Goal: Task Accomplishment & Management: Use online tool/utility

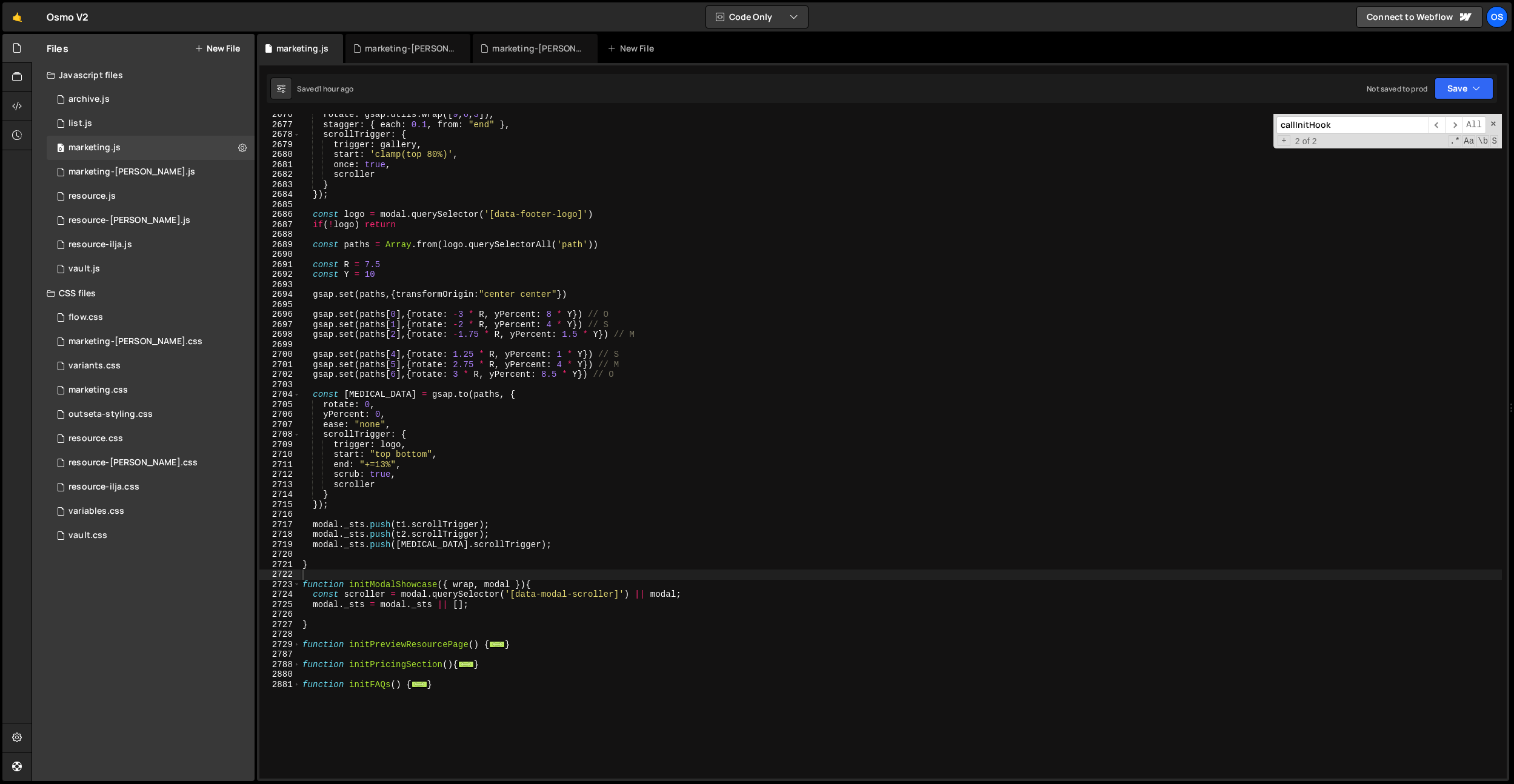
click at [414, 44] on div "marketing-[PERSON_NAME].css" at bounding box center [411, 49] width 91 height 12
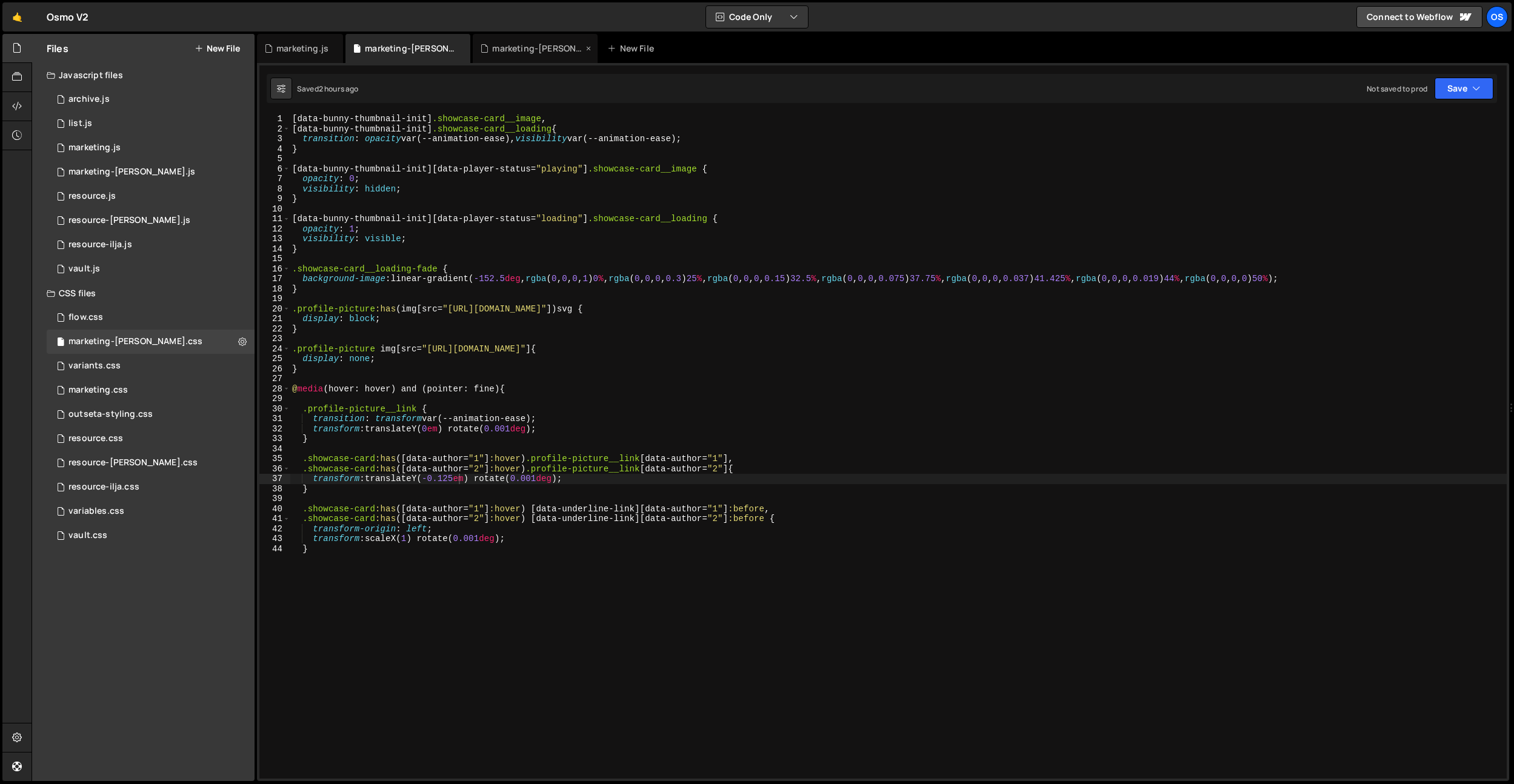
click at [495, 43] on div "marketing-[PERSON_NAME].js" at bounding box center [537, 49] width 91 height 12
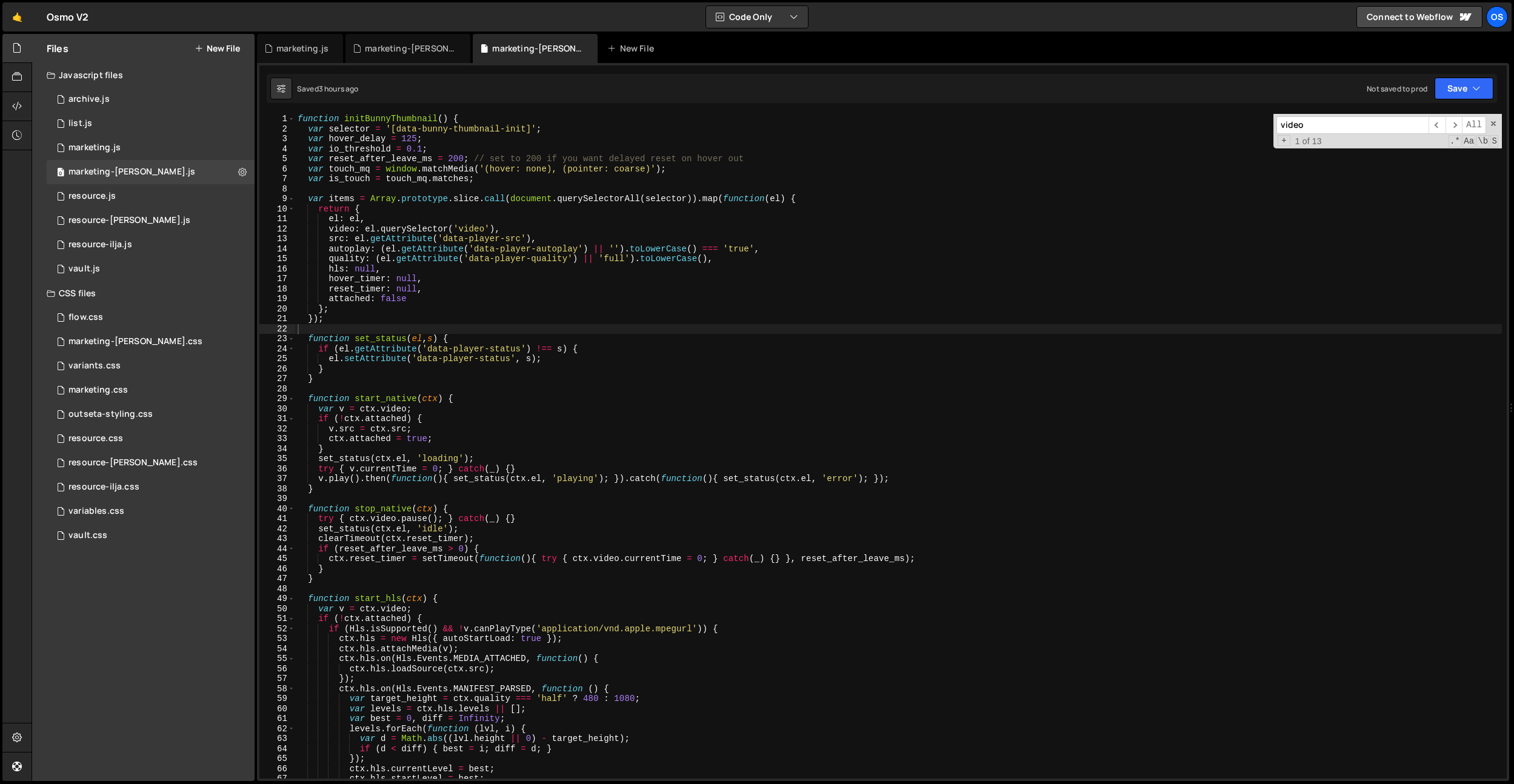
click at [549, 222] on div "function initBunnyThumbnail ( ) { var selector = '[data-bunny-thumbnail-init]' …" at bounding box center [898, 456] width 1207 height 684
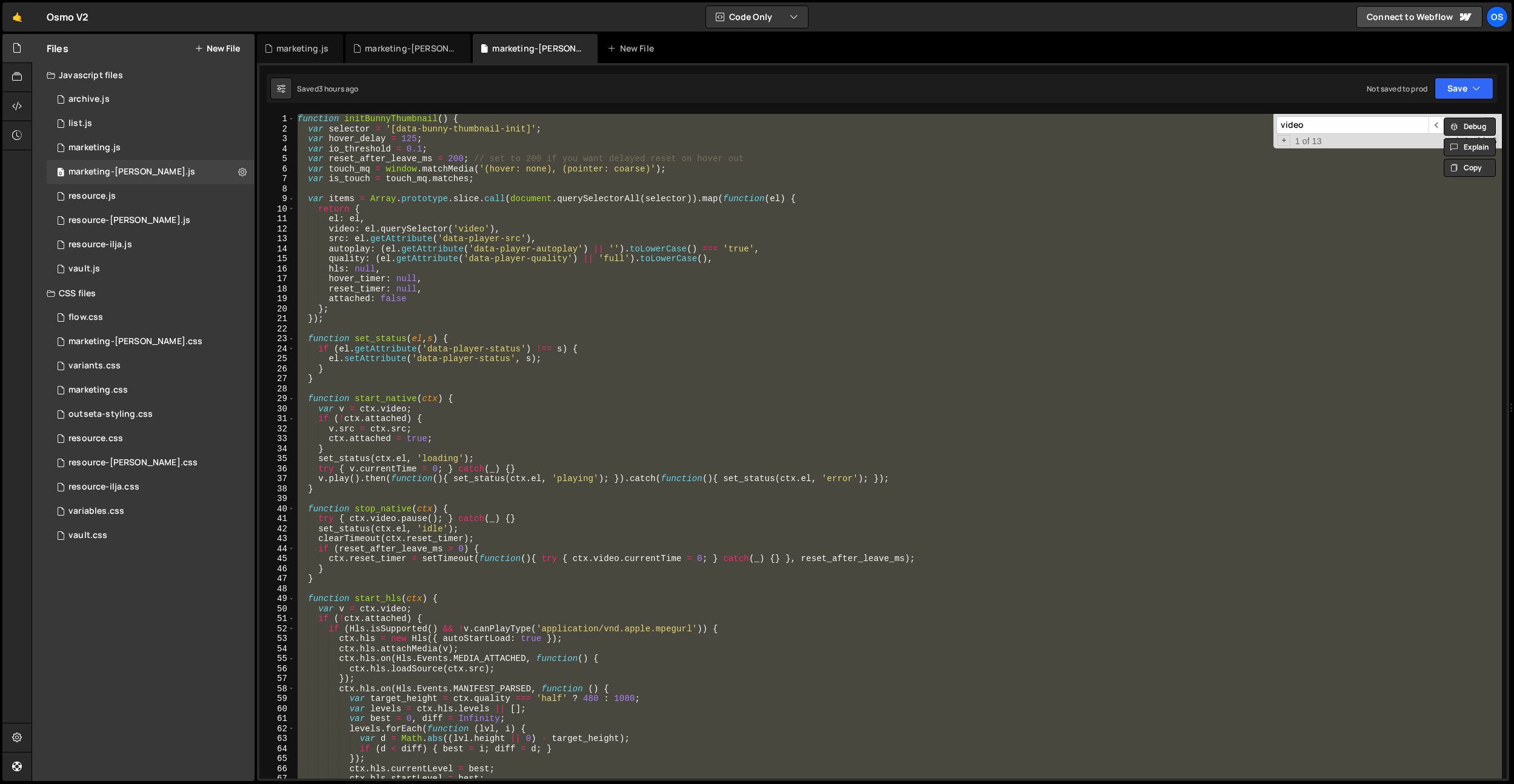
click at [572, 334] on div "function initBunnyThumbnail ( ) { var selector = '[data-bunny-thumbnail-init]' …" at bounding box center [898, 446] width 1207 height 665
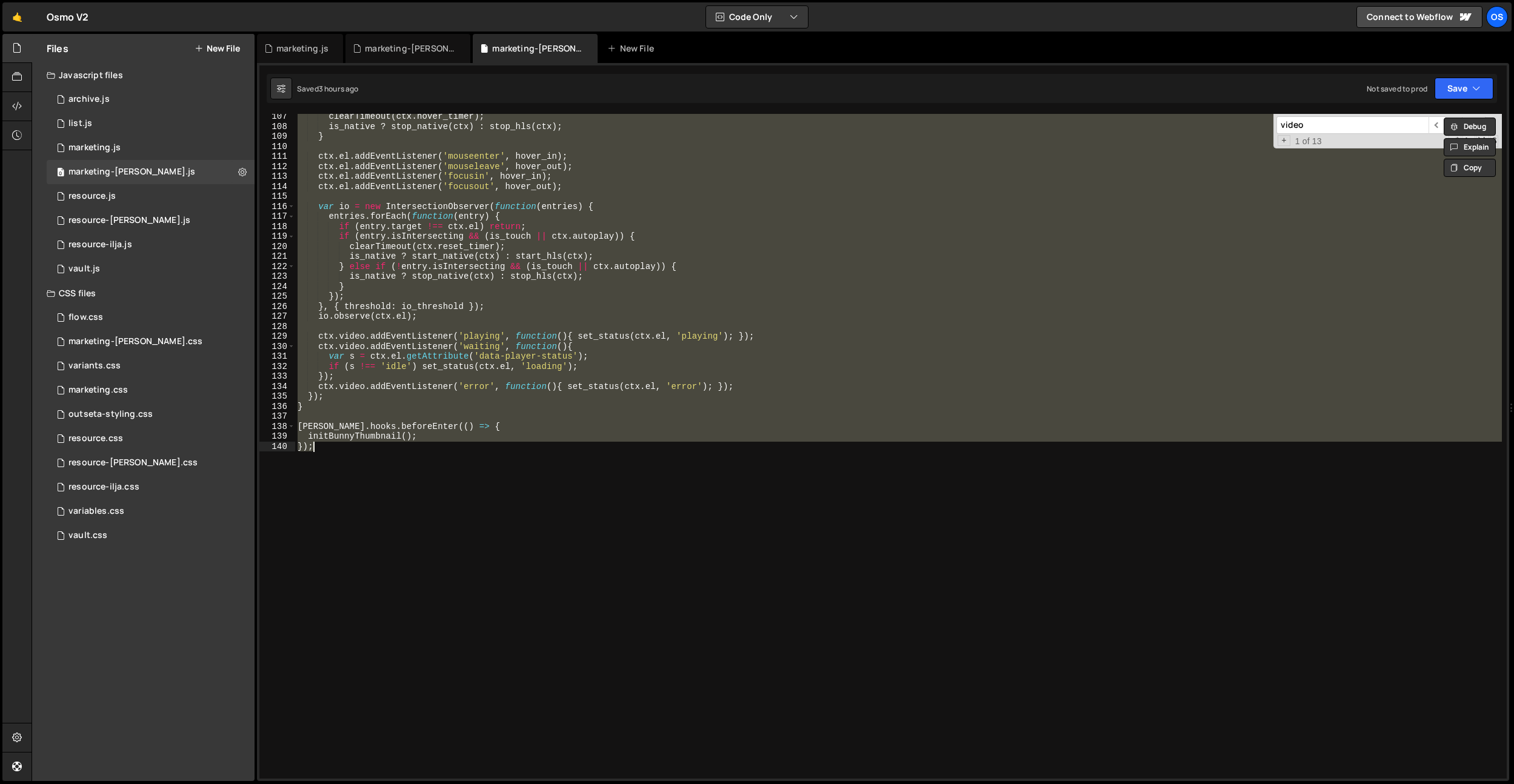
paste textarea
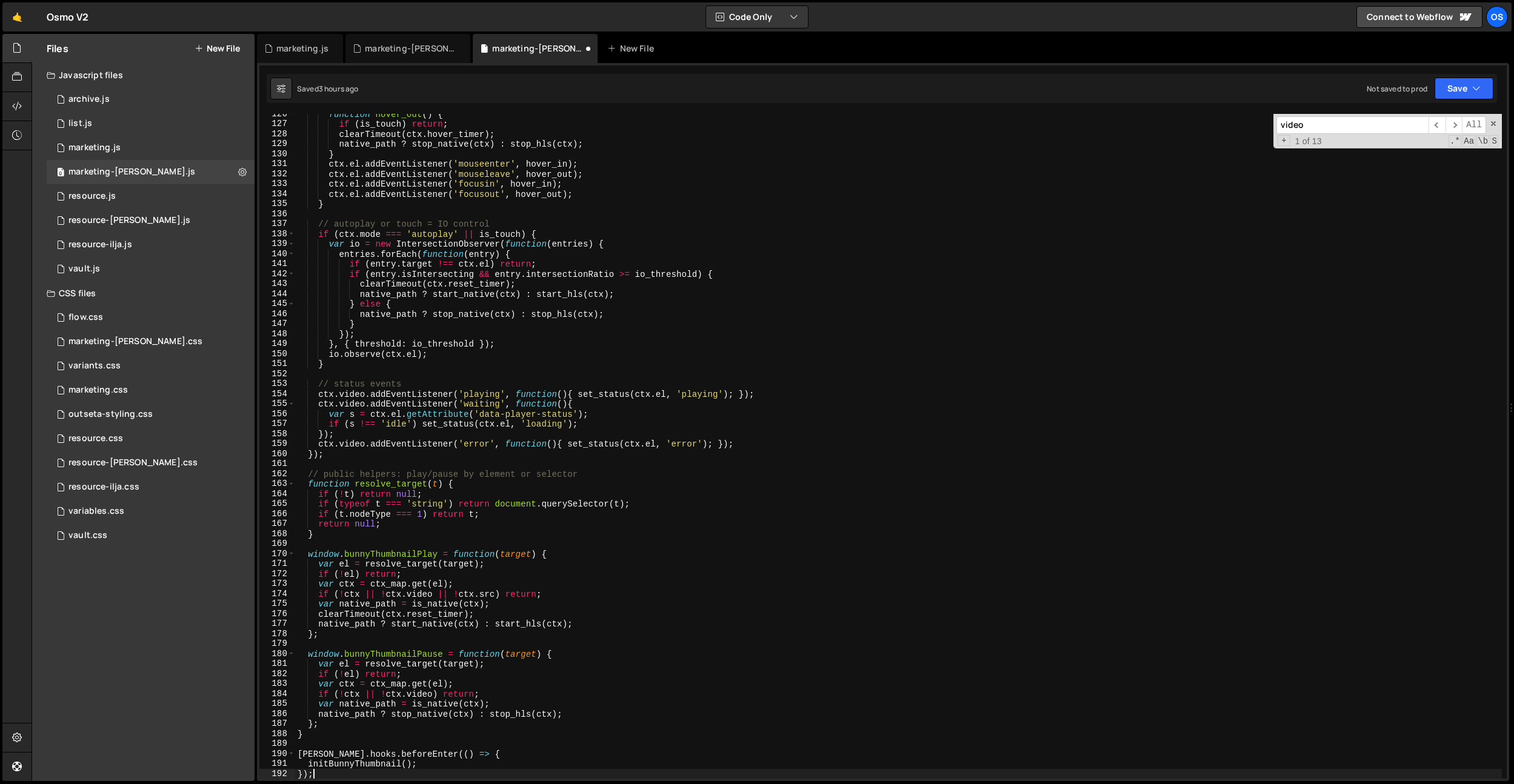
scroll to position [1255, 0]
click at [569, 330] on div "function hover_out ( ) { if ( is_touch ) return ; clearTimeout ( ctx . hover_ti…" at bounding box center [898, 451] width 1207 height 684
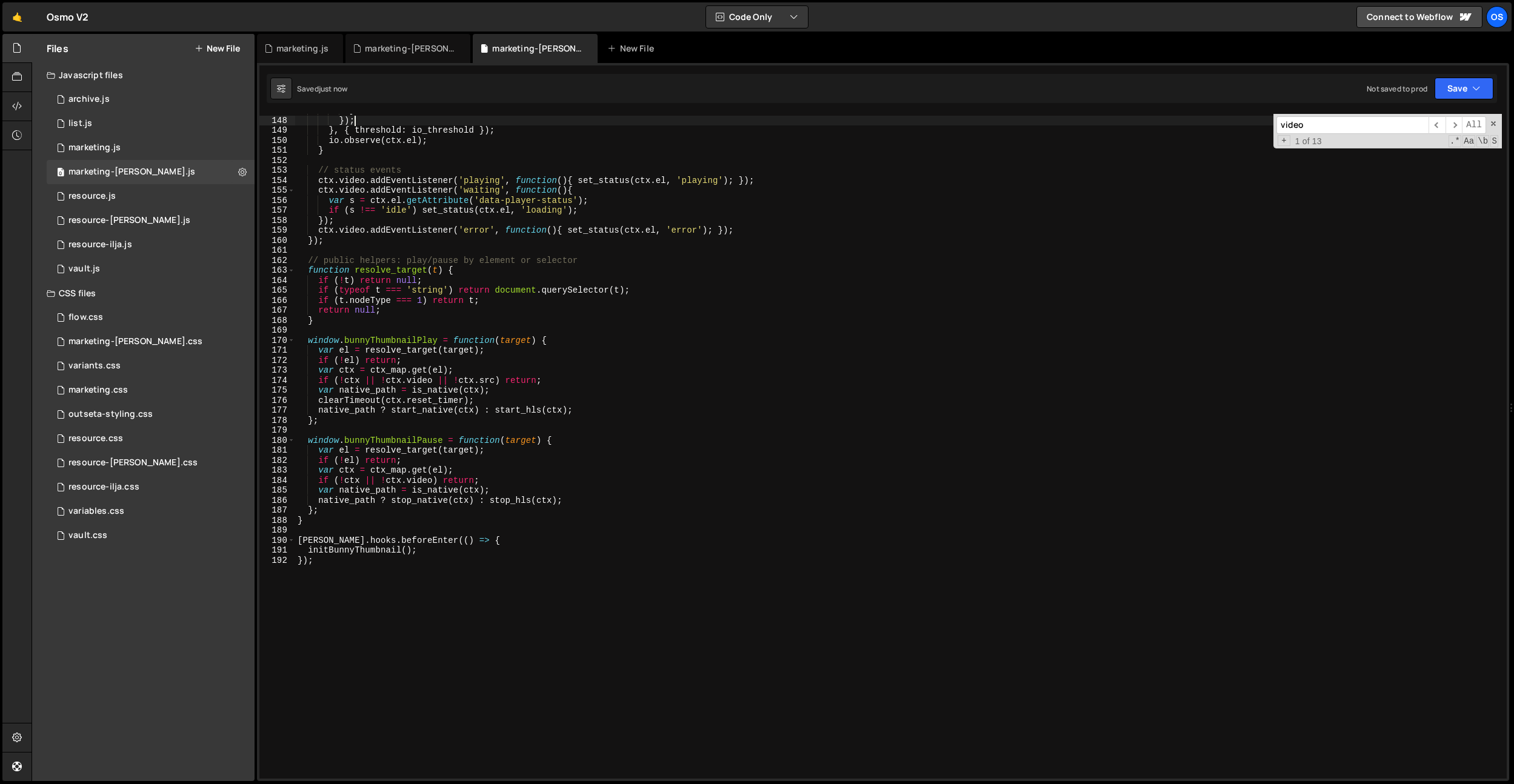
scroll to position [1468, 0]
click at [459, 566] on div "} }) ; } , { threshold : io_threshold }) ; io . observe ( ctx . el ) ; } // sta…" at bounding box center [898, 447] width 1207 height 684
drag, startPoint x: 493, startPoint y: 542, endPoint x: 236, endPoint y: 537, distance: 257.0
click at [236, 537] on div "Files New File Javascript files 0 archive.js 0 0 list.js 0 0 marketing.js 0 0 0…" at bounding box center [772, 408] width 1483 height 747
click at [423, 578] on div "} }) ; } , { threshold : io_threshold }) ; io . observe ( ctx . el ) ; } // sta…" at bounding box center [898, 447] width 1207 height 684
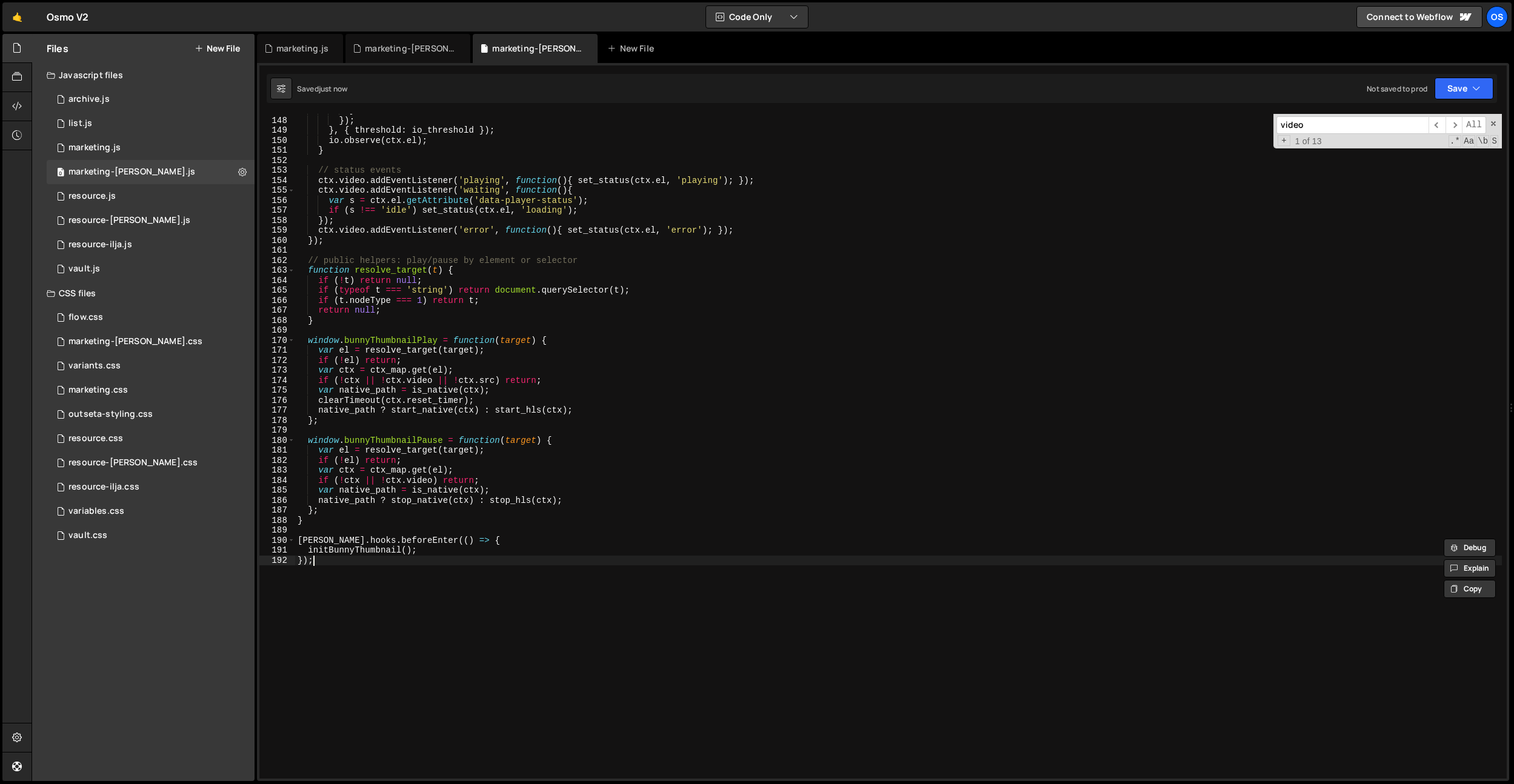
type textarea "});"
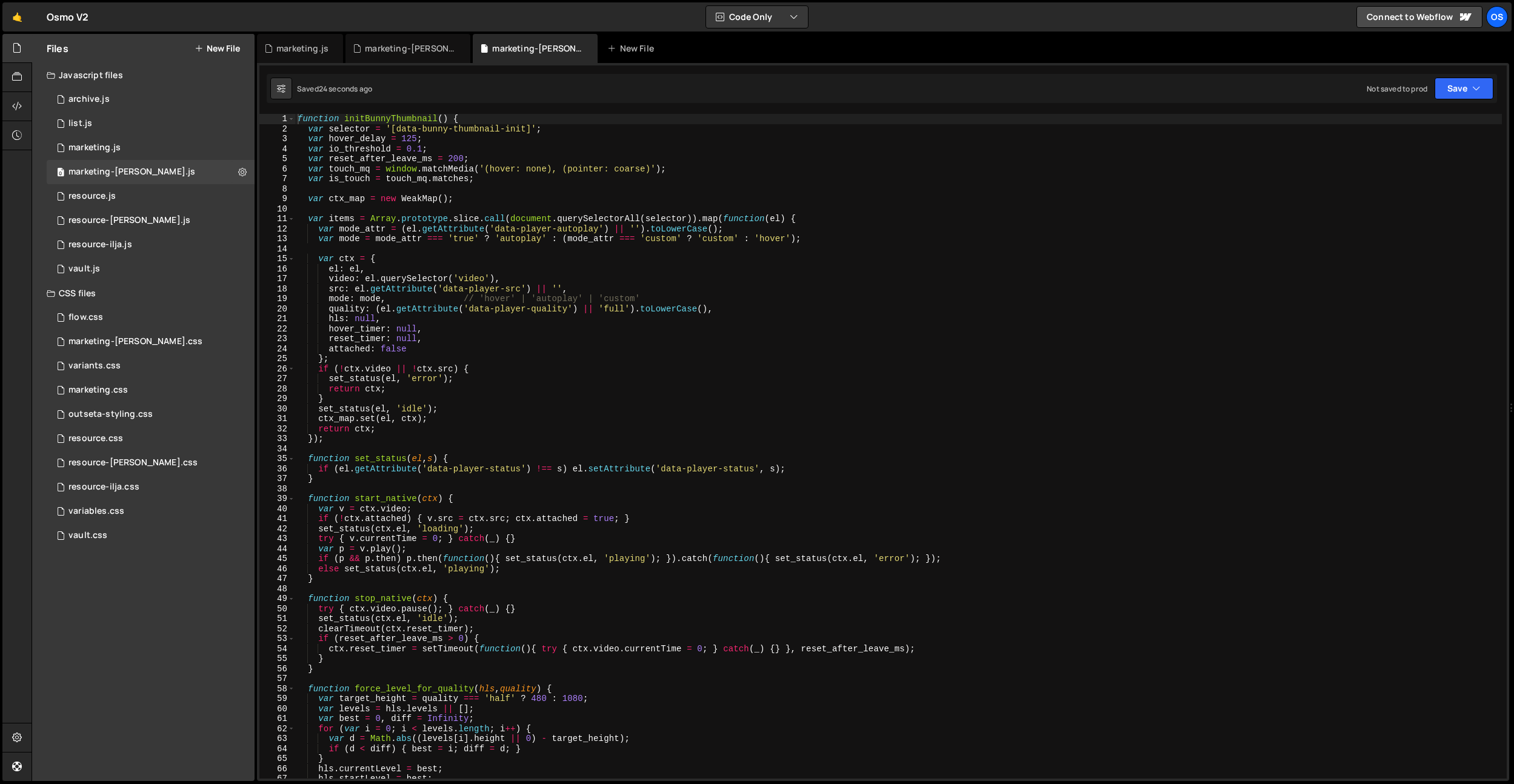
type textarea "function initBunnyThumbnail() {"
click at [383, 120] on div "function initBunnyThumbnail ( ) { var selector = '[data-bunny-thumbnail-init]' …" at bounding box center [898, 456] width 1207 height 684
click at [317, 50] on div "marketing.js" at bounding box center [302, 49] width 52 height 12
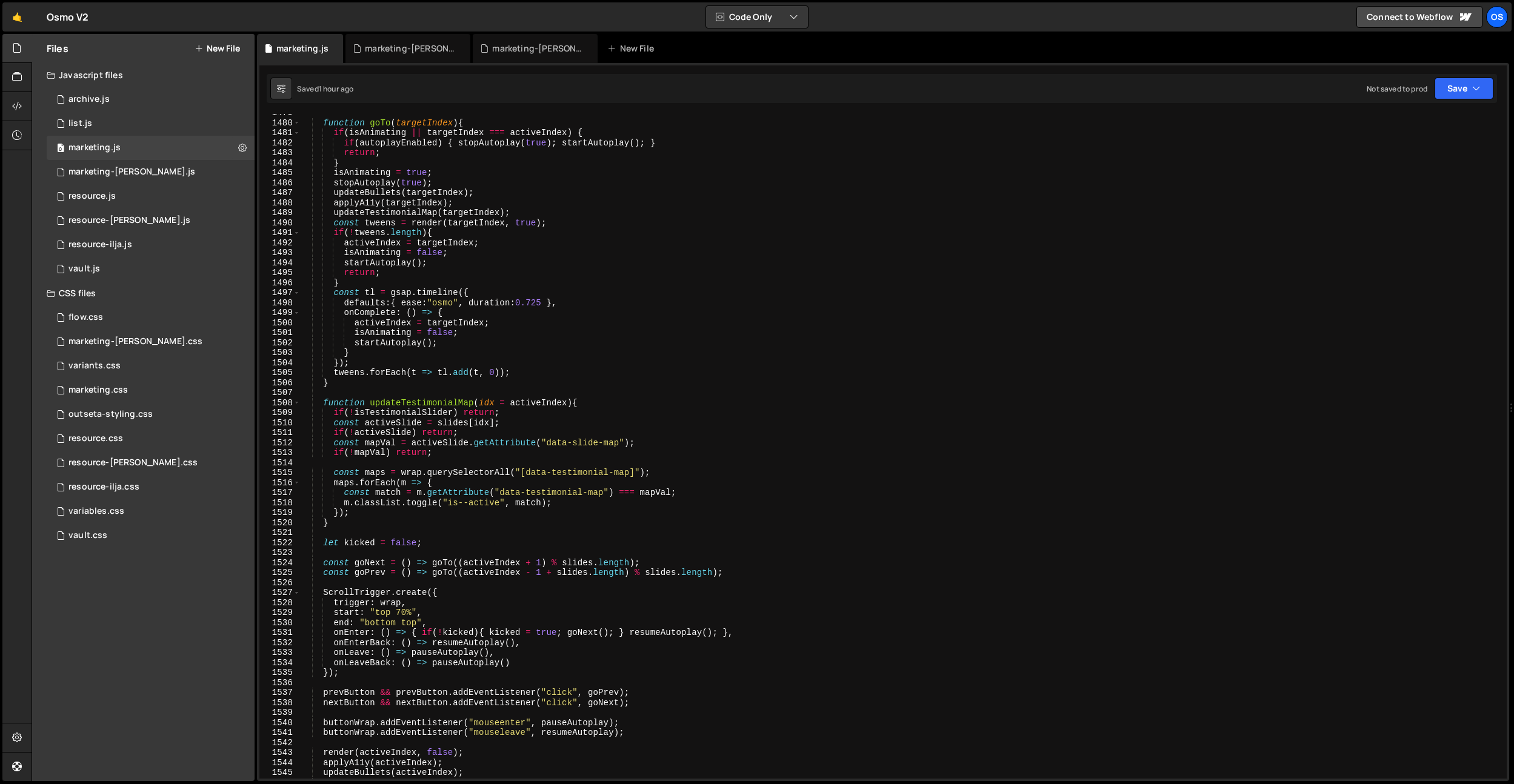
scroll to position [19185, 0]
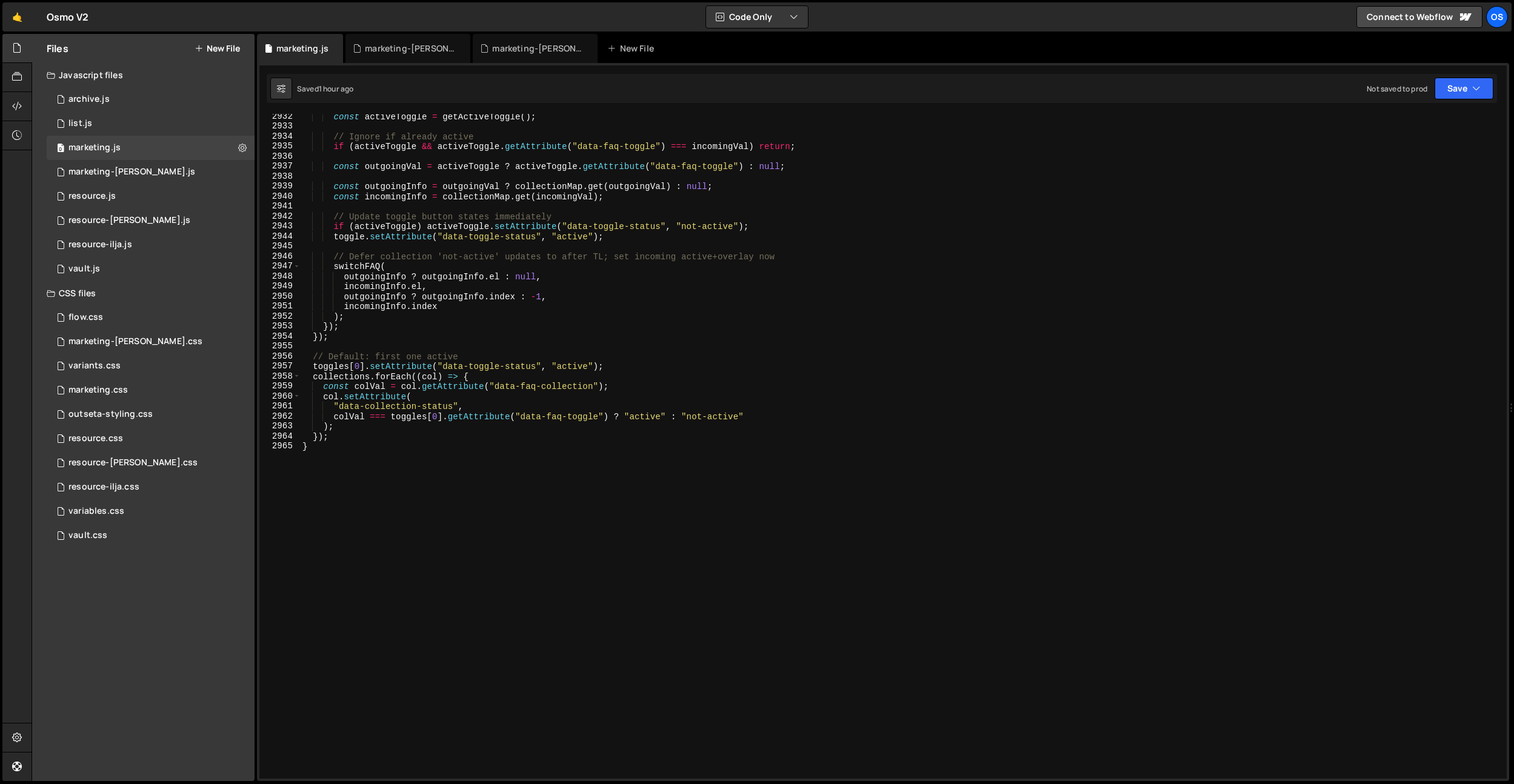
type textarea "}"
click at [734, 551] on div "const activeToggle = getActiveToggle ( ) ; // Ignore if already active if ( act…" at bounding box center [901, 453] width 1202 height 684
paste textarea "initBunnyThumbnail"
type textarea "initBunnyThumbnail"
click at [724, 545] on div "const activeToggle = getActiveToggle ( ) ; // Ignore if already active if ( act…" at bounding box center [901, 453] width 1202 height 684
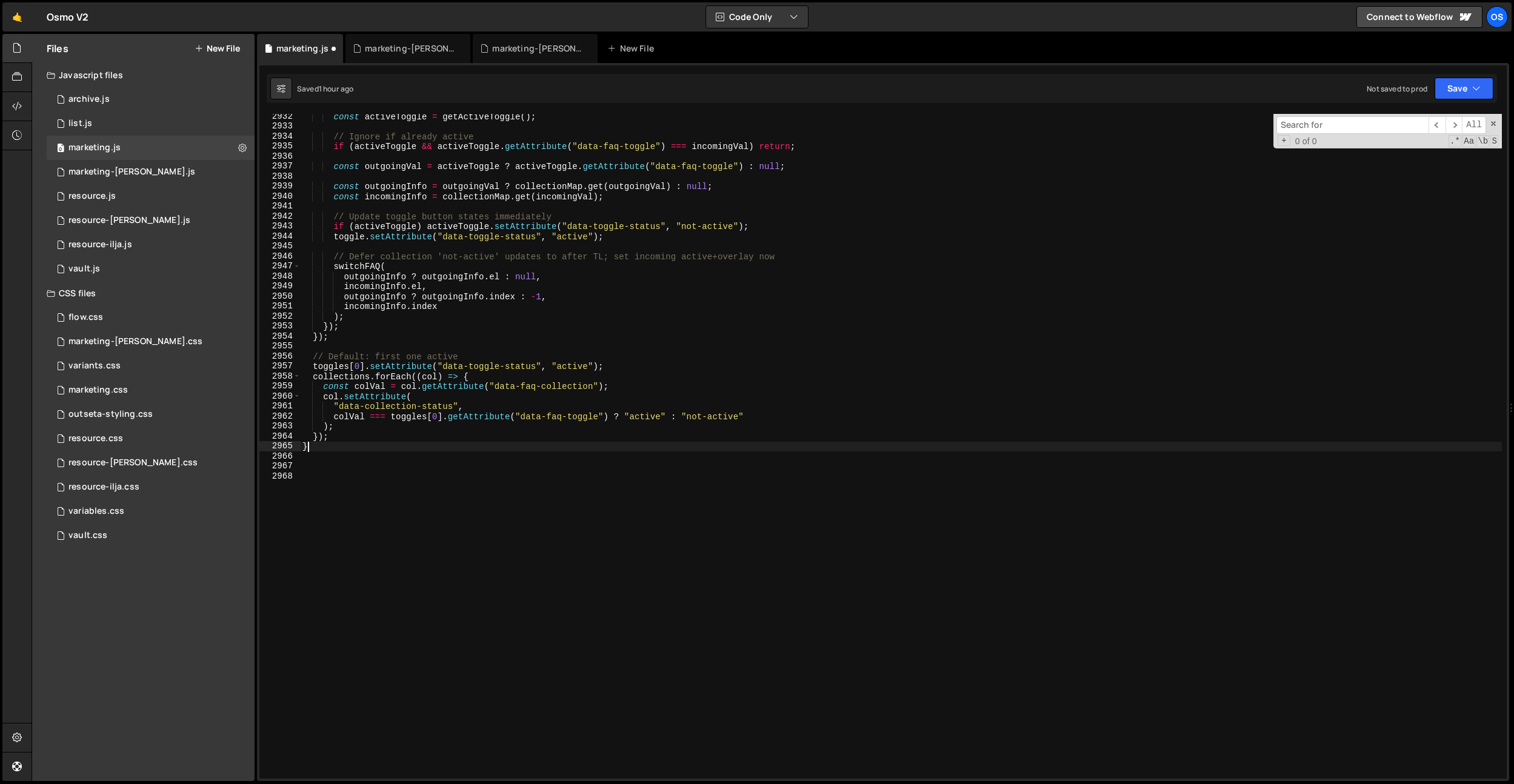
click at [356, 445] on div "const activeToggle = getActiveToggle ( ) ; // Ignore if already active if ( act…" at bounding box center [901, 453] width 1202 height 684
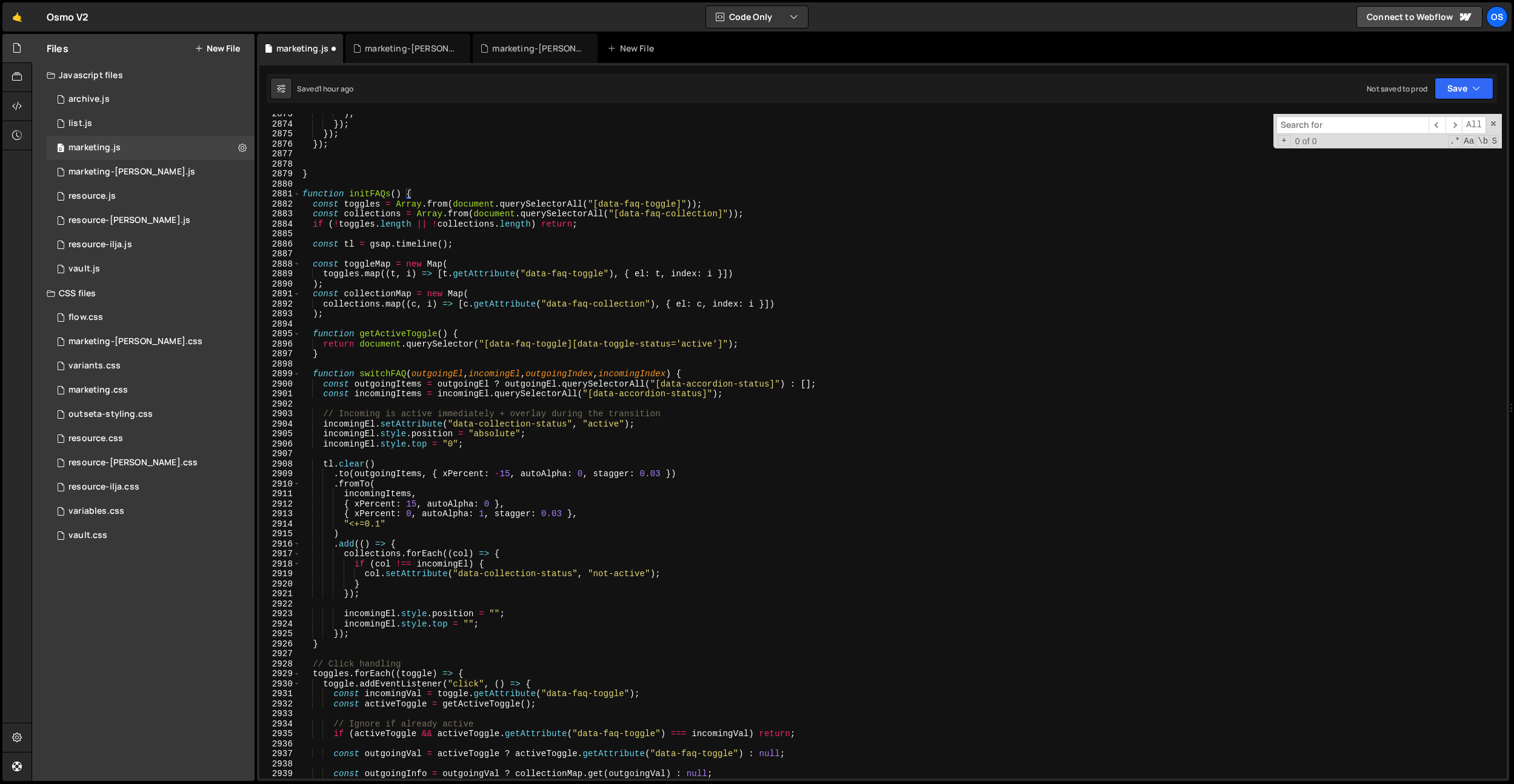
click at [455, 297] on div ") ; }) ; }) ; }) ; } function initFAQs ( ) { const toggles = Array . from ( doc…" at bounding box center [901, 451] width 1202 height 684
type textarea "const collectionMap = new Map("
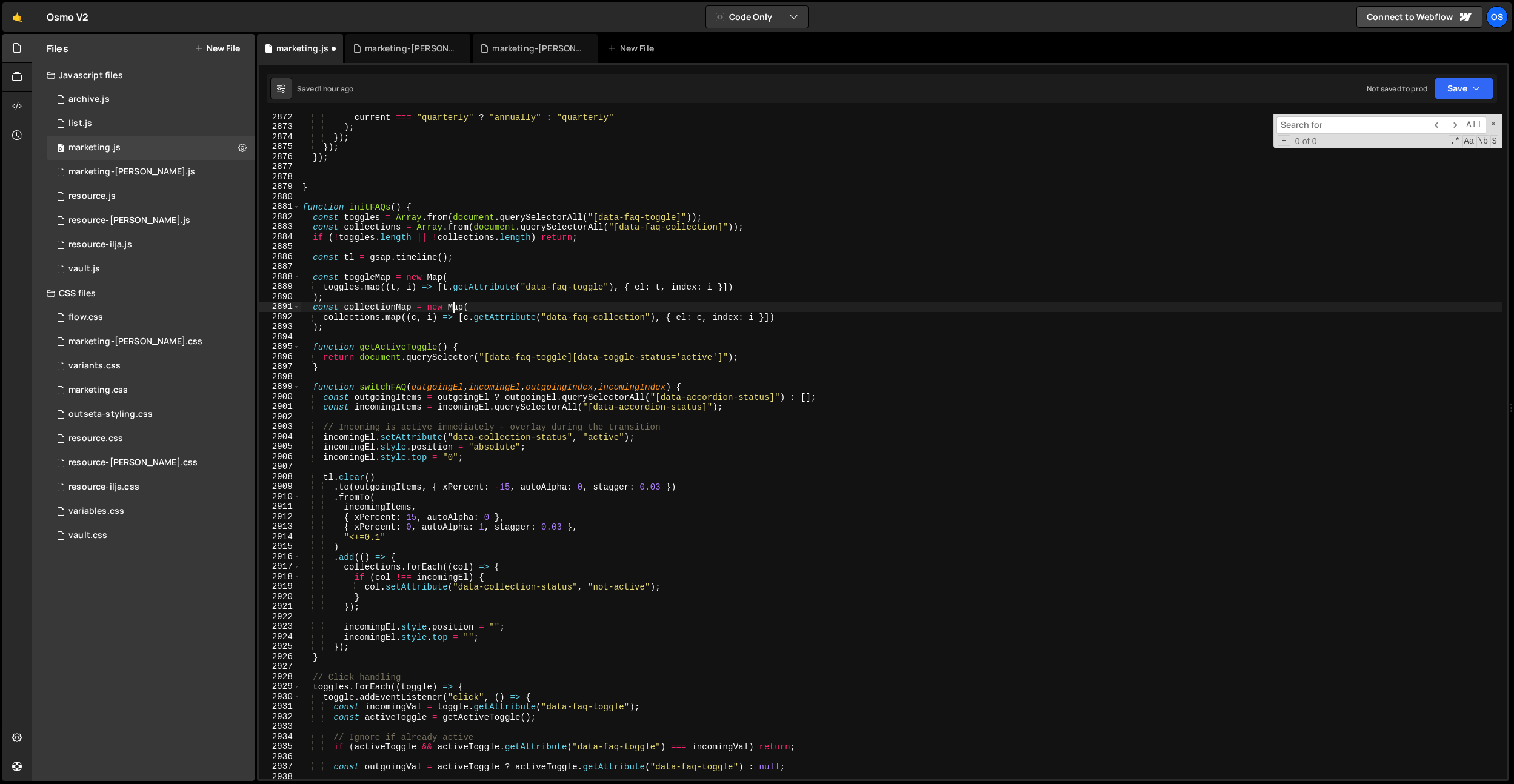
scroll to position [19121, 0]
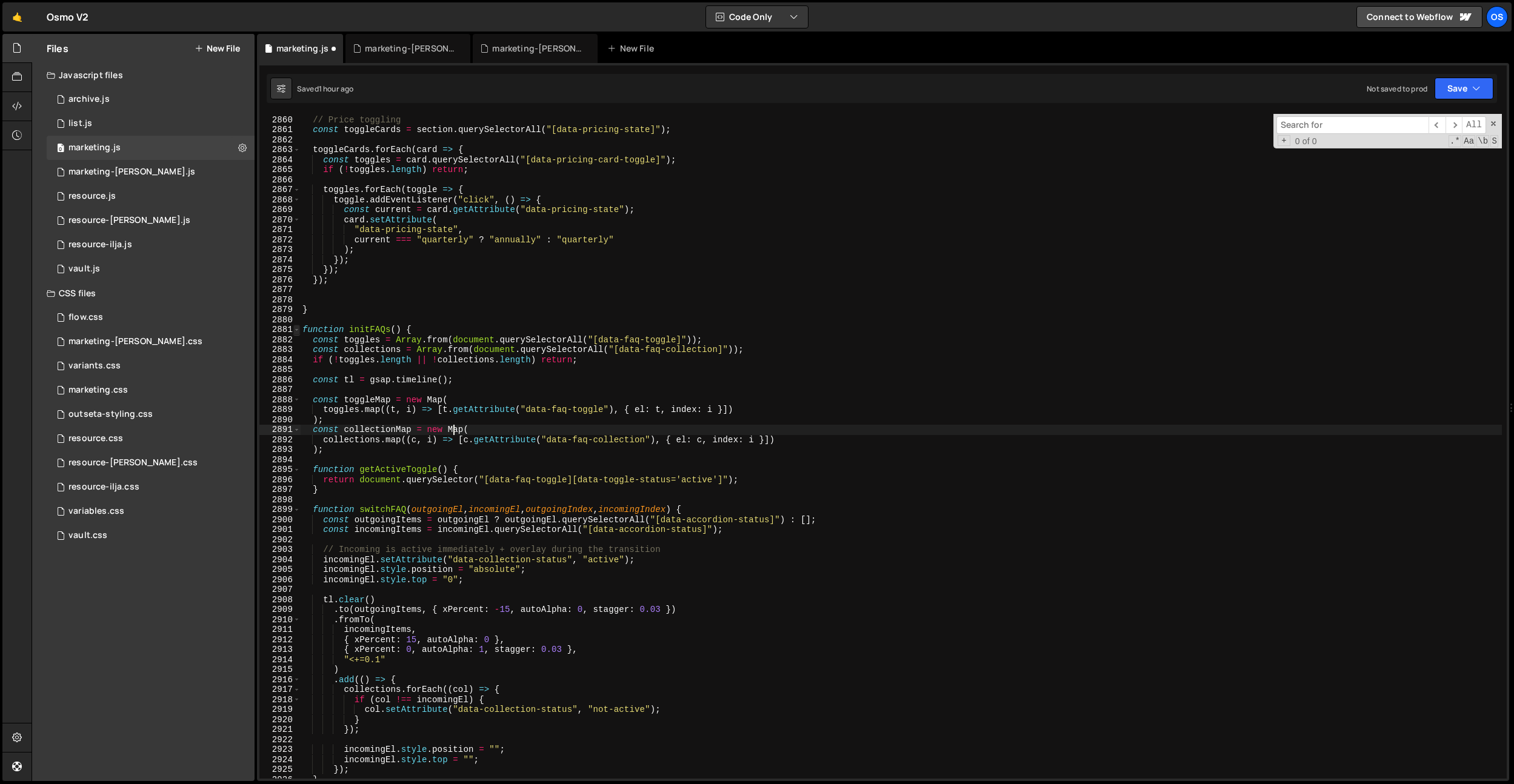
click at [298, 333] on span at bounding box center [297, 330] width 7 height 10
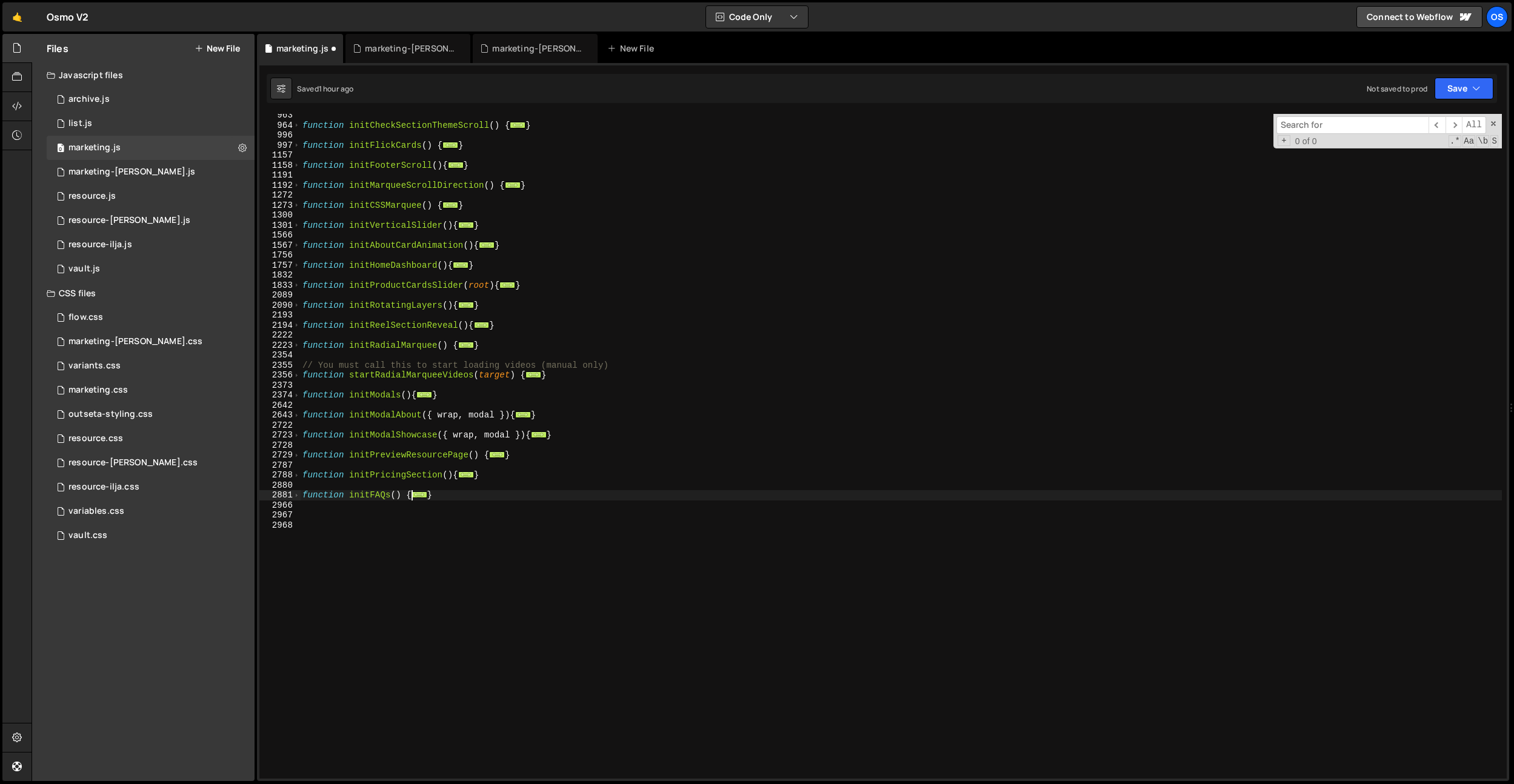
scroll to position [726, 0]
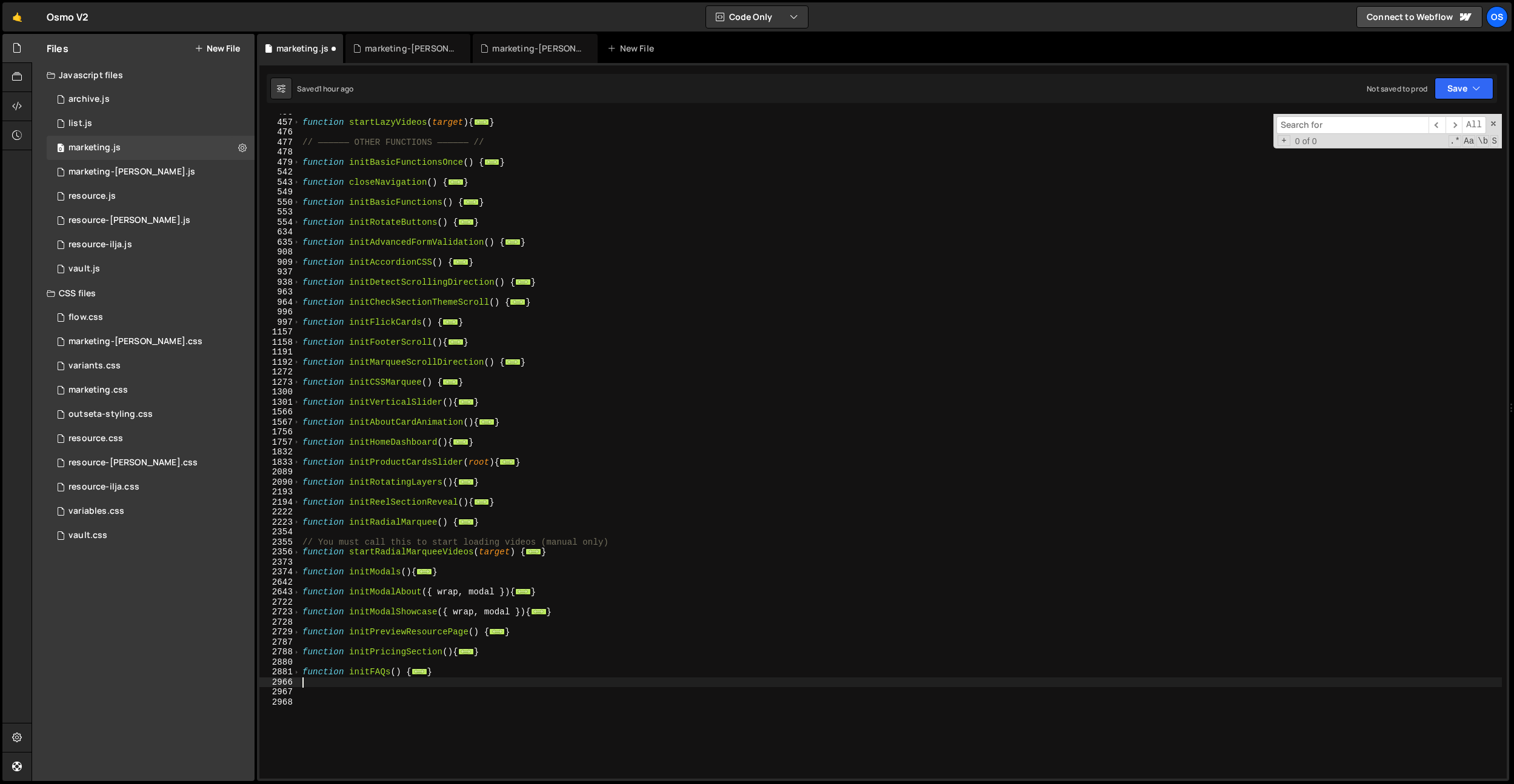
click at [425, 680] on div "function startLazyVideos ( target ) { ... } // —————— OTHER FUNCTIONS —————— //…" at bounding box center [901, 449] width 1202 height 684
paste textarea "});"
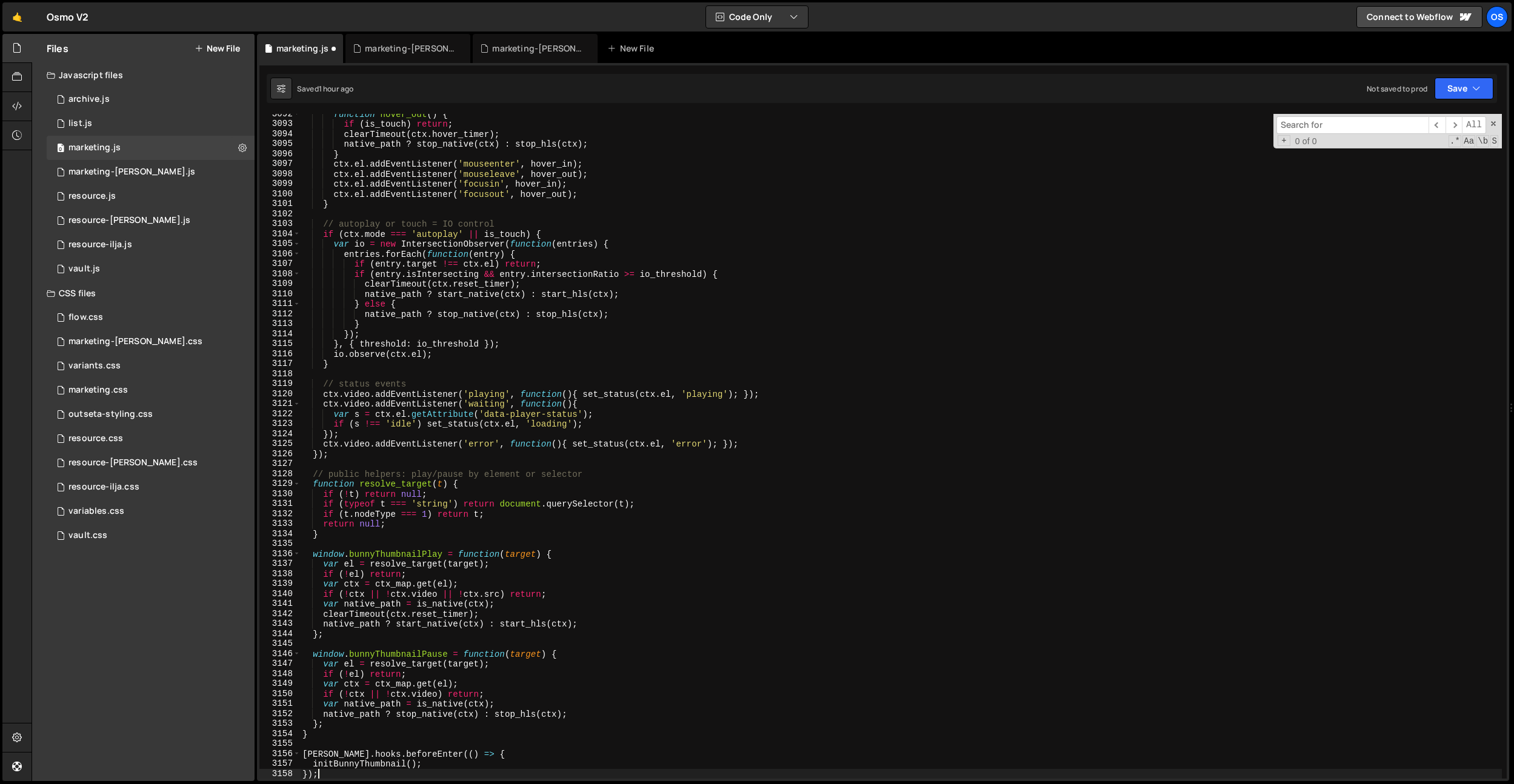
scroll to position [2554, 0]
click at [355, 767] on div "function hover_out ( ) { if ( is_touch ) return ; clearTimeout ( ctx . hover_ti…" at bounding box center [901, 451] width 1202 height 684
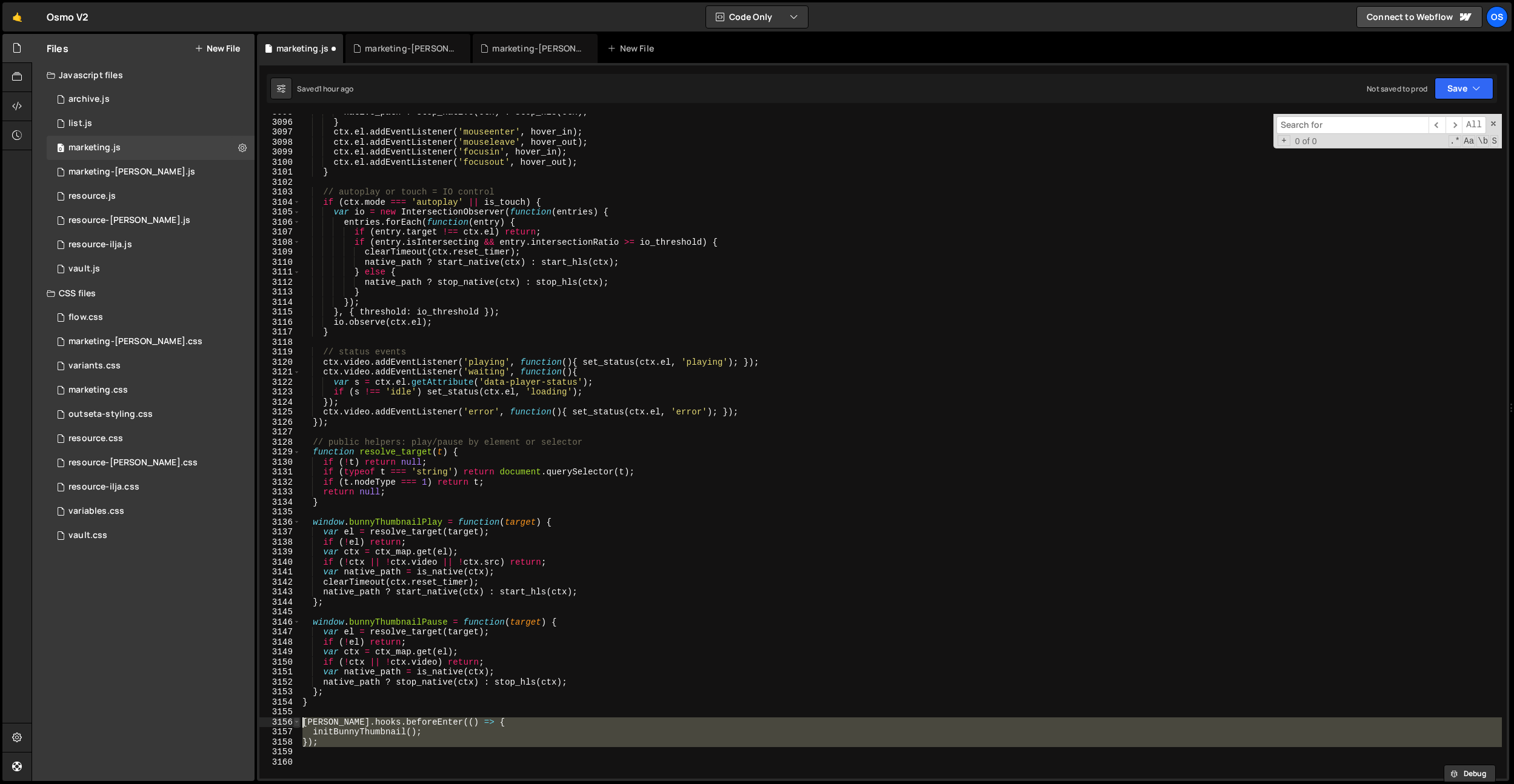
drag, startPoint x: 356, startPoint y: 750, endPoint x: 298, endPoint y: 726, distance: 62.8
click at [298, 726] on div "initBunnyThumbnail(); 3095 3096 3097 3098 3099 3100 3101 3102 3103 3104 3105 31…" at bounding box center [883, 446] width 1247 height 665
type textarea "[PERSON_NAME].hooks.beforeEnter(() => { initBunnyThumbnail();"
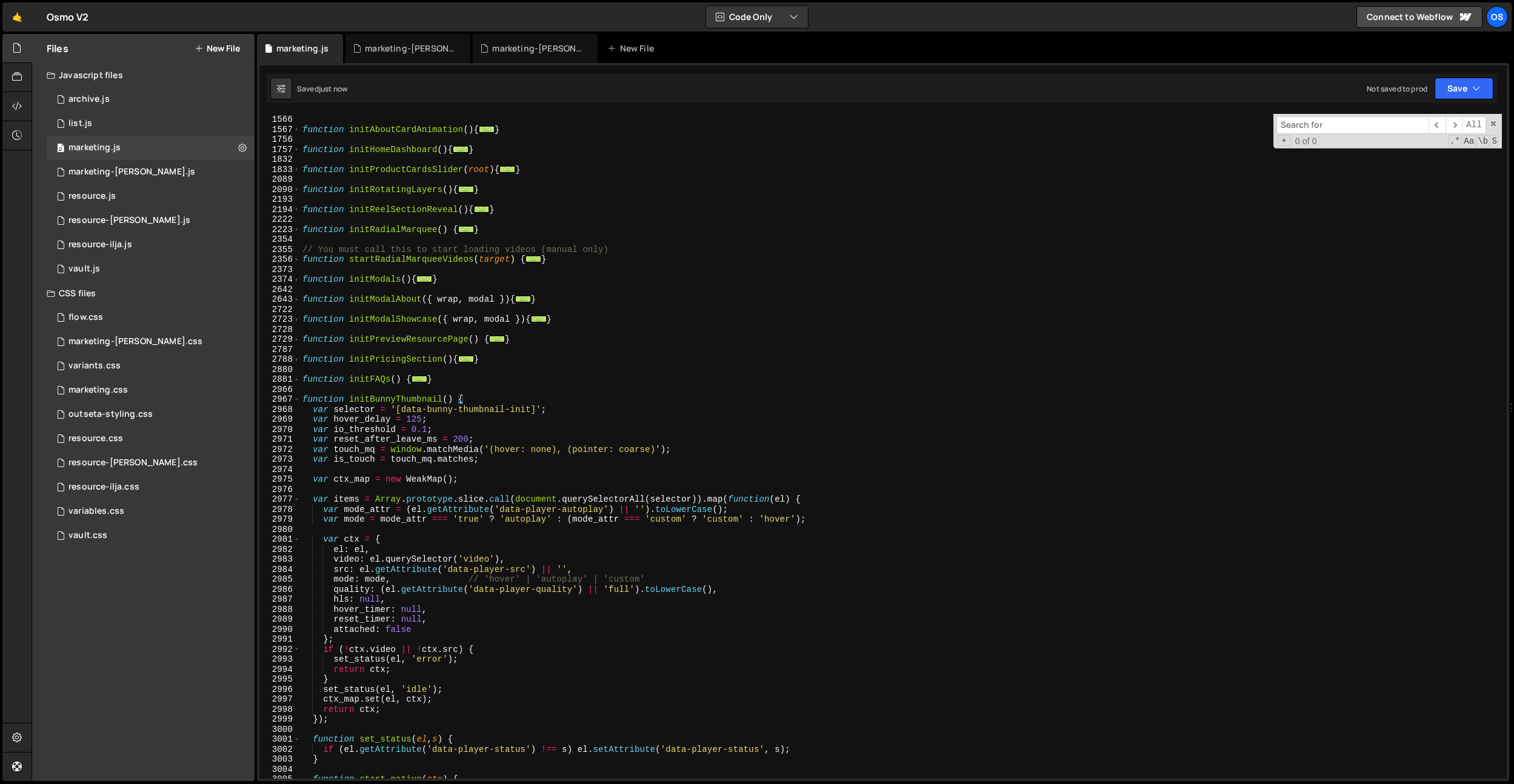
scroll to position [1019, 0]
click at [299, 399] on span at bounding box center [297, 399] width 7 height 10
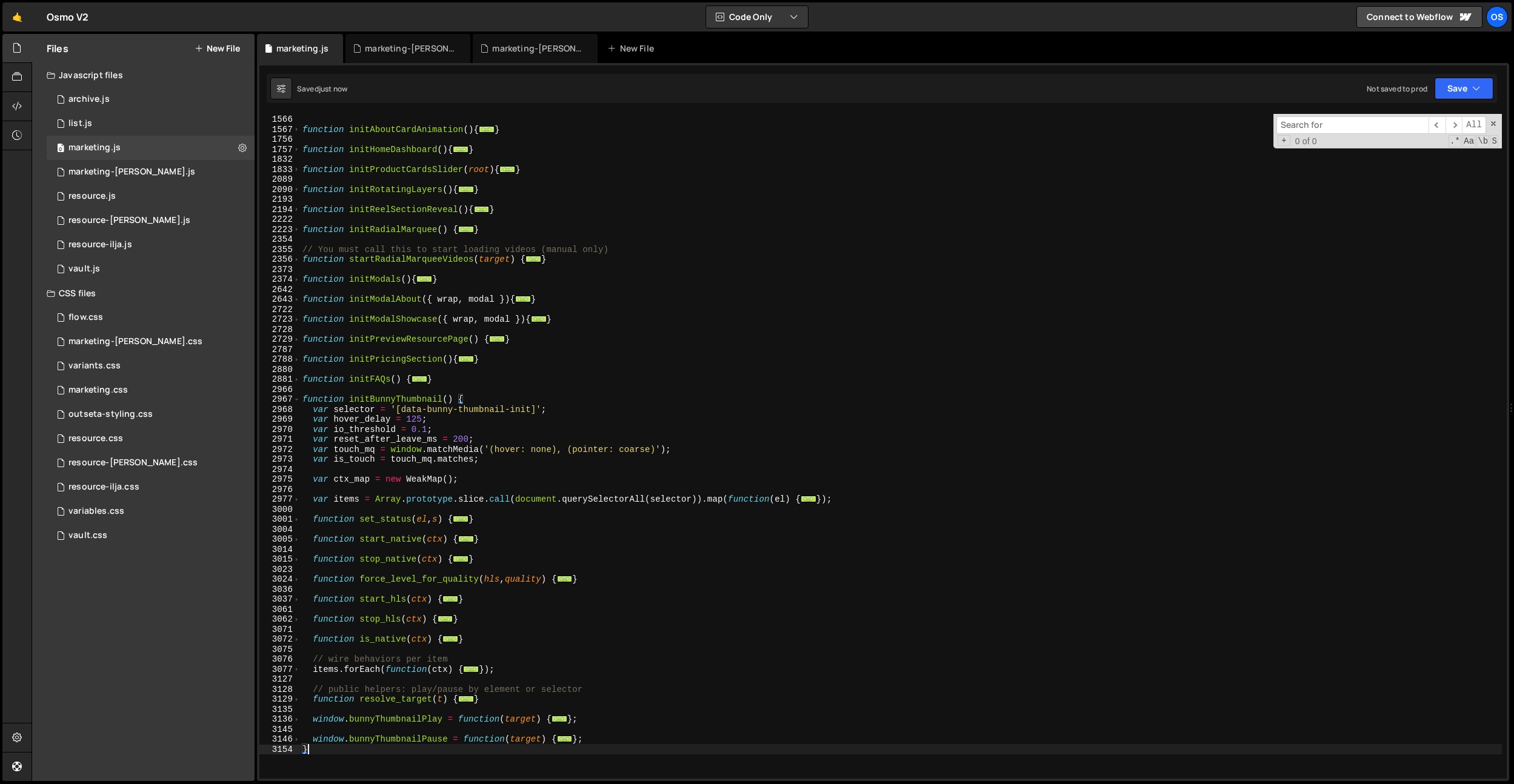
click at [300, 401] on div "2967" at bounding box center [280, 399] width 41 height 10
click at [298, 401] on span at bounding box center [297, 399] width 7 height 10
click at [298, 401] on span at bounding box center [297, 399] width 7 height 10
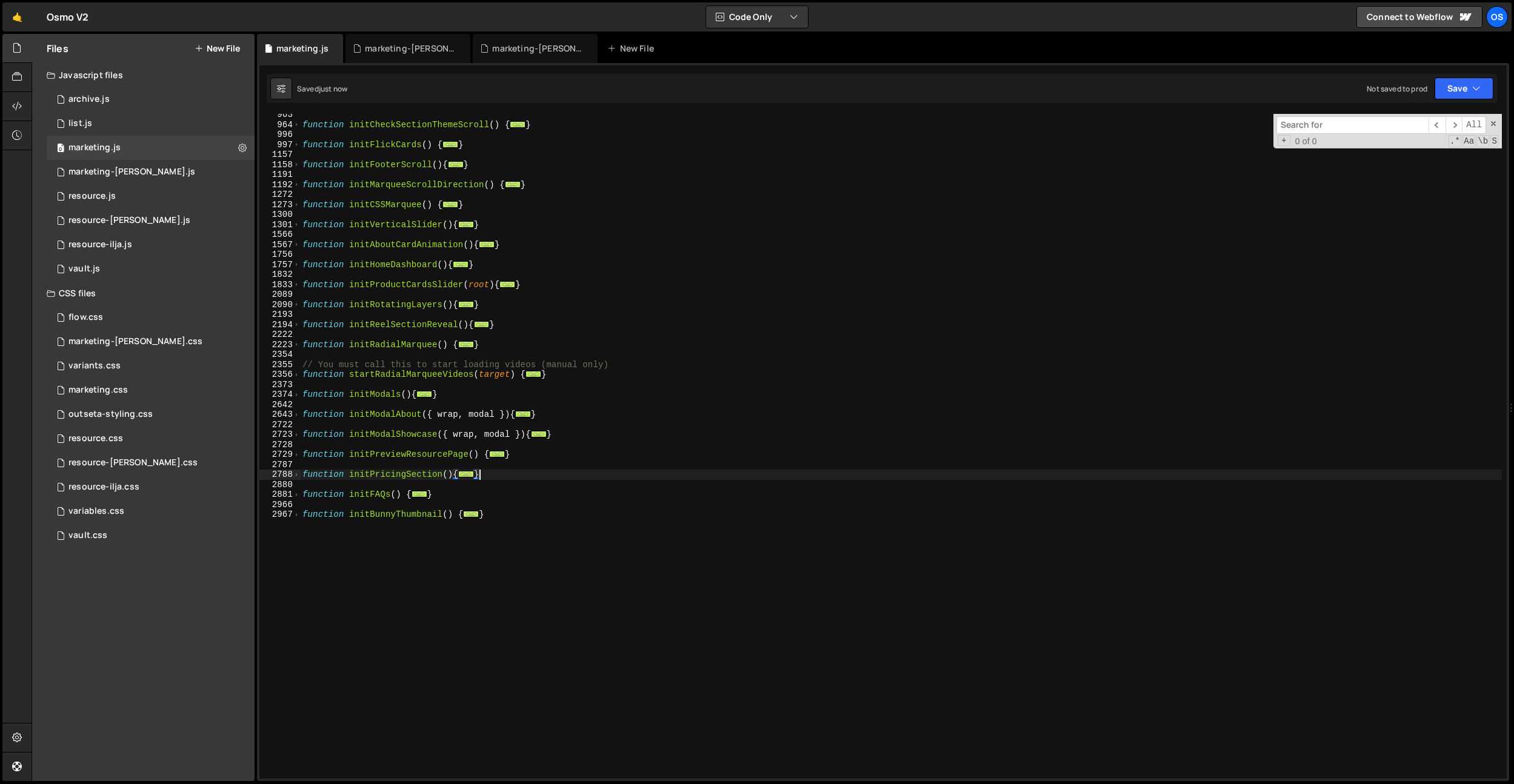
click at [544, 474] on div "function initCheckSectionThemeScroll ( ) { ... } function initFlickCards ( ) { …" at bounding box center [901, 452] width 1202 height 684
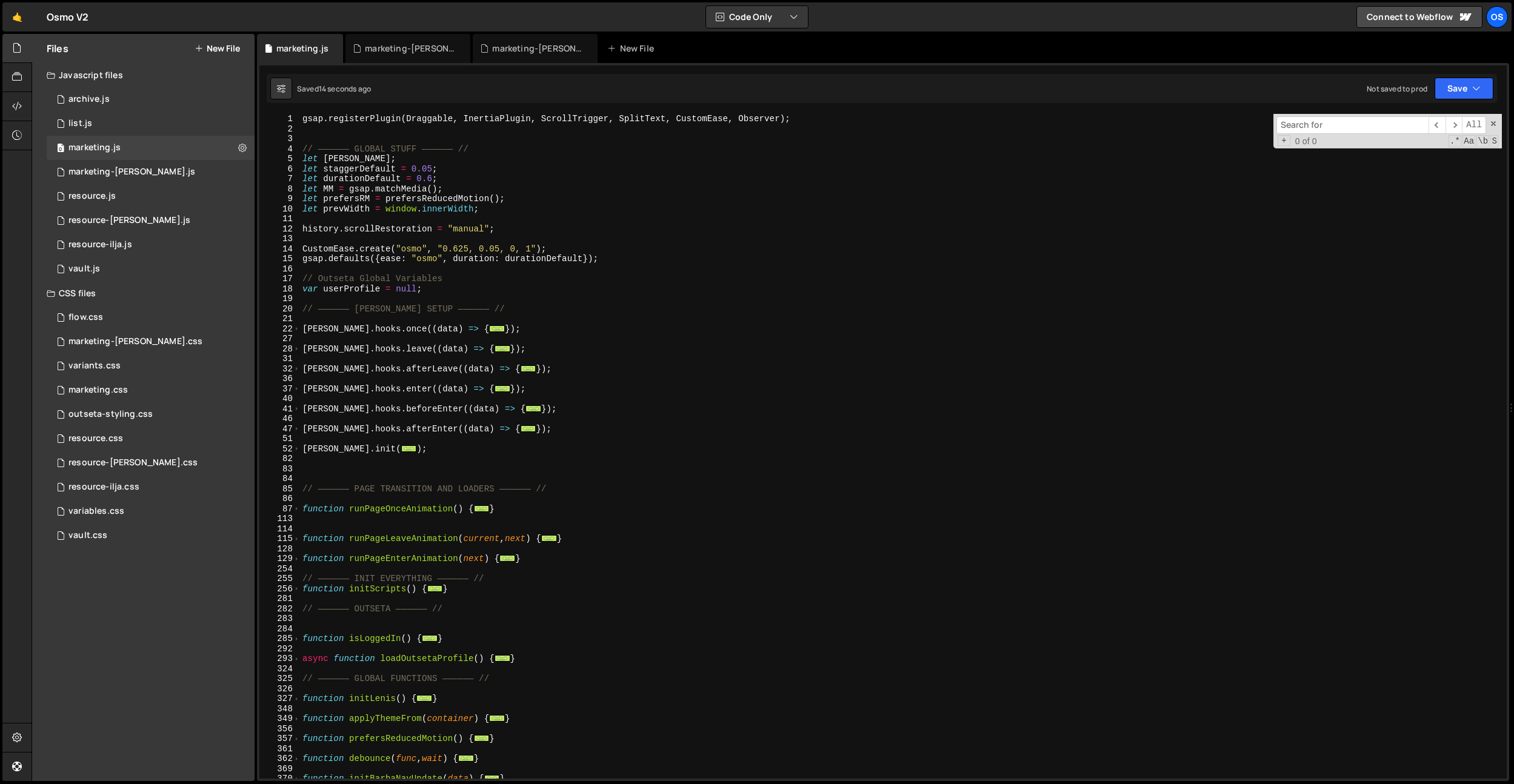
scroll to position [0, 0]
click at [301, 590] on div "gsap . registerPlugin ( Draggable , InertiaPlugin , ScrollTrigger , SplitText ,…" at bounding box center [901, 456] width 1202 height 684
click at [298, 589] on span at bounding box center [297, 589] width 7 height 10
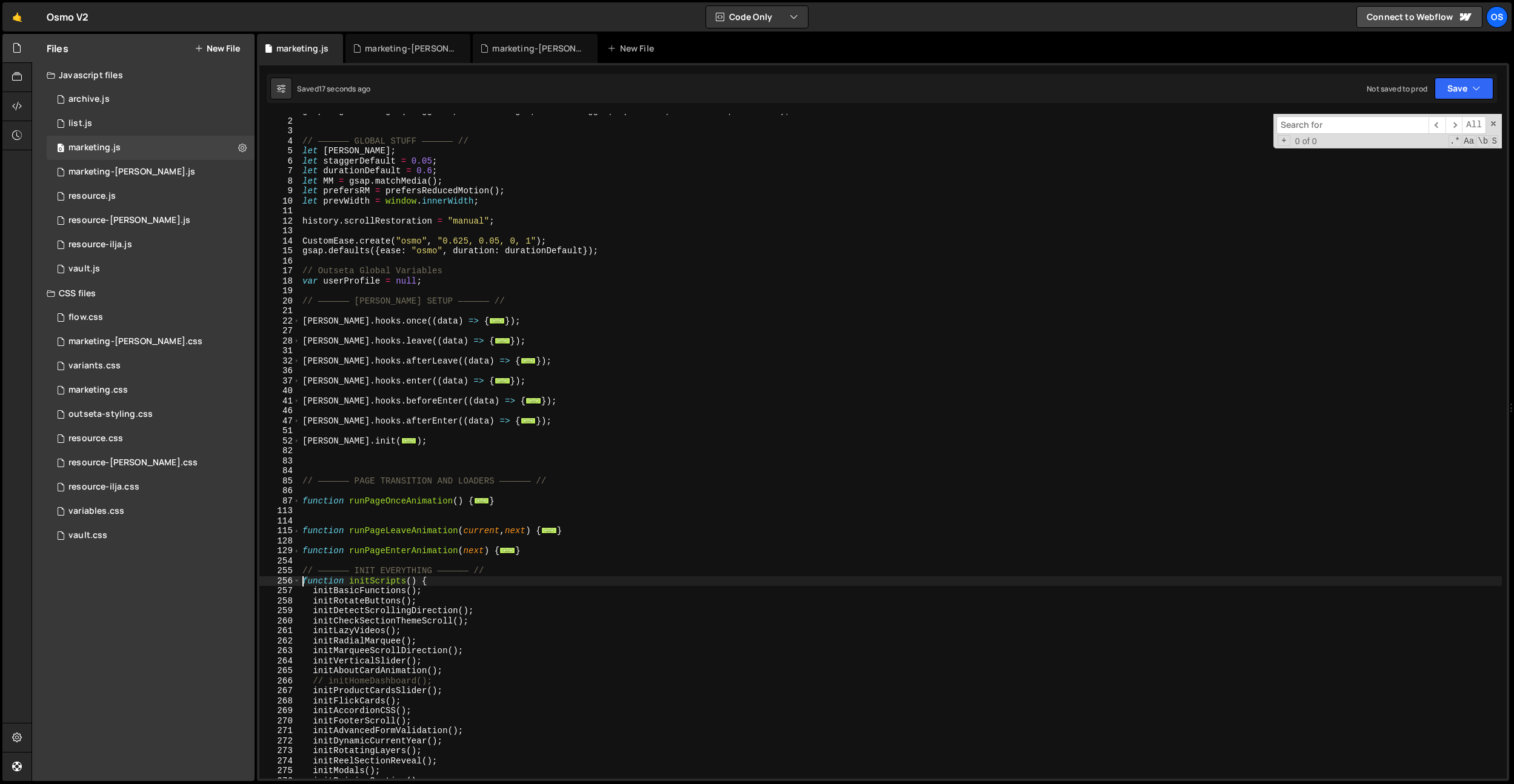
scroll to position [229, 0]
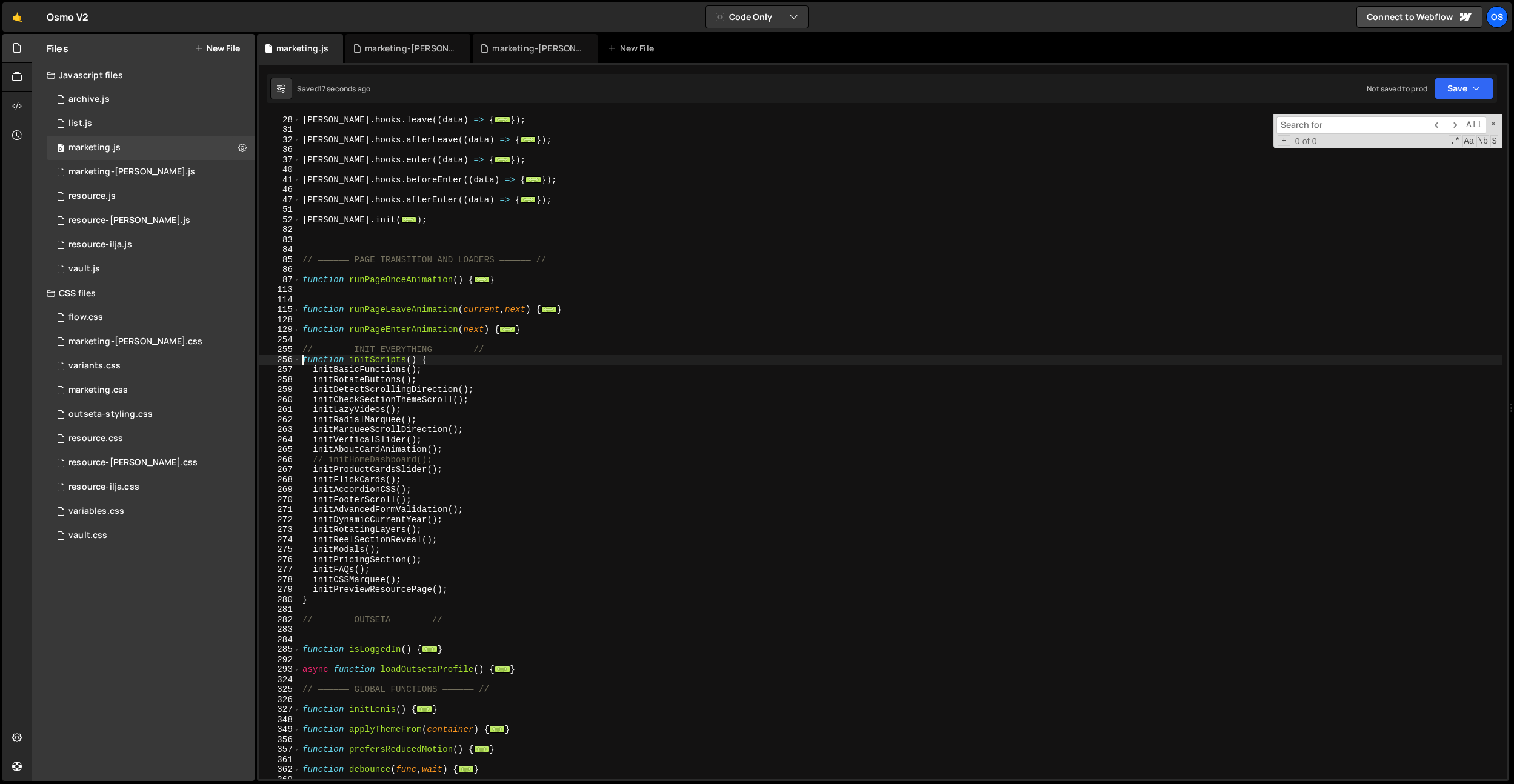
click at [472, 587] on div "[PERSON_NAME] . hooks . leave (( data ) => { ... }) ; [PERSON_NAME] . hooks . a…" at bounding box center [901, 447] width 1202 height 684
type textarea "initPreviewResourcePage();"
paste textarea "initBunnyThumbnail"
type textarea "initBunnyThumbnail();"
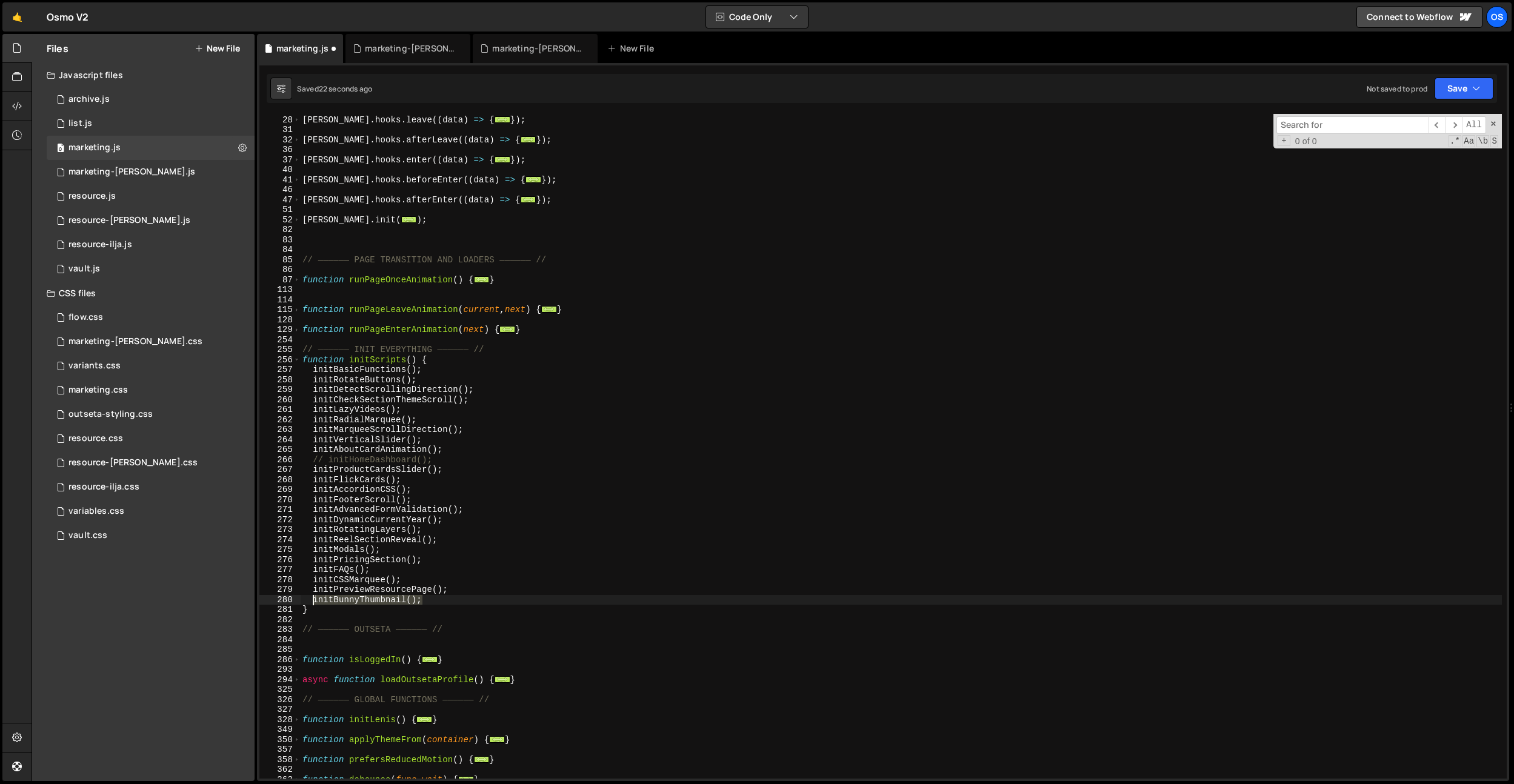
drag, startPoint x: 450, startPoint y: 598, endPoint x: 315, endPoint y: 599, distance: 135.0
click at [315, 599] on div "[PERSON_NAME] . hooks . leave (( data ) => { ... }) ; [PERSON_NAME] . hooks . a…" at bounding box center [901, 447] width 1202 height 684
click at [408, 406] on div "[PERSON_NAME] . hooks . leave (( data ) => { ... }) ; [PERSON_NAME] . hooks . a…" at bounding box center [901, 447] width 1202 height 684
type textarea "initLazyVideos();"
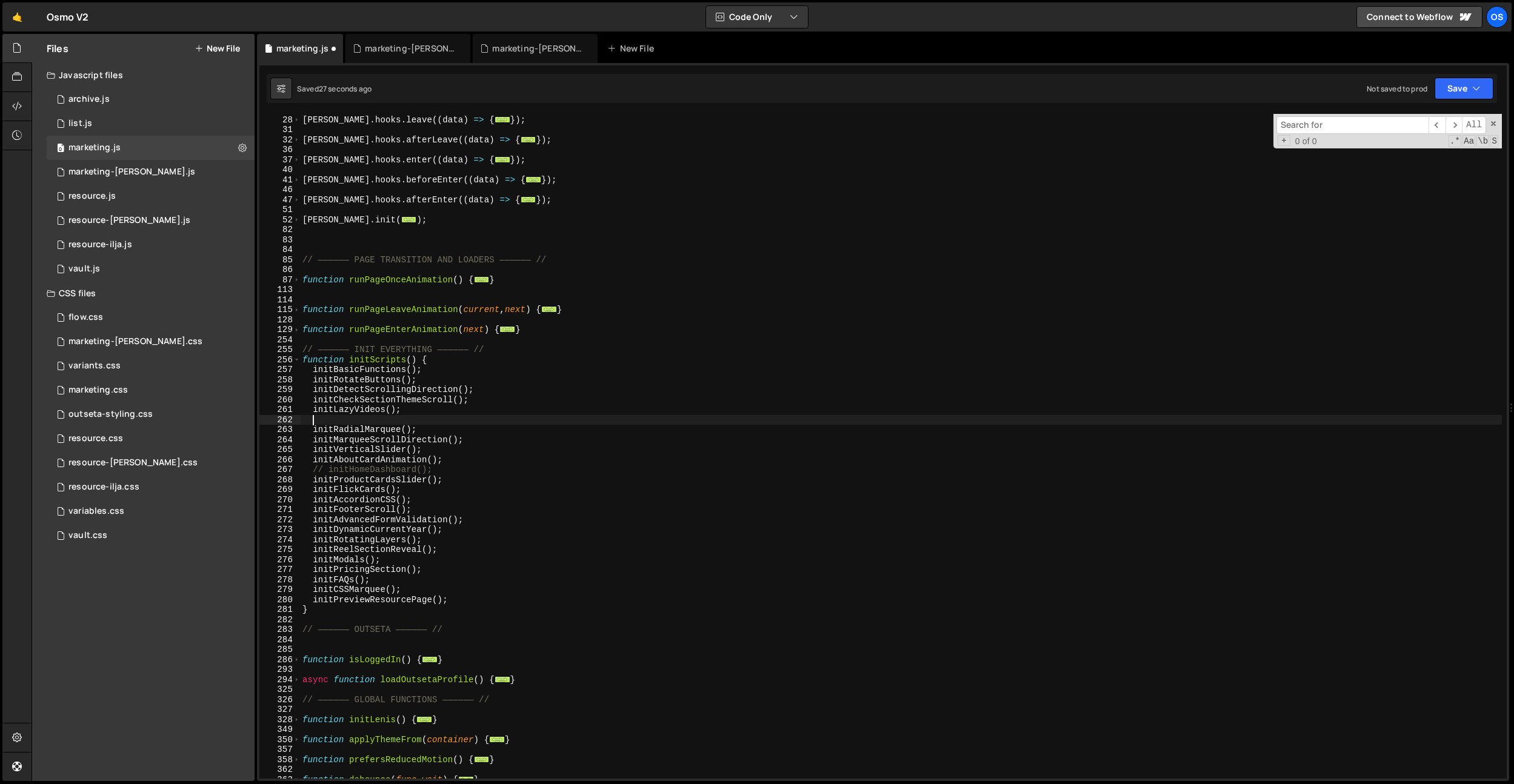
paste textarea "initBunnyThumbnail();"
click at [387, 419] on div "[PERSON_NAME] . hooks . leave (( data ) => { ... }) ; [PERSON_NAME] . hooks . a…" at bounding box center [901, 447] width 1202 height 684
click at [387, 436] on div "[PERSON_NAME] . hooks . leave (( data ) => { ... }) ; [PERSON_NAME] . hooks . a…" at bounding box center [901, 447] width 1202 height 684
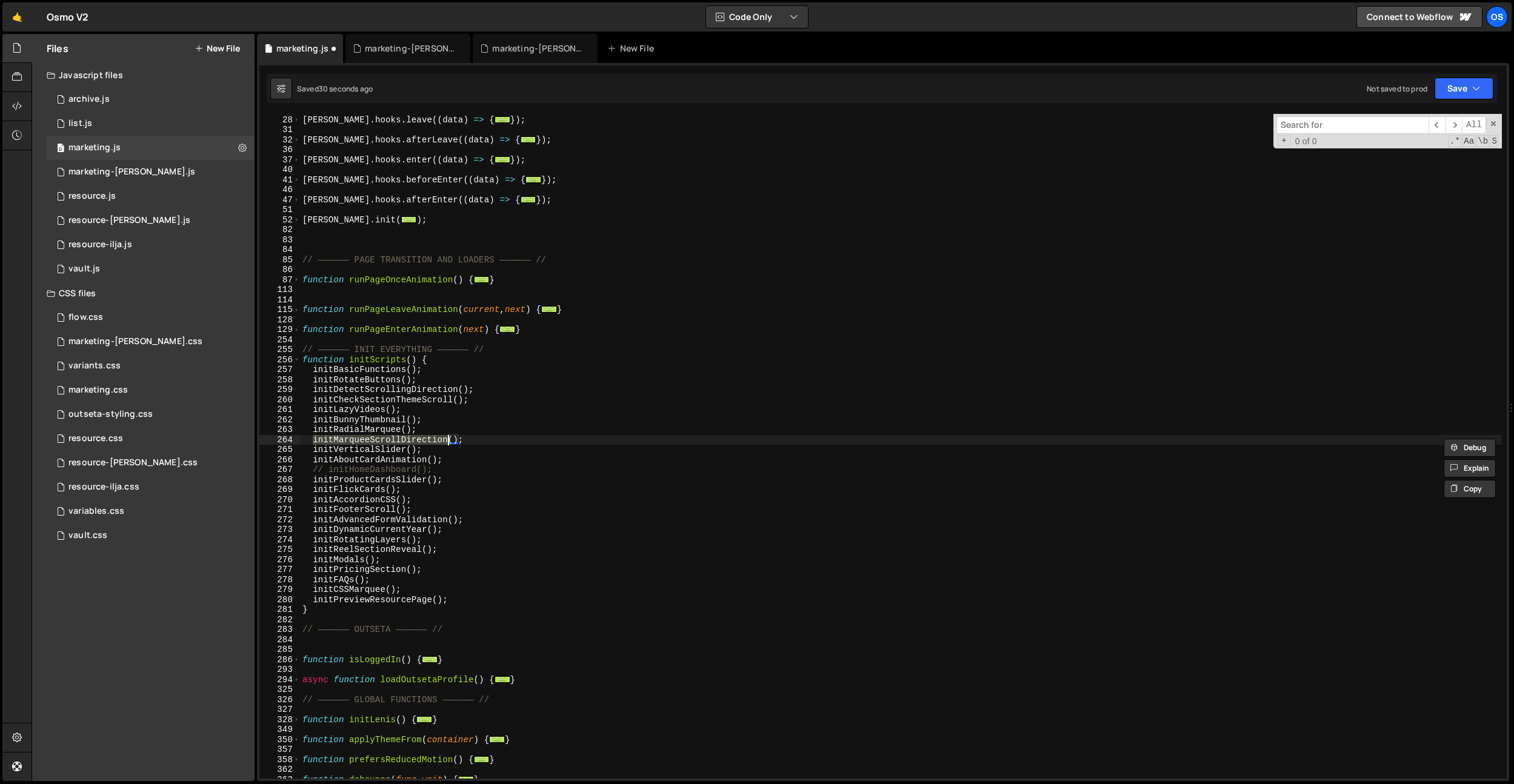
click at [385, 446] on div "[PERSON_NAME] . hooks . leave (( data ) => { ... }) ; [PERSON_NAME] . hooks . a…" at bounding box center [901, 447] width 1202 height 684
click at [388, 439] on div "[PERSON_NAME] . hooks . leave (( data ) => { ... }) ; [PERSON_NAME] . hooks . a…" at bounding box center [901, 447] width 1202 height 684
click at [367, 493] on div "[PERSON_NAME] . hooks . leave (( data ) => { ... }) ; [PERSON_NAME] . hooks . a…" at bounding box center [901, 447] width 1202 height 684
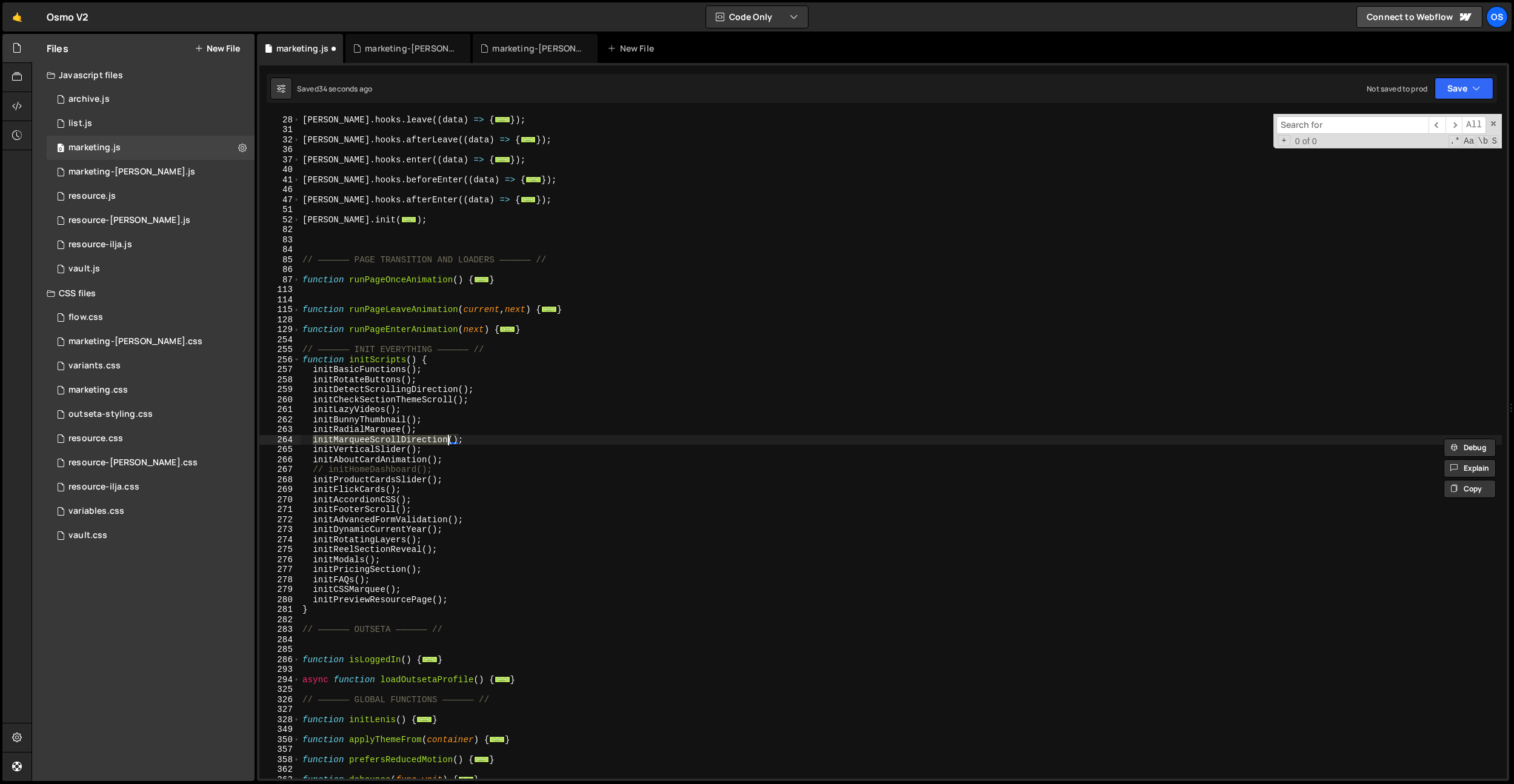
type textarea "initFlickCards();"
click at [367, 493] on div "[PERSON_NAME] . hooks . leave (( data ) => { ... }) ; [PERSON_NAME] . hooks . a…" at bounding box center [901, 447] width 1202 height 684
drag, startPoint x: 413, startPoint y: 489, endPoint x: 314, endPoint y: 491, distance: 99.0
click at [314, 491] on div "[PERSON_NAME] . hooks . leave (( data ) => { ... }) ; [PERSON_NAME] . hooks . a…" at bounding box center [901, 447] width 1202 height 684
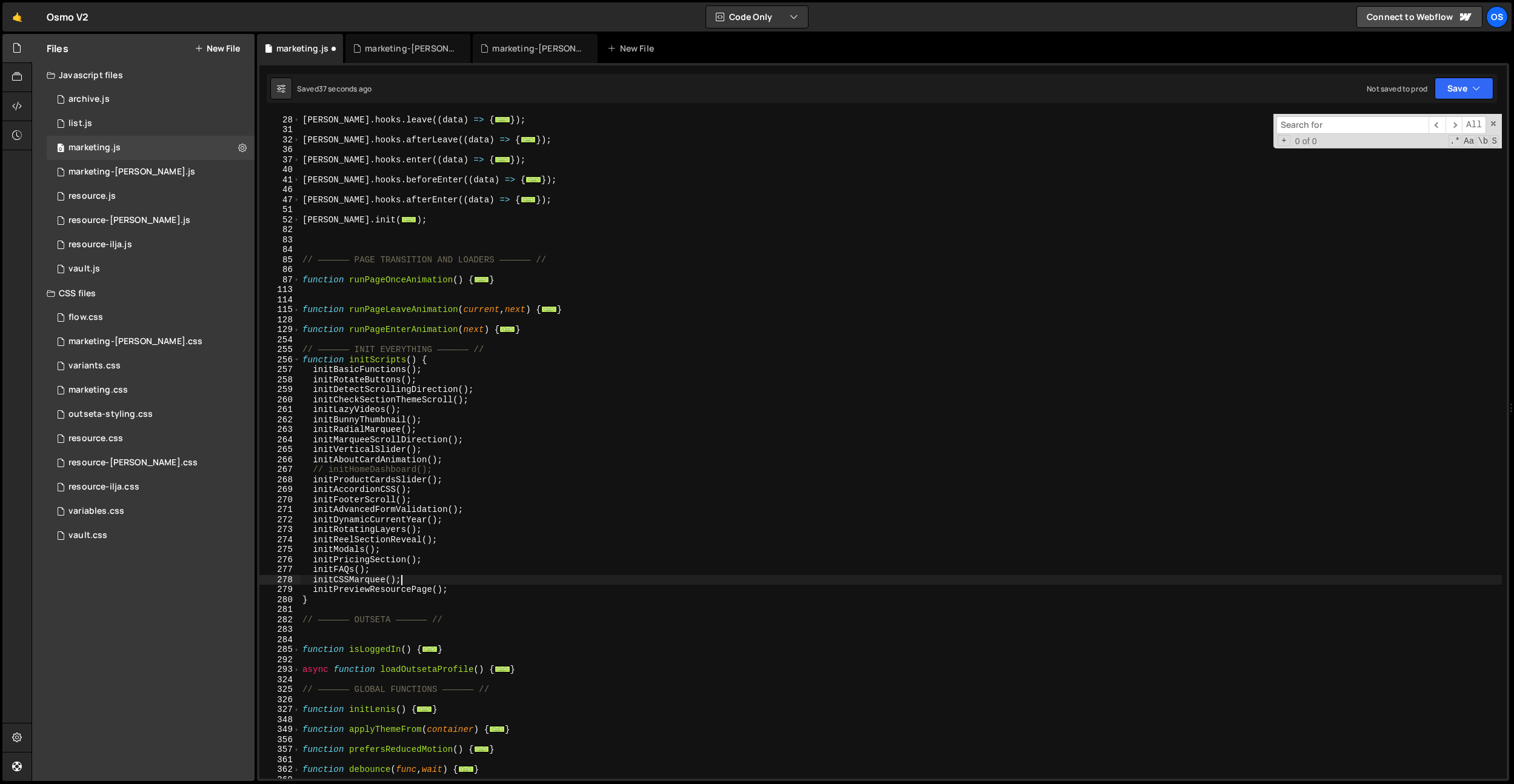
drag, startPoint x: 470, startPoint y: 576, endPoint x: 466, endPoint y: 586, distance: 10.8
click at [470, 576] on div "[PERSON_NAME] . hooks . leave (( data ) => { ... }) ; [PERSON_NAME] . hooks . a…" at bounding box center [901, 447] width 1202 height 684
click at [466, 587] on div "[PERSON_NAME] . hooks . leave (( data ) => { ... }) ; [PERSON_NAME] . hooks . a…" at bounding box center [901, 447] width 1202 height 684
type textarea "initPreviewResourcePage();"
paste textarea "initFlickCards();"
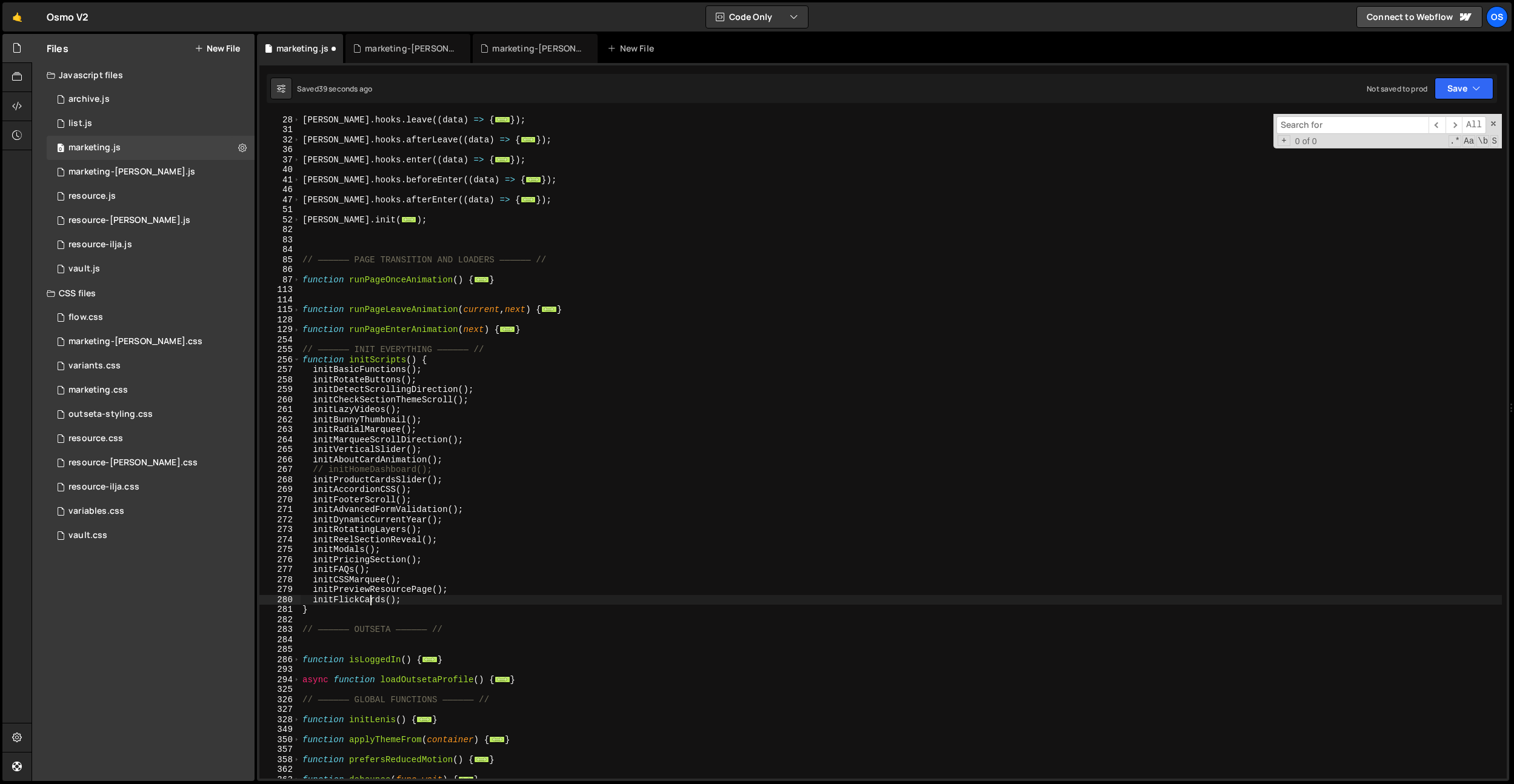
click at [372, 597] on div "[PERSON_NAME] . hooks . leave (( data ) => { ... }) ; [PERSON_NAME] . hooks . a…" at bounding box center [901, 447] width 1202 height 684
click at [531, 531] on div "[PERSON_NAME] . hooks . leave (( data ) => { ... }) ; [PERSON_NAME] . hooks . a…" at bounding box center [901, 447] width 1202 height 684
type textarea "initRotatingLayers();"
paste input "initFlickCards"
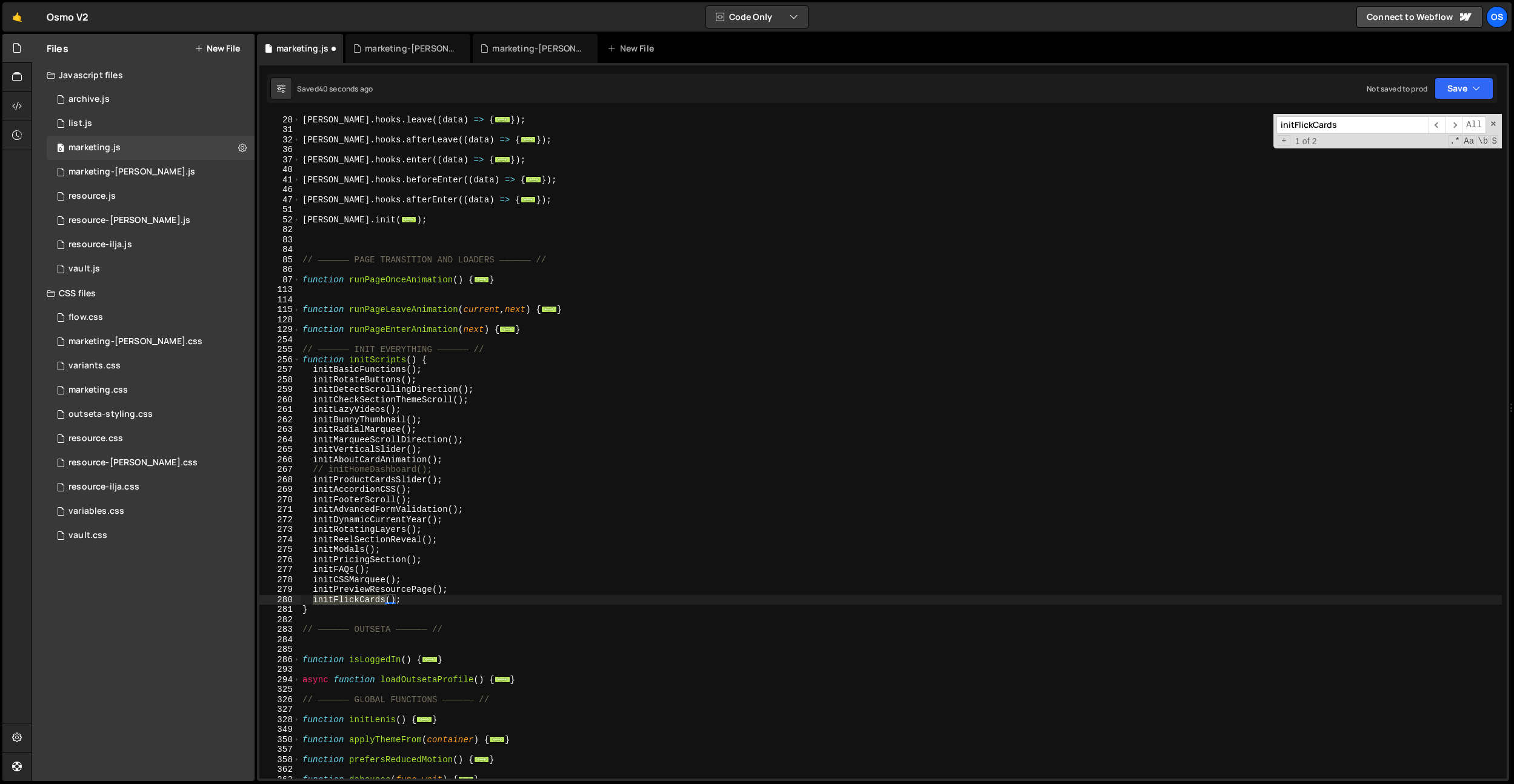
scroll to position [857, 0]
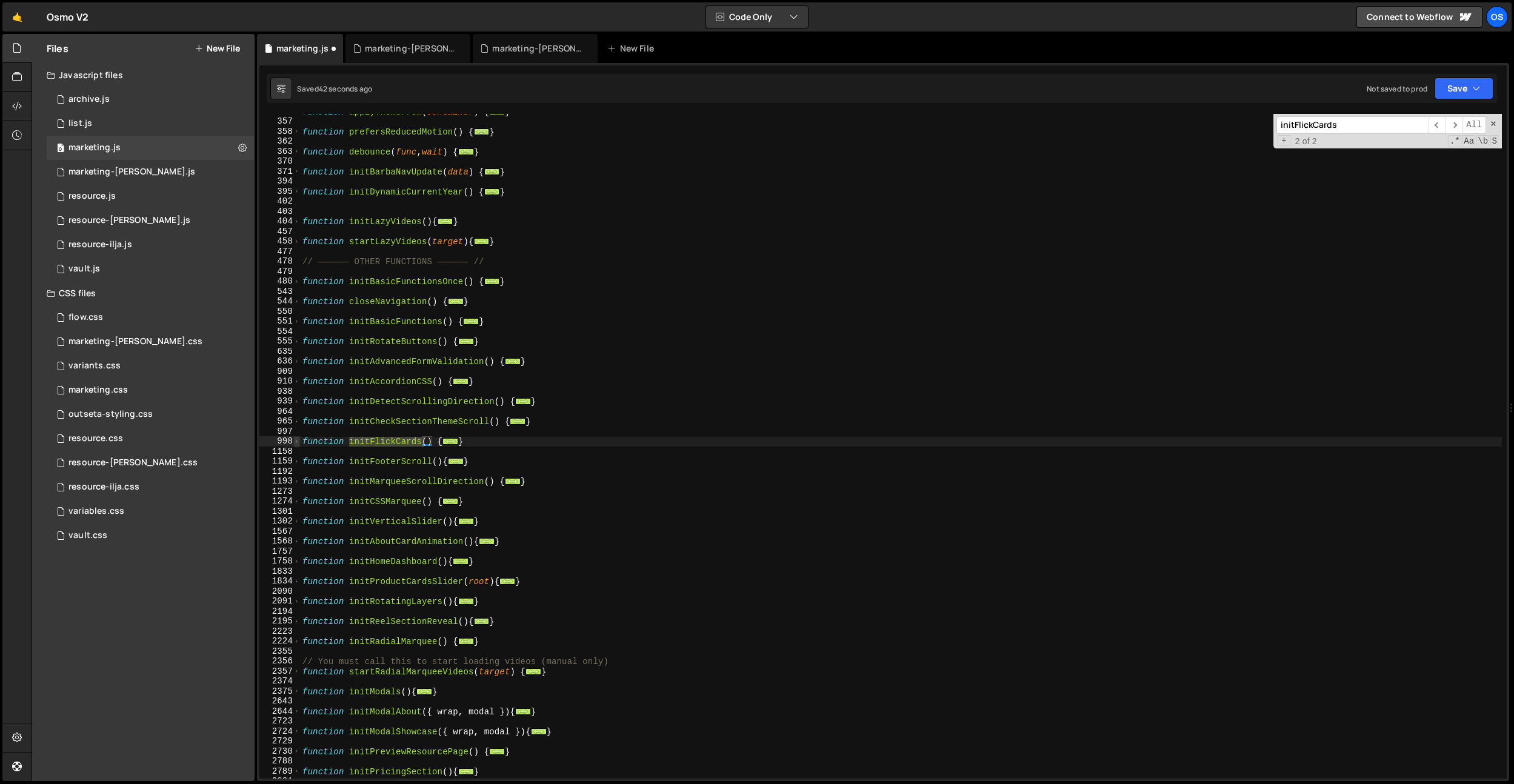
type input "initFlickCards"
click at [297, 443] on span at bounding box center [297, 441] width 7 height 10
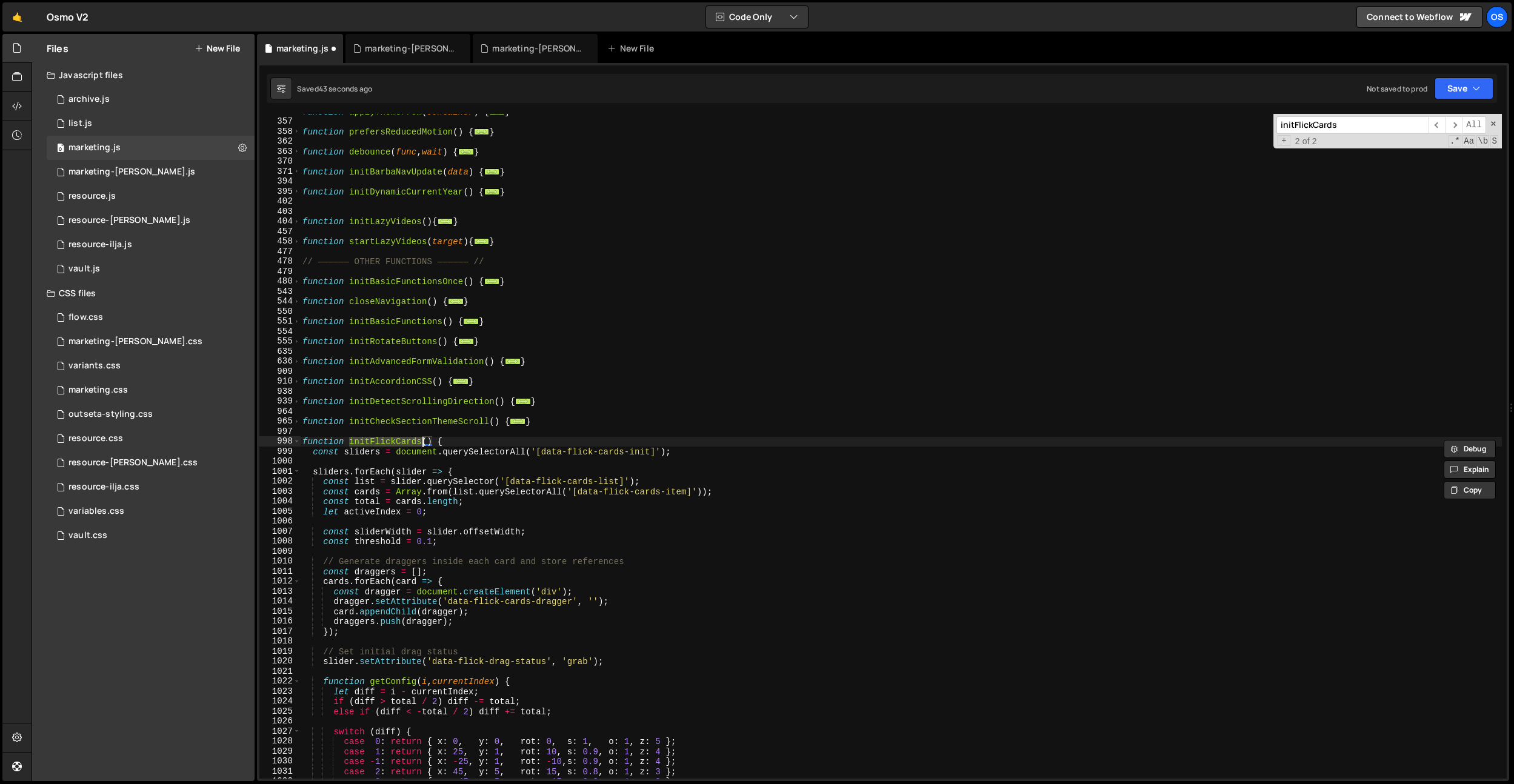
click at [547, 499] on div "function applyThemeFrom ( container ) { ... } function prefersReducedMotion ( )…" at bounding box center [901, 448] width 1202 height 684
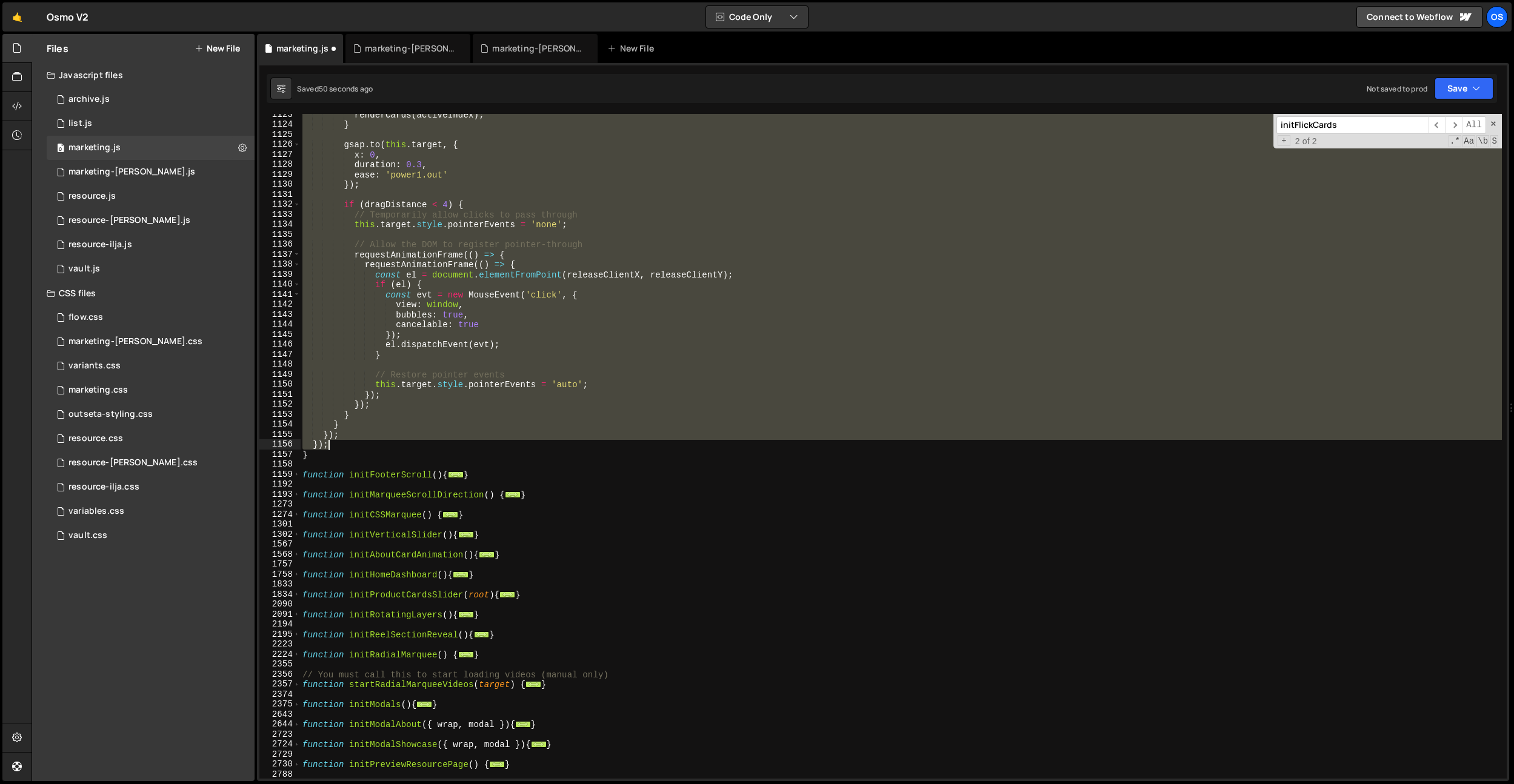
scroll to position [2433, 0]
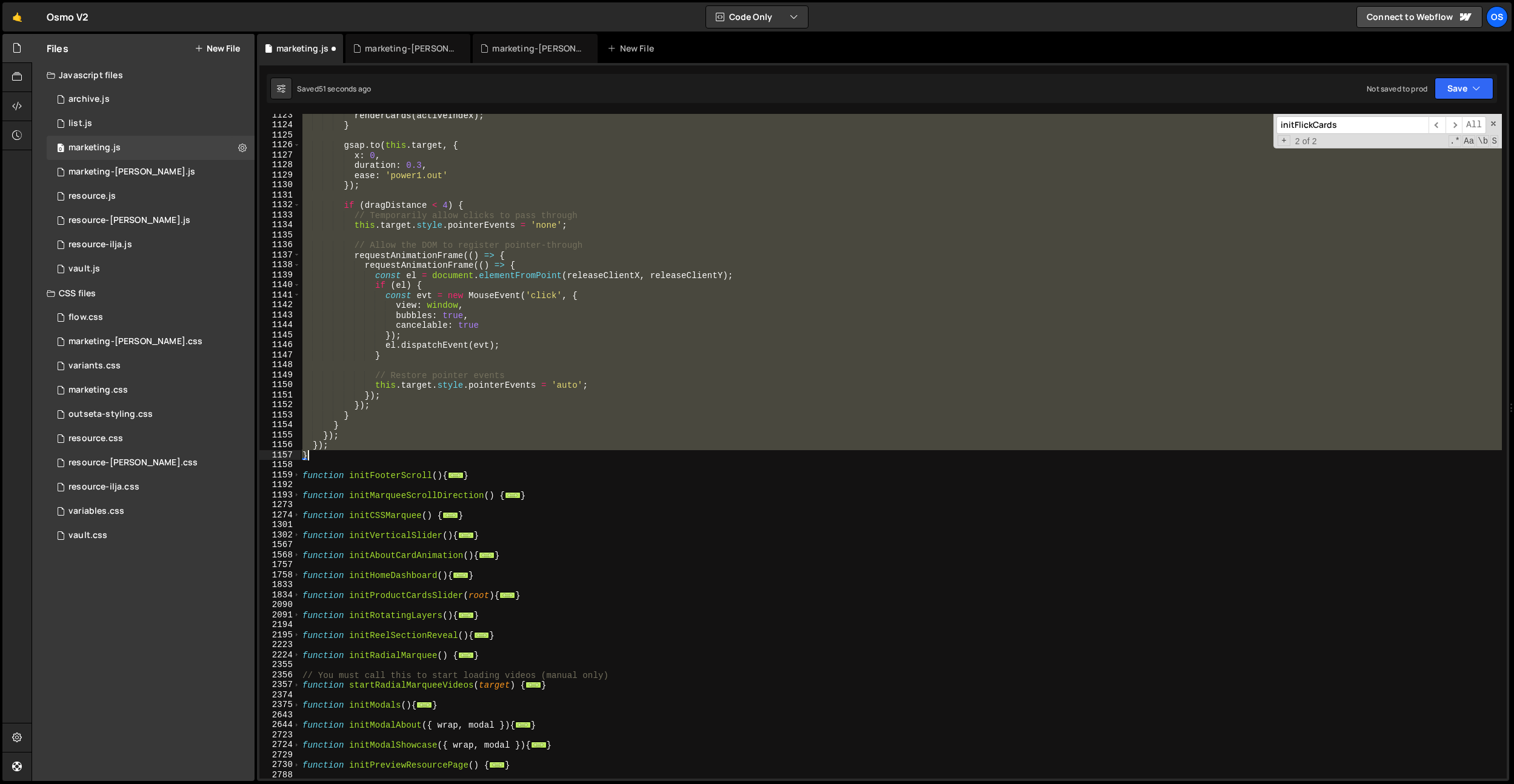
drag, startPoint x: 302, startPoint y: 441, endPoint x: 324, endPoint y: 453, distance: 25.1
click at [324, 453] on div "renderCards ( activeIndex ) ; } gsap . to ( this . target , { x : 0 , duration …" at bounding box center [901, 452] width 1202 height 684
type textarea "}); }"
click at [516, 45] on div "marketing-[PERSON_NAME].js" at bounding box center [537, 49] width 91 height 12
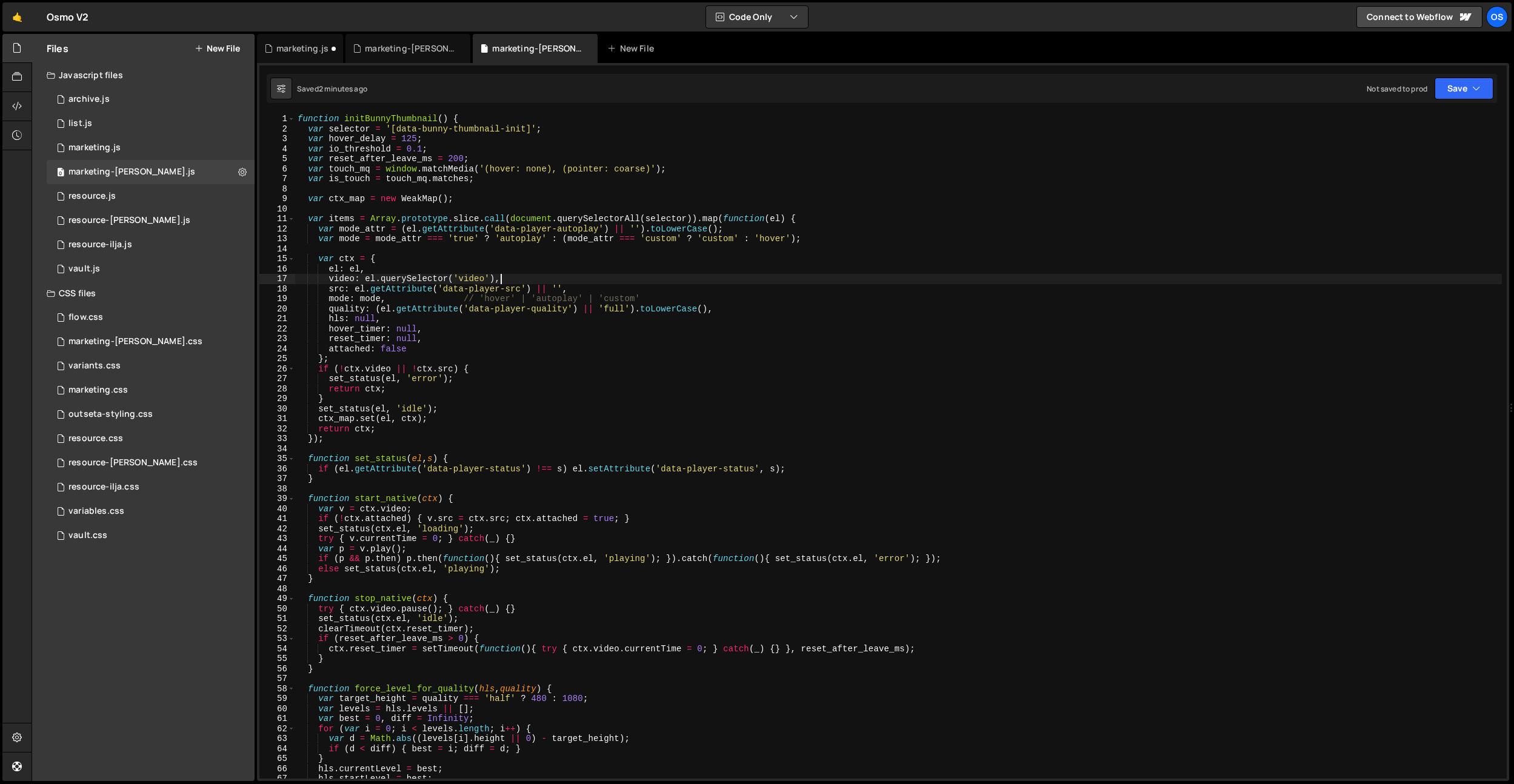
click at [605, 276] on div "function initBunnyThumbnail ( ) { var selector = '[data-bunny-thumbnail-init]' …" at bounding box center [898, 456] width 1207 height 684
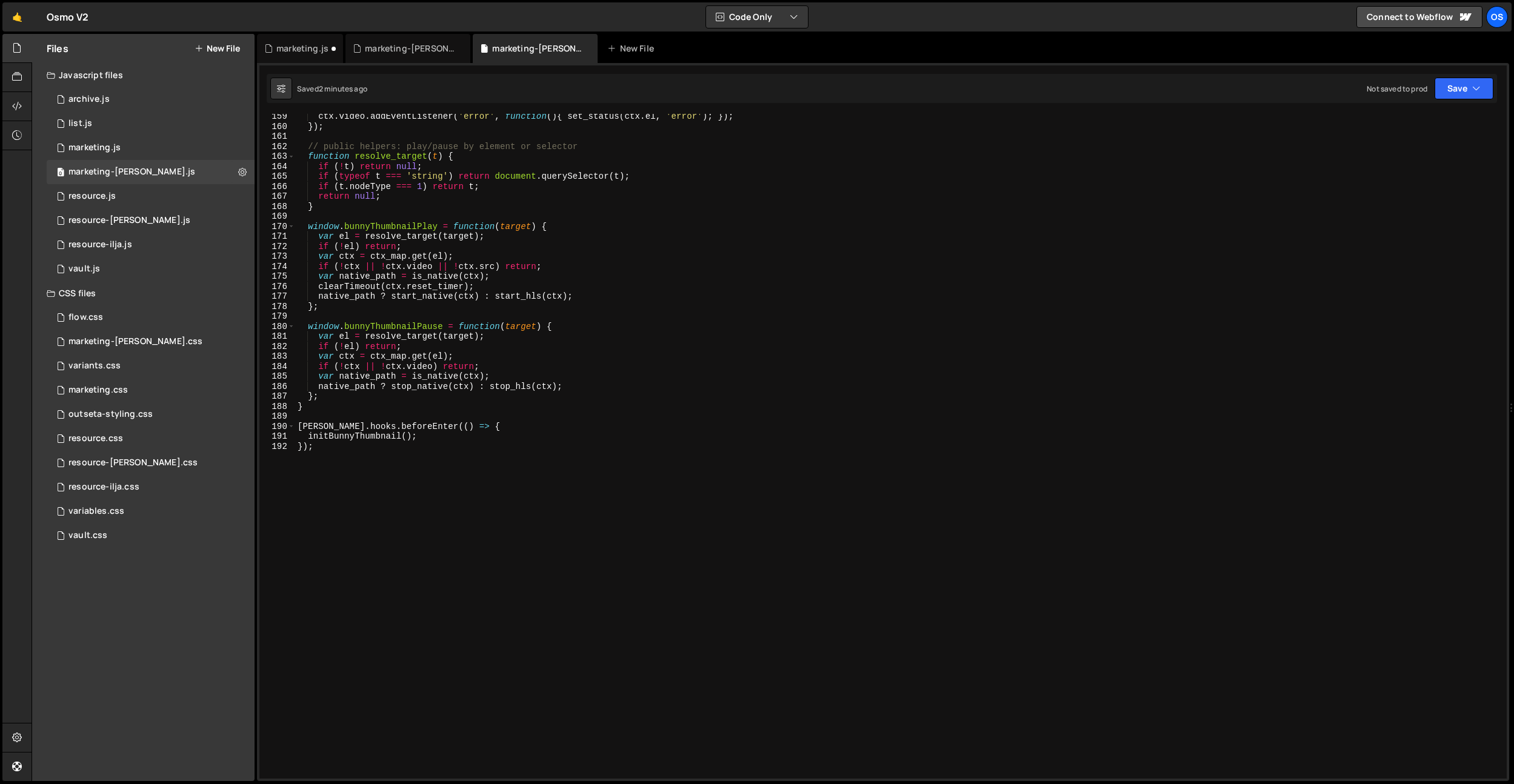
scroll to position [1581, 0]
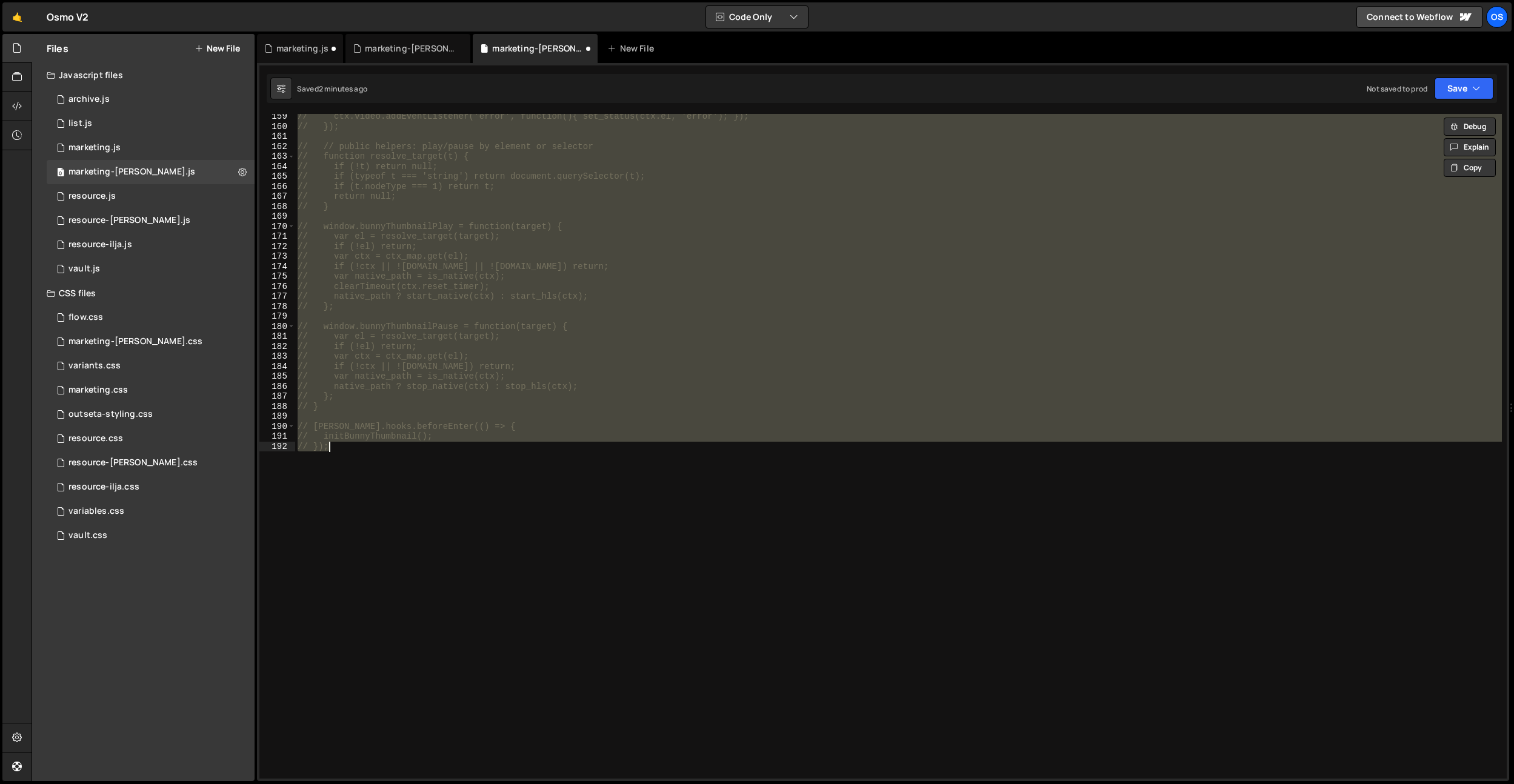
click at [611, 343] on div "// ctx.video.addEventListener('error', function(){ set_status(ctx.el, 'error');…" at bounding box center [898, 446] width 1207 height 665
type textarea "// if (!el) return;"
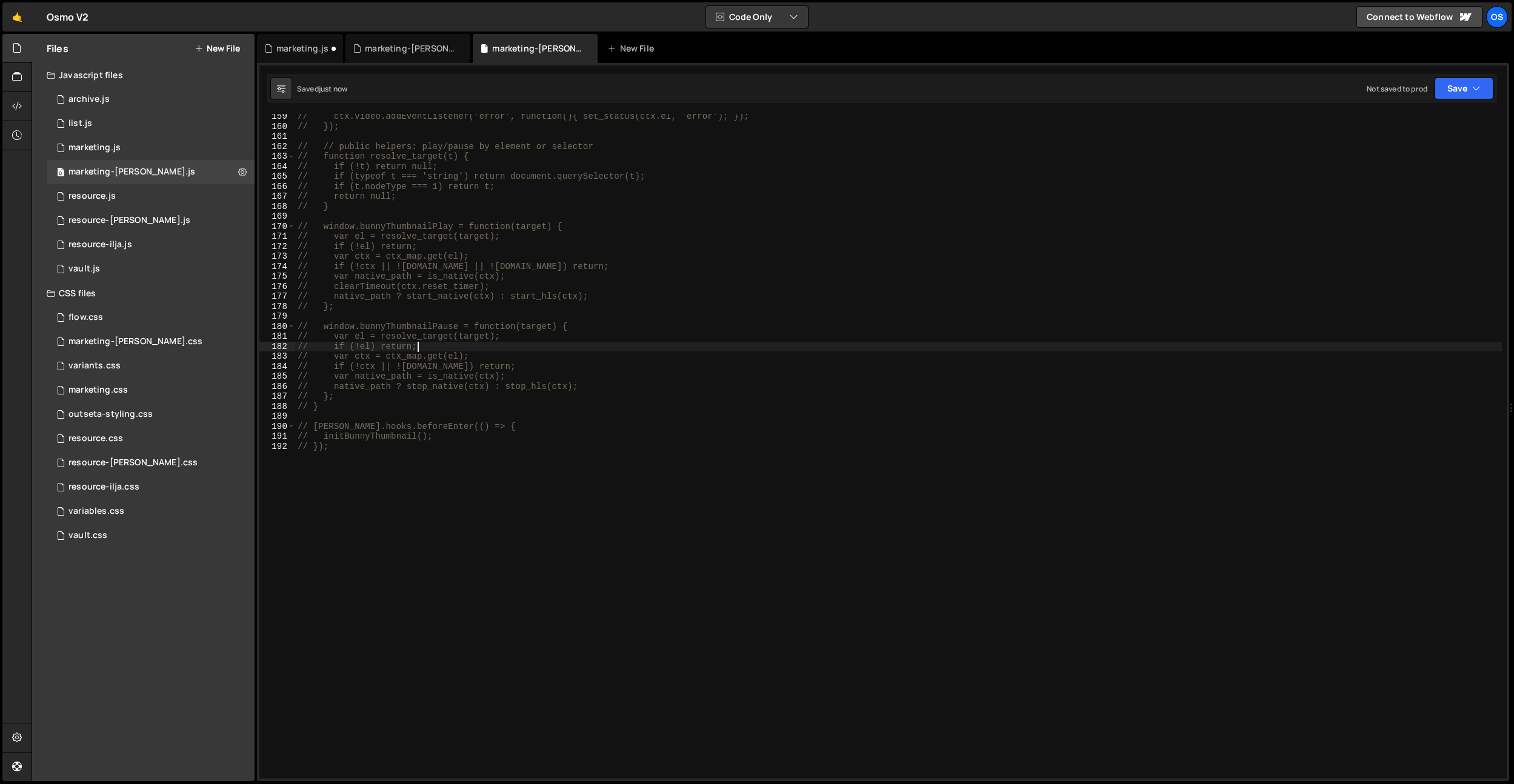
drag, startPoint x: 315, startPoint y: 45, endPoint x: 353, endPoint y: 77, distance: 49.7
click at [315, 45] on div "marketing.js" at bounding box center [302, 49] width 52 height 12
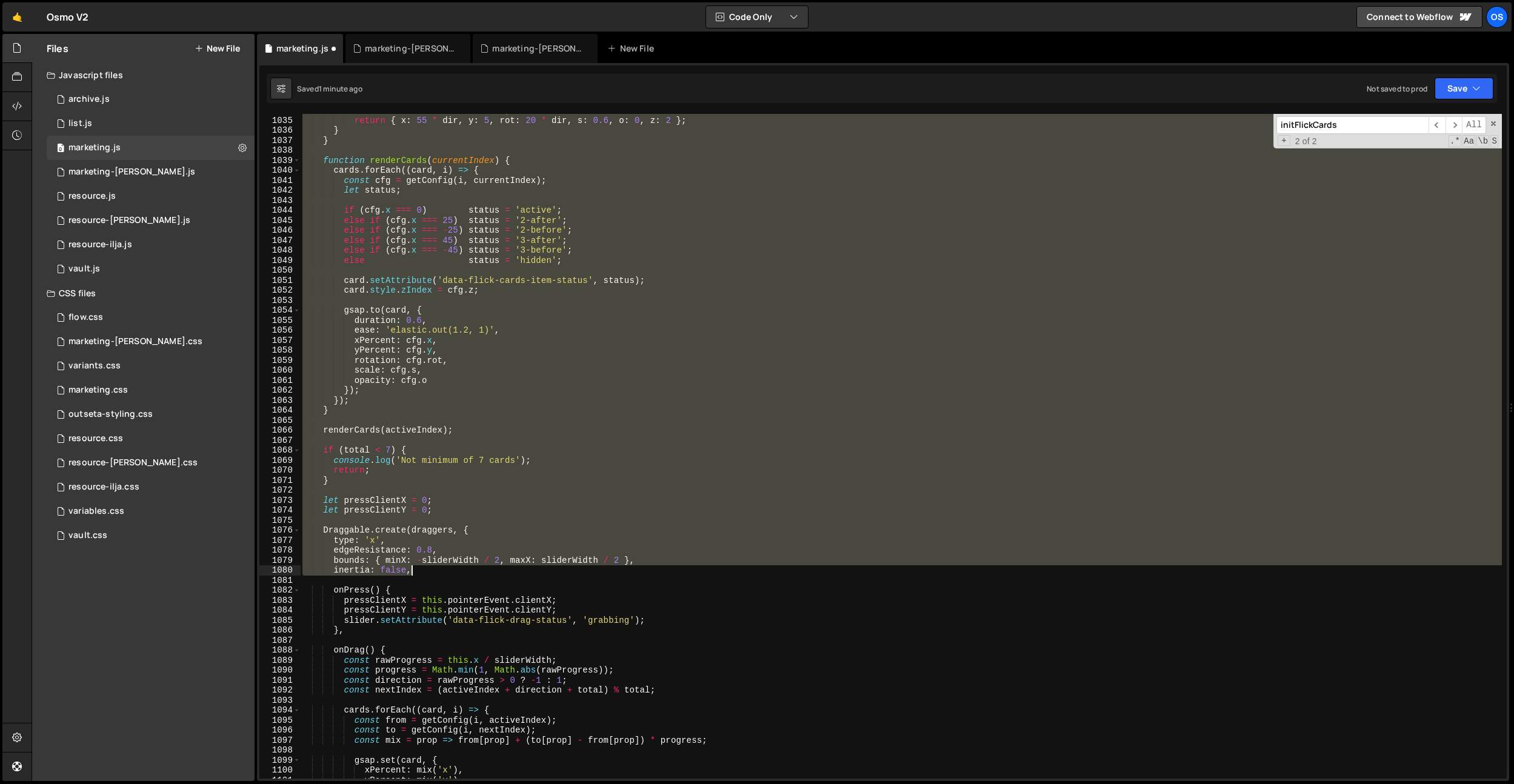
scroll to position [1550, 0]
drag, startPoint x: 303, startPoint y: 495, endPoint x: 518, endPoint y: 572, distance: 228.4
click at [518, 572] on div "const dir = diff > 0 ? 1 : - 1 ; return { x : 55 * dir , y : 5 , rot : 20 * dir…" at bounding box center [901, 447] width 1202 height 684
type textarea "bounds: { minX: -sliderWidth / 2, maxX: sliderWidth / 2 }, inertia: false,"
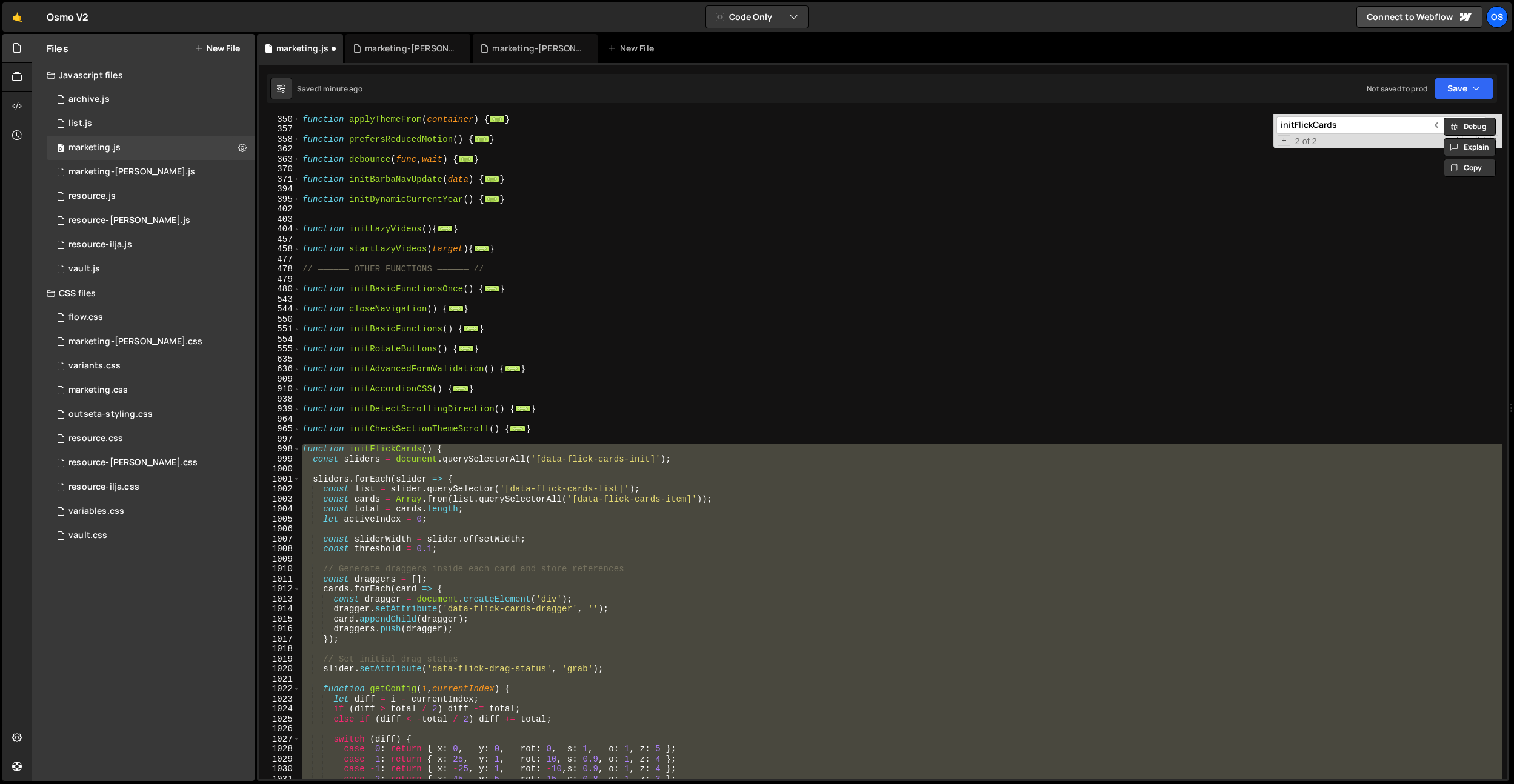
scroll to position [848, 0]
click at [329, 444] on div "function applyThemeFrom ( container ) { ... } function prefersReducedMotion ( )…" at bounding box center [901, 447] width 1202 height 684
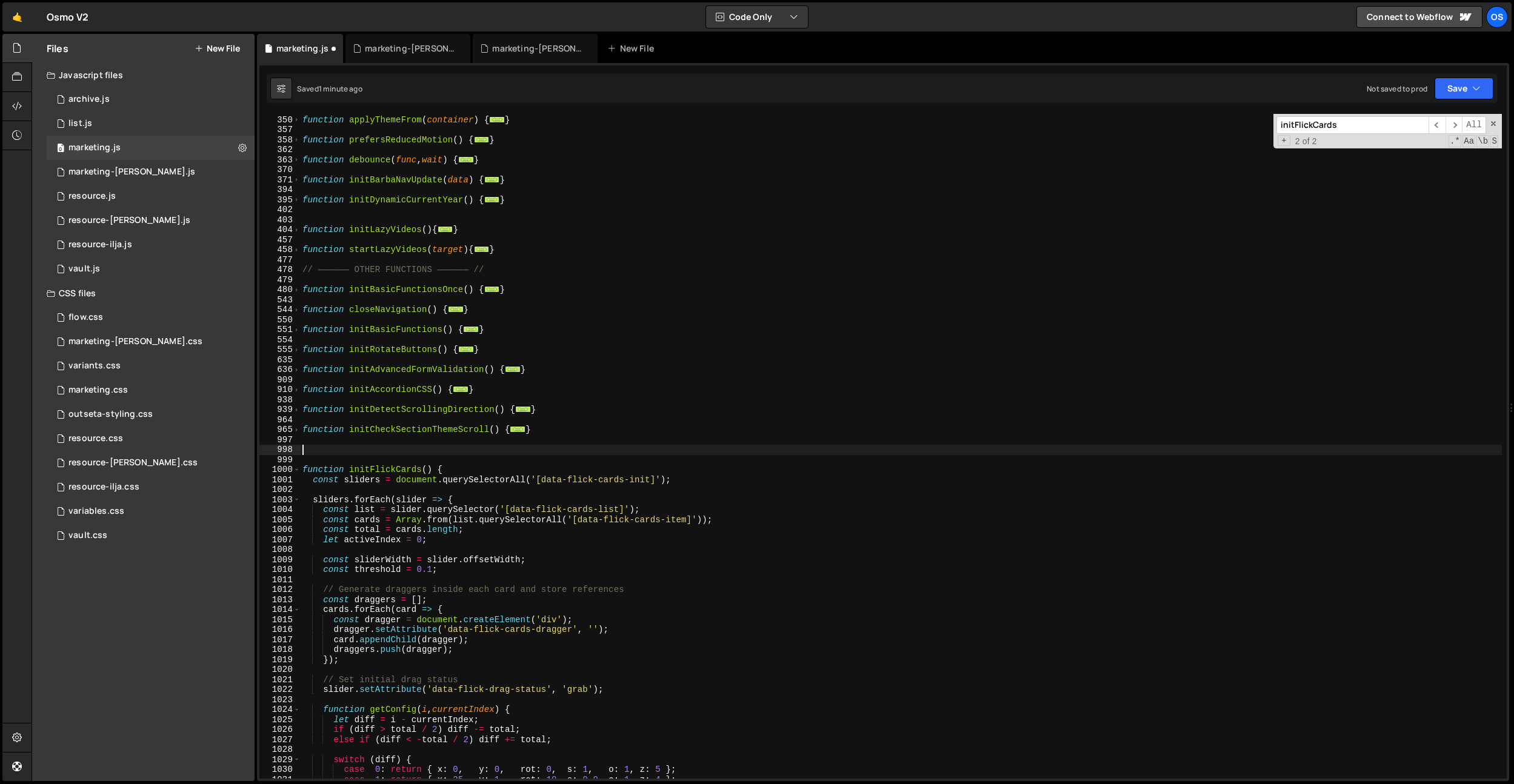
paste textarea "});"
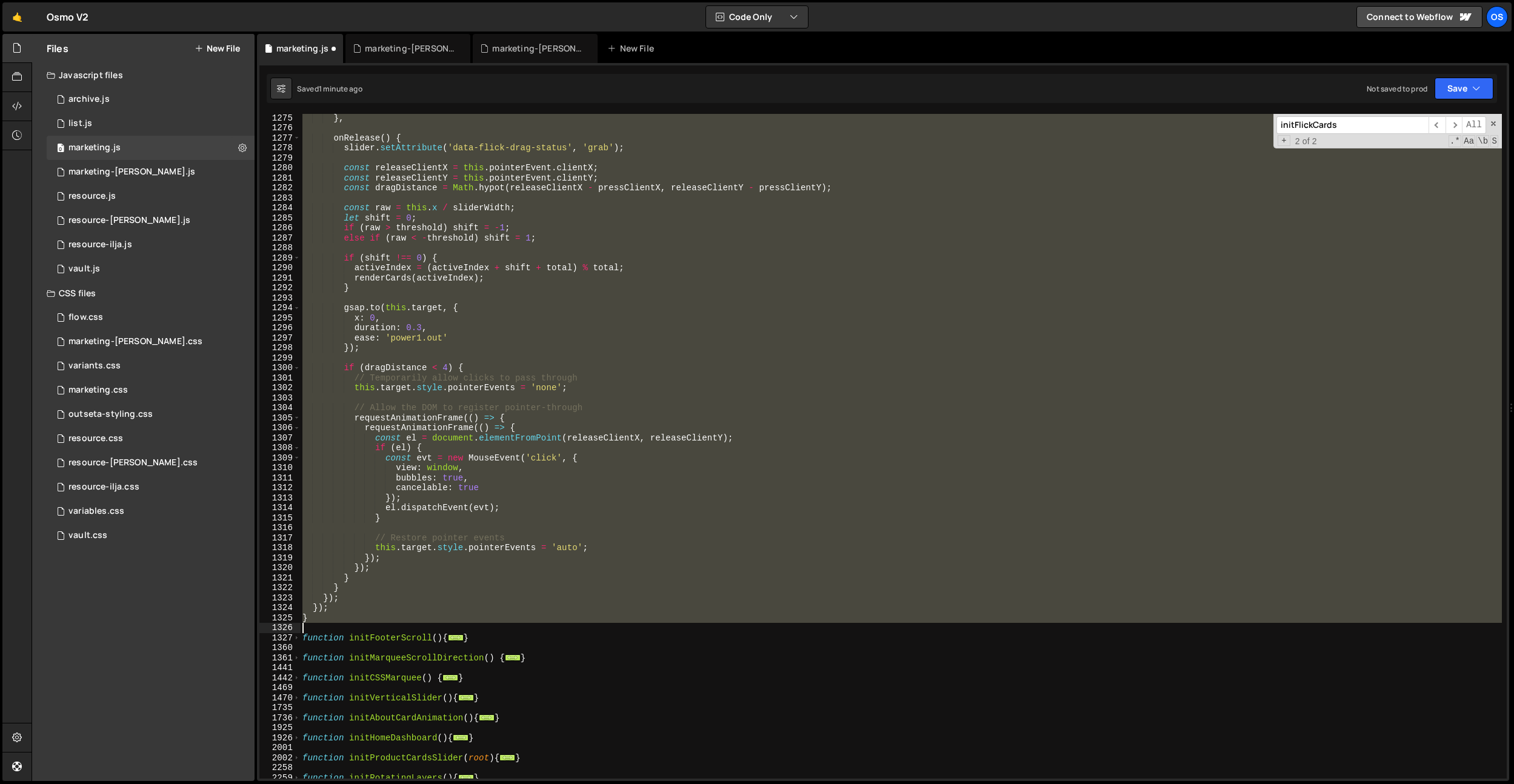
scroll to position [3949, 0]
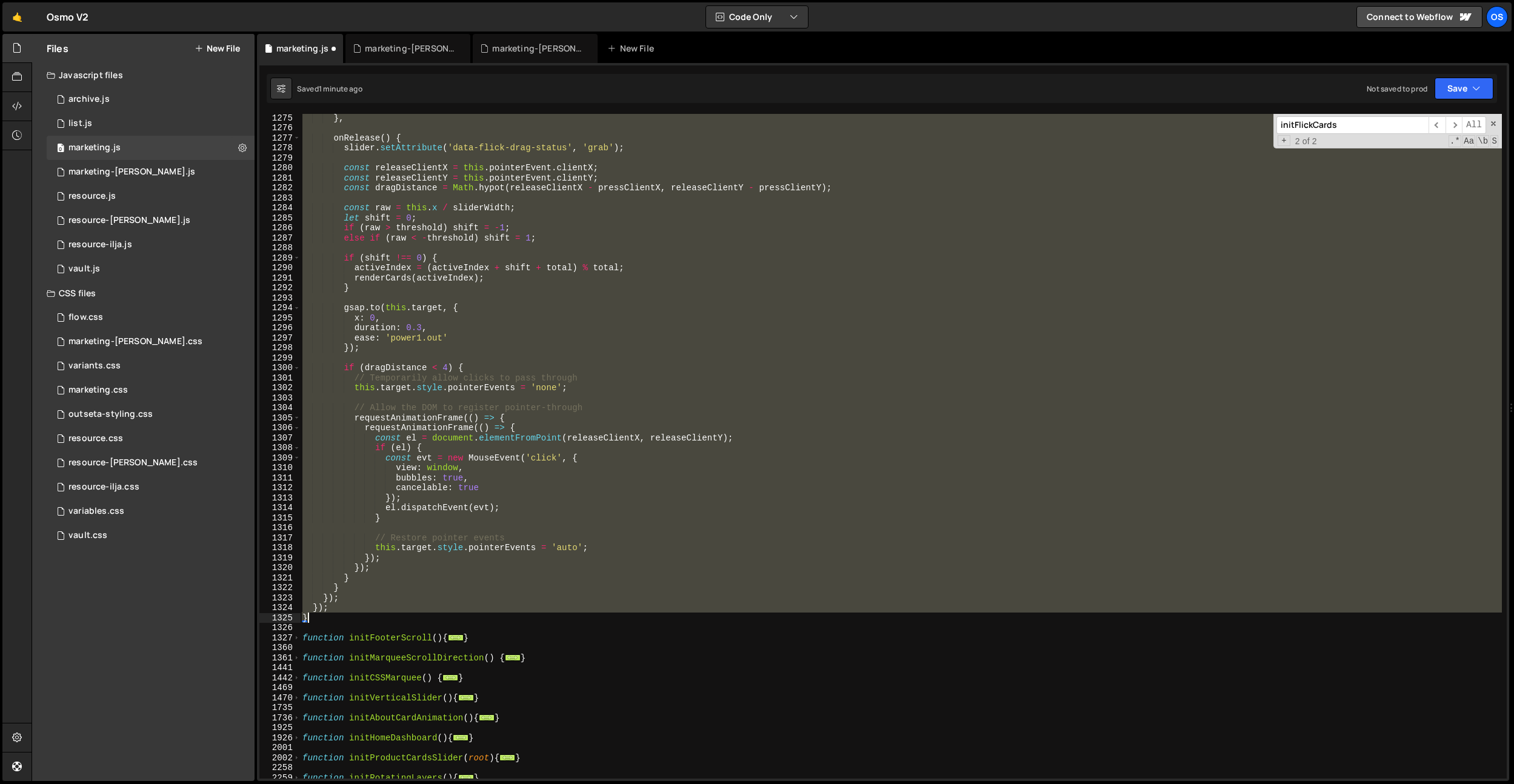
drag, startPoint x: 303, startPoint y: 564, endPoint x: 379, endPoint y: 621, distance: 95.0
click at [379, 621] on div "} , onRelease ( ) { slider . setAttribute ( 'data-flick-drag-status' , 'grab' )…" at bounding box center [901, 454] width 1202 height 684
type textarea "}); }"
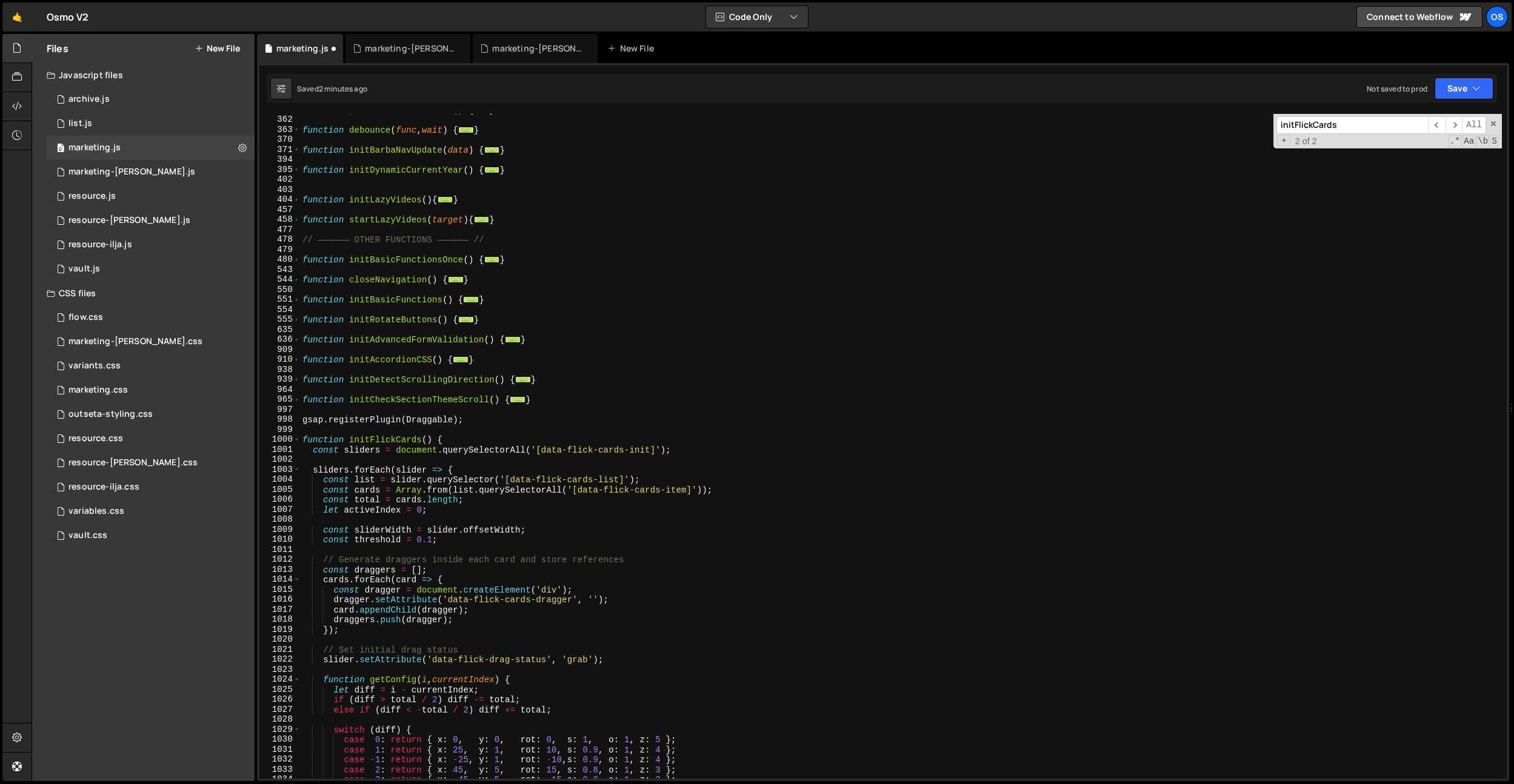
scroll to position [779, 0]
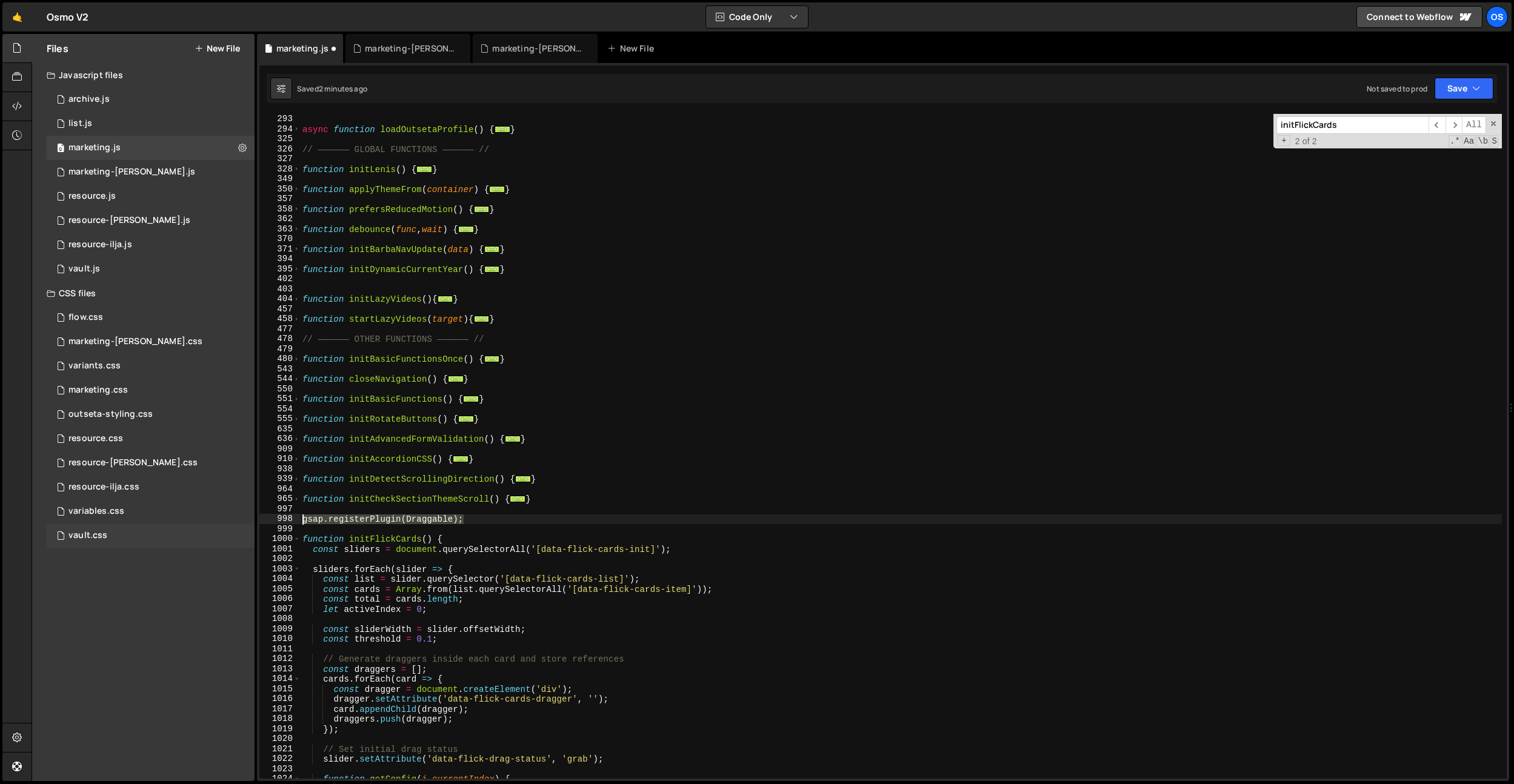
drag, startPoint x: 493, startPoint y: 518, endPoint x: 215, endPoint y: 523, distance: 278.0
click at [215, 523] on div "Files New File Javascript files 0 archive.js 0 0 list.js 0 0 marketing.js 0 0 0…" at bounding box center [772, 408] width 1483 height 747
type textarea "gsap.registerPlugin(Draggable);"
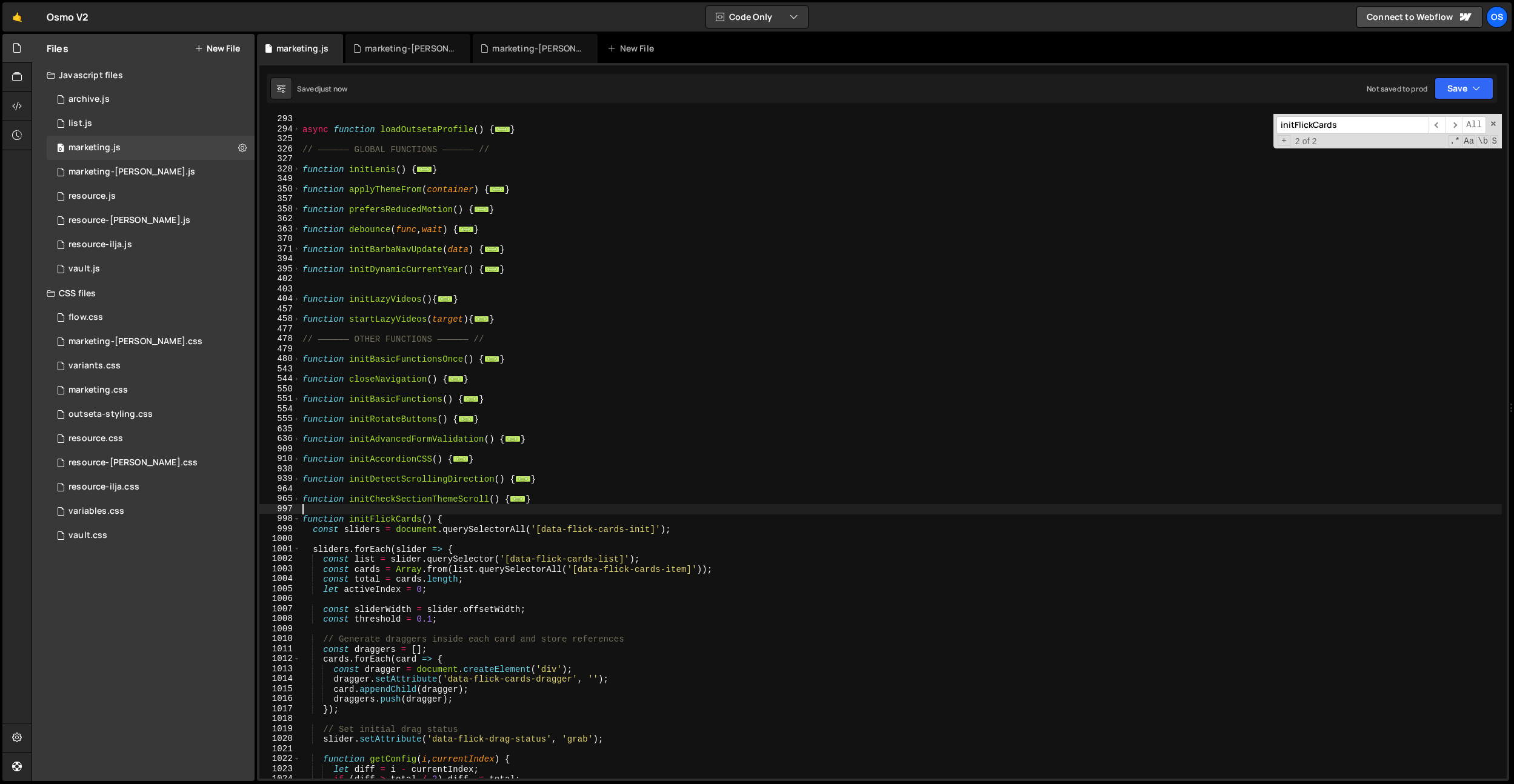
click at [399, 518] on div "function isLoggedIn ( ) { ... } async function loadOutsetaProfile ( ) { ... } /…" at bounding box center [901, 446] width 1202 height 684
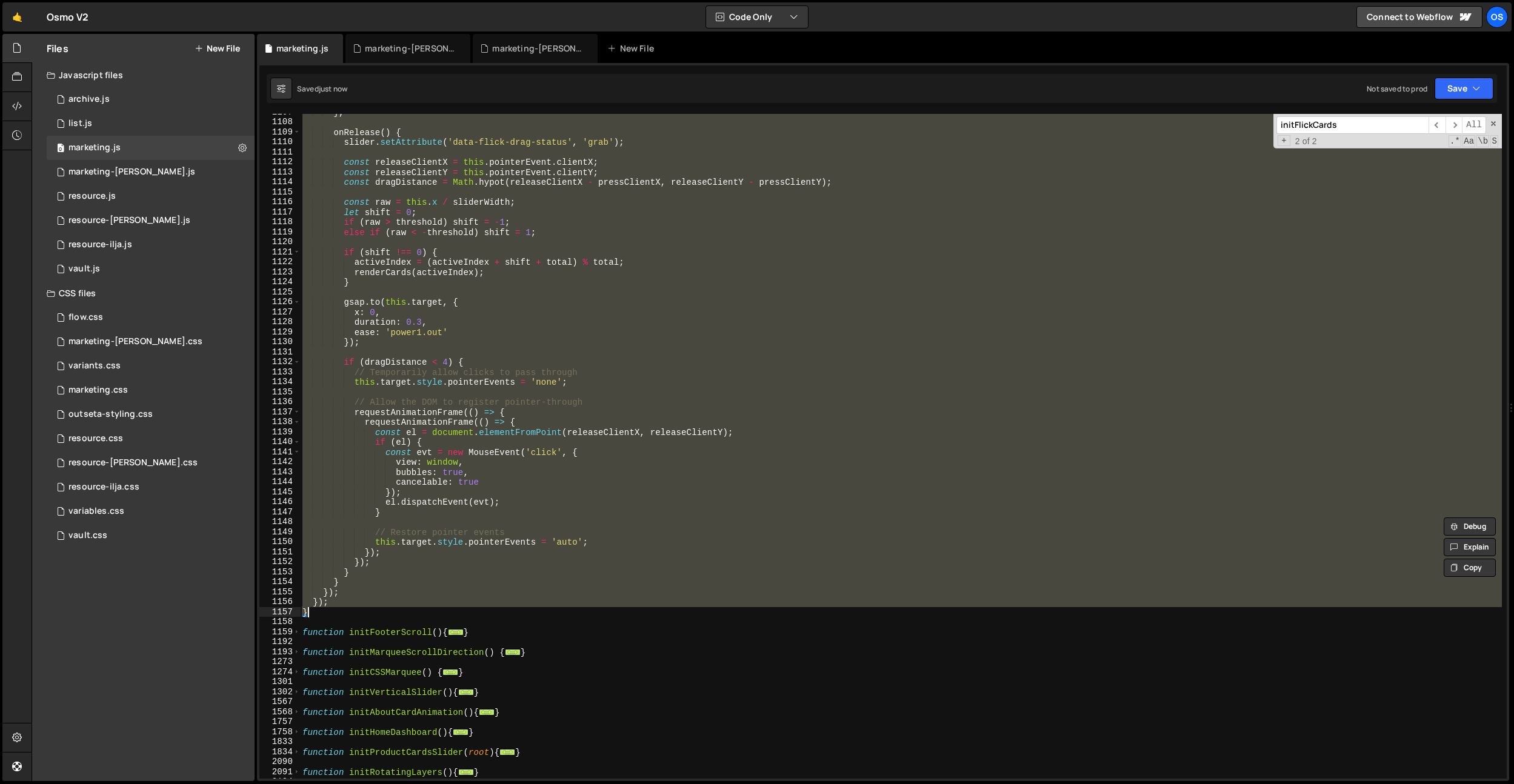
scroll to position [2276, 0]
drag, startPoint x: 303, startPoint y: 518, endPoint x: 378, endPoint y: 608, distance: 117.2
click at [378, 608] on div "} , onRelease ( ) { slider . setAttribute ( 'data-flick-drag-status' , 'grab' )…" at bounding box center [901, 449] width 1202 height 684
paste textarea
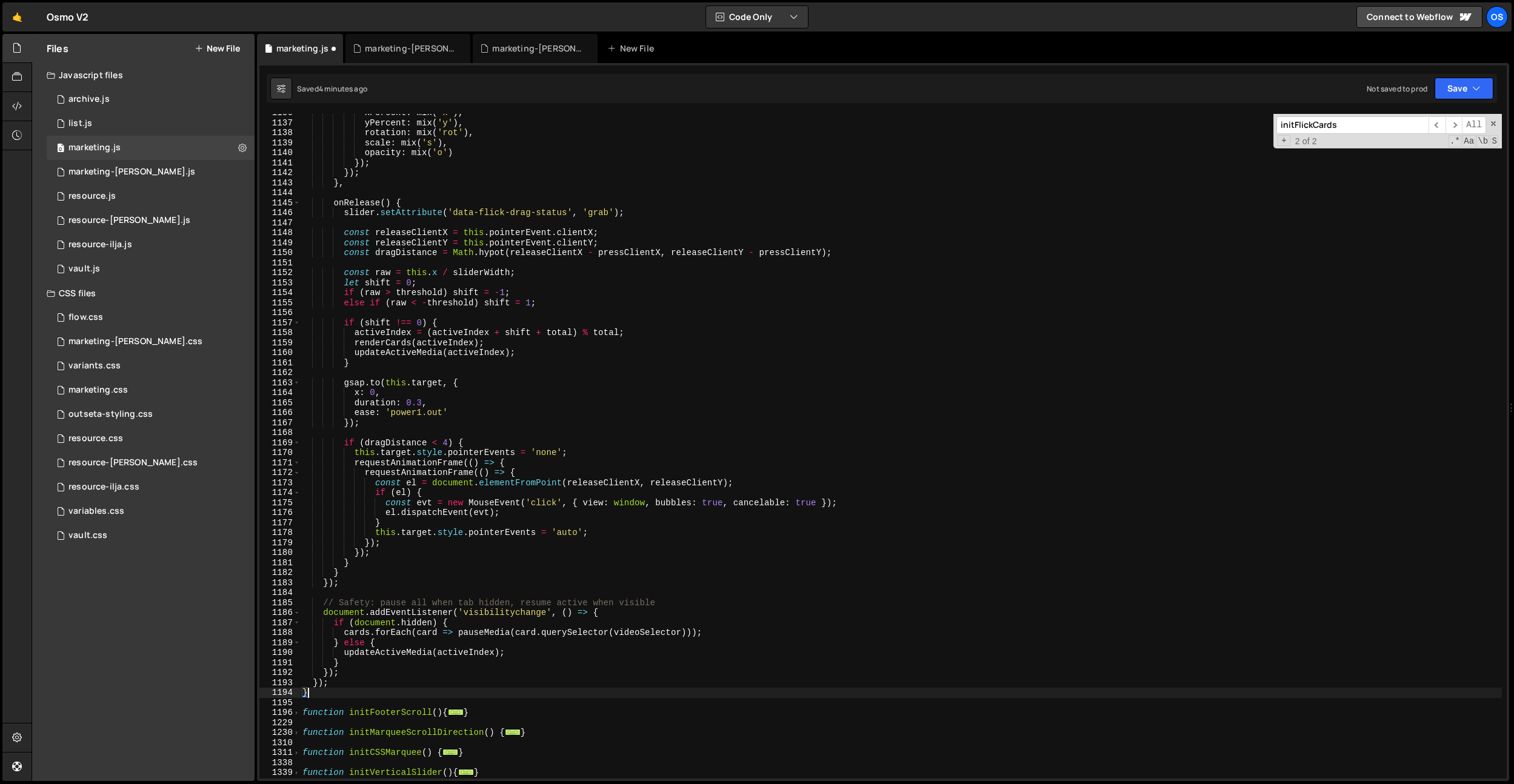
scroll to position [2565, 0]
click at [495, 606] on div "xPercent : mix ( 'x' ) , yPercent : mix ( 'y' ) , rotation : mix ( 'rot' ) , sc…" at bounding box center [901, 450] width 1202 height 684
click at [434, 635] on div "xPercent : mix ( 'x' ) , yPercent : mix ( 'y' ) , rotation : mix ( 'rot' ) , sc…" at bounding box center [901, 450] width 1202 height 684
click at [525, 524] on div "xPercent : mix ( 'x' ) , yPercent : mix ( 'y' ) , rotation : mix ( 'rot' ) , sc…" at bounding box center [901, 450] width 1202 height 684
click at [551, 327] on div "xPercent : mix ( 'x' ) , yPercent : mix ( 'y' ) , rotation : mix ( 'rot' ) , sc…" at bounding box center [901, 450] width 1202 height 684
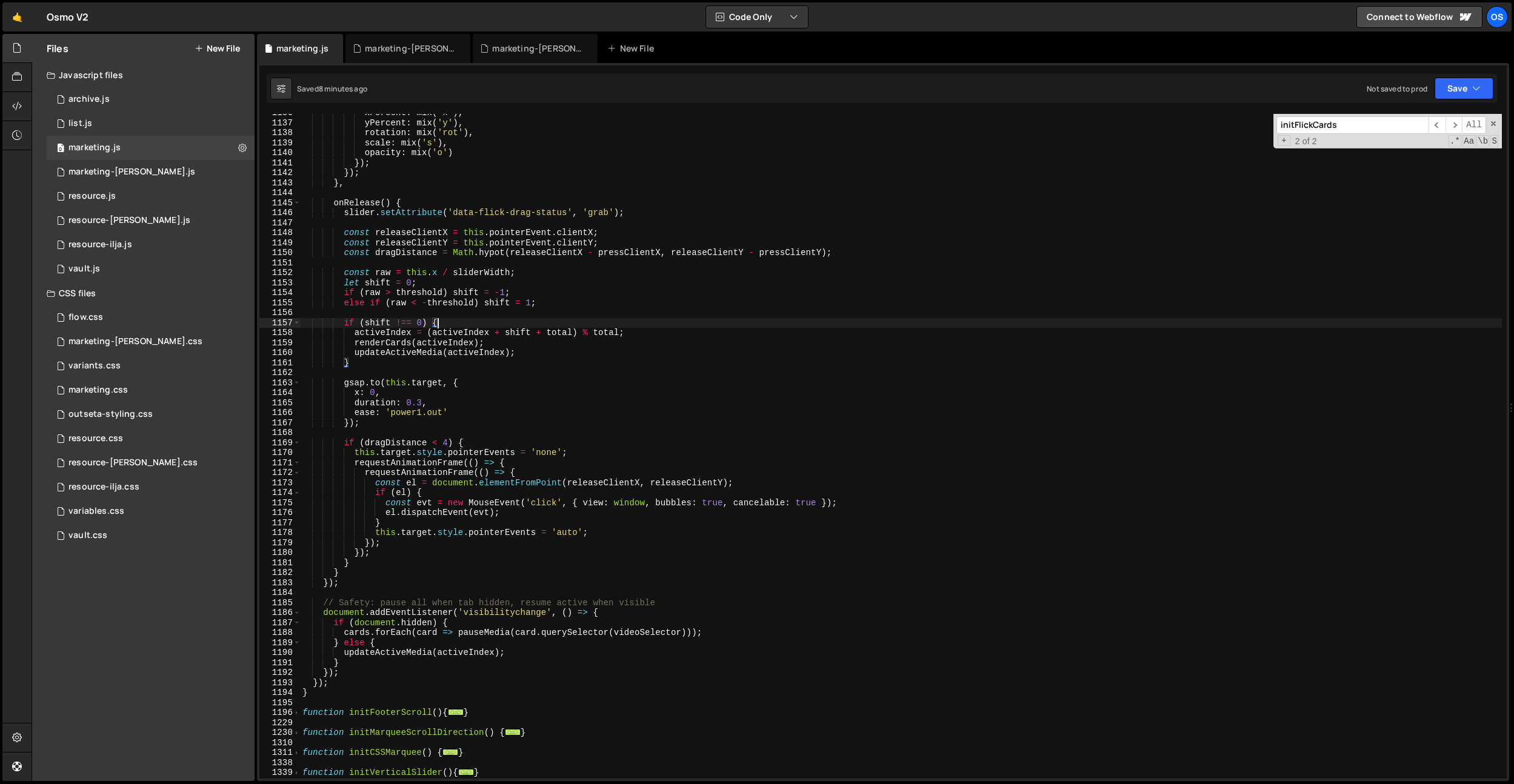
click at [575, 301] on div "xPercent : mix ( 'x' ) , yPercent : mix ( 'y' ) , rotation : mix ( 'rot' ) , sc…" at bounding box center [901, 450] width 1202 height 684
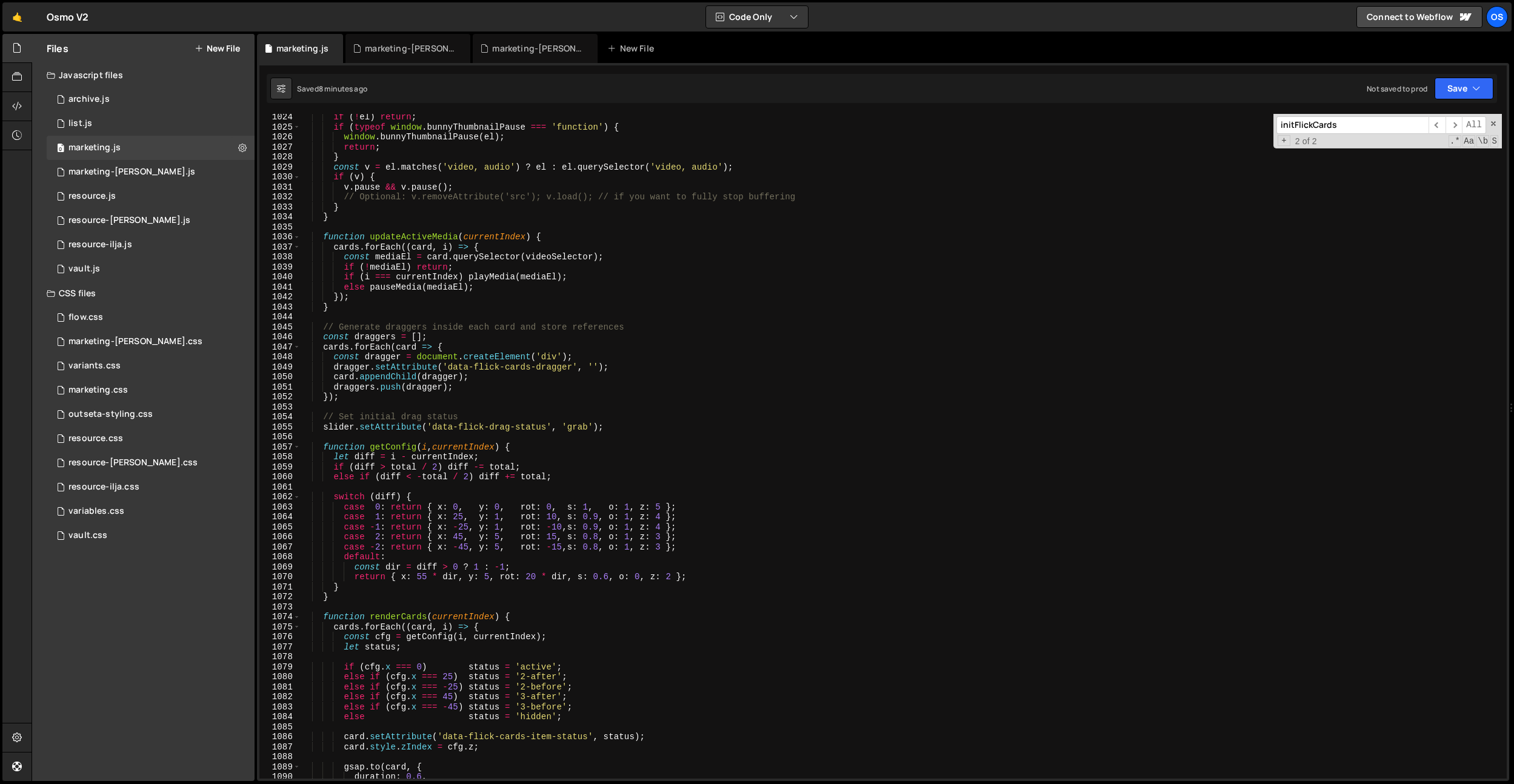
scroll to position [1581, 0]
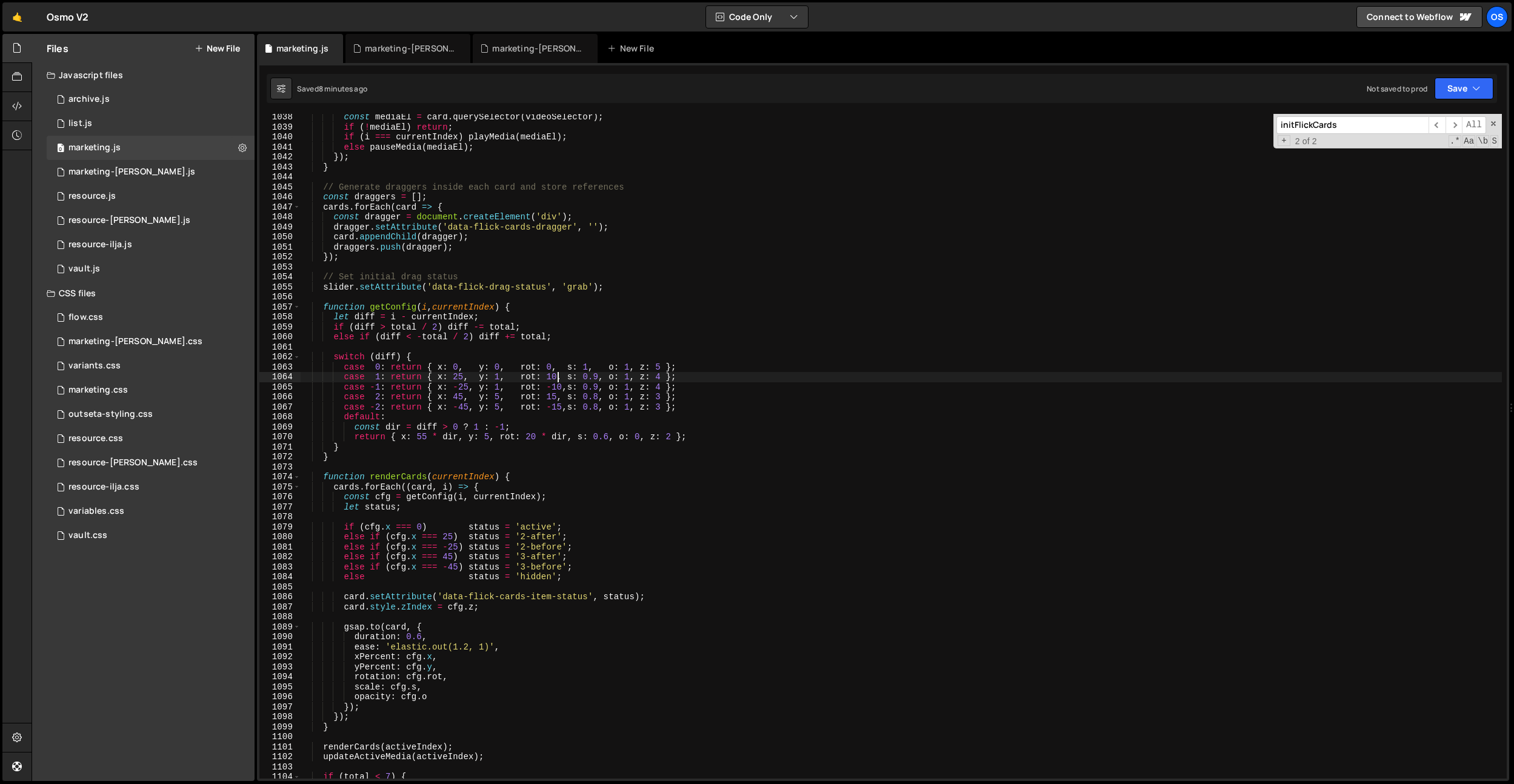
click at [559, 379] on div "const mediaEl = card . querySelector ( videoSelector ) ; if ( ! mediaEl ) retur…" at bounding box center [901, 454] width 1202 height 684
click at [593, 331] on div "const mediaEl = card . querySelector ( videoSelector ) ; if ( ! mediaEl ) retur…" at bounding box center [901, 454] width 1202 height 684
click at [557, 385] on div "const mediaEl = card . querySelector ( videoSelector ) ; if ( ! mediaEl ) retur…" at bounding box center [901, 454] width 1202 height 684
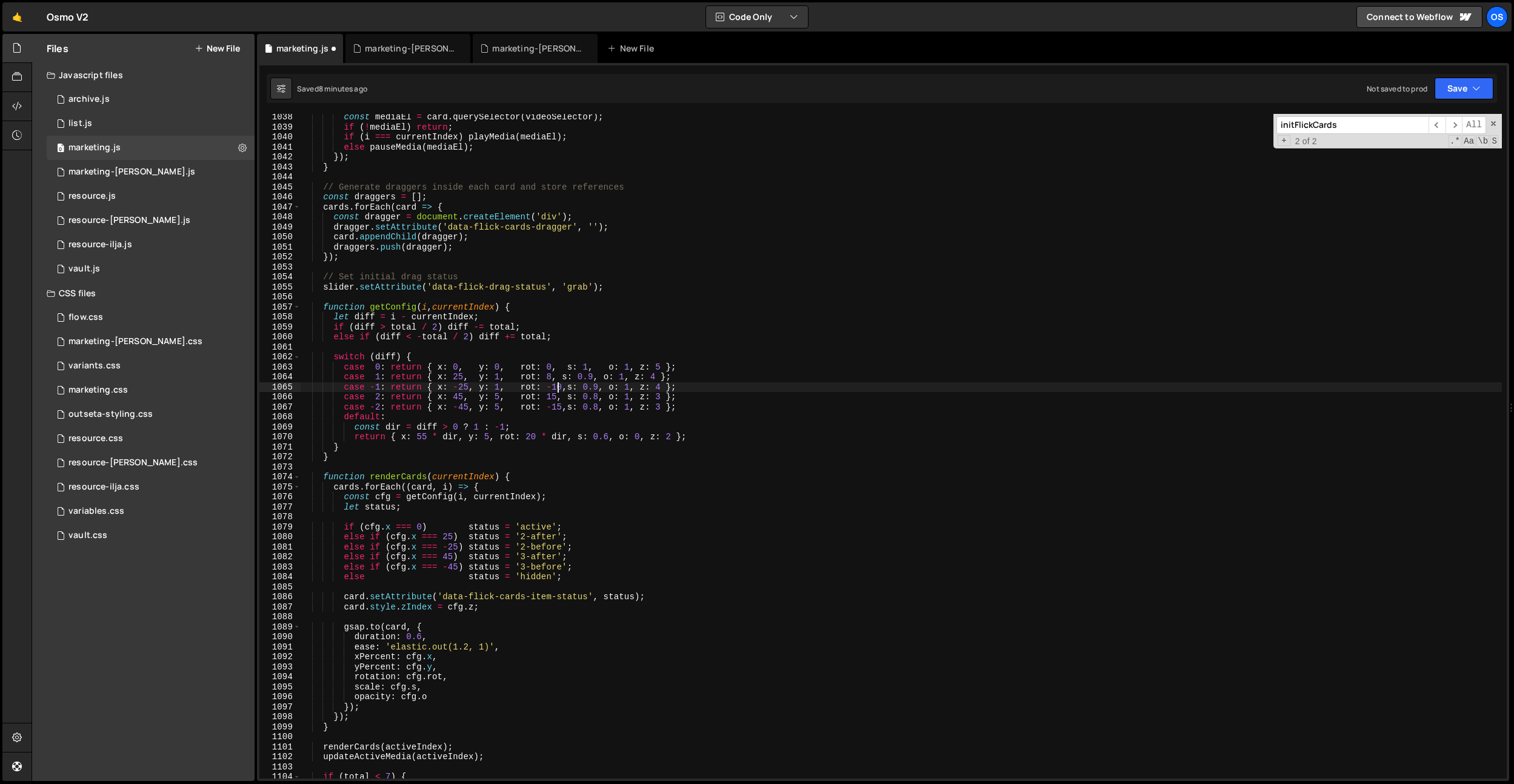
click at [557, 385] on div "const mediaEl = card . querySelector ( videoSelector ) ; if ( ! mediaEl ) retur…" at bounding box center [901, 454] width 1202 height 684
click at [596, 328] on div "const mediaEl = card . querySelector ( videoSelector ) ; if ( ! mediaEl ) retur…" at bounding box center [901, 454] width 1202 height 684
click at [554, 374] on div "const mediaEl = card . querySelector ( videoSelector ) ; if ( ! mediaEl ) retur…" at bounding box center [901, 454] width 1202 height 684
click at [565, 309] on div "const mediaEl = card . querySelector ( videoSelector ) ; if ( ! mediaEl ) retur…" at bounding box center [901, 454] width 1202 height 684
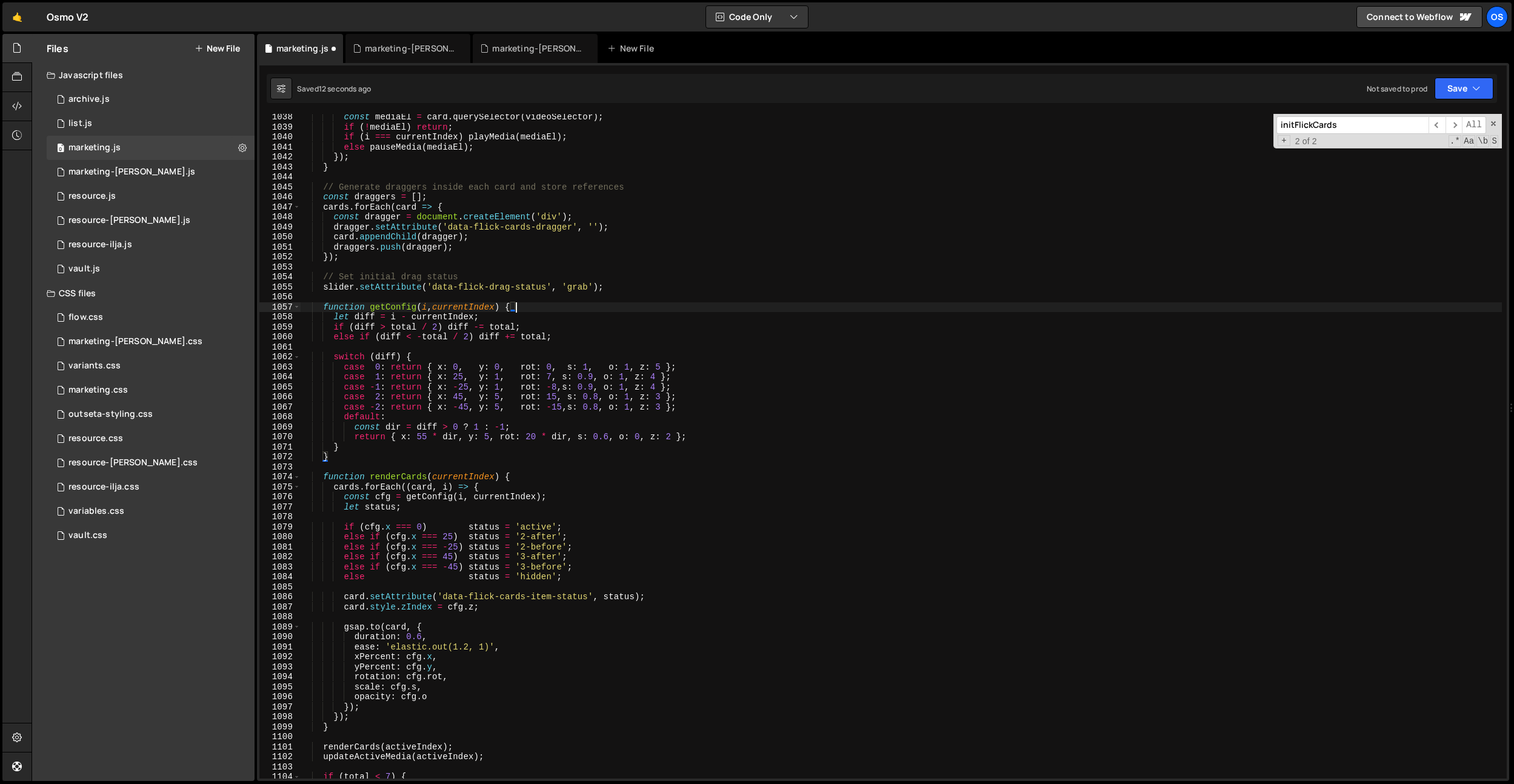
click at [552, 385] on div "const mediaEl = card . querySelector ( videoSelector ) ; if ( ! mediaEl ) retur…" at bounding box center [901, 454] width 1202 height 684
type textarea "case -1: return { x: -25, y: 1, rot: -[PERSON_NAME]: 0.9, o: 1, z: 4 };"
drag, startPoint x: 646, startPoint y: 350, endPoint x: 553, endPoint y: 394, distance: 102.9
click at [643, 351] on div "const mediaEl = card . querySelector ( videoSelector ) ; if ( ! mediaEl ) retur…" at bounding box center [901, 454] width 1202 height 684
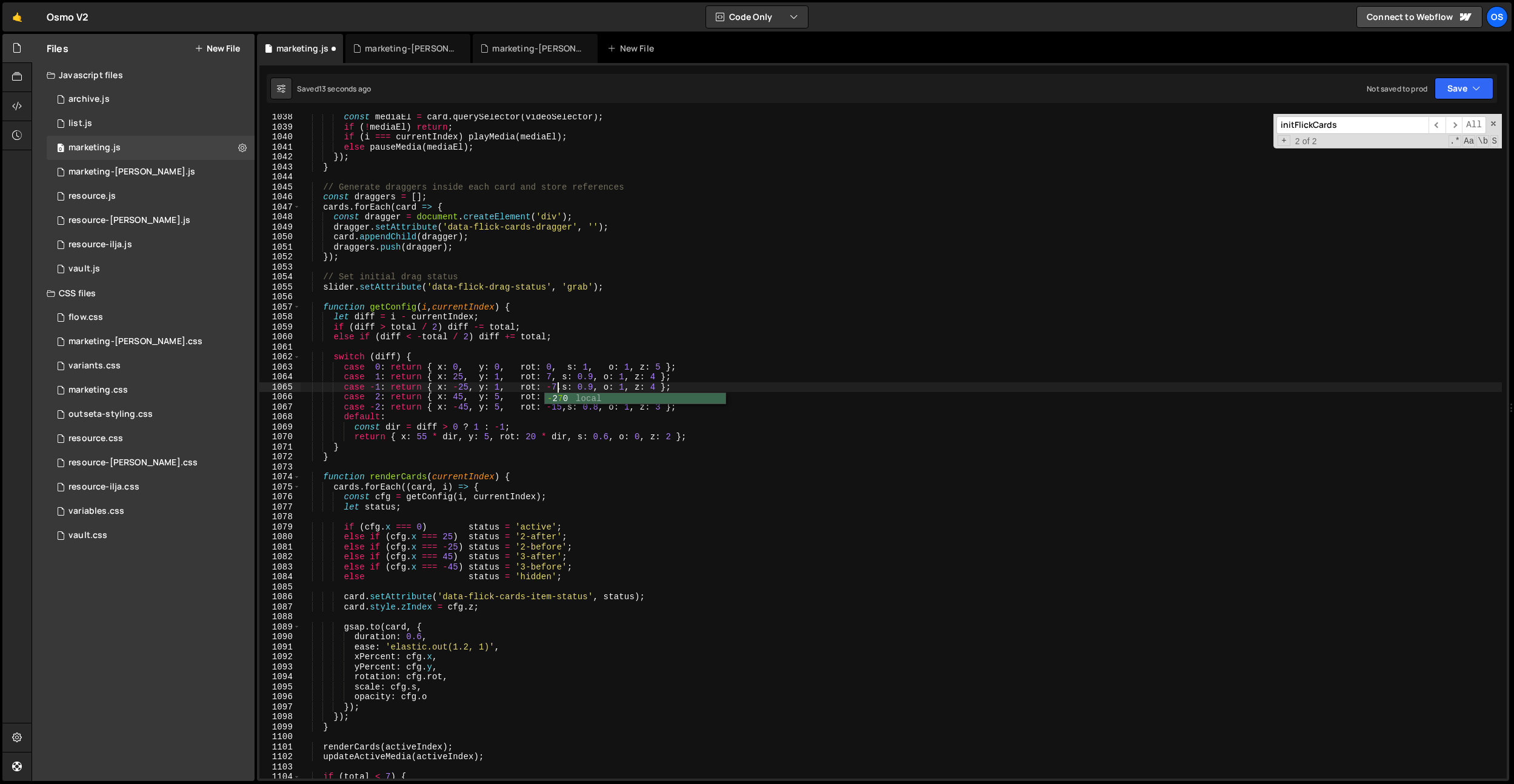
scroll to position [0, 0]
click at [554, 395] on div "const mediaEl = card . querySelector ( videoSelector ) ; if ( ! mediaEl ) retur…" at bounding box center [901, 454] width 1202 height 684
click at [599, 368] on div "const mediaEl = card . querySelector ( videoSelector ) ; if ( ! mediaEl ) retur…" at bounding box center [901, 454] width 1202 height 684
click at [561, 408] on div "const mediaEl = card . querySelector ( videoSelector ) ; if ( ! mediaEl ) retur…" at bounding box center [901, 454] width 1202 height 684
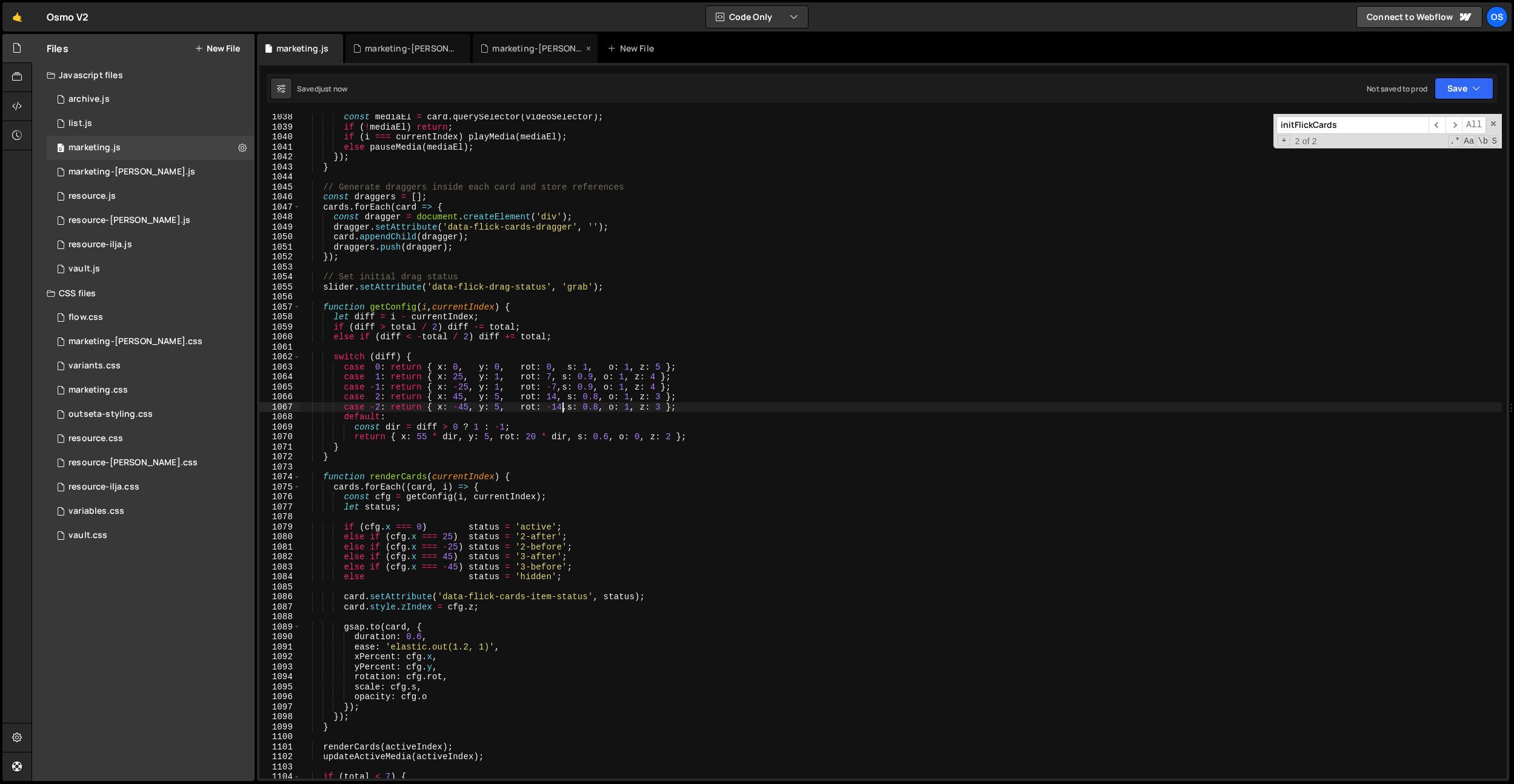
type textarea "case -2: return { x: -45, y: 5, rot: -14,s: 0.8, o: 1, z: 3 };"
click at [594, 350] on div "const mediaEl = card . querySelector ( videoSelector ) ; if ( ! mediaEl ) retur…" at bounding box center [901, 454] width 1202 height 684
drag, startPoint x: 599, startPoint y: 408, endPoint x: 601, endPoint y: 465, distance: 57.0
click at [599, 408] on div "const mediaEl = card . querySelector ( videoSelector ) ; if ( ! mediaEl ) retur…" at bounding box center [901, 454] width 1202 height 684
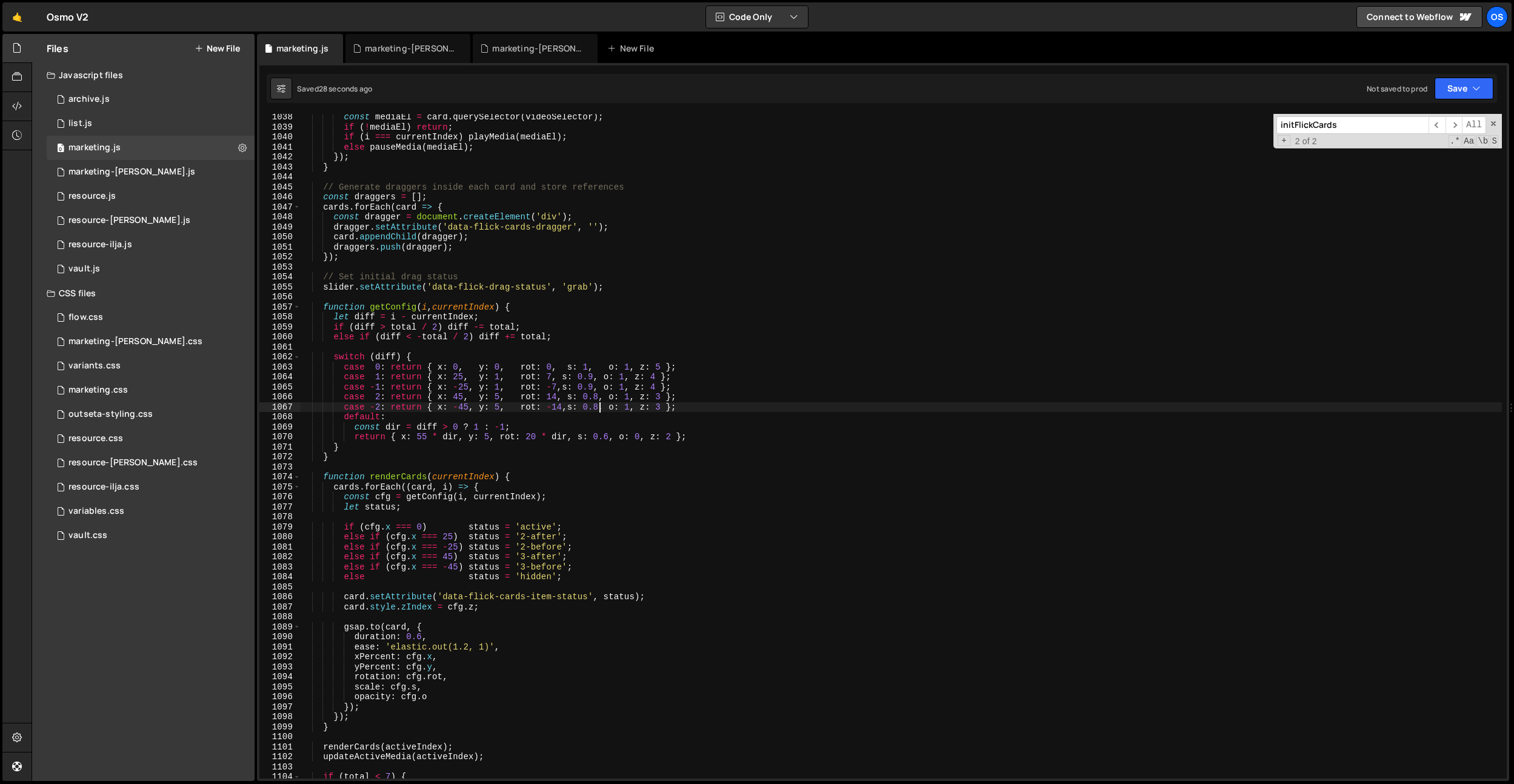
click at [540, 440] on div "const mediaEl = card . querySelector ( videoSelector ) ; if ( ! mediaEl ) retur…" at bounding box center [901, 454] width 1202 height 684
drag, startPoint x: 501, startPoint y: 383, endPoint x: 524, endPoint y: 425, distance: 47.9
click at [501, 383] on div "const mediaEl = card . querySelector ( videoSelector ) ; if ( ! mediaEl ) retur…" at bounding box center [901, 454] width 1202 height 684
drag, startPoint x: 520, startPoint y: 355, endPoint x: 512, endPoint y: 387, distance: 33.0
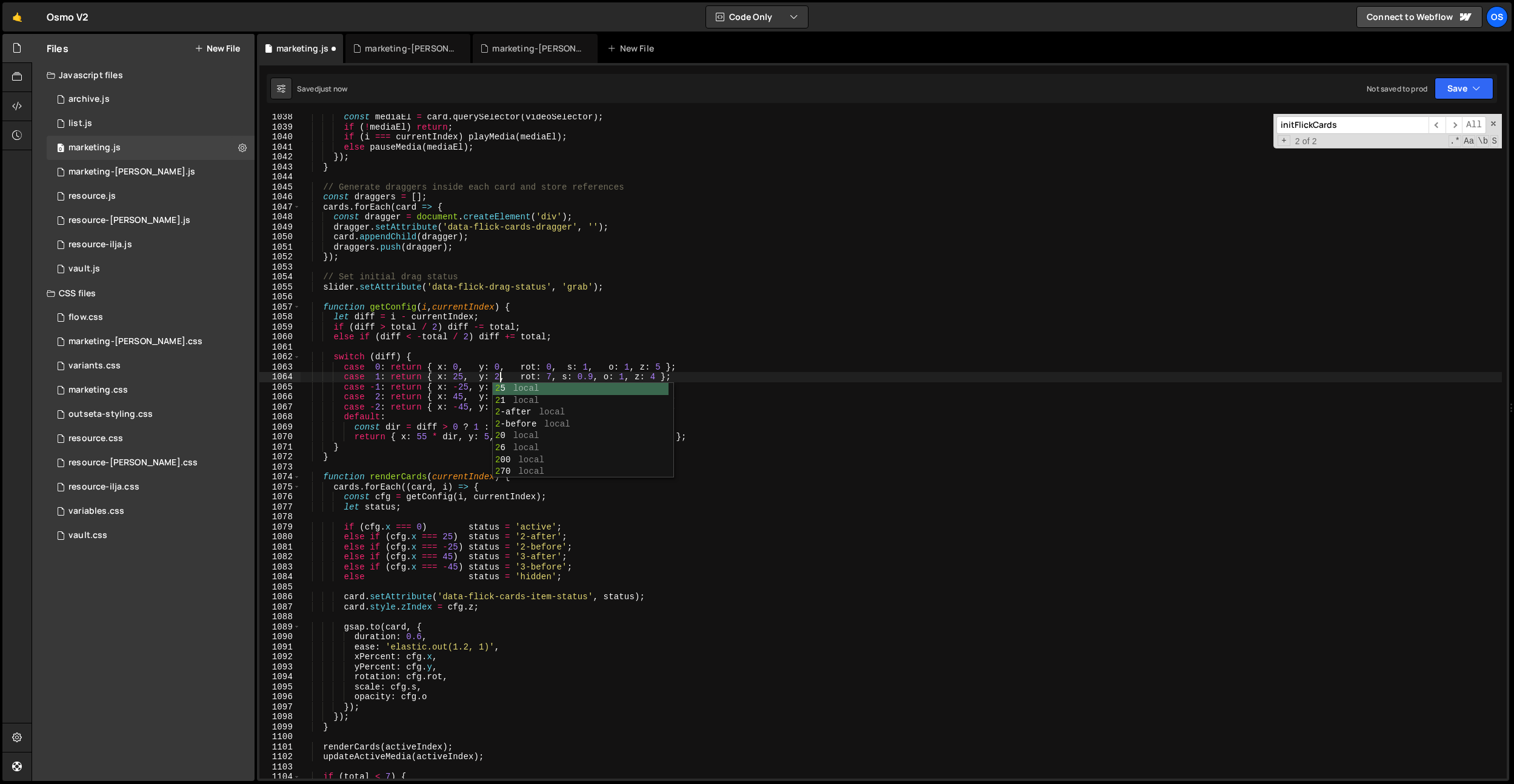
click at [520, 355] on div "const mediaEl = card . querySelector ( videoSelector ) ; if ( ! mediaEl ) retur…" at bounding box center [901, 454] width 1202 height 684
click at [501, 386] on div "const mediaEl = card . querySelector ( videoSelector ) ; if ( ! mediaEl ) retur…" at bounding box center [901, 454] width 1202 height 684
type textarea "case -1: return { x: -25, y: 2, rot: -[PERSON_NAME]: 0.9, o: 1, z: 4 };"
click at [497, 343] on div "const mediaEl = card . querySelector ( videoSelector ) ; if ( ! mediaEl ) retur…" at bounding box center [901, 454] width 1202 height 684
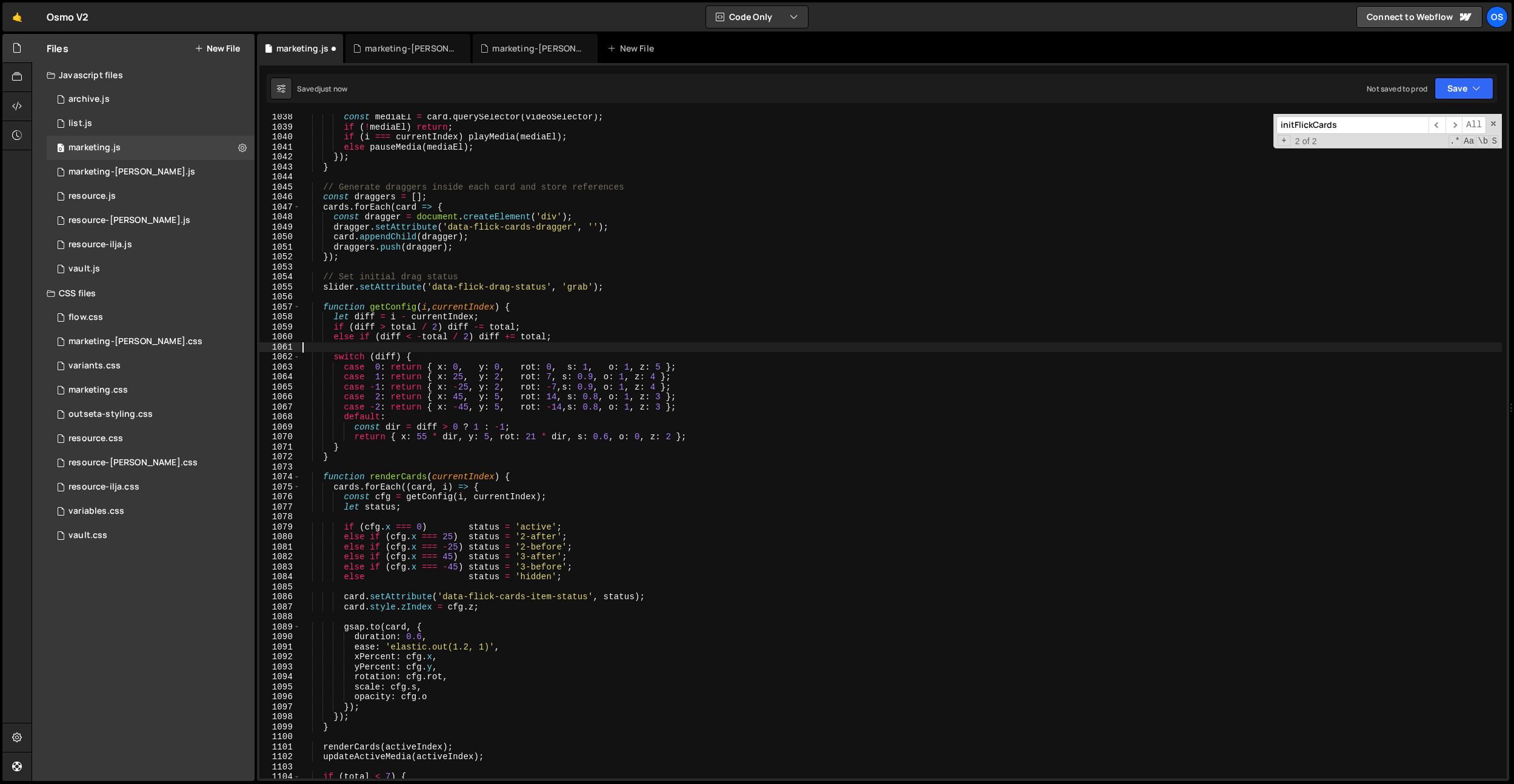
scroll to position [0, 0]
click at [501, 397] on div "const mediaEl = card . querySelector ( videoSelector ) ; if ( ! mediaEl ) retur…" at bounding box center [901, 454] width 1202 height 684
click at [501, 379] on div "const mediaEl = card . querySelector ( videoSelector ) ; if ( ! mediaEl ) retur…" at bounding box center [901, 454] width 1202 height 684
click at [548, 332] on div "const mediaEl = card . querySelector ( videoSelector ) ; if ( ! mediaEl ) retur…" at bounding box center [901, 454] width 1202 height 684
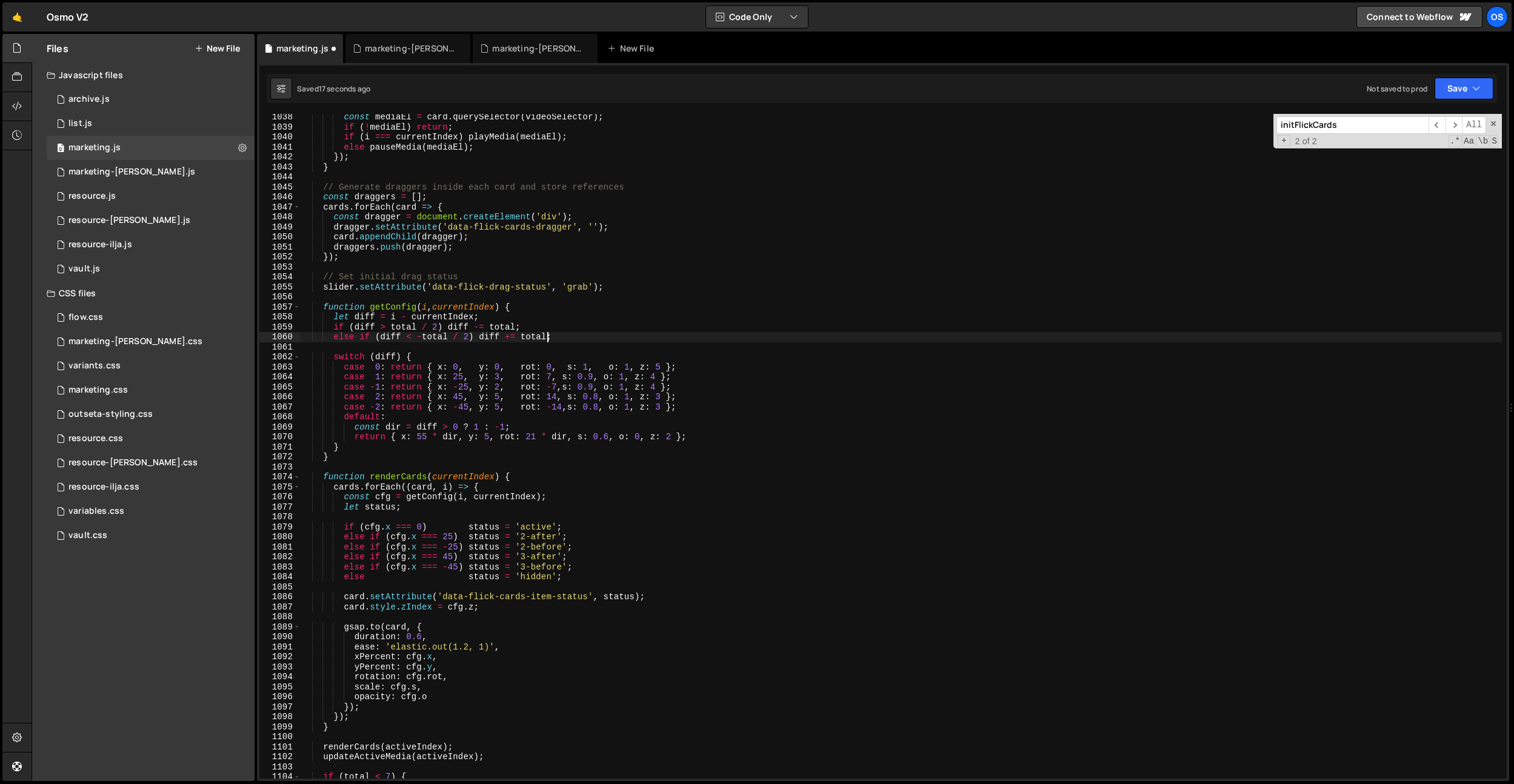
click at [502, 385] on div "const mediaEl = card . querySelector ( videoSelector ) ; if ( ! mediaEl ) retur…" at bounding box center [901, 454] width 1202 height 684
click at [539, 334] on div "const mediaEl = card . querySelector ( videoSelector ) ; if ( ! mediaEl ) retur…" at bounding box center [901, 454] width 1202 height 684
click at [501, 399] on div "const mediaEl = card . querySelector ( videoSelector ) ; if ( ! mediaEl ) retur…" at bounding box center [901, 454] width 1202 height 684
drag, startPoint x: 508, startPoint y: 367, endPoint x: 492, endPoint y: 411, distance: 46.8
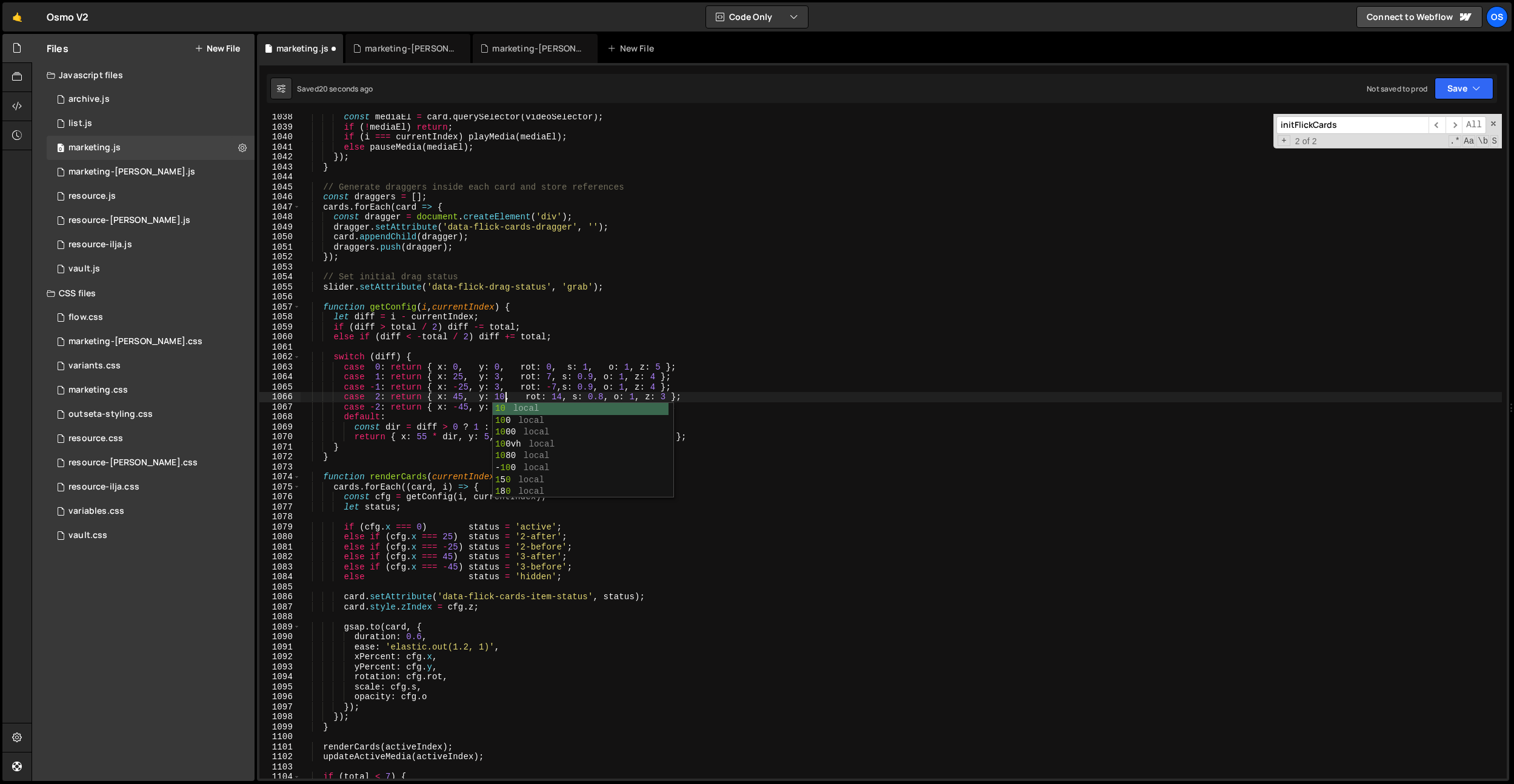
click at [507, 369] on div "const mediaEl = card . querySelector ( videoSelector ) ; if ( ! mediaEl ) retur…" at bounding box center [901, 454] width 1202 height 684
click at [497, 410] on div "const mediaEl = card . querySelector ( videoSelector ) ; if ( ! mediaEl ) retur…" at bounding box center [901, 454] width 1202 height 684
click at [507, 318] on div "const mediaEl = card . querySelector ( videoSelector ) ; if ( ! mediaEl ) retur…" at bounding box center [901, 454] width 1202 height 684
click at [488, 435] on div "const mediaEl = card . querySelector ( videoSelector ) ; if ( ! mediaEl ) retur…" at bounding box center [901, 454] width 1202 height 684
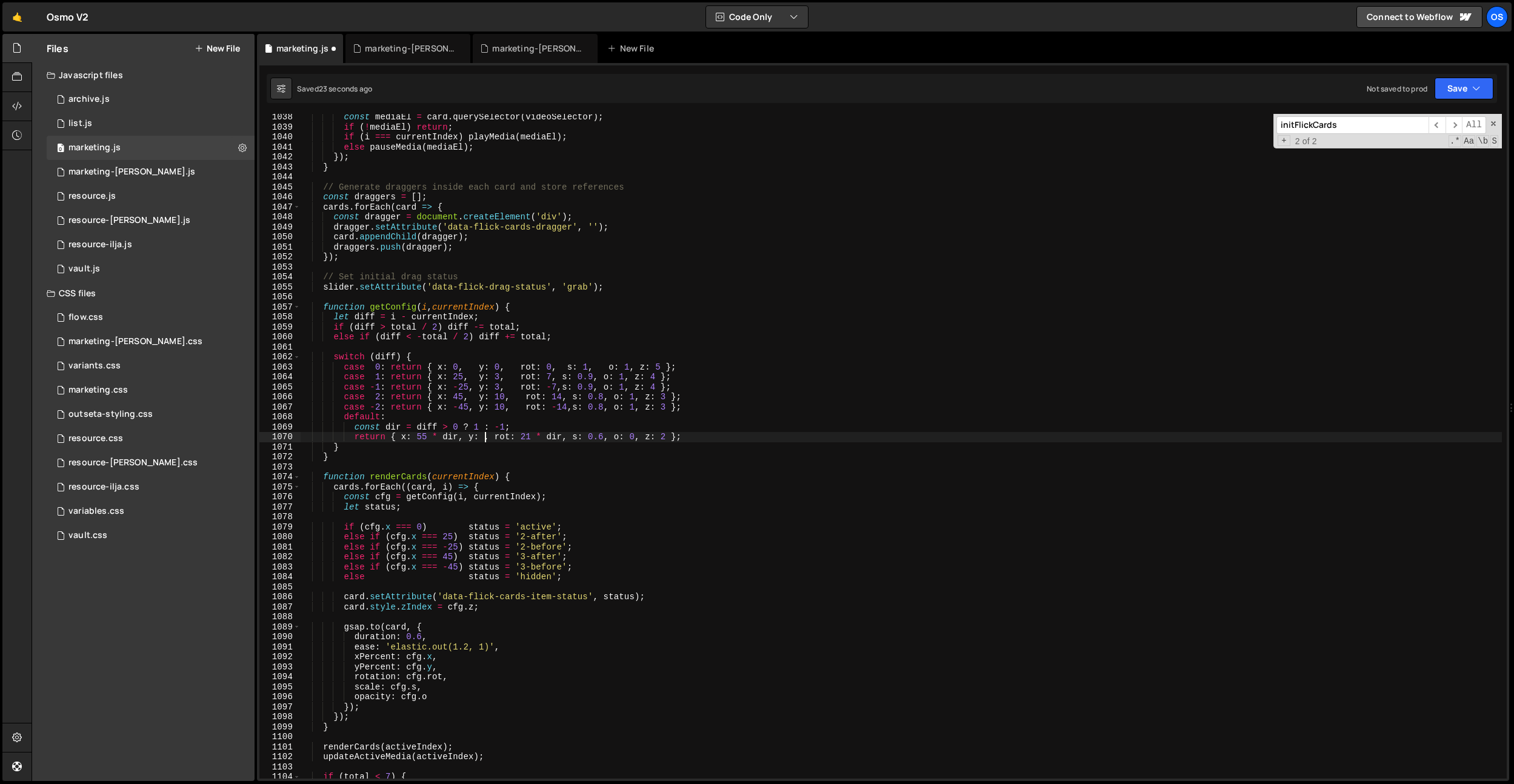
scroll to position [0, 14]
drag, startPoint x: 523, startPoint y: 338, endPoint x: 526, endPoint y: 369, distance: 31.1
click at [523, 338] on div "const mediaEl = card . querySelector ( videoSelector ) ; if ( ! mediaEl ) retur…" at bounding box center [901, 454] width 1202 height 684
click at [554, 383] on div "const mediaEl = card . querySelector ( videoSelector ) ; if ( ! mediaEl ) retur…" at bounding box center [901, 454] width 1202 height 684
click at [552, 377] on div "const mediaEl = card . querySelector ( videoSelector ) ; if ( ! mediaEl ) retur…" at bounding box center [901, 454] width 1202 height 684
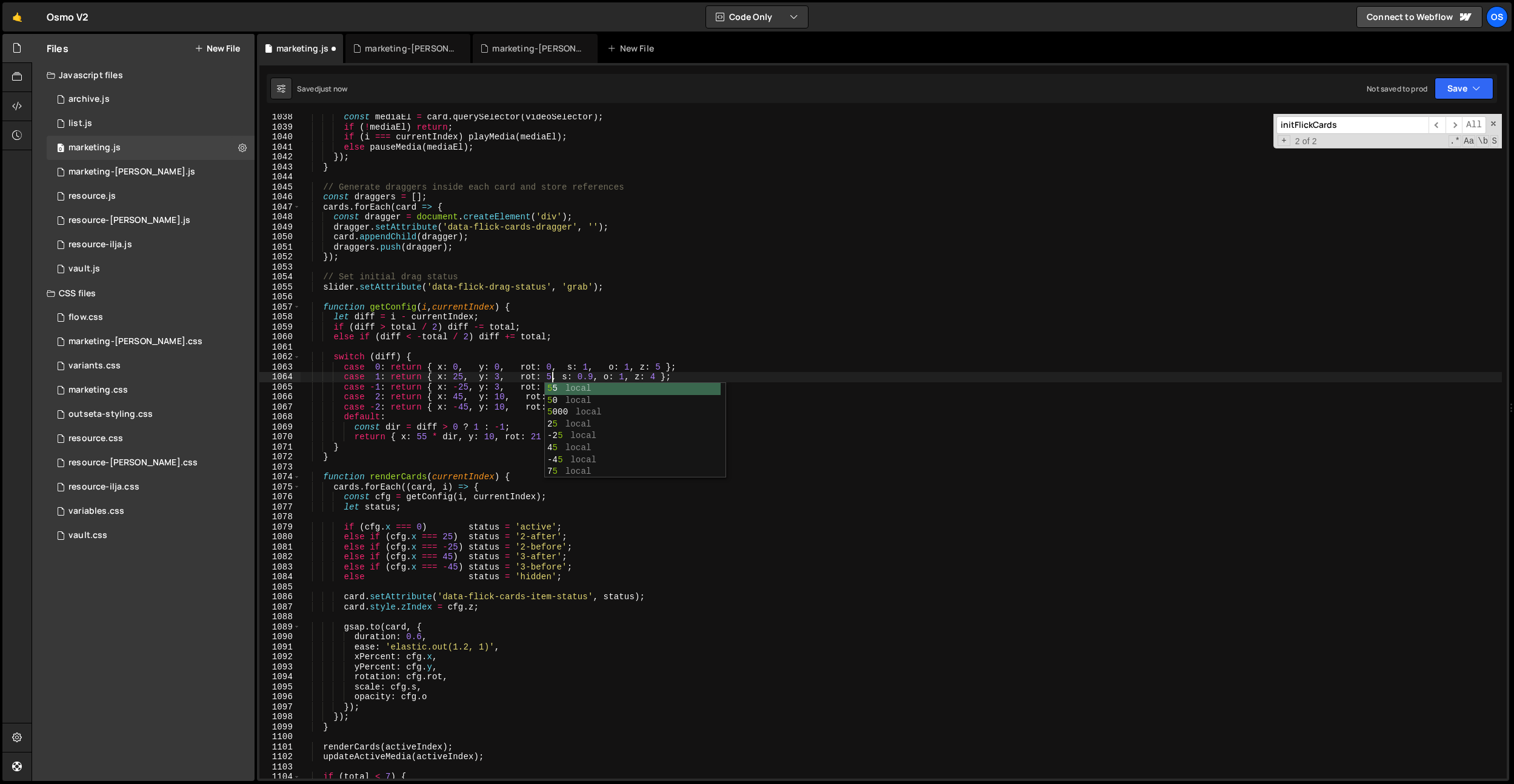
type textarea "case 1: return { x: 25, y: 3, rot: 5, s: 0.9, o: 1, z: 4 };"
click at [555, 343] on div "const mediaEl = card . querySelector ( videoSelector ) ; if ( ! mediaEl ) retur…" at bounding box center [901, 454] width 1202 height 684
click at [558, 385] on div "const mediaEl = card . querySelector ( videoSelector ) ; if ( ! mediaEl ) retur…" at bounding box center [901, 454] width 1202 height 684
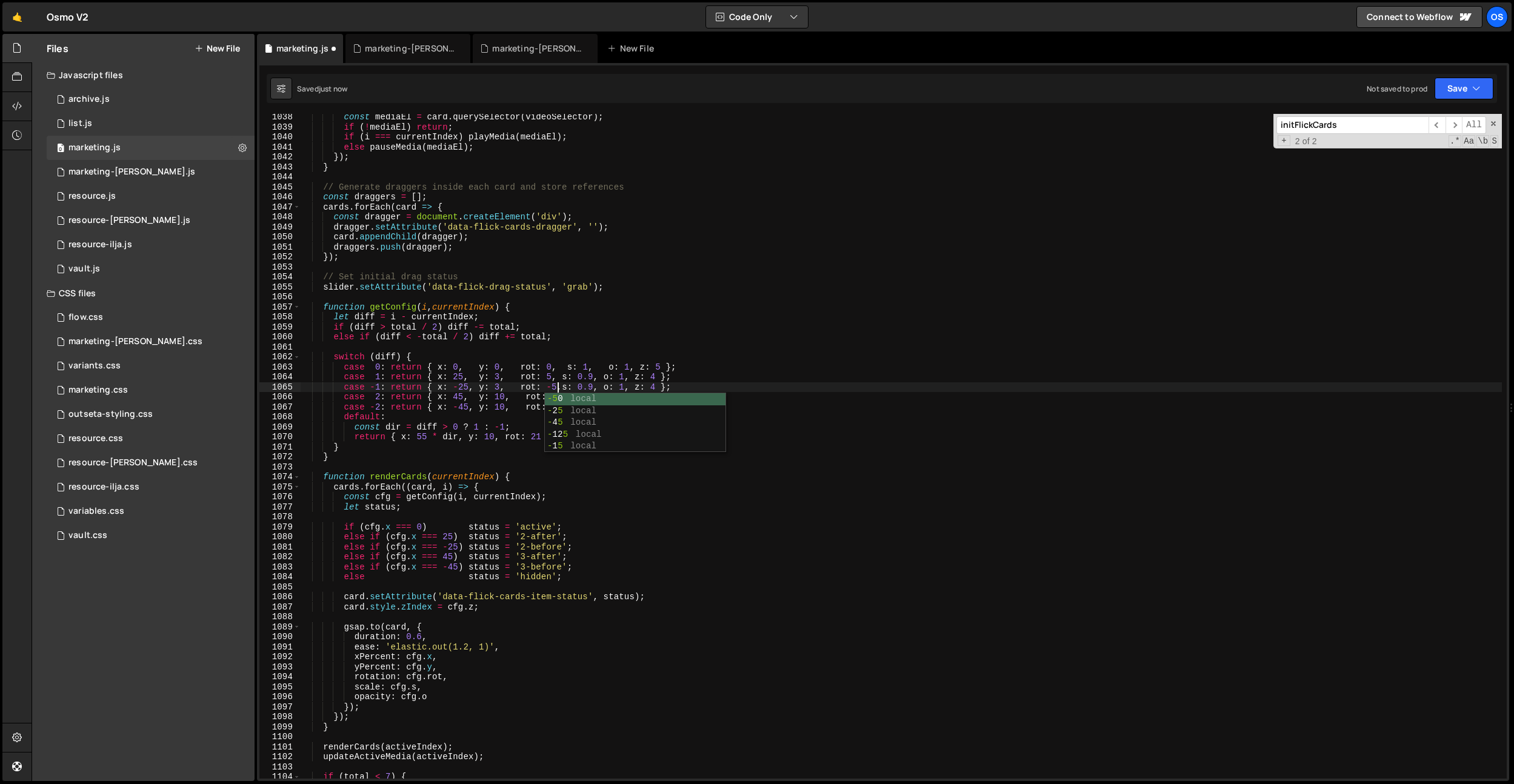
click at [552, 339] on div "const mediaEl = card . querySelector ( videoSelector ) ; if ( ! mediaEl ) retur…" at bounding box center [901, 454] width 1202 height 684
click at [559, 397] on div "const mediaEl = card . querySelector ( videoSelector ) ; if ( ! mediaEl ) retur…" at bounding box center [901, 454] width 1202 height 684
click at [569, 354] on div "const mediaEl = card . querySelector ( videoSelector ) ; if ( ! mediaEl ) retur…" at bounding box center [901, 454] width 1202 height 684
click at [565, 409] on div "const mediaEl = card . querySelector ( videoSelector ) ; if ( ! mediaEl ) retur…" at bounding box center [901, 454] width 1202 height 684
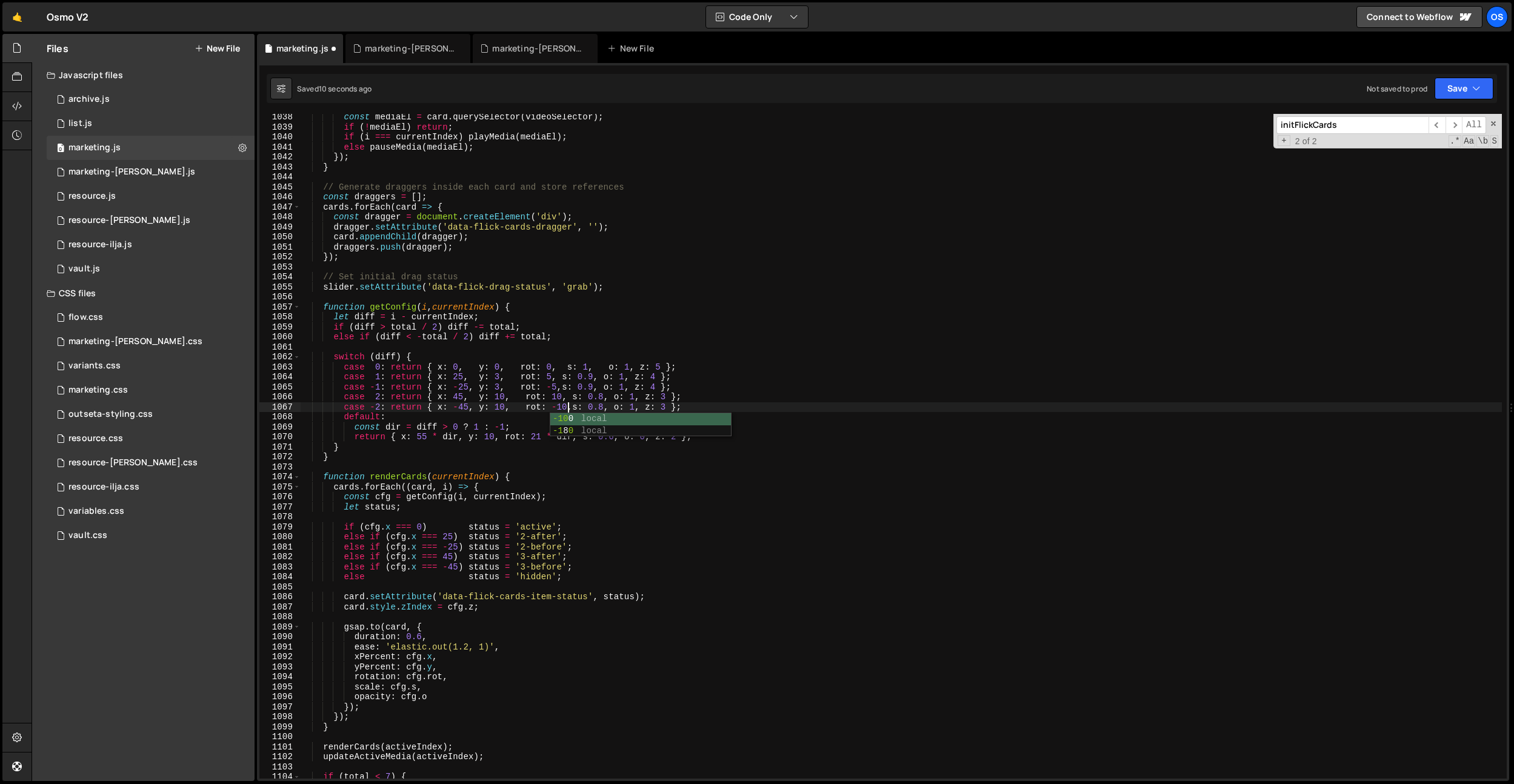
scroll to position [0, 18]
click at [600, 283] on div "const mediaEl = card . querySelector ( videoSelector ) ; if ( ! mediaEl ) retur…" at bounding box center [901, 454] width 1202 height 684
click at [542, 438] on div "const mediaEl = card . querySelector ( videoSelector ) ; if ( ! mediaEl ) retur…" at bounding box center [901, 454] width 1202 height 684
click at [607, 290] on div "const mediaEl = card . querySelector ( videoSelector ) ; if ( ! mediaEl ) retur…" at bounding box center [901, 454] width 1202 height 684
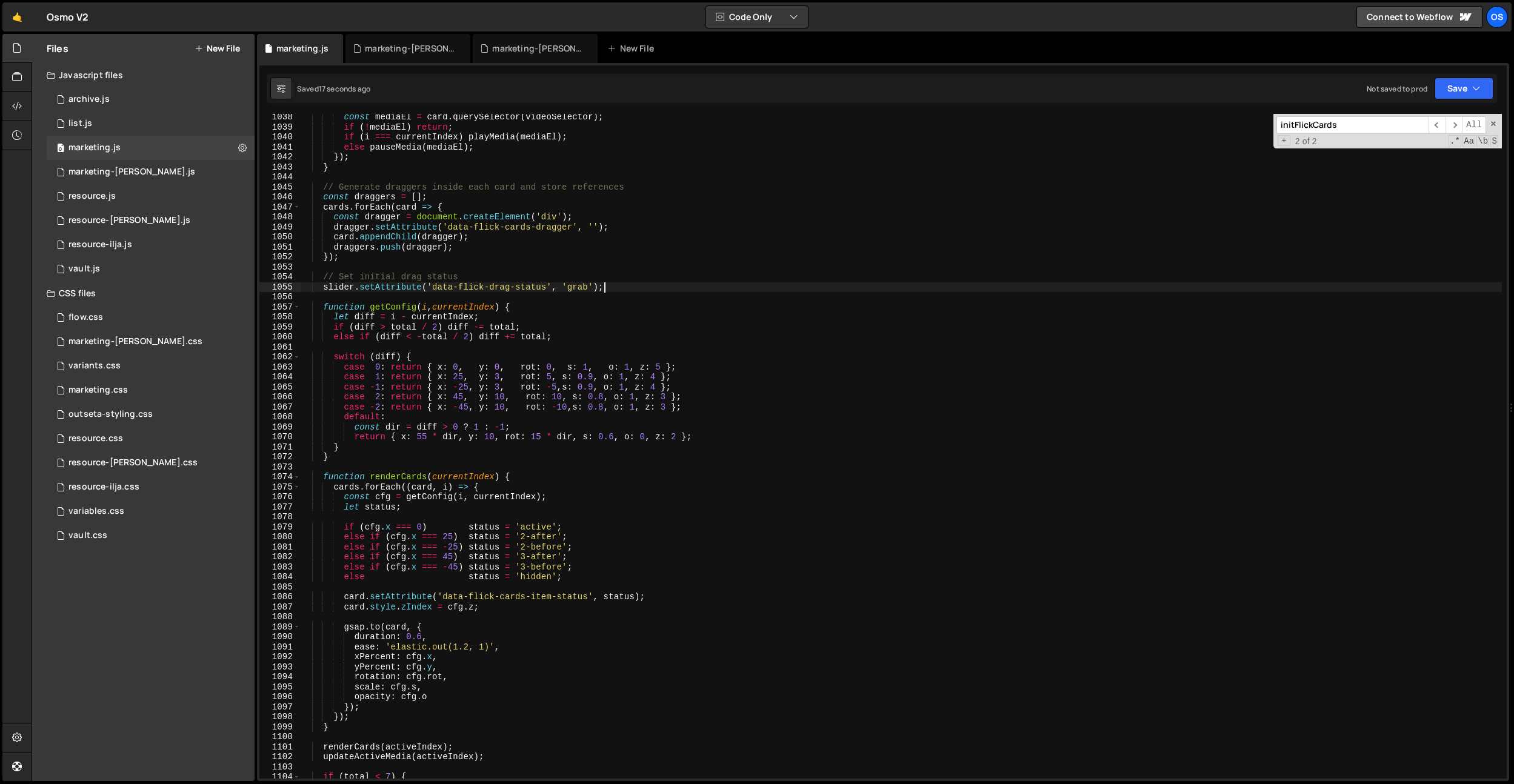
click at [499, 391] on div "const mediaEl = card . querySelector ( videoSelector ) ; if ( ! mediaEl ) retur…" at bounding box center [901, 454] width 1202 height 684
click at [502, 379] on div "const mediaEl = card . querySelector ( videoSelector ) ; if ( ! mediaEl ) retur…" at bounding box center [901, 454] width 1202 height 684
click at [505, 375] on div "const mediaEl = card . querySelector ( videoSelector ) ; if ( ! mediaEl ) retur…" at bounding box center [901, 454] width 1202 height 684
drag, startPoint x: 480, startPoint y: 308, endPoint x: 492, endPoint y: 380, distance: 73.0
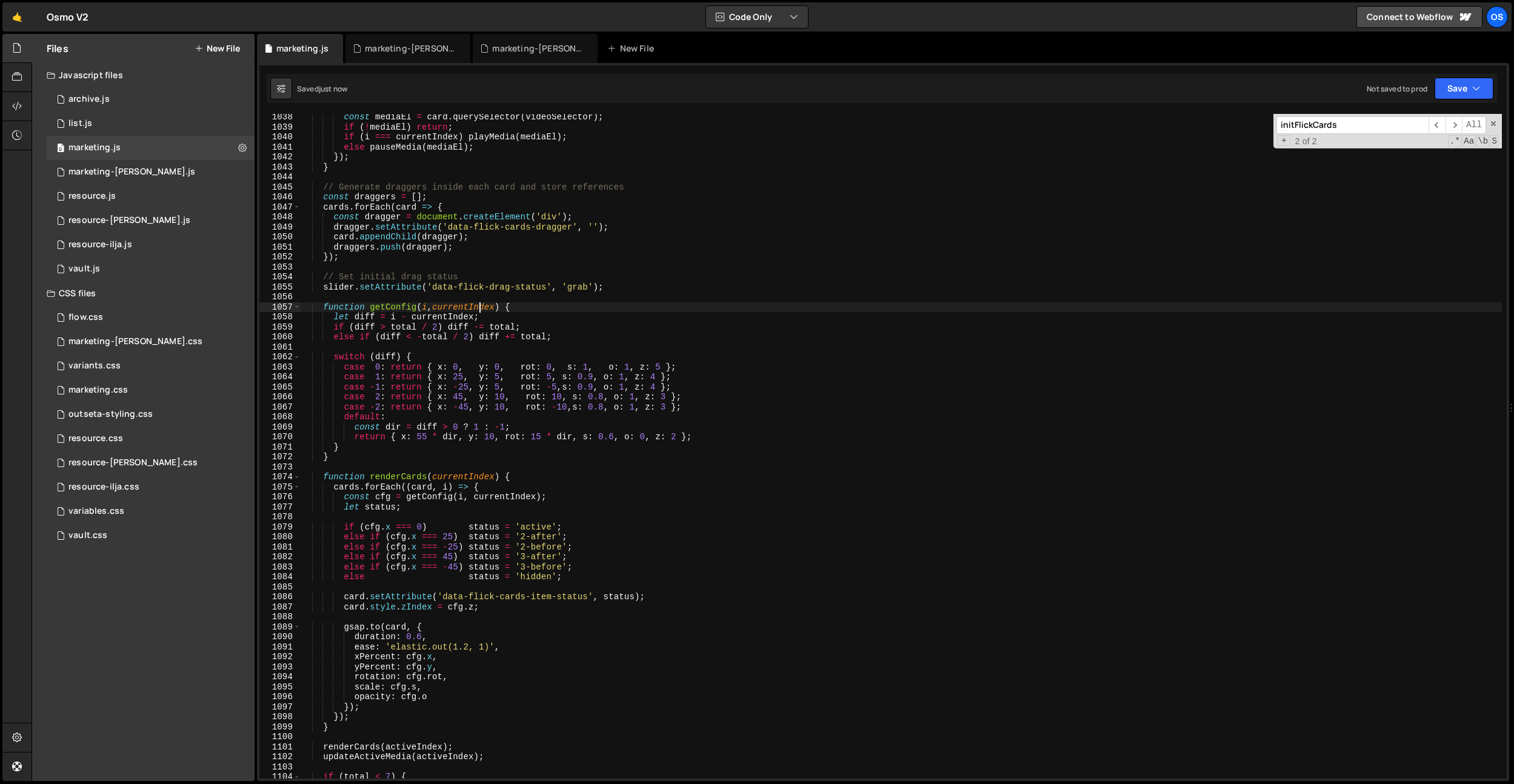
click at [480, 309] on div "const mediaEl = card . querySelector ( videoSelector ) ; if ( ! mediaEl ) retur…" at bounding box center [901, 454] width 1202 height 684
click at [506, 394] on div "const mediaEl = card . querySelector ( videoSelector ) ; if ( ! mediaEl ) retur…" at bounding box center [901, 454] width 1202 height 684
type textarea "case 2: return { x: 45, y: 7, rot: 10, s: 0.8, o: 1, z: 3 };"
click at [513, 347] on div "const mediaEl = card . querySelector ( videoSelector ) ; if ( ! mediaEl ) retur…" at bounding box center [901, 454] width 1202 height 684
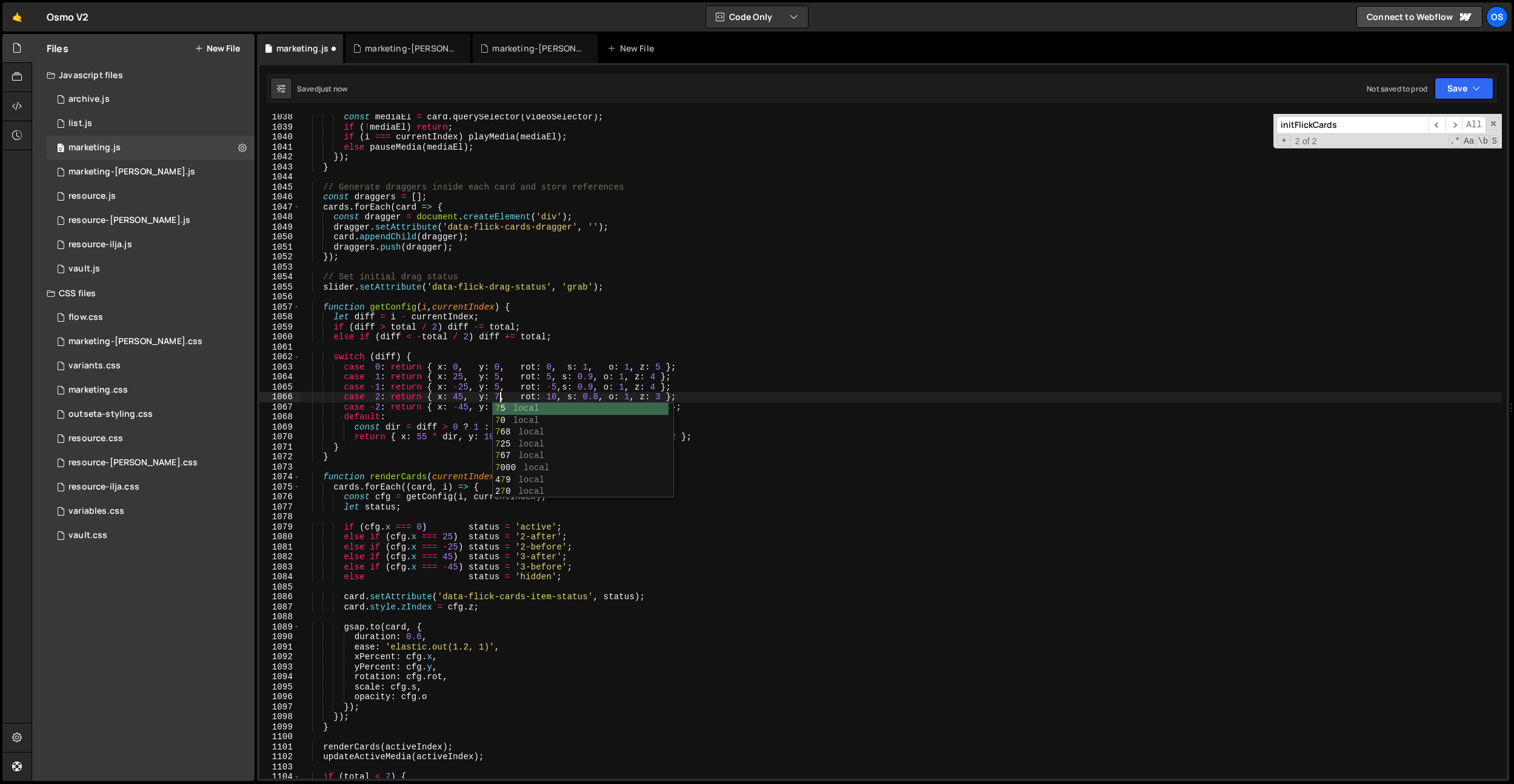
scroll to position [0, 0]
click at [499, 403] on div "const mediaEl = card . querySelector ( videoSelector ) ; if ( ! mediaEl ) retur…" at bounding box center [901, 454] width 1202 height 684
drag, startPoint x: 499, startPoint y: 403, endPoint x: 521, endPoint y: 395, distance: 23.4
click at [499, 403] on div "const mediaEl = card . querySelector ( videoSelector ) ; if ( ! mediaEl ) retur…" at bounding box center [901, 454] width 1202 height 684
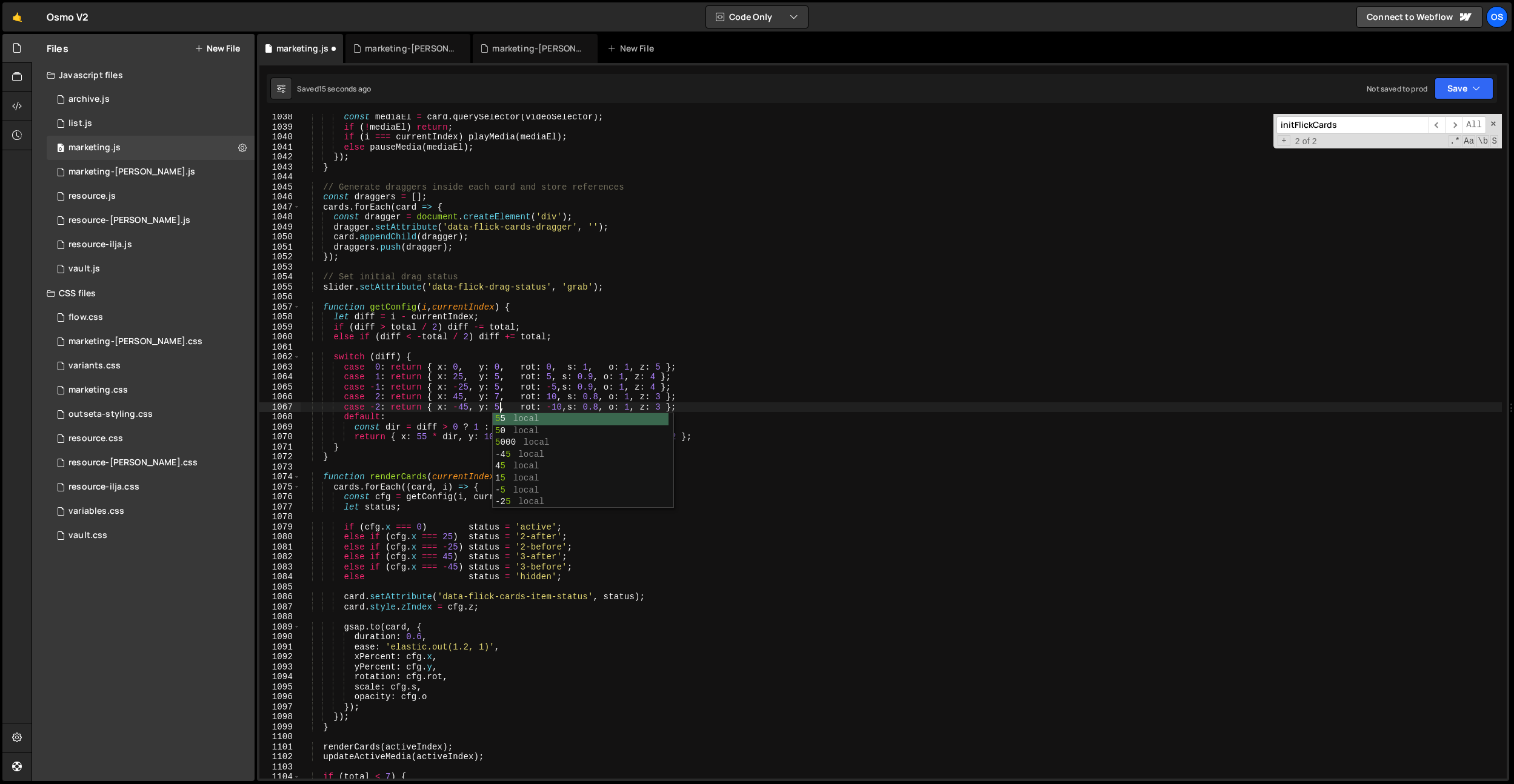
click at [501, 400] on div "const mediaEl = card . querySelector ( videoSelector ) ; if ( ! mediaEl ) retur…" at bounding box center [901, 454] width 1202 height 684
type textarea "case 2: return { x: 45, y: 5, rot: 10, s: 0.8, o: 1, z: 3 };"
click at [578, 344] on div "const mediaEl = card . querySelector ( videoSelector ) ; if ( ! mediaEl ) retur…" at bounding box center [901, 454] width 1202 height 684
click at [493, 439] on div "const mediaEl = card . querySelector ( videoSelector ) ; if ( ! mediaEl ) retur…" at bounding box center [901, 454] width 1202 height 684
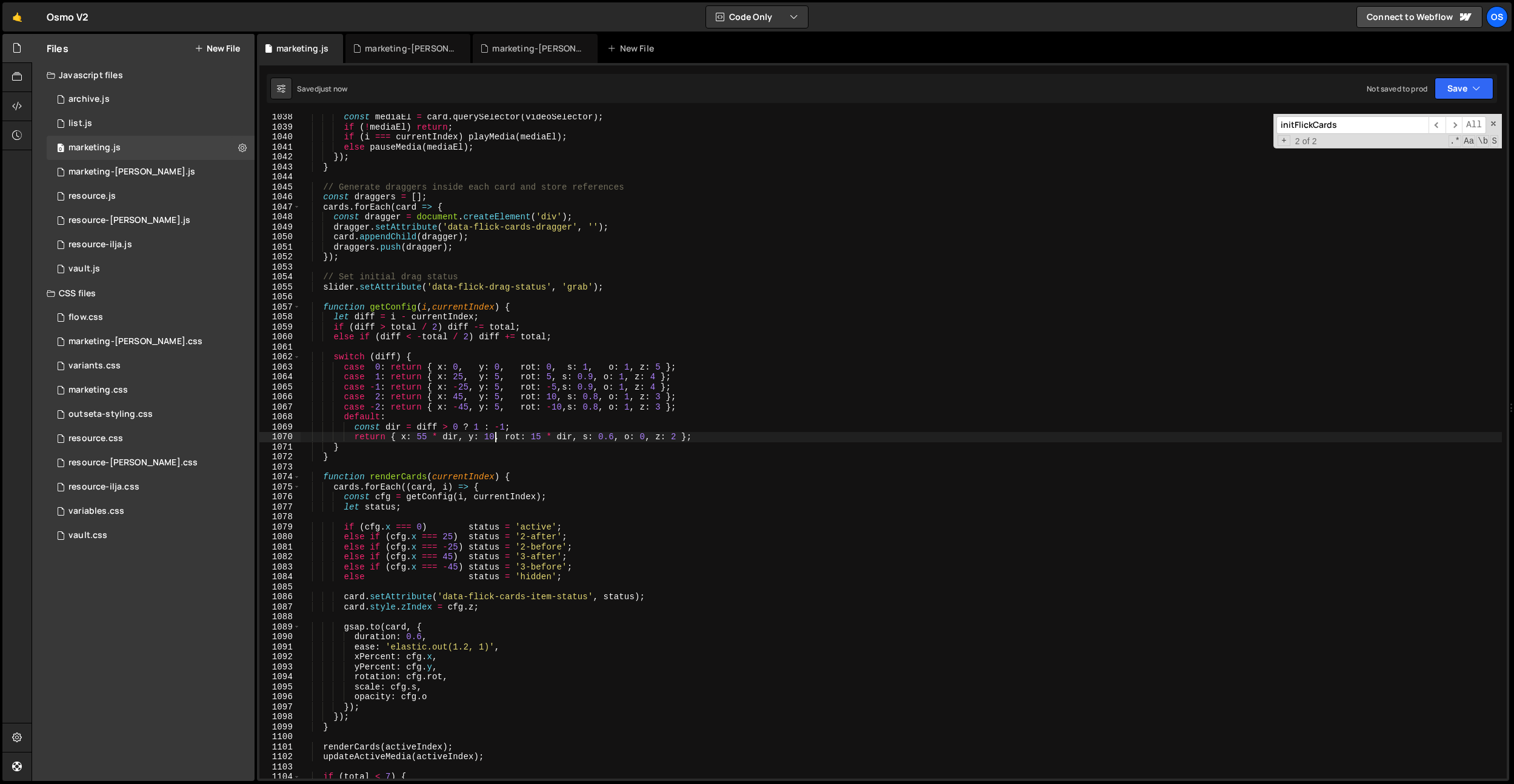
click at [493, 439] on div "const mediaEl = card . querySelector ( videoSelector ) ; if ( ! mediaEl ) retur…" at bounding box center [901, 454] width 1202 height 684
click at [525, 360] on div "const mediaEl = card . querySelector ( videoSelector ) ; if ( ! mediaEl ) retur…" at bounding box center [901, 454] width 1202 height 684
click at [605, 439] on div "const mediaEl = card . querySelector ( videoSelector ) ; if ( ! mediaEl ) retur…" at bounding box center [901, 454] width 1202 height 684
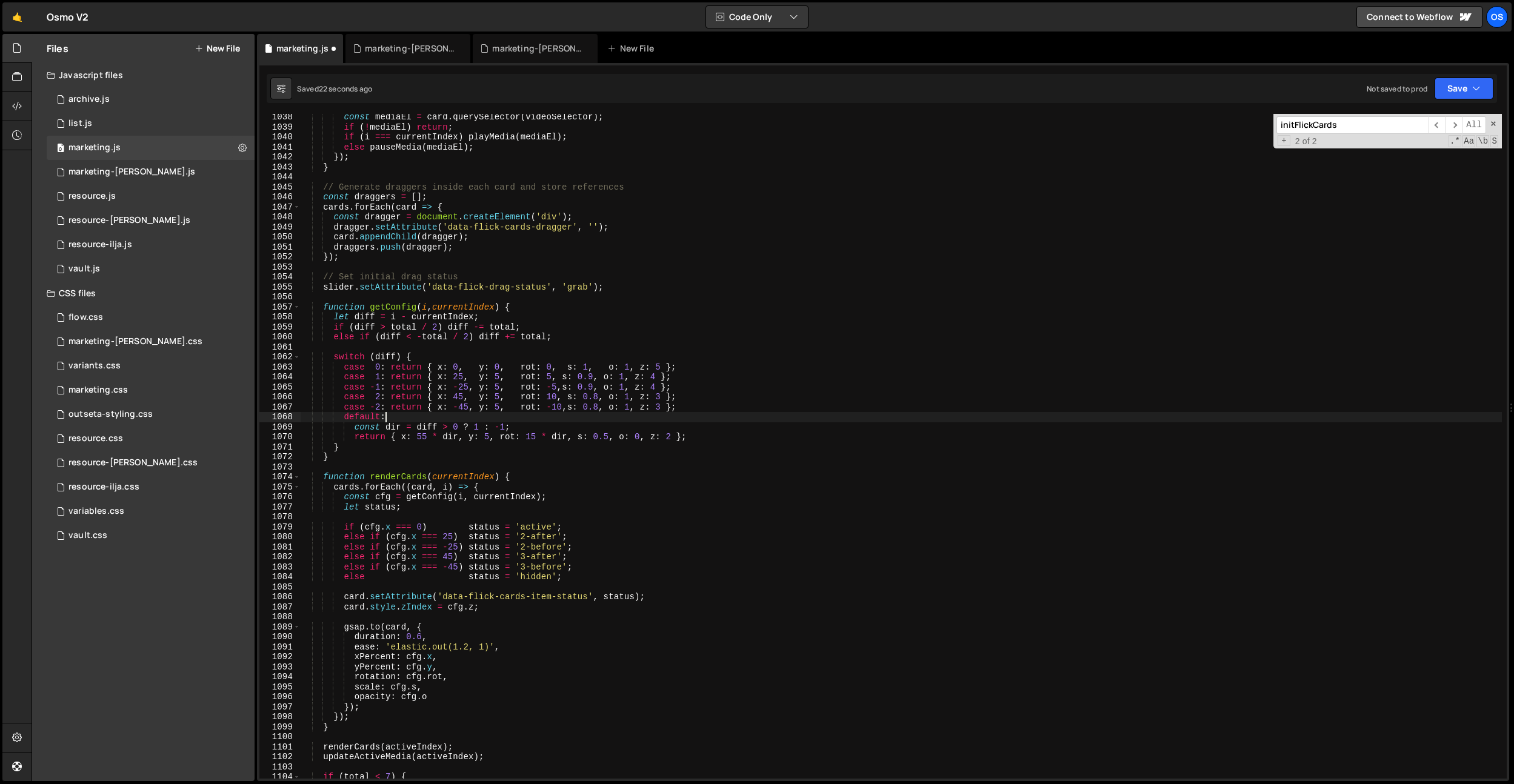
click at [605, 418] on div "const mediaEl = card . querySelector ( videoSelector ) ; if ( ! mediaEl ) retur…" at bounding box center [901, 454] width 1202 height 684
click at [599, 401] on div "const mediaEl = card . querySelector ( videoSelector ) ; if ( ! mediaEl ) retur…" at bounding box center [901, 454] width 1202 height 684
click at [614, 385] on div "const mediaEl = card . querySelector ( videoSelector ) ; if ( ! mediaEl ) retur…" at bounding box center [901, 454] width 1202 height 684
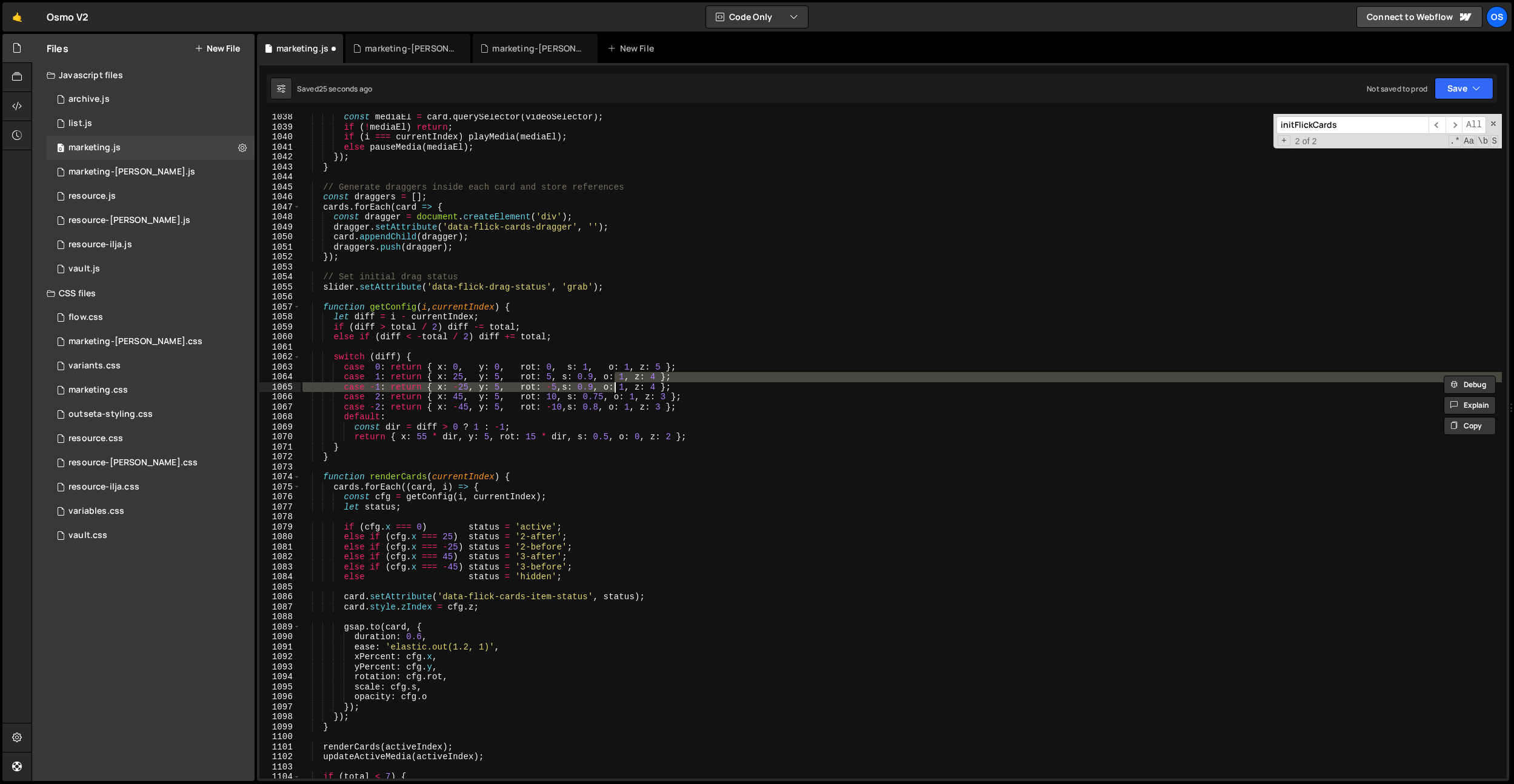
click at [599, 408] on div "const mediaEl = card . querySelector ( videoSelector ) ; if ( ! mediaEl ) retur…" at bounding box center [901, 454] width 1202 height 684
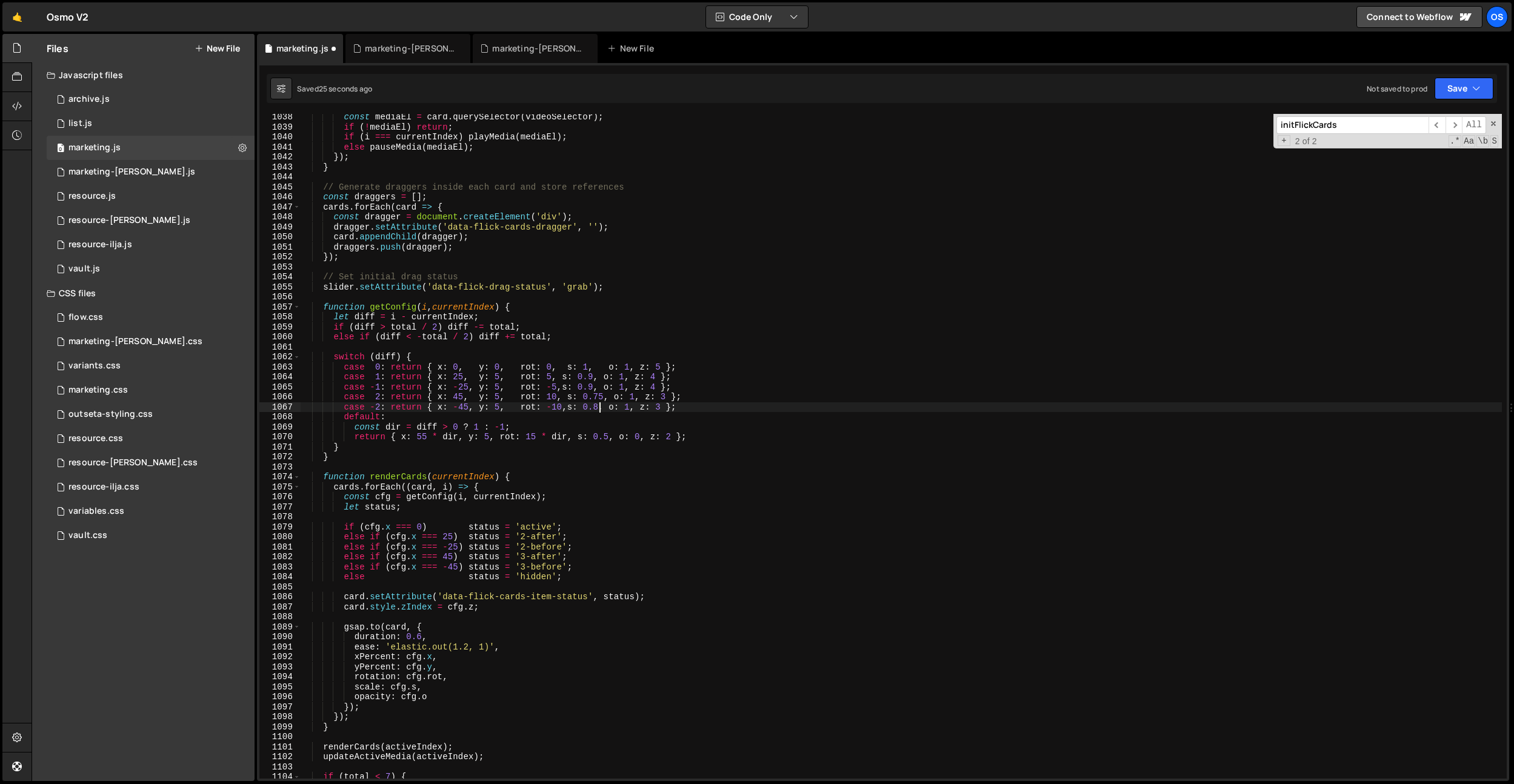
scroll to position [0, 21]
drag, startPoint x: 597, startPoint y: 372, endPoint x: 601, endPoint y: 384, distance: 12.6
click at [598, 372] on div "const mediaEl = card . querySelector ( videoSelector ) ; if ( ! mediaEl ) retur…" at bounding box center [901, 454] width 1202 height 684
click at [604, 431] on div "const mediaEl = card . querySelector ( videoSelector ) ; if ( ! mediaEl ) retur…" at bounding box center [901, 454] width 1202 height 684
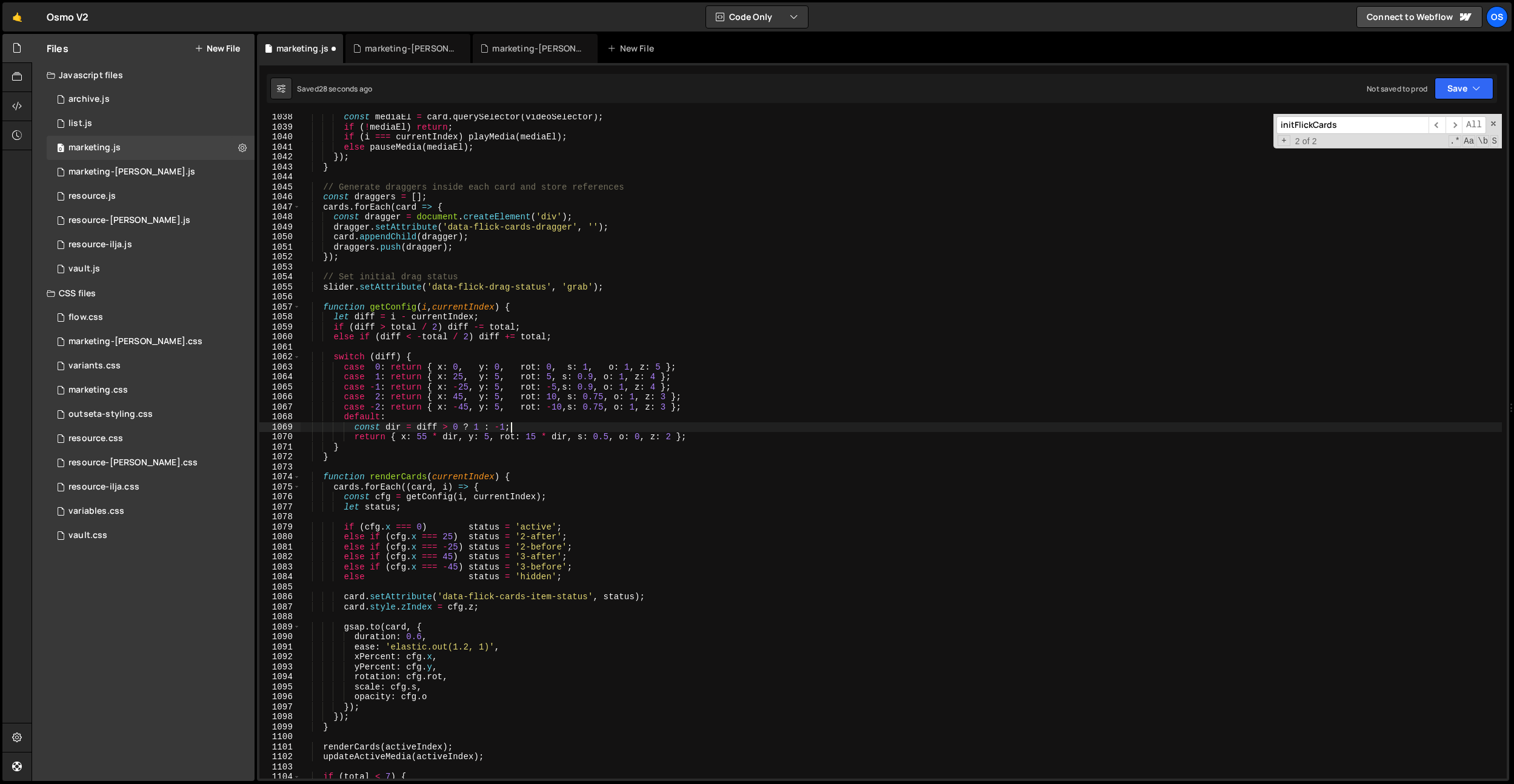
click at [605, 432] on div "const mediaEl = card . querySelector ( videoSelector ) ; if ( ! mediaEl ) retur…" at bounding box center [901, 454] width 1202 height 684
type textarea "return { x: 55 * dir, y: 5, rot: 15 * dir, s: 0.6, o: 0, z: 2 };"
click at [117, 383] on div "marketing.css 0" at bounding box center [151, 390] width 208 height 24
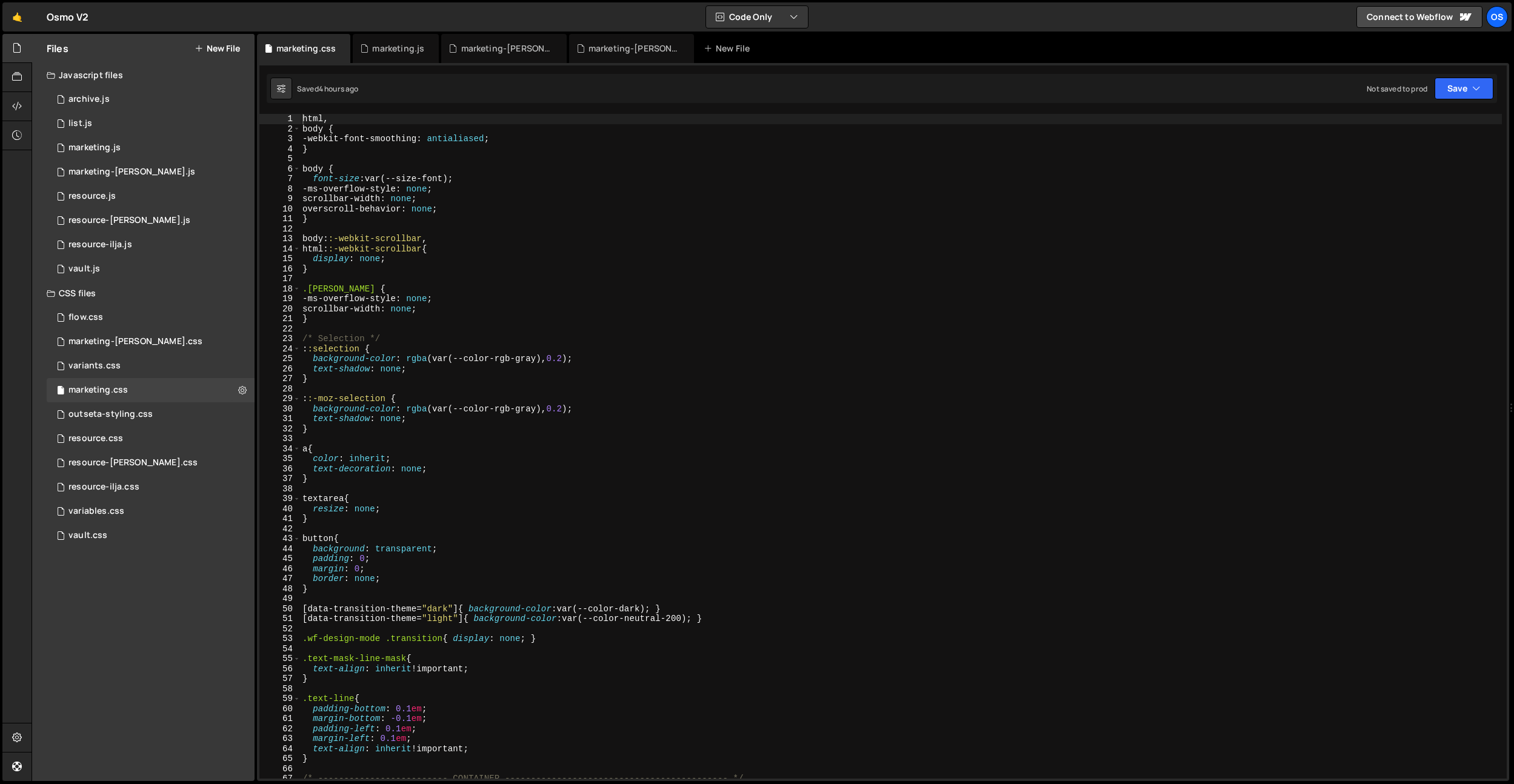
type textarea "background-color: rgba(var(--color-rgb-gray), 0.2);"
click at [552, 407] on div "html , body { -webkit-font-smoothing : antialiased ; } body { font-size : var(-…" at bounding box center [901, 456] width 1202 height 684
type input "l"
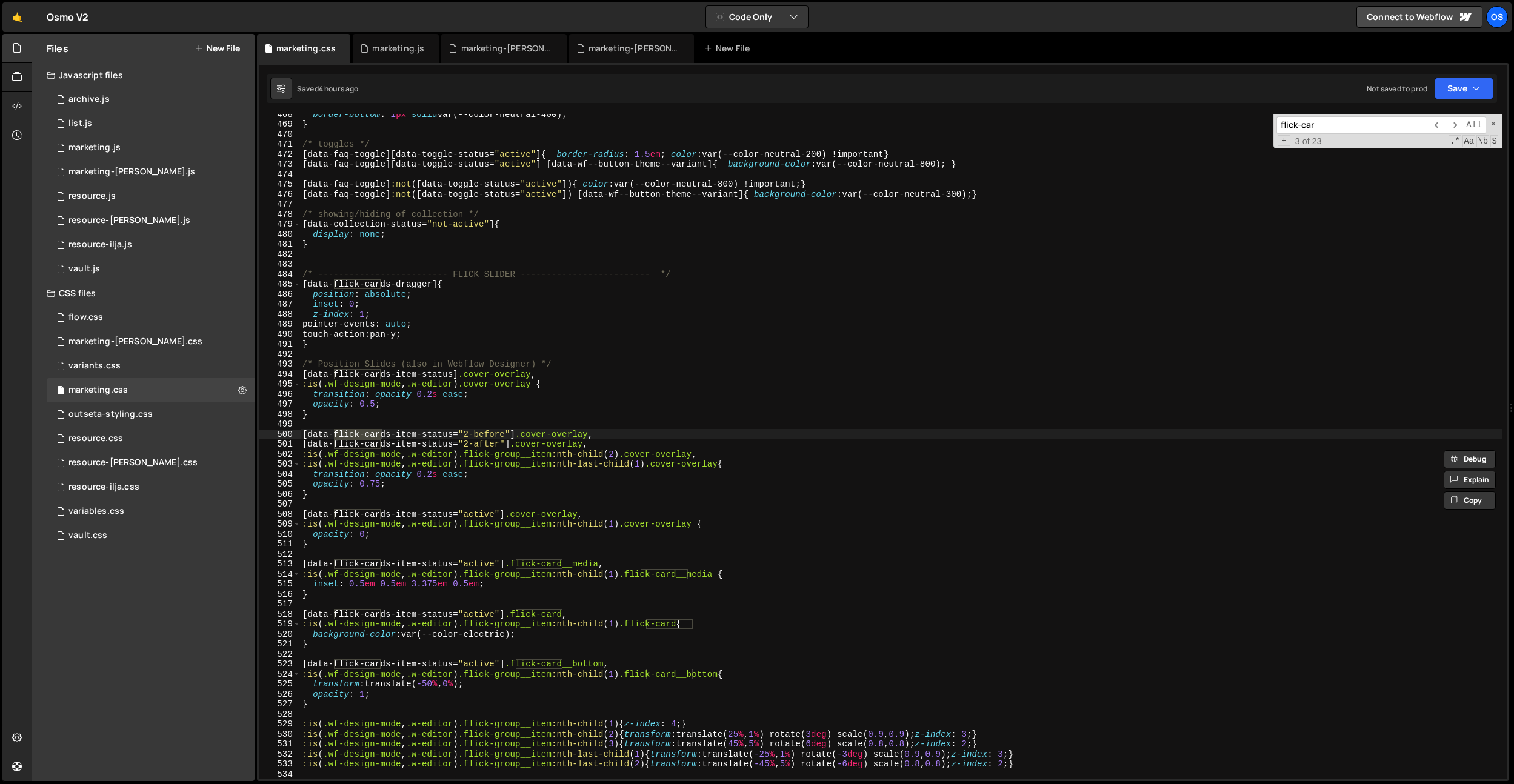
scroll to position [4787, 0]
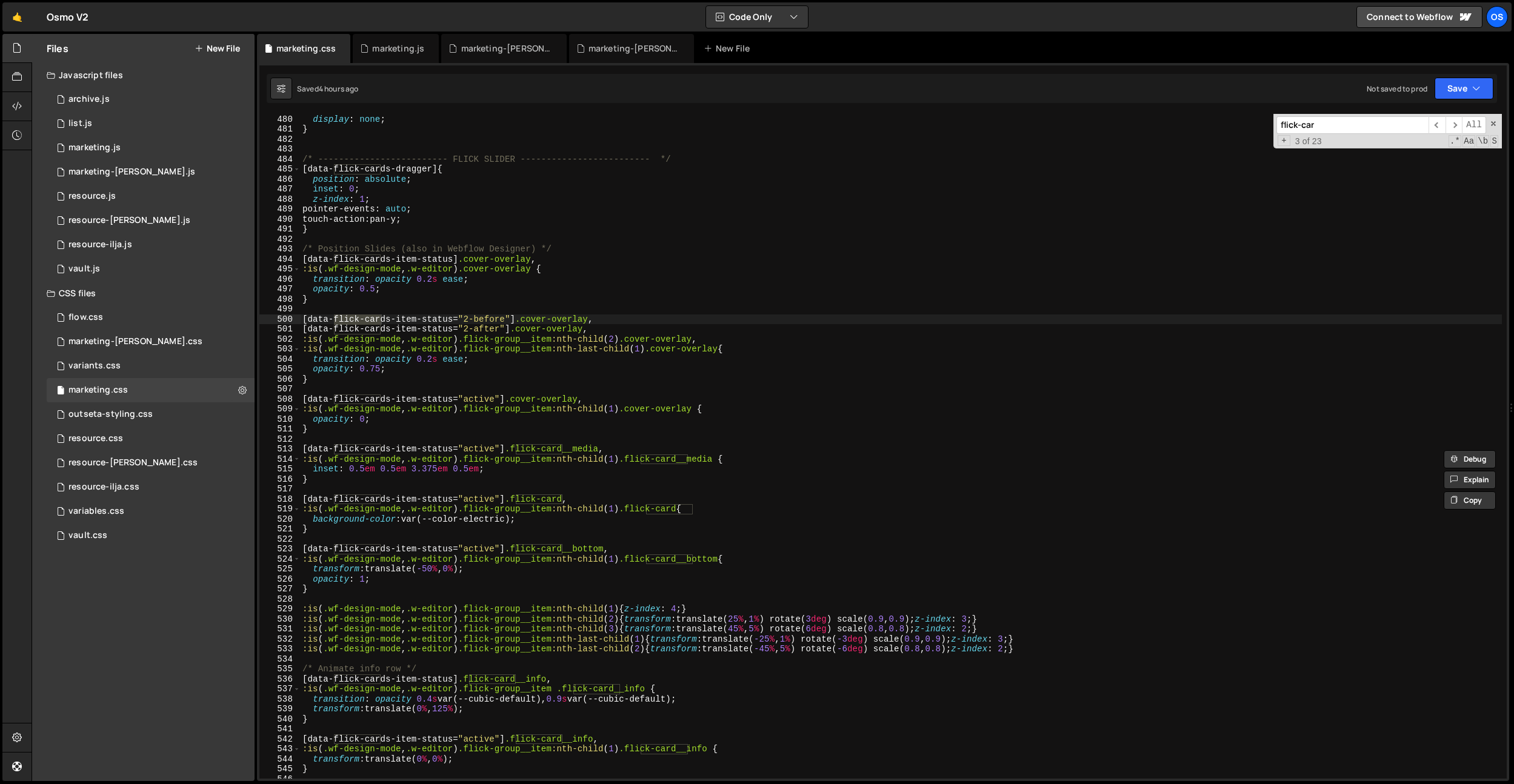
type input "flick-car"
click at [642, 513] on div "[ data-collection-status = " not-active " ] { display : none ; } /* -----------…" at bounding box center [901, 446] width 1202 height 684
click at [571, 425] on div "[ data-collection-status = " not-active " ] { display : none ; } /* -----------…" at bounding box center [901, 446] width 1202 height 684
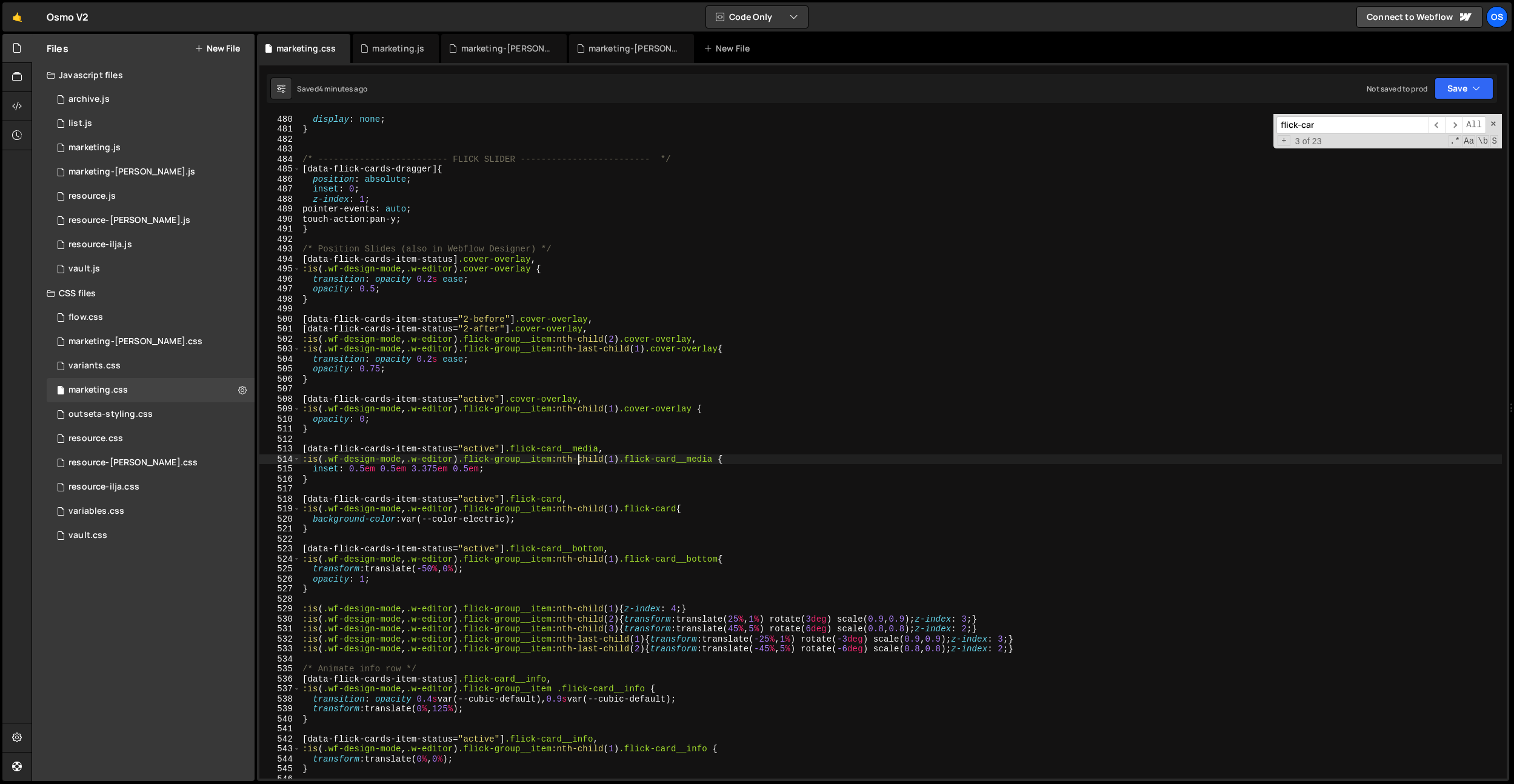
drag, startPoint x: 578, startPoint y: 454, endPoint x: 591, endPoint y: 448, distance: 14.3
click at [582, 452] on div "[ data-collection-status = " not-active " ] { display : none ; } /* -----------…" at bounding box center [901, 446] width 1202 height 684
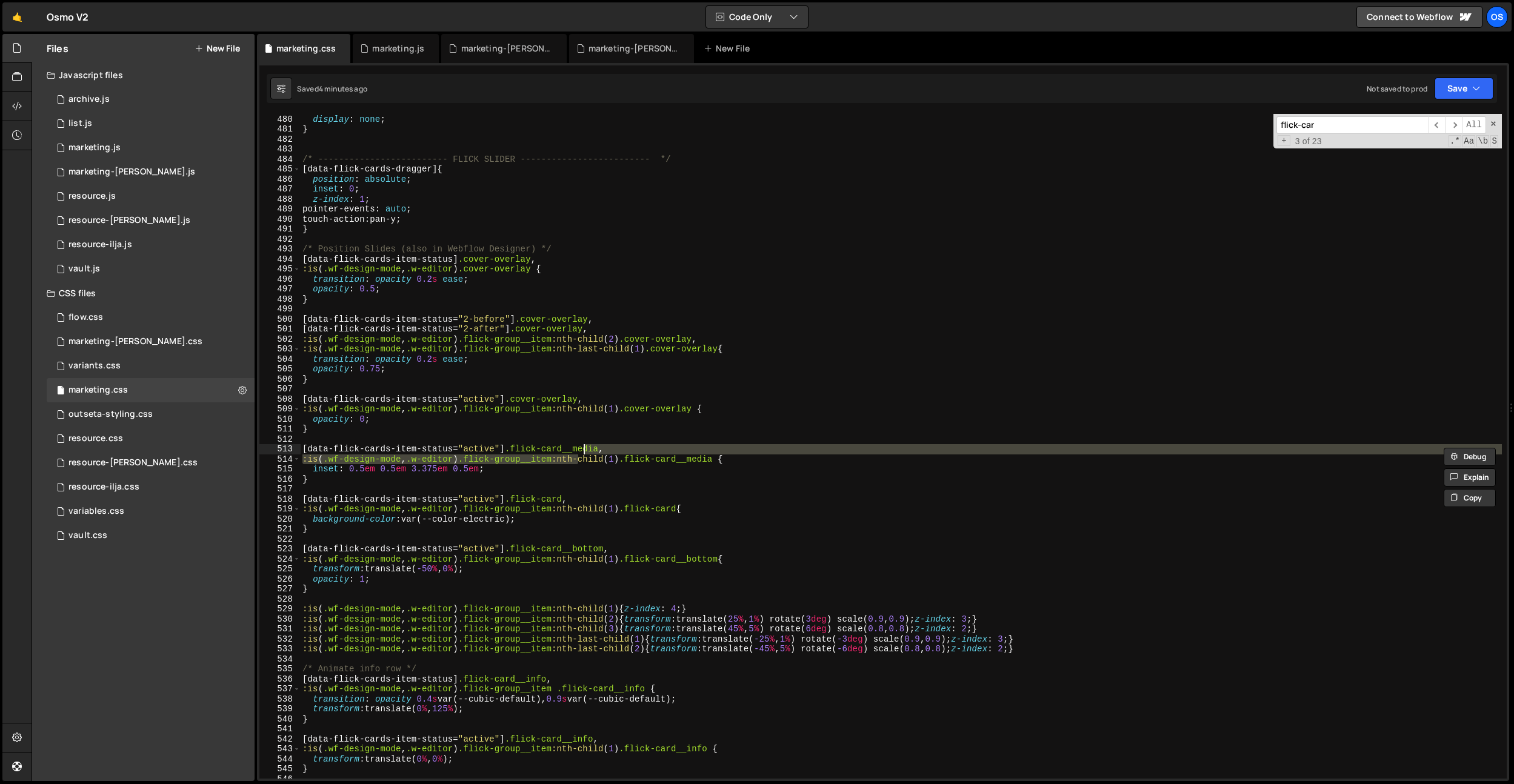
click at [615, 431] on div "[ data-collection-status = " not-active " ] { display : none ; } /* -----------…" at bounding box center [901, 446] width 1202 height 684
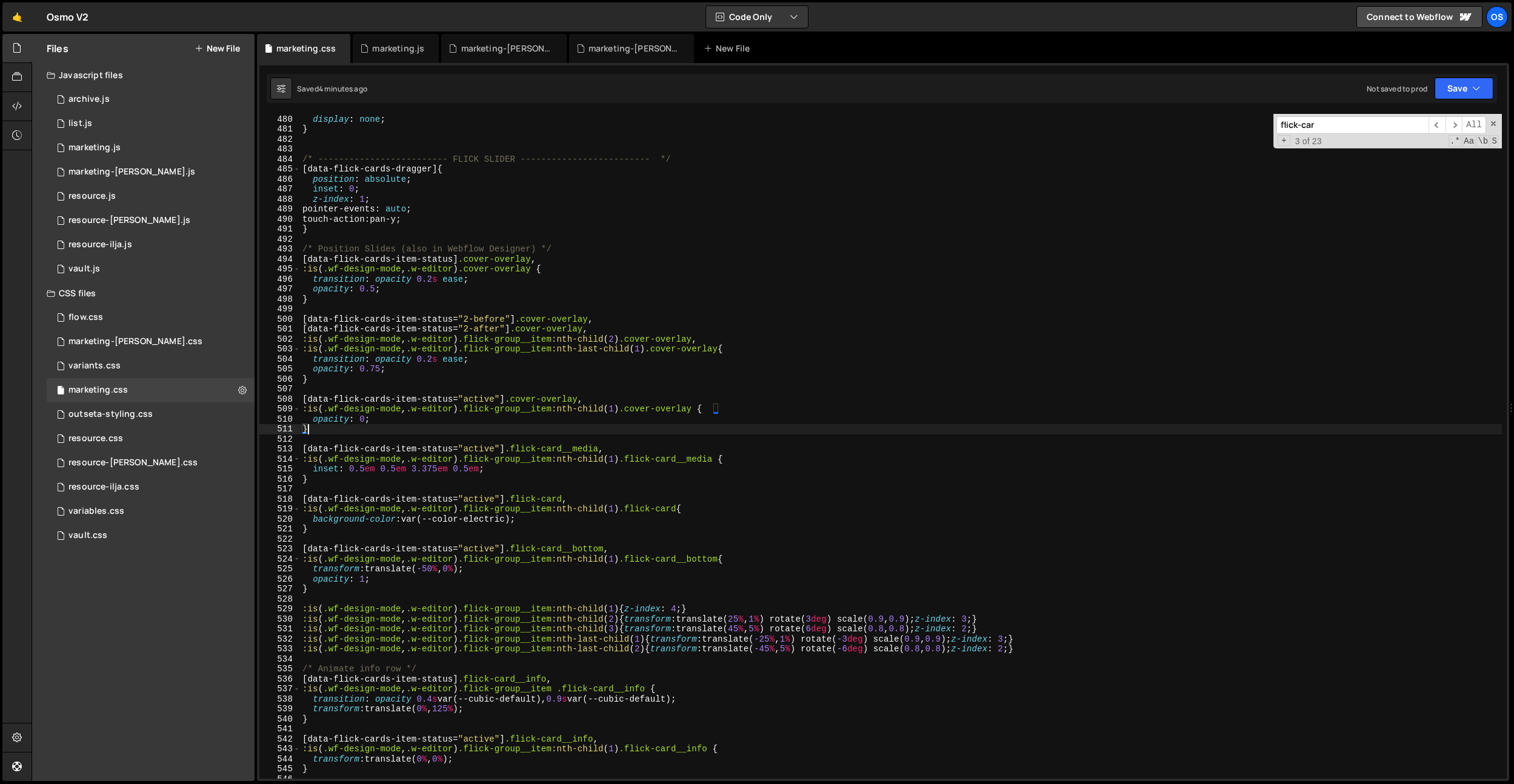
click at [615, 431] on div "[ data-collection-status = " not-active " ] { display : none ; } /* -----------…" at bounding box center [901, 446] width 1202 height 684
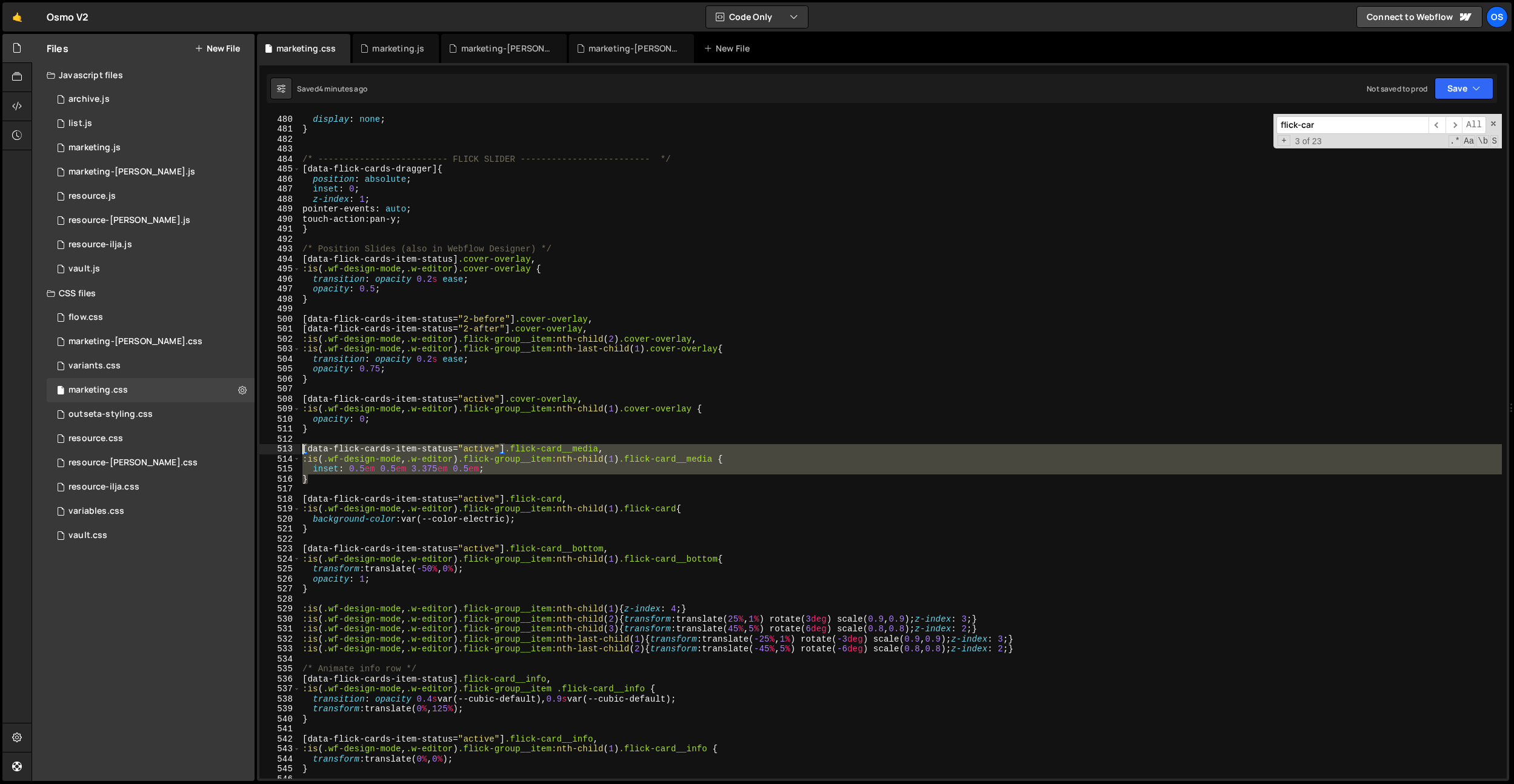
drag, startPoint x: 370, startPoint y: 479, endPoint x: 297, endPoint y: 449, distance: 78.9
click at [298, 451] on div "} 479 480 481 482 483 484 485 486 487 488 489 490 491 492 493 494 495 496 497 4…" at bounding box center [883, 446] width 1247 height 665
type textarea "[data-flick-cards-item-status="active"] .flick-card__media, :is(.wf-design-mode…"
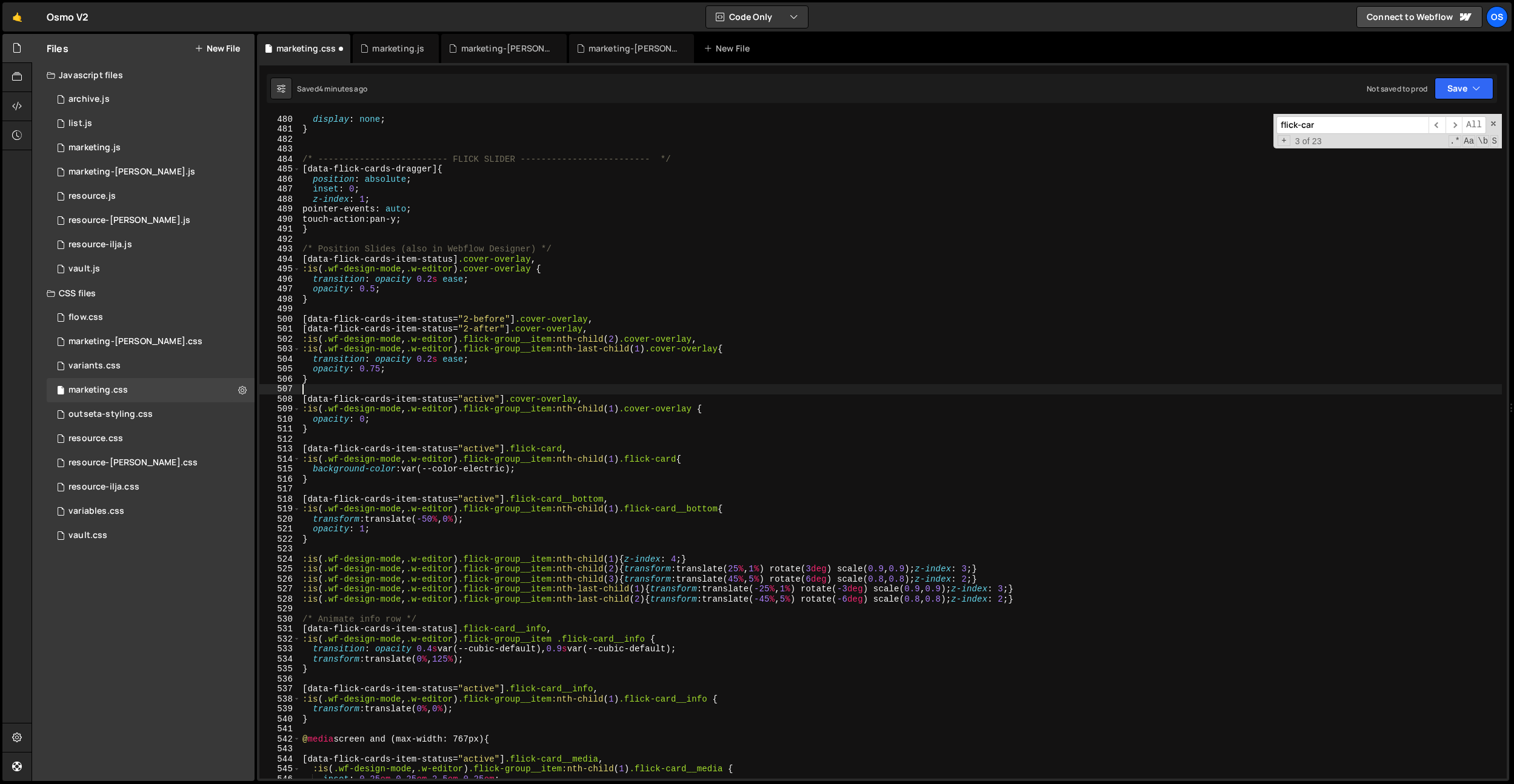
click at [708, 392] on div "[ data-collection-status = " not-active " ] { display : none ; } /* -----------…" at bounding box center [901, 446] width 1202 height 684
click at [569, 450] on div "[ data-collection-status = " not-active " ] { display : none ; } /* -----------…" at bounding box center [901, 446] width 1202 height 684
type textarea "[data-flick-cards-item-status="active"] .flick-card,"
click at [554, 435] on div "[ data-collection-status = " not-active " ] { display : none ; } /* -----------…" at bounding box center [901, 446] width 1202 height 684
click at [554, 490] on div "[ data-collection-status = " not-active " ] { display : none ; } /* -----------…" at bounding box center [901, 446] width 1202 height 684
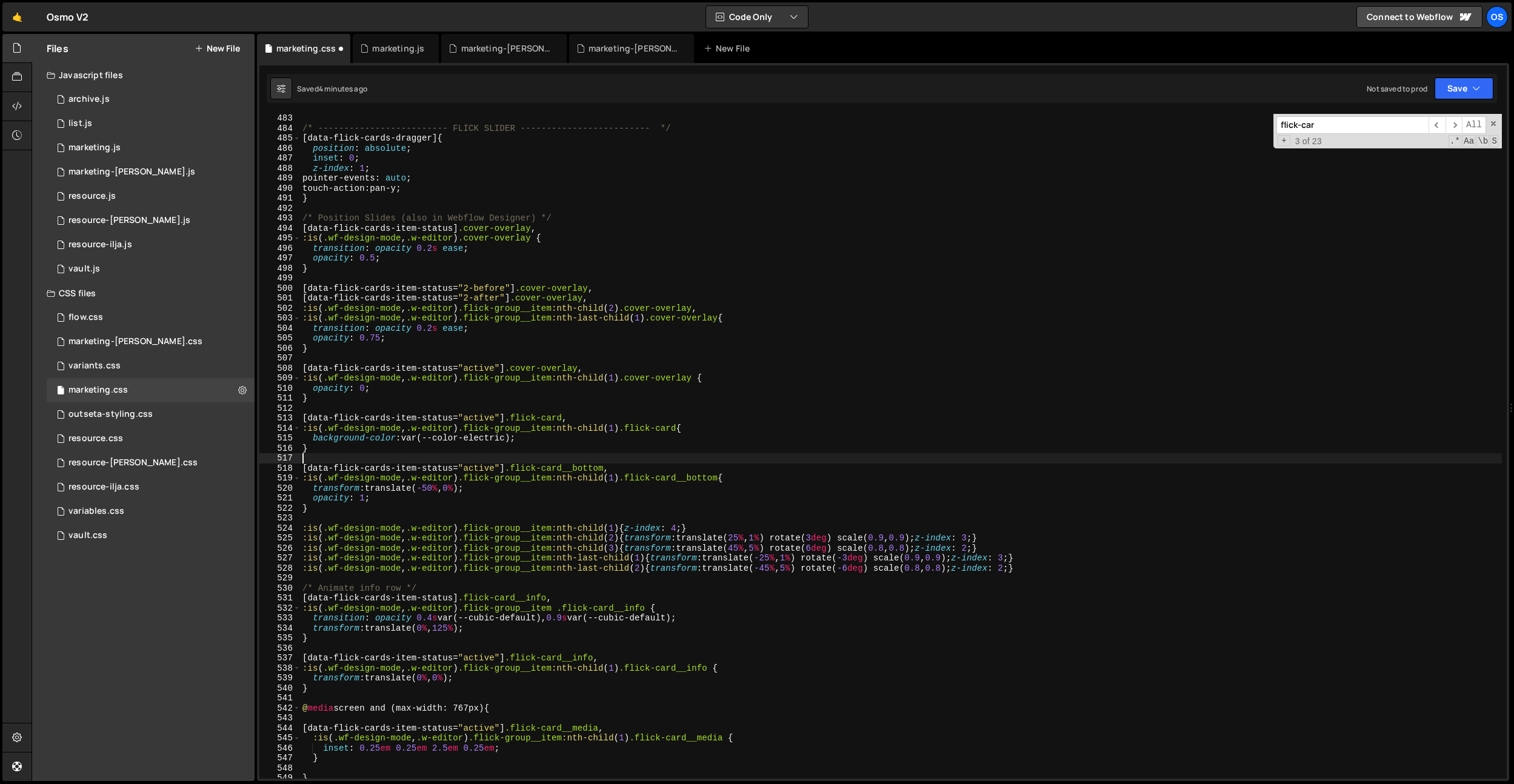
scroll to position [4818, 0]
click at [539, 595] on div "/* ------------------------- FLICK SLIDER ------------------------- */ [ data-f…" at bounding box center [901, 454] width 1202 height 684
paste textarea "flick-card__info"
click at [639, 587] on div "/* ------------------------- FLICK SLIDER ------------------------- */ [ data-f…" at bounding box center [901, 454] width 1202 height 684
click at [585, 625] on div "/* ------------------------- FLICK SLIDER ------------------------- */ [ data-f…" at bounding box center [901, 454] width 1202 height 684
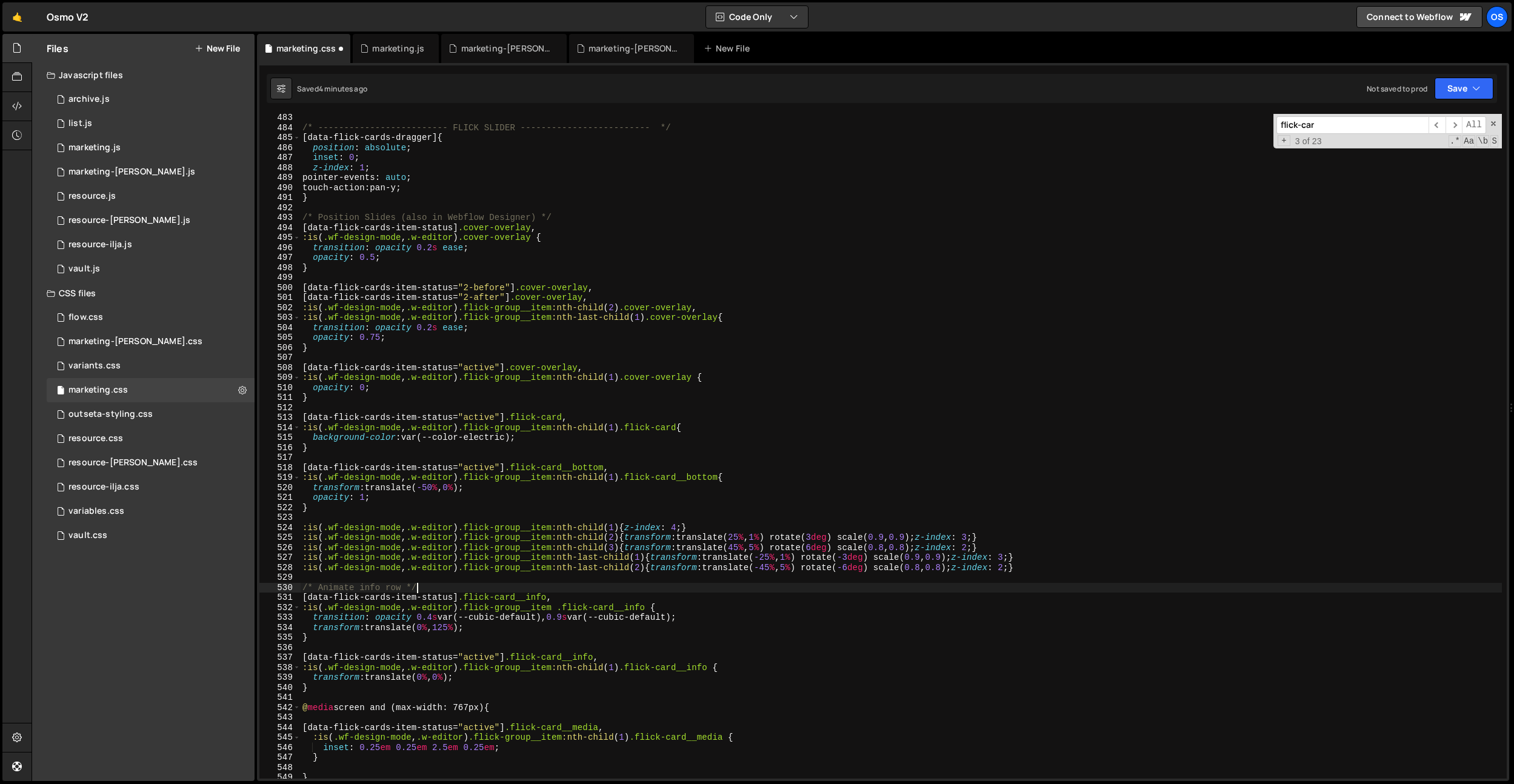
type textarea "transform: translate(0%, 125%);"
click at [585, 625] on div "/* ------------------------- FLICK SLIDER ------------------------- */ [ data-f…" at bounding box center [901, 454] width 1202 height 684
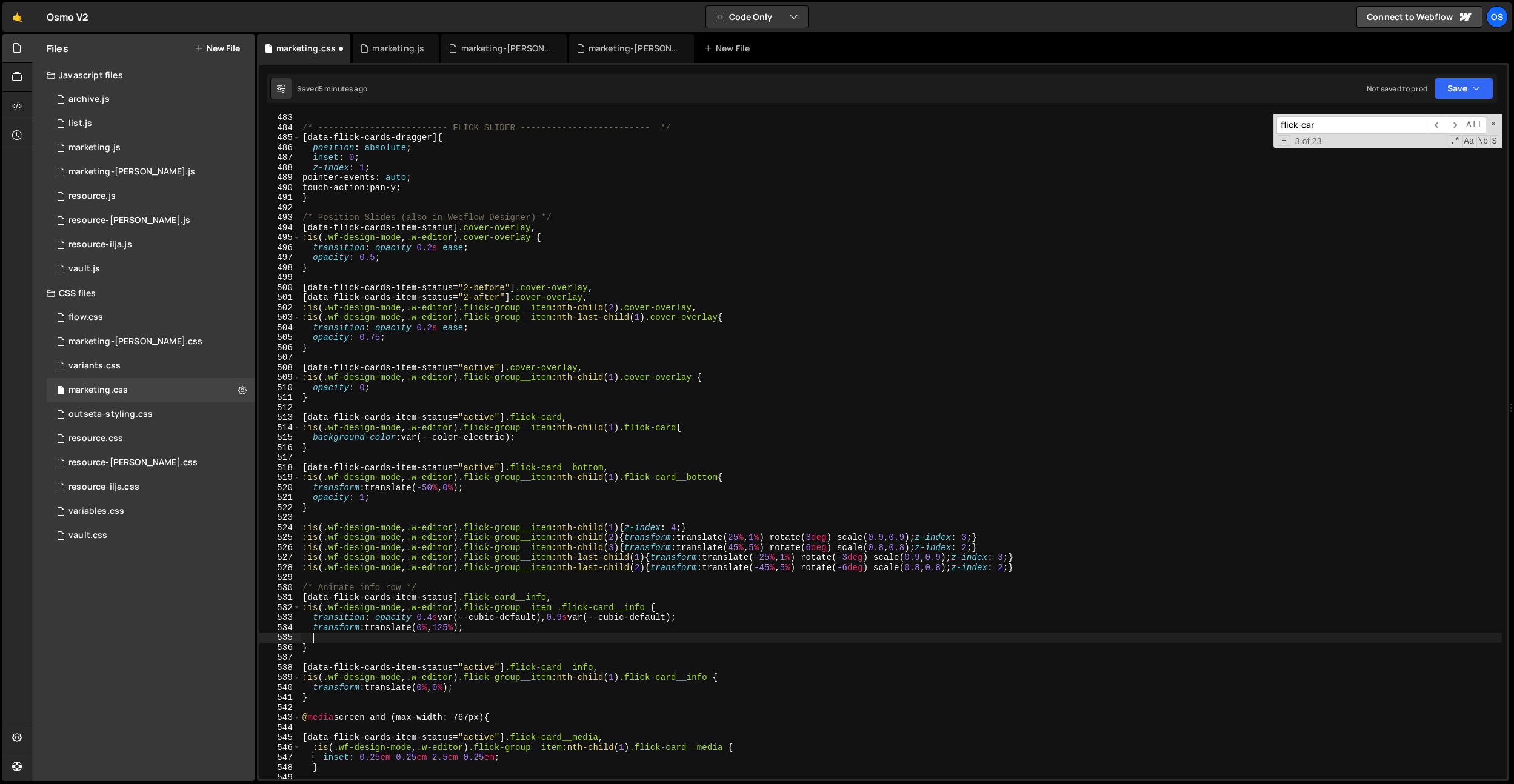
scroll to position [0, 1]
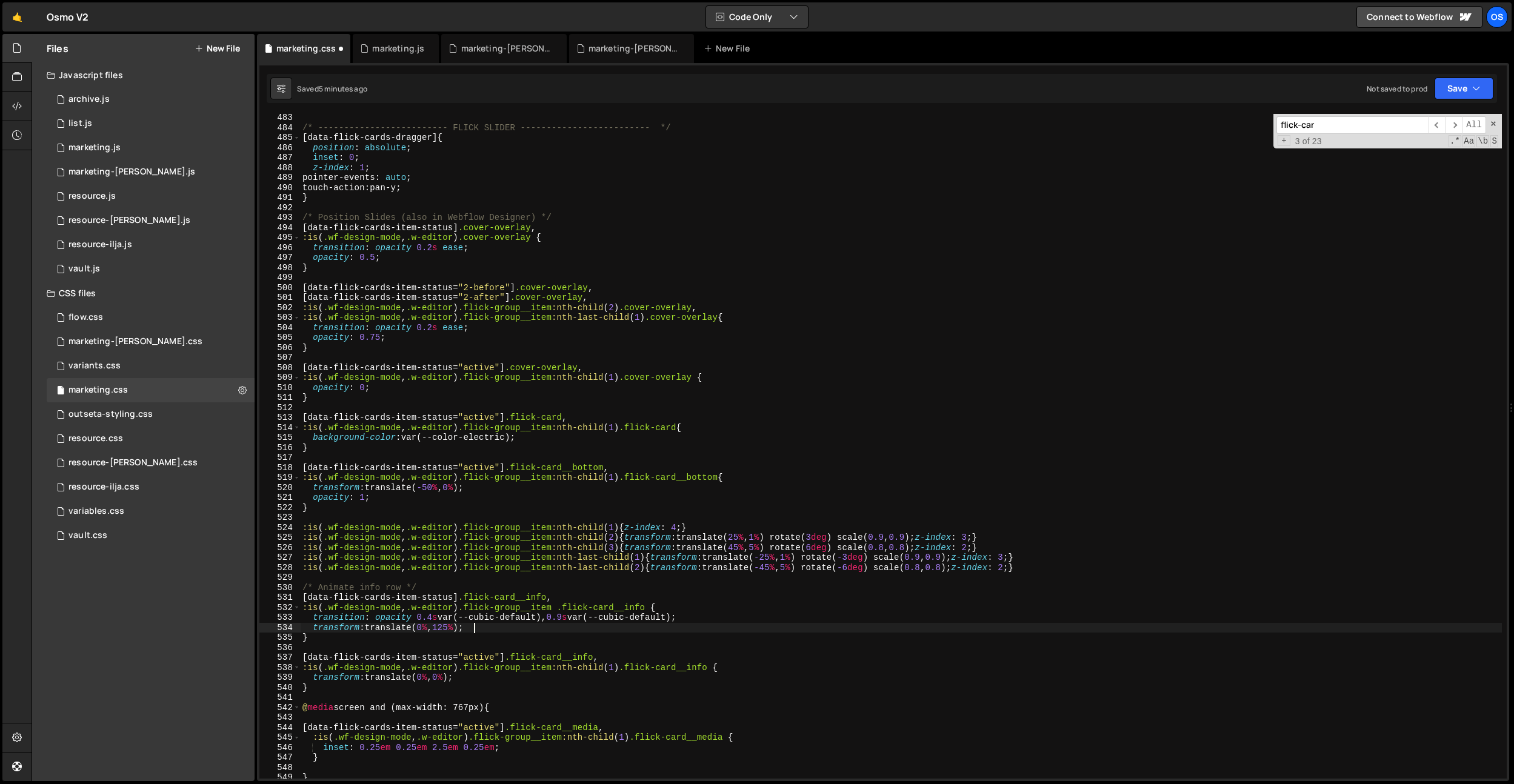
click at [497, 678] on div "/* ------------------------- FLICK SLIDER ------------------------- */ [ data-f…" at bounding box center [901, 454] width 1202 height 684
type textarea "transform: translate(0%, 0%);"
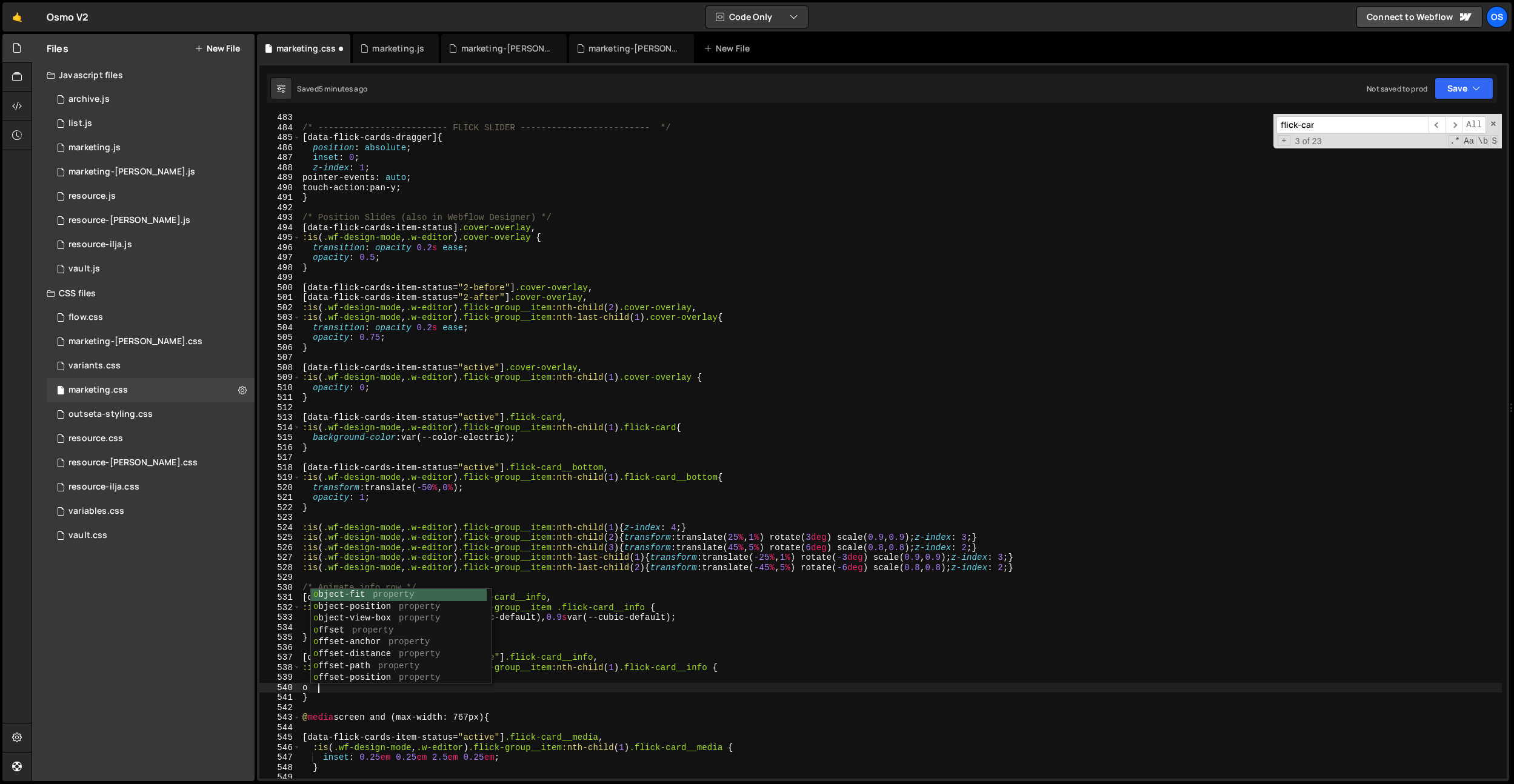
scroll to position [0, 1]
type textarea "o"
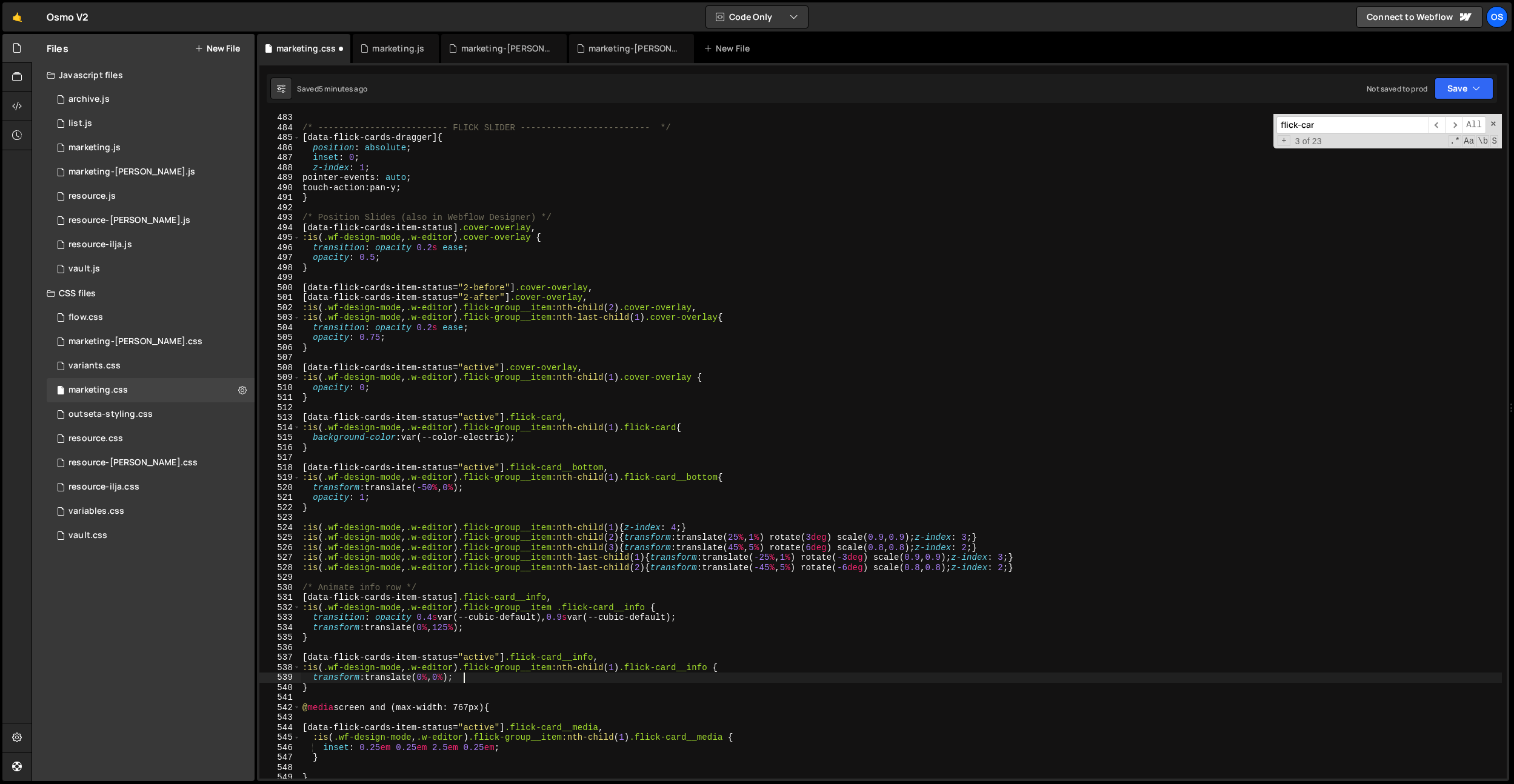
click at [536, 621] on div "/* ------------------------- FLICK SLIDER ------------------------- */ [ data-f…" at bounding box center [901, 454] width 1202 height 684
type textarea "transform: translate(0%, 125%);"
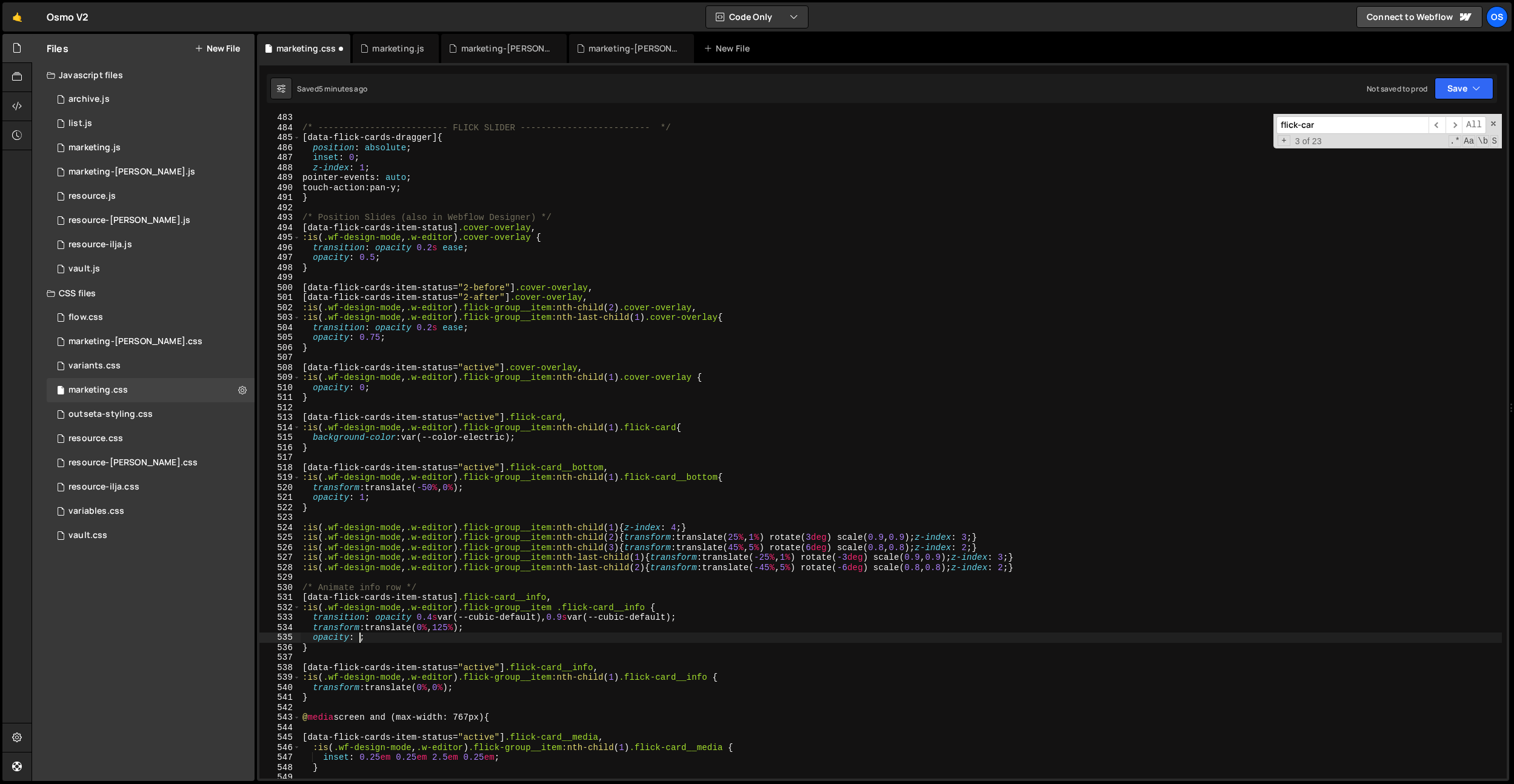
scroll to position [0, 3]
type textarea "opacity: 0;"
click at [394, 635] on div "/* ------------------------- FLICK SLIDER ------------------------- */ [ data-f…" at bounding box center [901, 454] width 1202 height 684
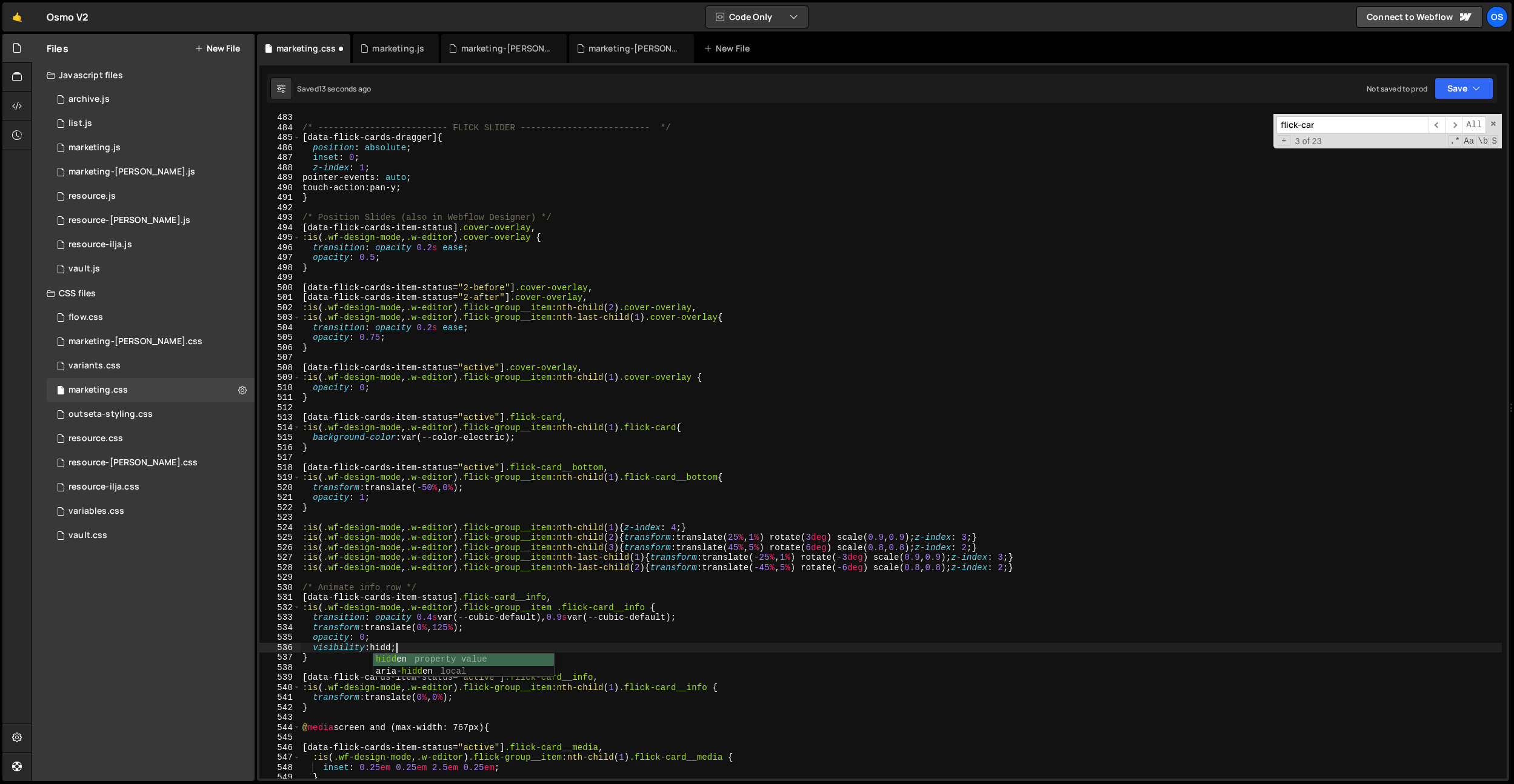
scroll to position [0, 7]
drag, startPoint x: 543, startPoint y: 619, endPoint x: 464, endPoint y: 615, distance: 79.1
click at [464, 615] on div "/* ------------------------- FLICK SLIDER ------------------------- */ [ data-f…" at bounding box center [901, 454] width 1202 height 684
click at [564, 535] on div "/* ------------------------- FLICK SLIDER ------------------------- */ [ data-f…" at bounding box center [901, 454] width 1202 height 684
type textarea ":is(.wf-design-mode, .w-editor) .flick-group__item:nth-child(2) {transform: tra…"
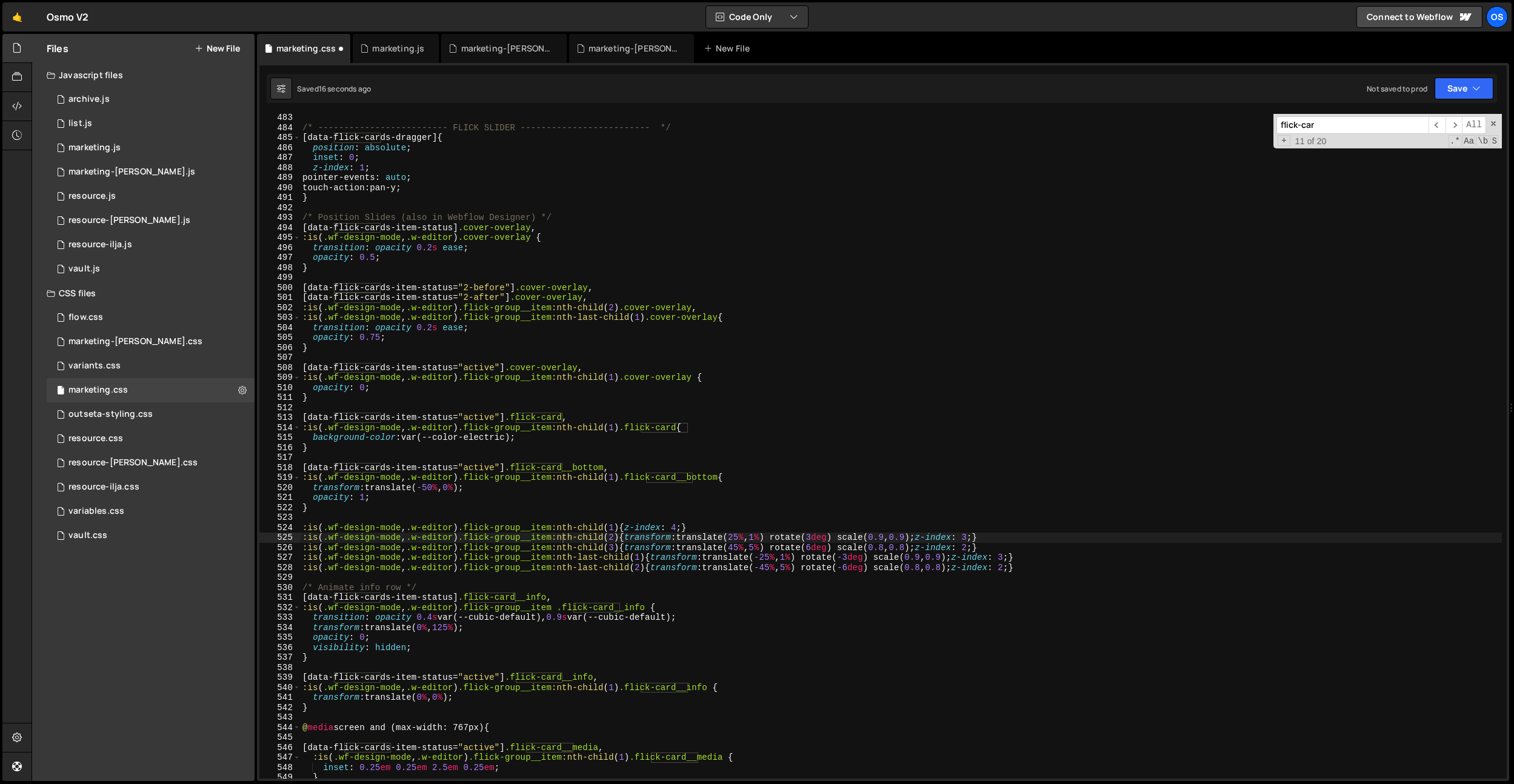
paste input "--cubic-default"
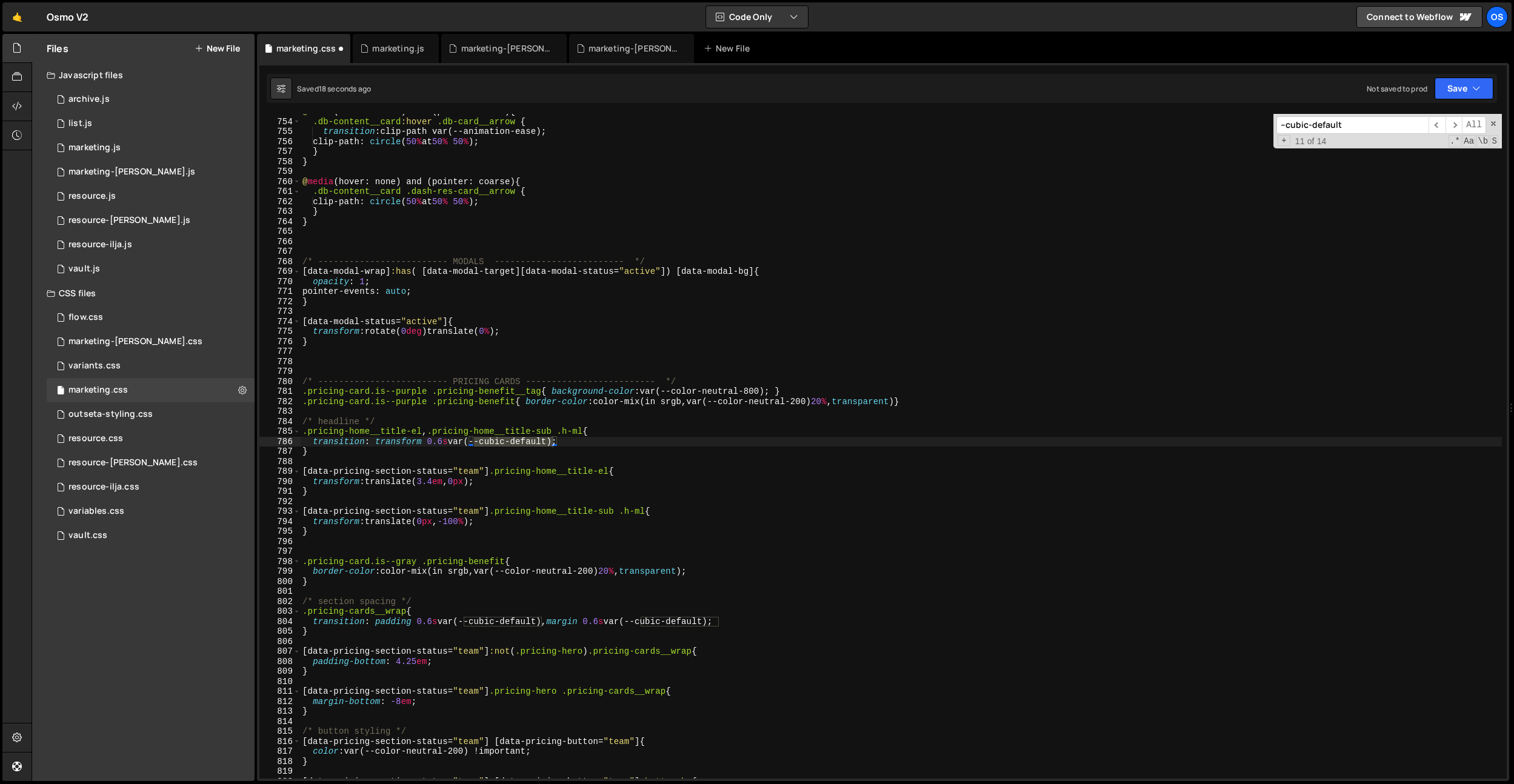
scroll to position [7523, 0]
type input "--cubic-default"
click at [119, 515] on div "variables.css" at bounding box center [96, 511] width 56 height 11
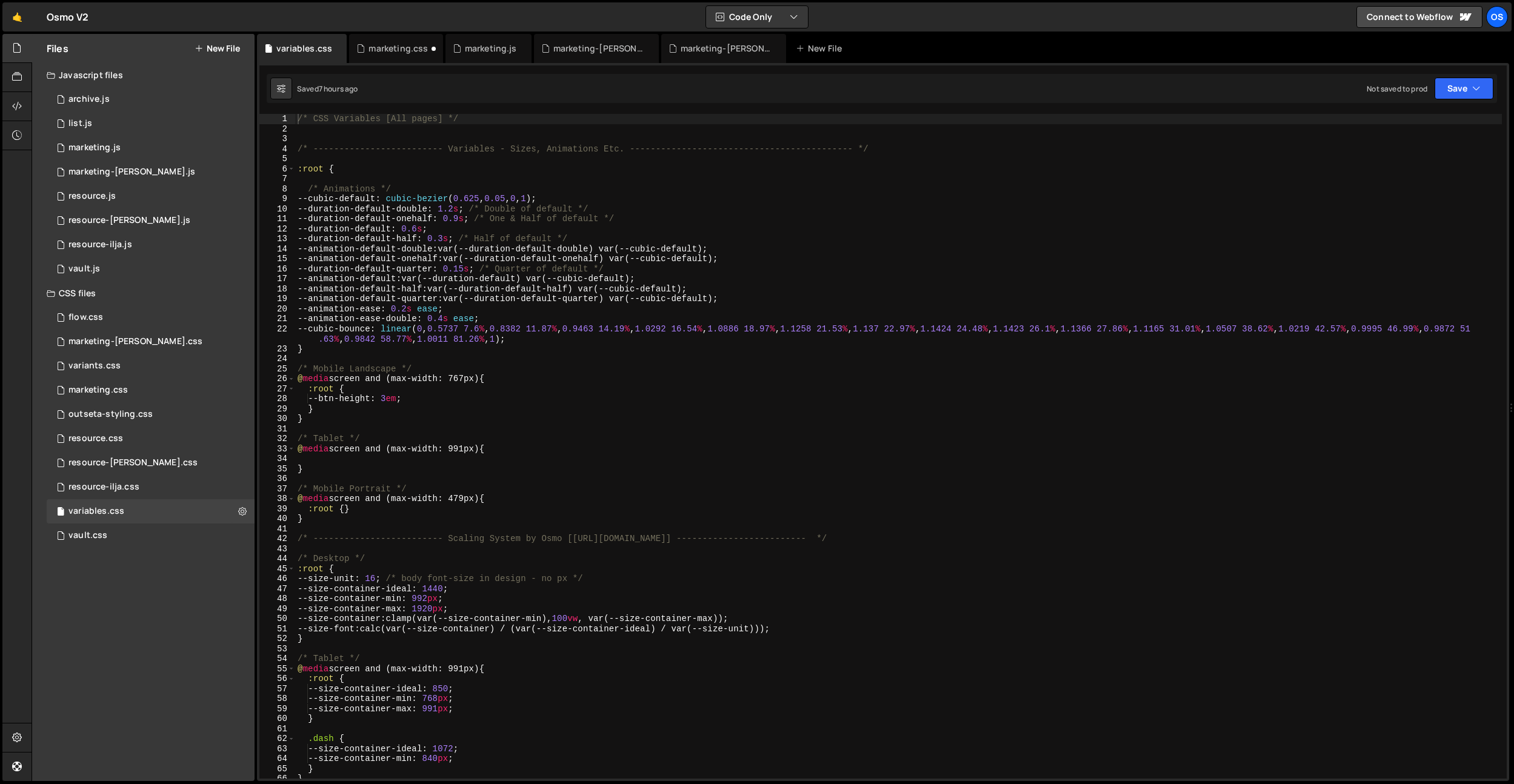
type textarea "--btn-height: 3em;"
click at [474, 394] on div "/* CSS Variables [All pages] */ /* ------------------------- Variables - Sizes,…" at bounding box center [898, 456] width 1207 height 684
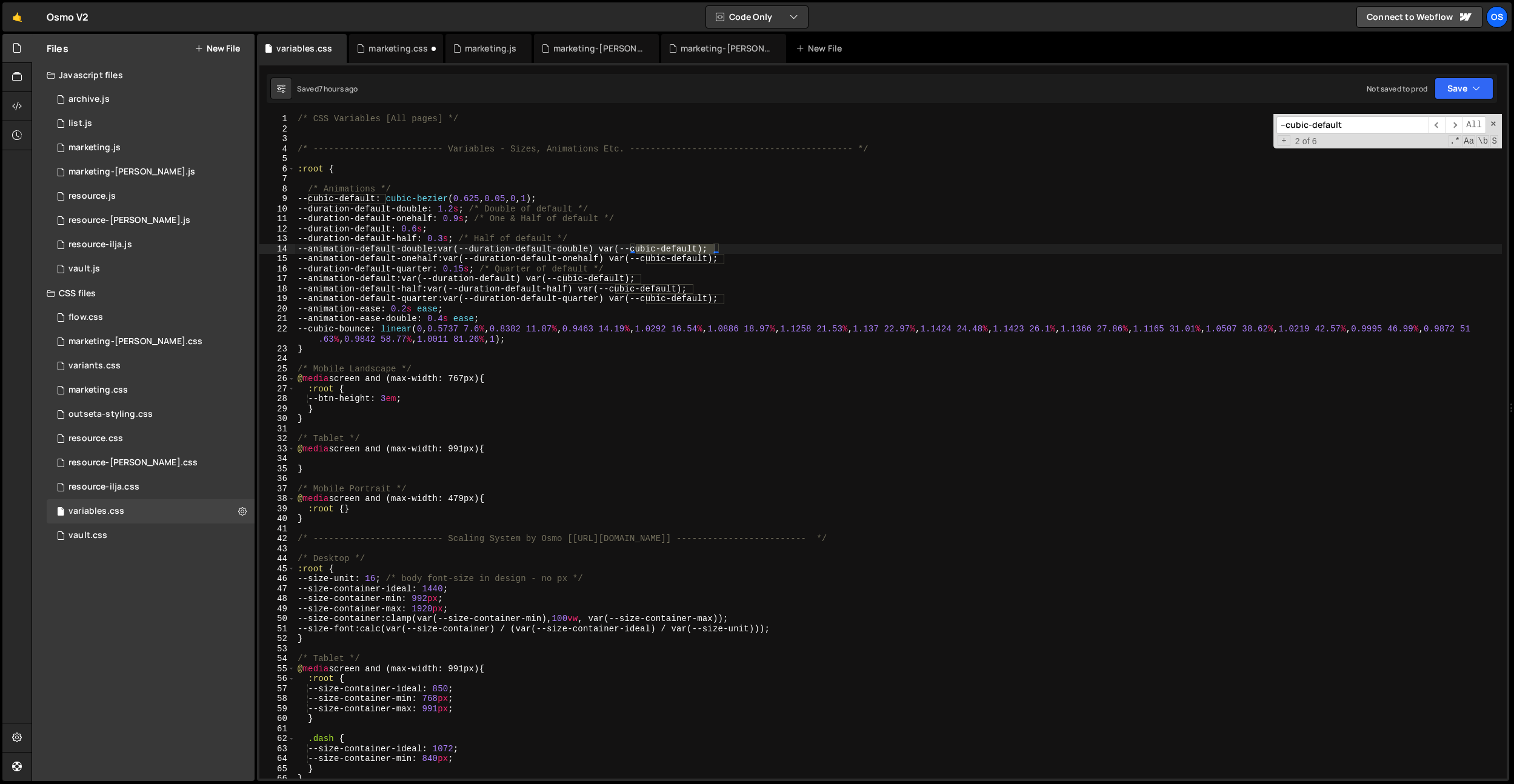
type input "--cubic-default"
type textarea "--duration-default-quarter: 0.15s; /* Quarter of default */"
click at [393, 267] on div "/* CSS Variables [All pages] */ /* ------------------------- Variables - Sizes,…" at bounding box center [898, 456] width 1207 height 684
drag, startPoint x: 412, startPoint y: 52, endPoint x: 413, endPoint y: 63, distance: 11.0
click at [412, 52] on div "marketing.css" at bounding box center [398, 49] width 60 height 12
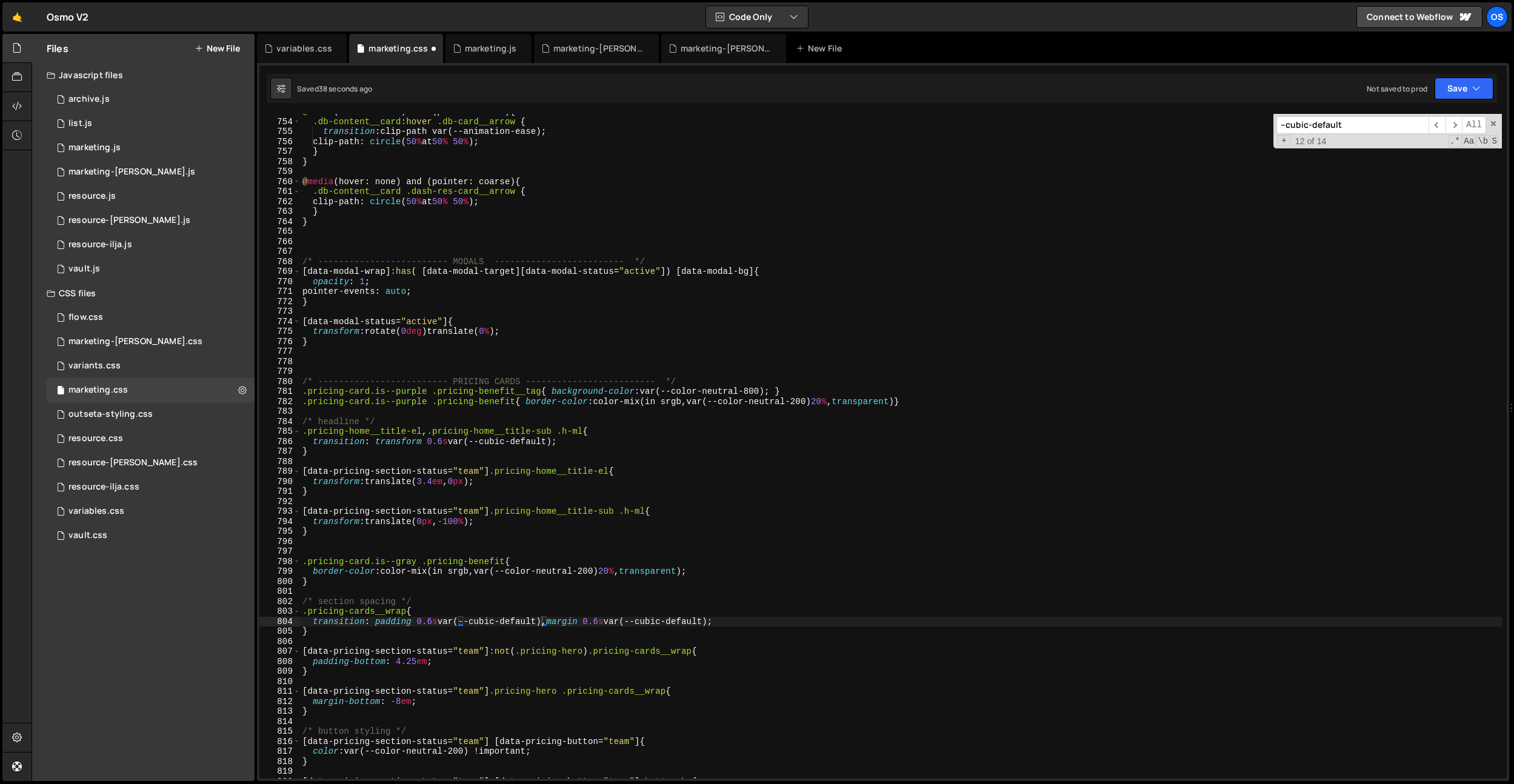
click at [544, 518] on div "@ media (hover: hover) and (pointer: fine) { .db-content__card :hover .db-card_…" at bounding box center [901, 448] width 1202 height 684
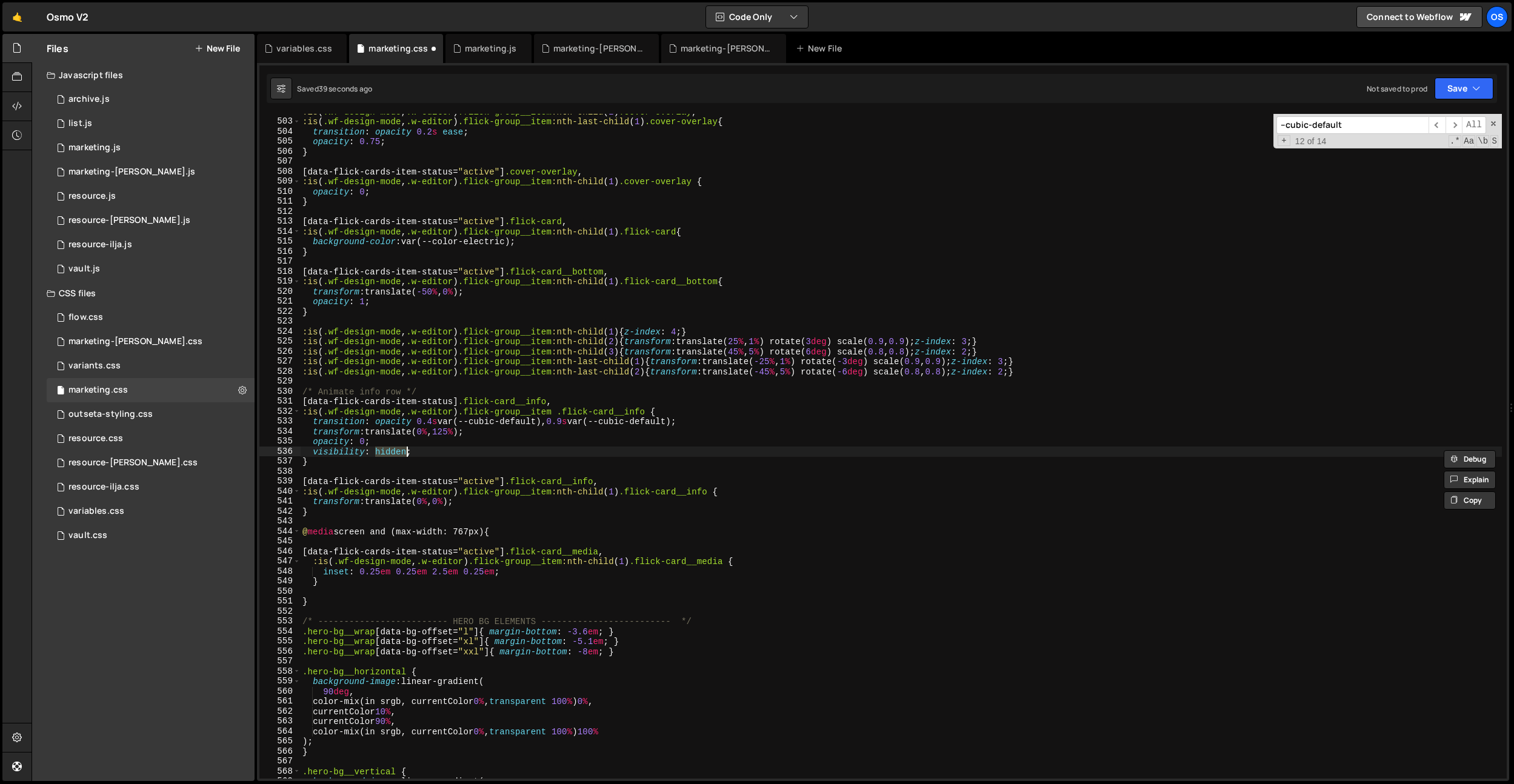
scroll to position [5015, 0]
click at [464, 433] on div ":is ( .wf-design-mode , .w-editor ) .flick-group__item :nth-child ( 2 ) .cover-…" at bounding box center [901, 448] width 1202 height 684
drag, startPoint x: 377, startPoint y: 425, endPoint x: 552, endPoint y: 423, distance: 175.0
click at [552, 423] on div ":is ( .wf-design-mode , .w-editor ) .flick-group__item :nth-child ( 2 ) .cover-…" at bounding box center [901, 448] width 1202 height 684
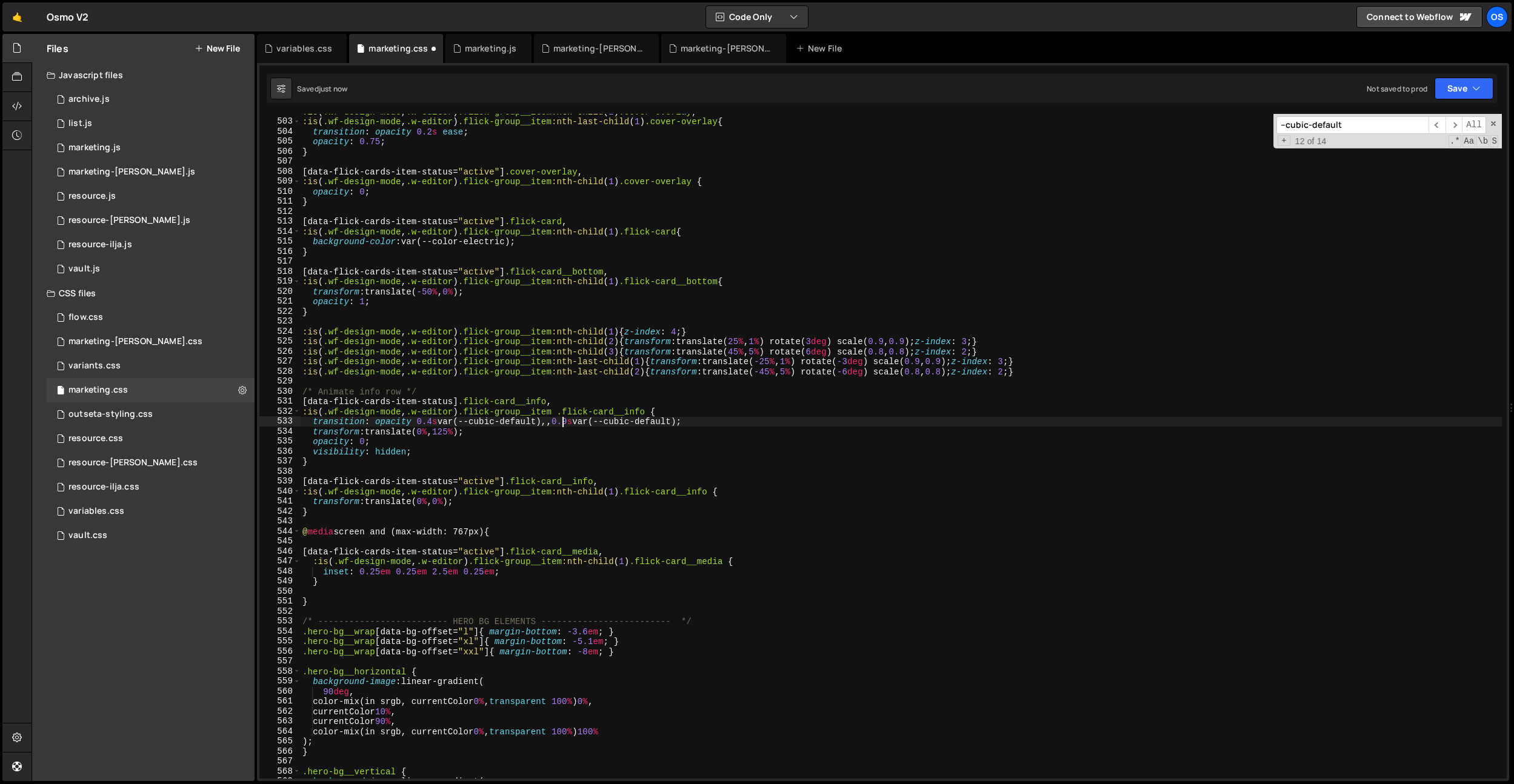
paste textarea "opacity 0.4s var(--cubic-default),"
click at [559, 423] on div ":is ( .wf-design-mode , .w-editor ) .flick-group__item :nth-child ( 2 ) .cover-…" at bounding box center [901, 448] width 1202 height 684
click at [566, 422] on div ":is ( .wf-design-mode , .w-editor ) .flick-group__item :nth-child ( 2 ) .cover-…" at bounding box center [901, 448] width 1202 height 684
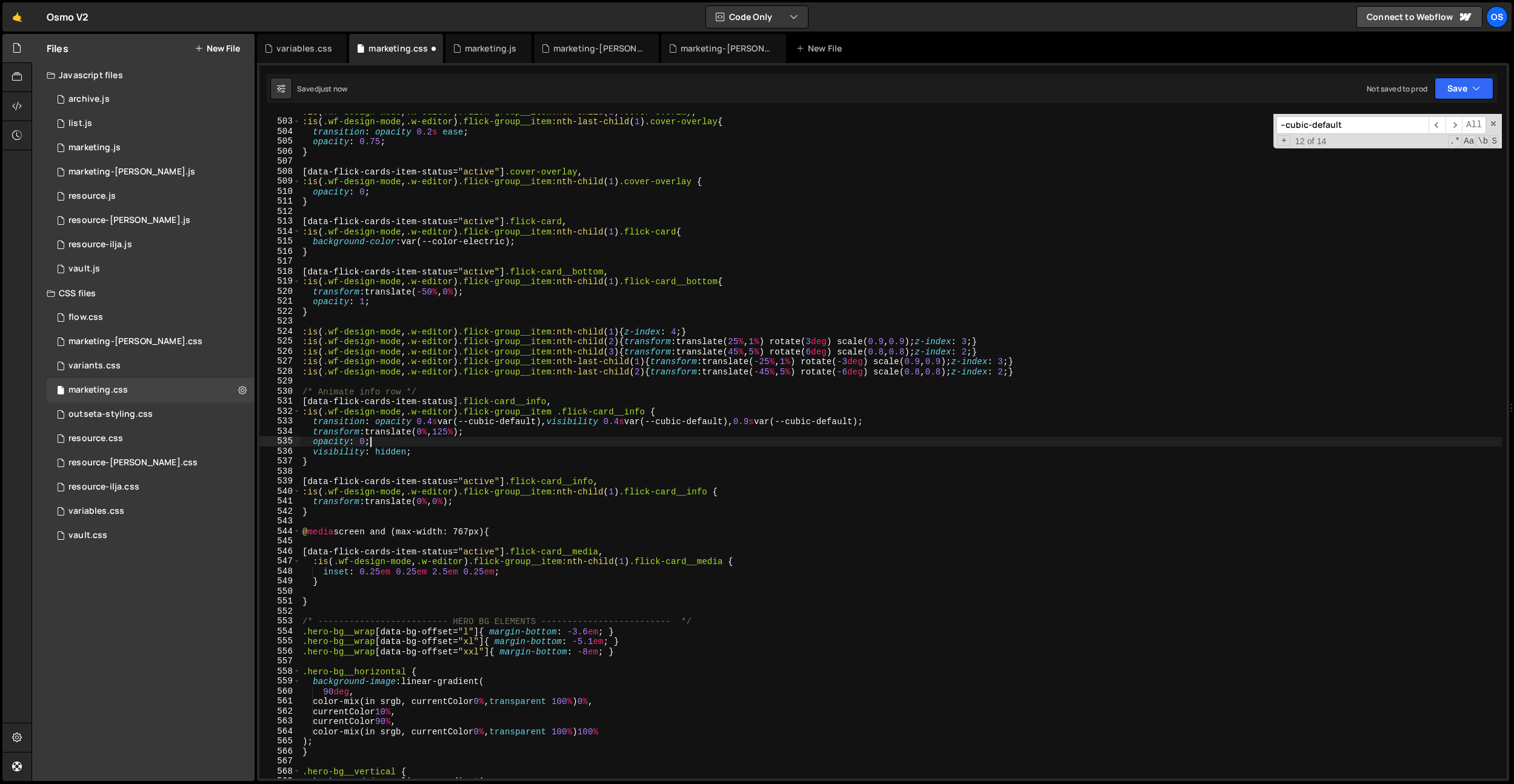
click at [570, 436] on div ":is ( .wf-design-mode , .w-editor ) .flick-group__item :nth-child ( 2 ) .cover-…" at bounding box center [901, 448] width 1202 height 684
click at [494, 441] on div ":is ( .wf-design-mode , .w-editor ) .flick-group__item :nth-child ( 2 ) .cover-…" at bounding box center [901, 448] width 1202 height 684
click at [498, 441] on div ":is ( .wf-design-mode , .w-editor ) .flick-group__item :nth-child ( 2 ) .cover-…" at bounding box center [901, 448] width 1202 height 684
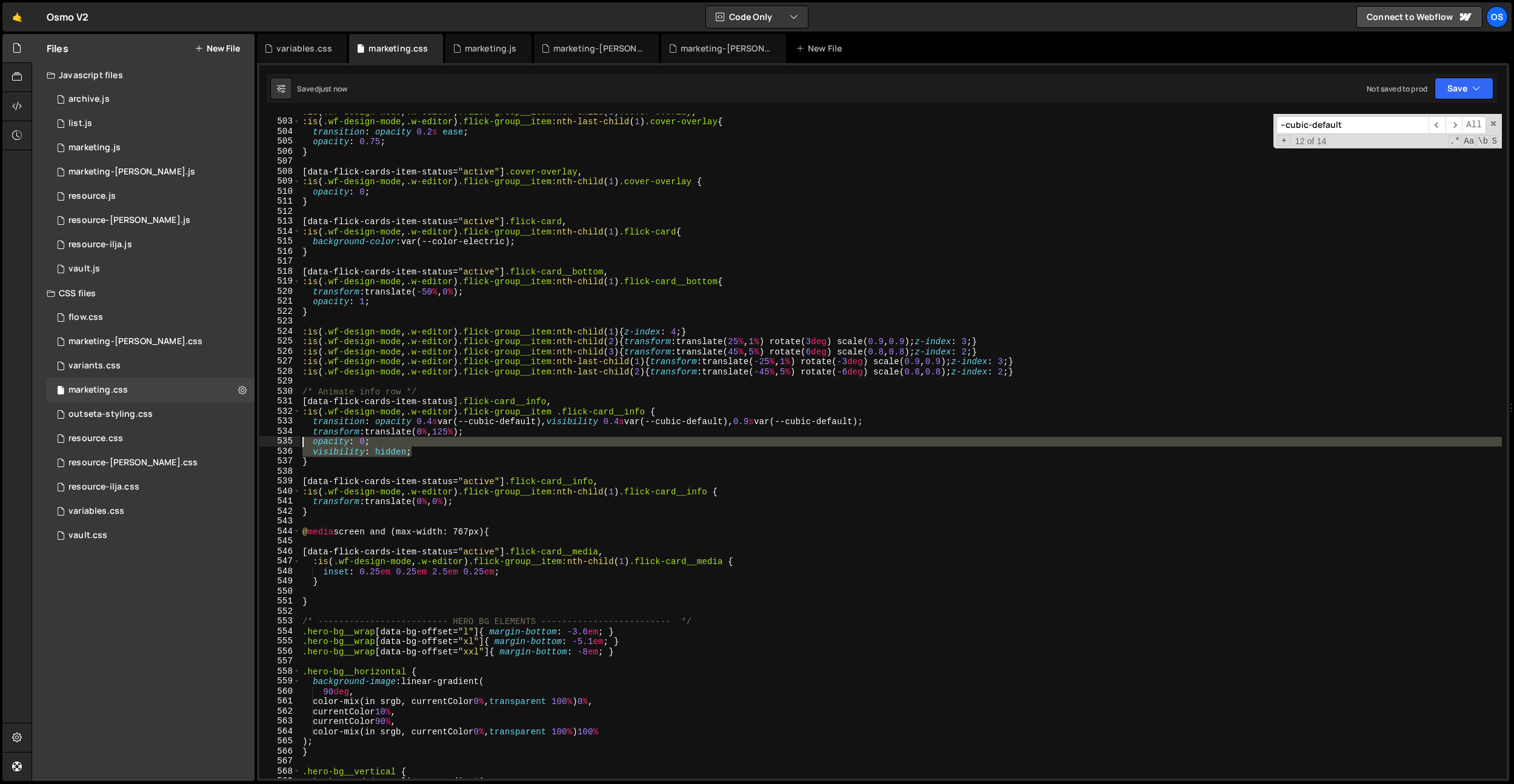
drag, startPoint x: 432, startPoint y: 454, endPoint x: 466, endPoint y: 490, distance: 49.5
click at [276, 442] on div "opacity: 0; 502 503 504 505 506 507 508 509 510 511 512 513 514 515 516 517 518…" at bounding box center [883, 446] width 1247 height 665
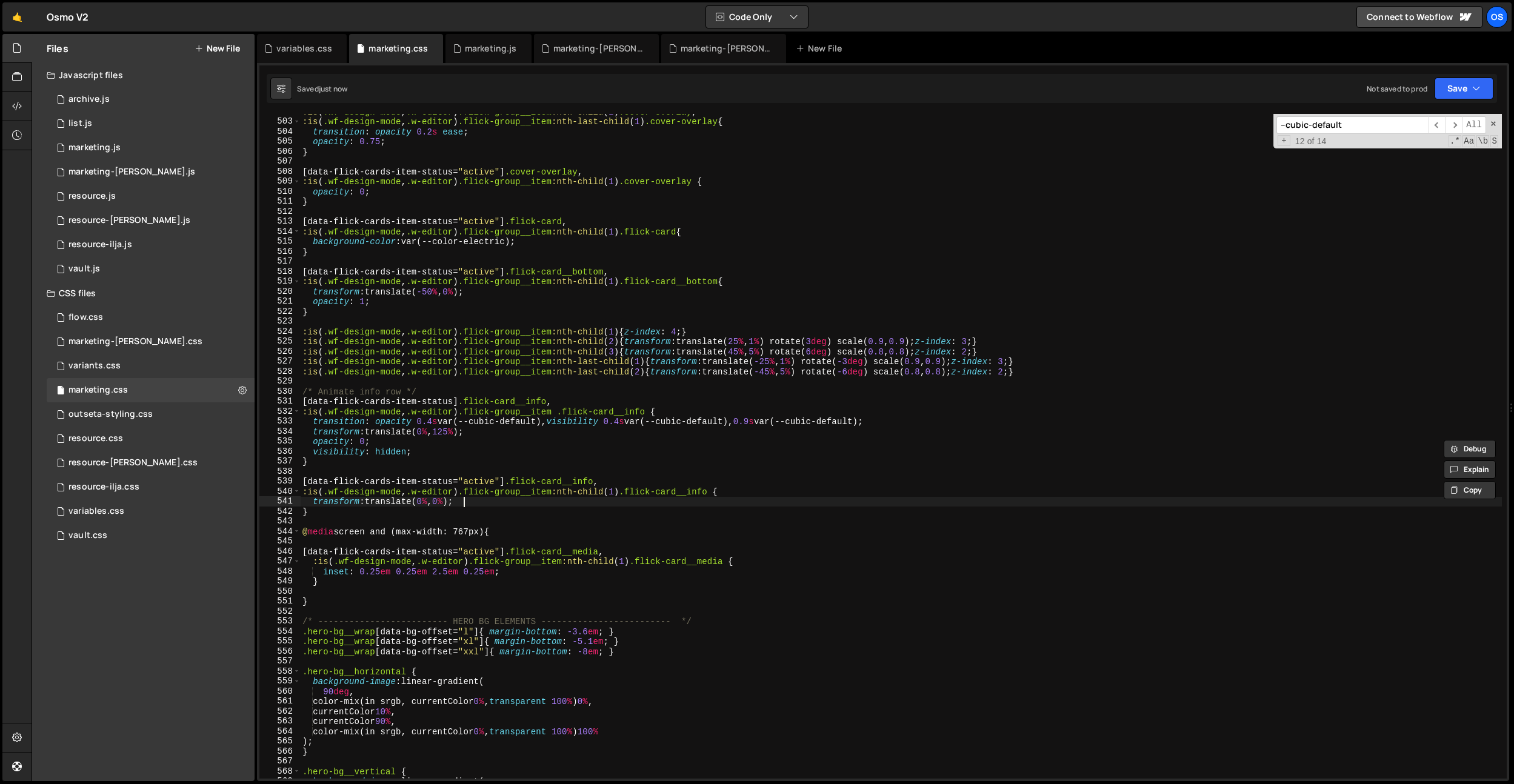
click at [470, 503] on div ":is ( .wf-design-mode , .w-editor ) .flick-group__item :nth-child ( 2 ) .cover-…" at bounding box center [901, 448] width 1202 height 684
type textarea "transform: translate(0%, 0%);"
paste textarea "visibility: hidden;"
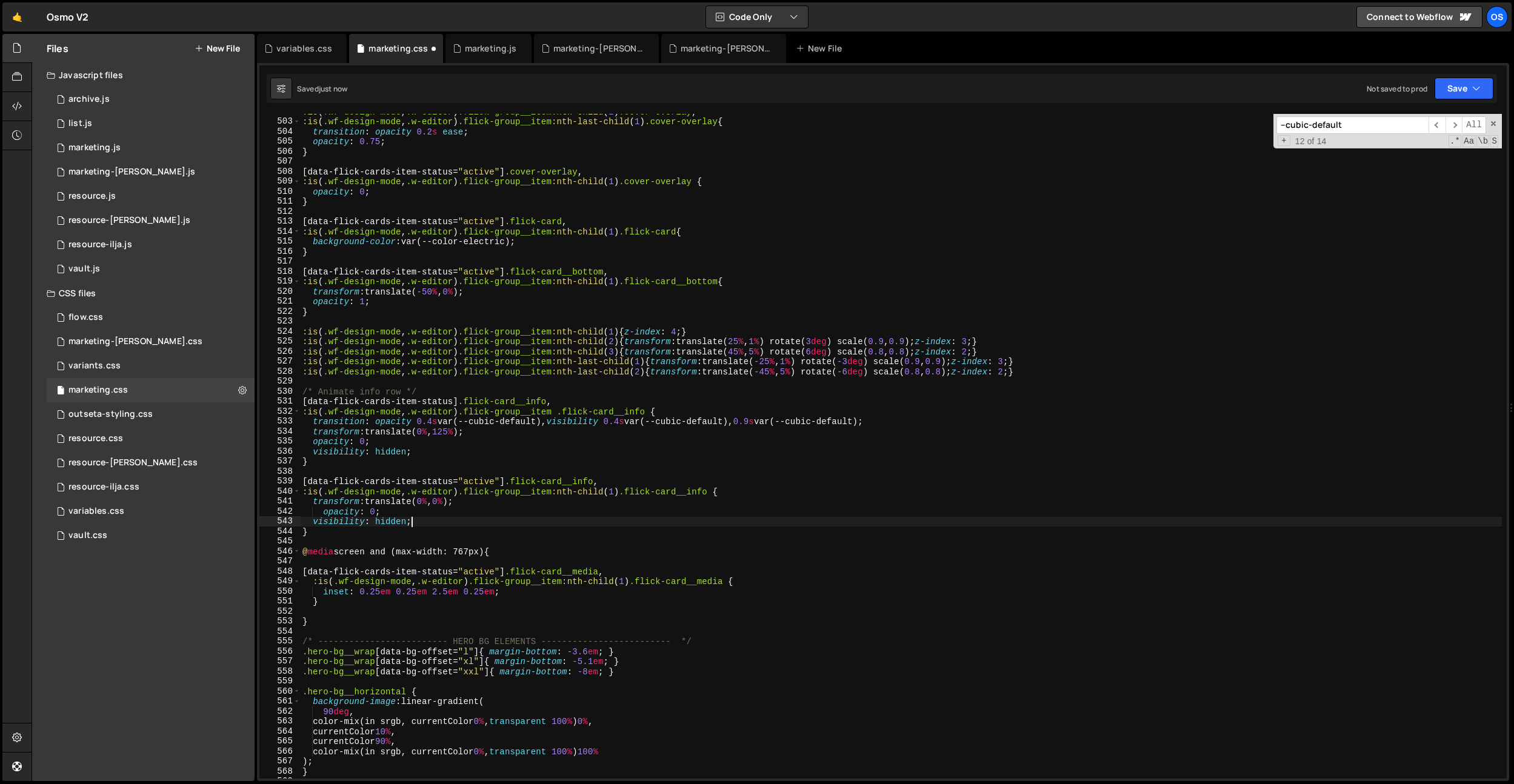
click at [324, 509] on div ":is ( .wf-design-mode , .w-editor ) .flick-group__item :nth-child ( 2 ) .cover-…" at bounding box center [901, 448] width 1202 height 684
click at [364, 513] on div ":is ( .wf-design-mode , .w-editor ) .flick-group__item :nth-child ( 2 ) .cover-…" at bounding box center [901, 448] width 1202 height 684
drag, startPoint x: 404, startPoint y: 500, endPoint x: 394, endPoint y: 520, distance: 22.4
click at [404, 500] on div ":is ( .wf-design-mode , .w-editor ) .flick-group__item :nth-child ( 2 ) .cover-…" at bounding box center [901, 448] width 1202 height 684
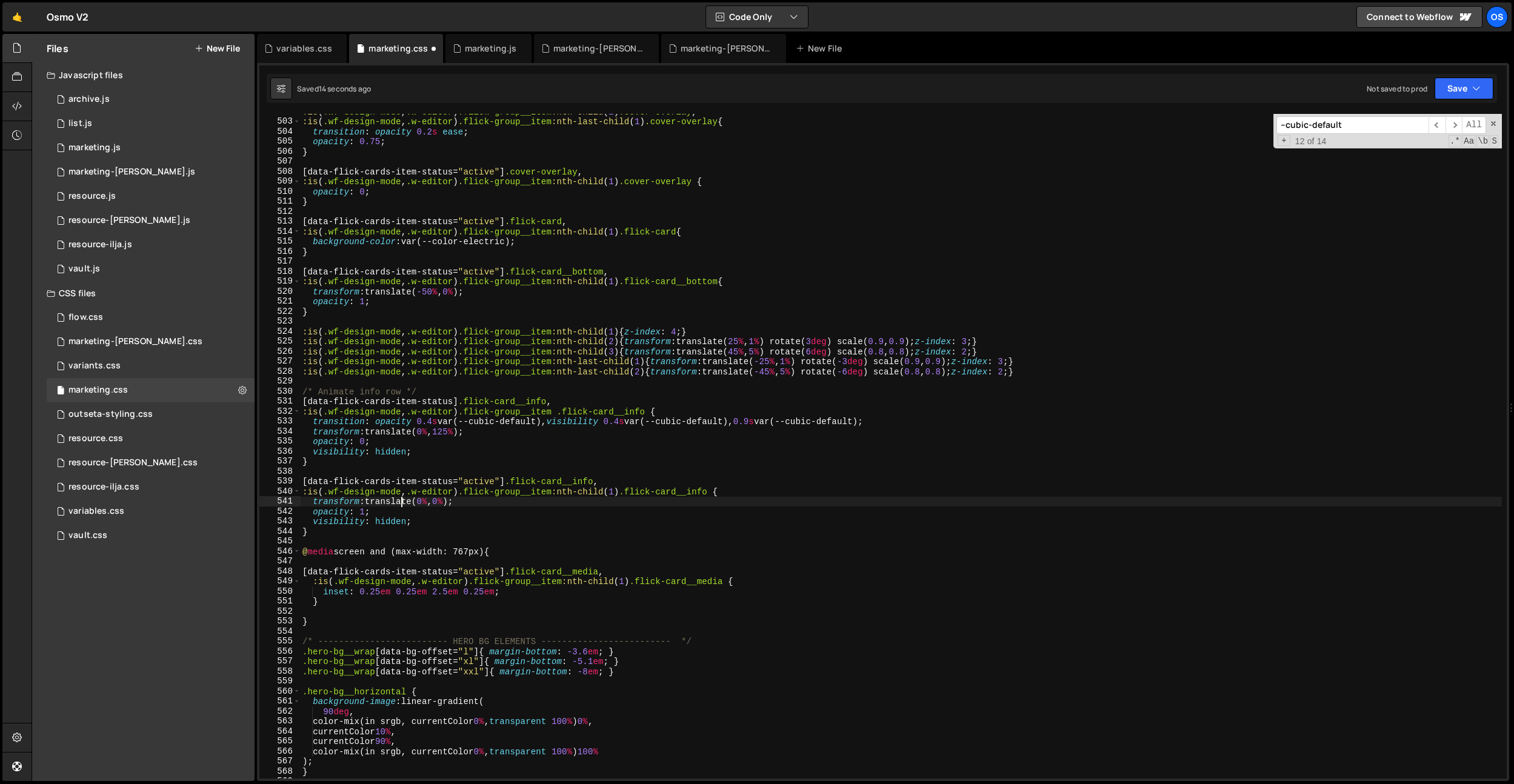
click at [392, 523] on div ":is ( .wf-design-mode , .w-editor ) .flick-group__item :nth-child ( 2 ) .cover-…" at bounding box center [901, 448] width 1202 height 684
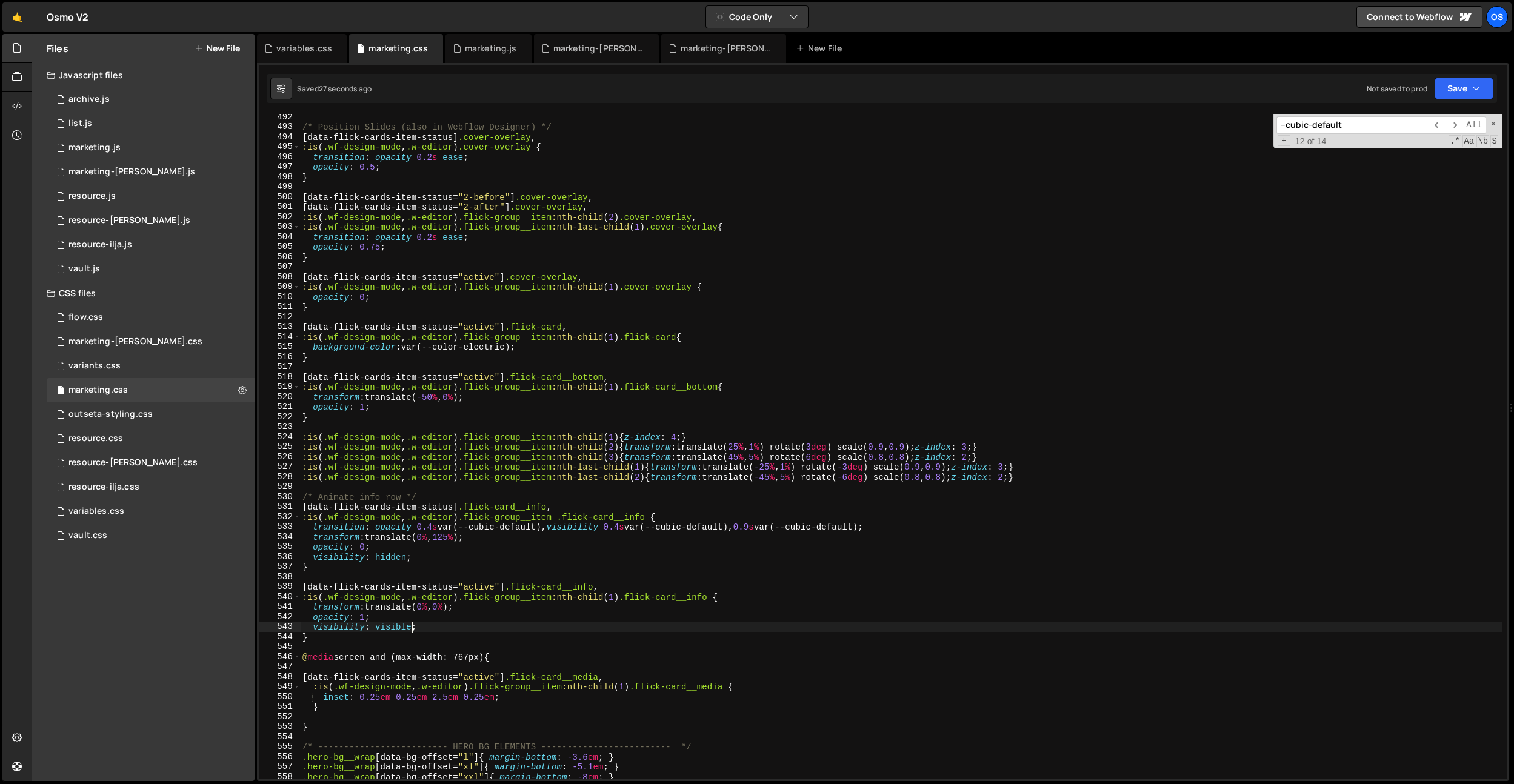
scroll to position [4871, 0]
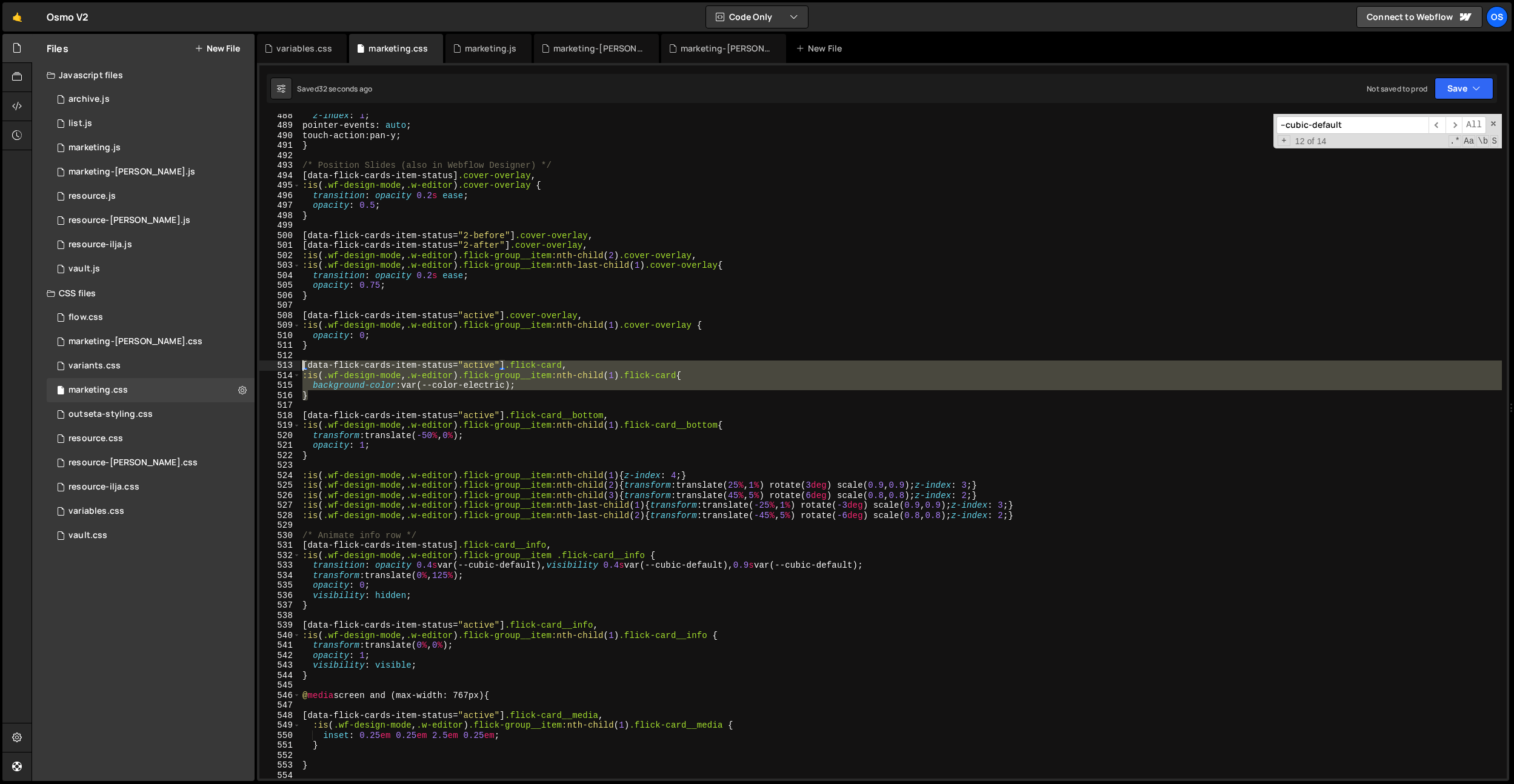
drag, startPoint x: 326, startPoint y: 397, endPoint x: 266, endPoint y: 369, distance: 66.2
click at [266, 369] on div "visibility: visible; 488 489 490 491 492 493 494 495 496 497 498 499 500 501 50…" at bounding box center [883, 446] width 1247 height 665
type textarea "[data-flick-cards-item-status="active"] .flick-card, :is(.wf-design-mode, .w-ed…"
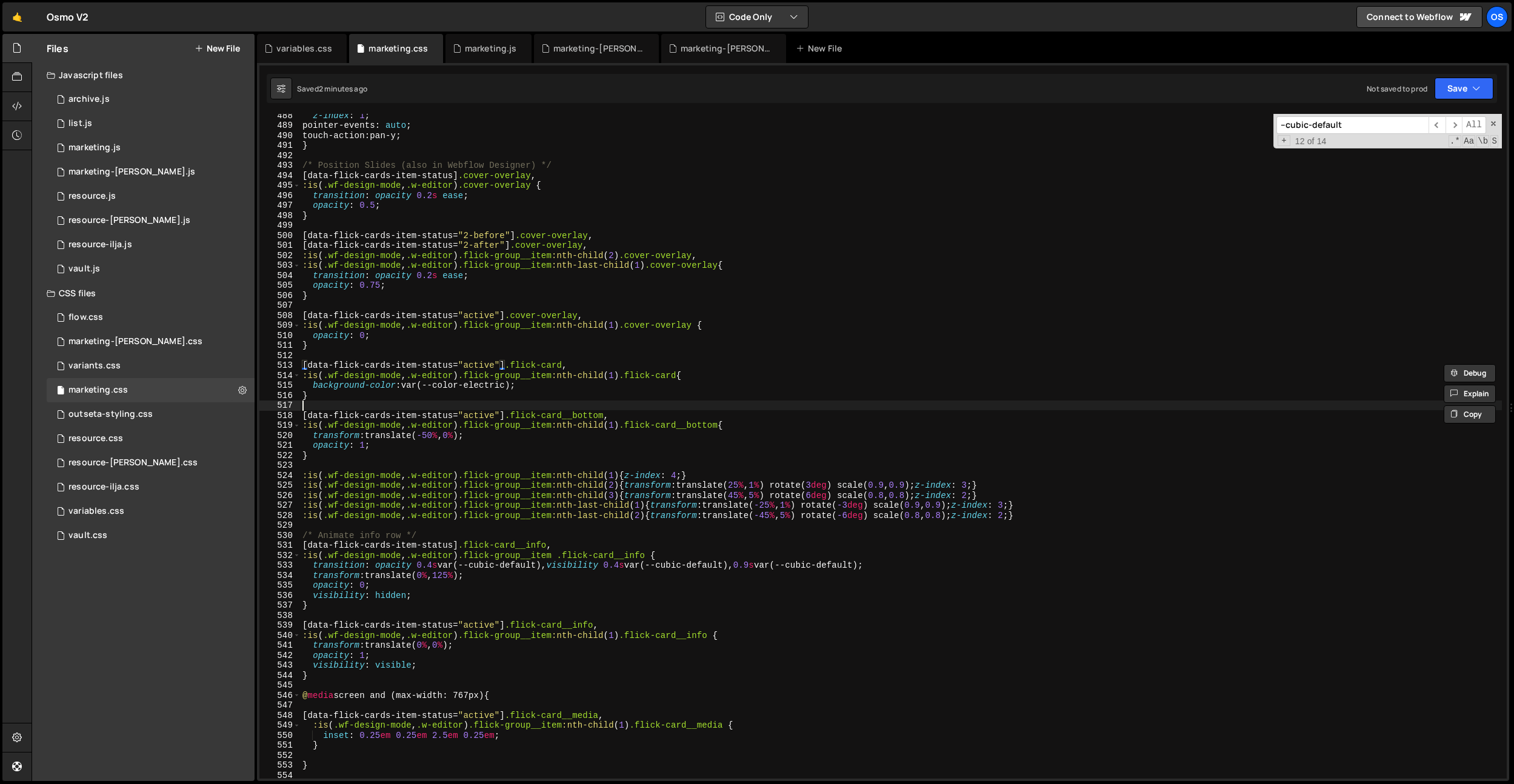
click at [519, 401] on div "z-index : 1 ; pointer-events : auto ; touch-action : pan-y ; } /* Position Slid…" at bounding box center [901, 452] width 1202 height 684
click at [525, 389] on div "z-index : 1 ; pointer-events : auto ; touch-action : pan-y ; } /* Position Slid…" at bounding box center [901, 452] width 1202 height 684
drag, startPoint x: 694, startPoint y: 374, endPoint x: 638, endPoint y: 379, distance: 56.2
click at [638, 379] on div "z-index : 1 ; pointer-events : auto ; touch-action : pan-y ; } /* Position Slid…" at bounding box center [901, 452] width 1202 height 684
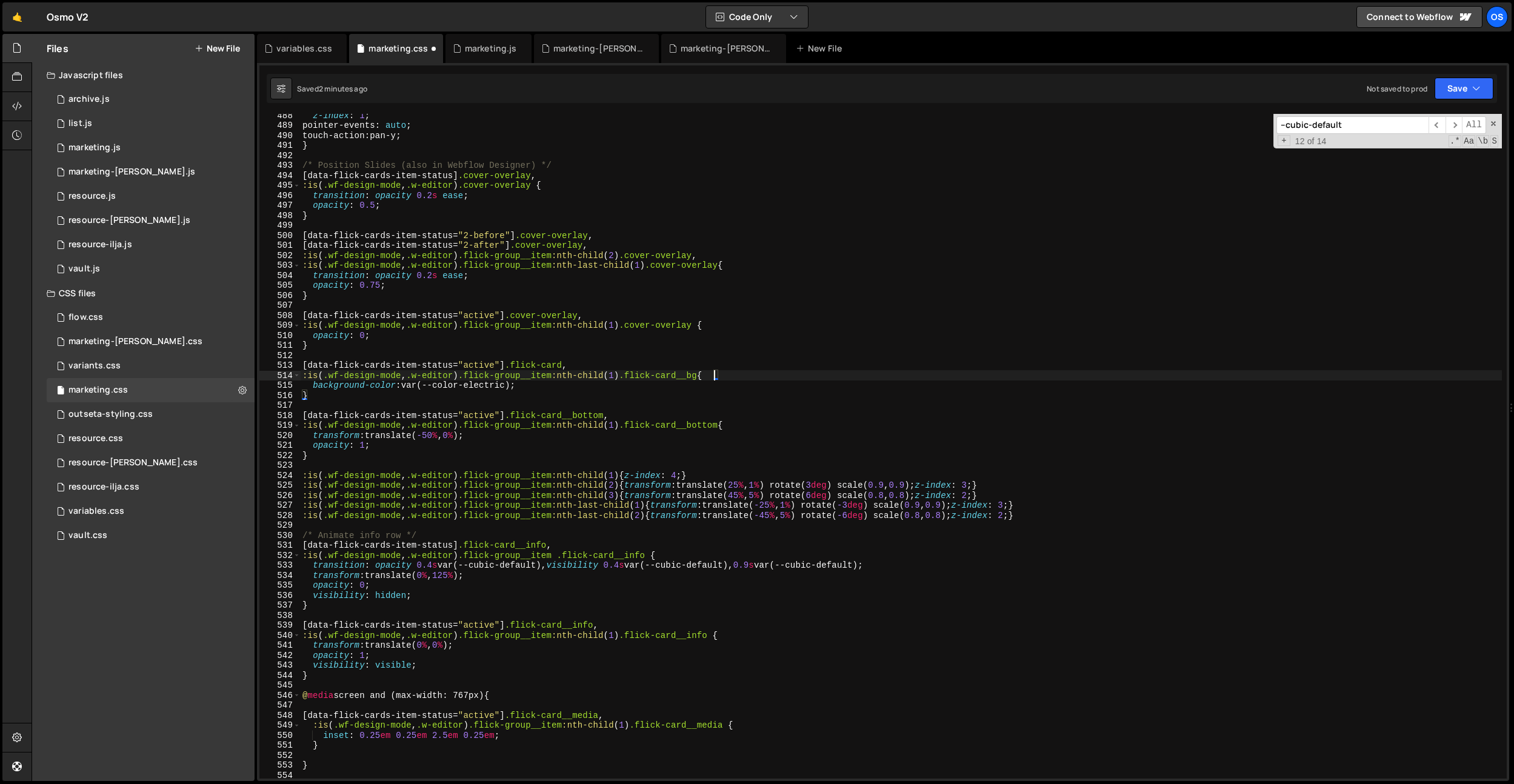
click at [567, 366] on div "z-index : 1 ; pointer-events : auto ; touch-action : pan-y ; } /* Position Slid…" at bounding box center [901, 452] width 1202 height 684
click at [579, 334] on div "z-index : 1 ; pointer-events : auto ; touch-action : pan-y ; } /* Position Slid…" at bounding box center [901, 452] width 1202 height 684
drag, startPoint x: 550, startPoint y: 382, endPoint x: 315, endPoint y: 386, distance: 235.0
click at [315, 386] on div "z-index : 1 ; pointer-events : auto ; touch-action : pan-y ; } /* Position Slid…" at bounding box center [901, 452] width 1202 height 684
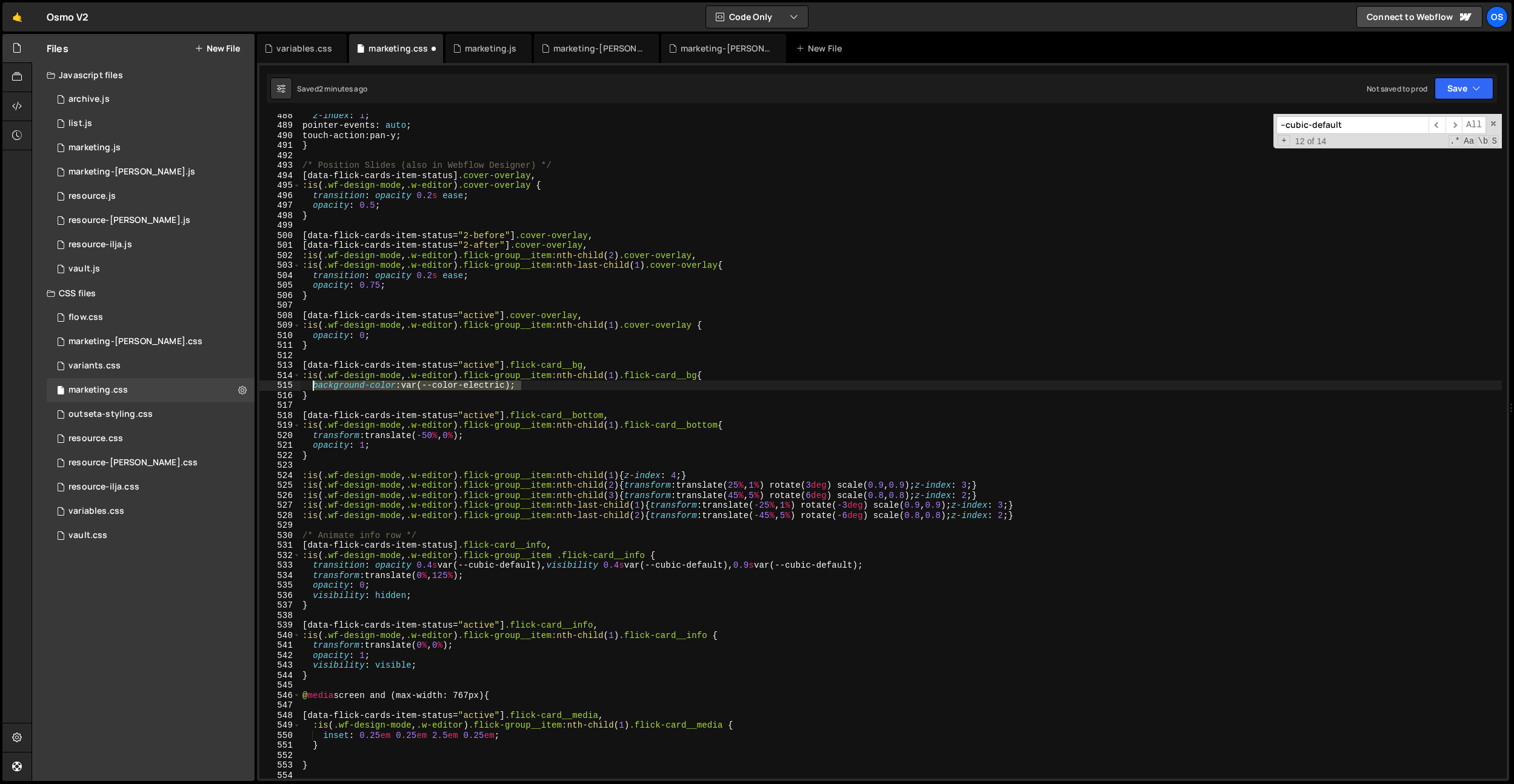
type textarea "background-color: var(--color-electric);"
type textarea "width: 100%;"
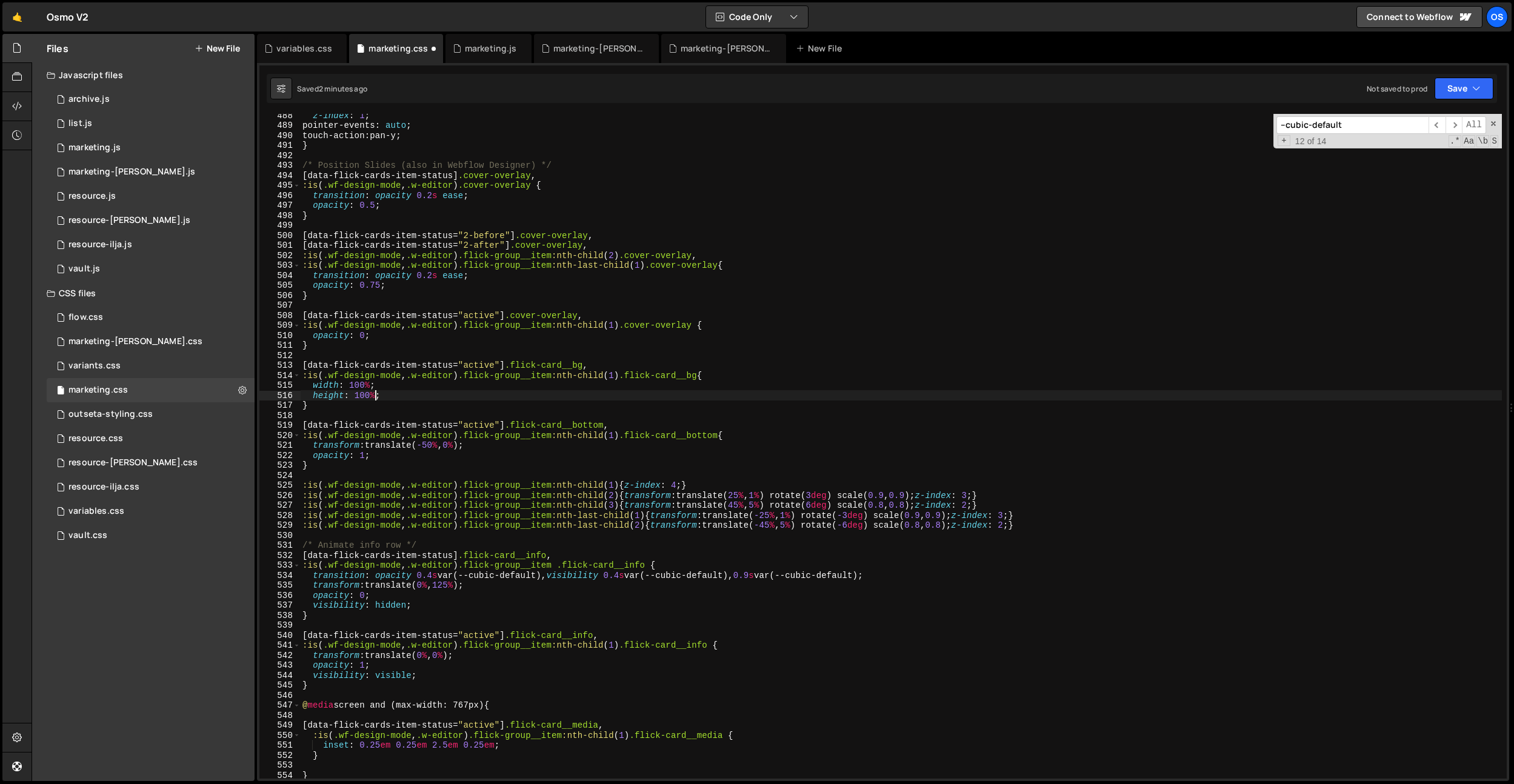
scroll to position [0, 5]
click at [455, 270] on div "z-index : 1 ; pointer-events : auto ; touch-action : pan-y ; } /* Position Slid…" at bounding box center [901, 452] width 1202 height 684
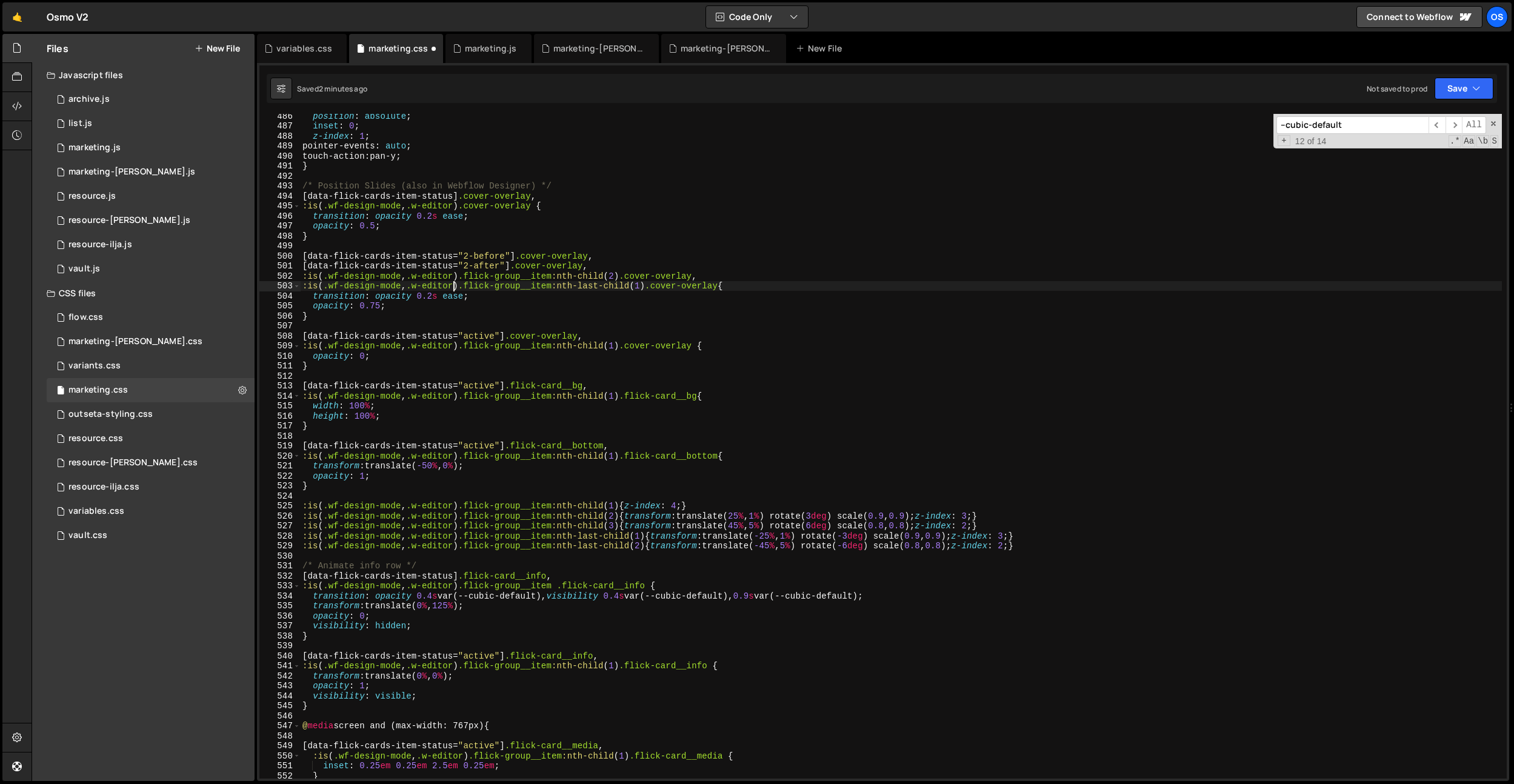
scroll to position [4847, 0]
click at [537, 402] on div "[ data-flick-cards-dragger ] { position : absolute ; inset : 0 ; z-index : 1 ; …" at bounding box center [901, 446] width 1202 height 684
drag, startPoint x: 588, startPoint y: 387, endPoint x: 373, endPoint y: 375, distance: 215.3
click at [512, 391] on div "[ data-flick-cards-dragger ] { position : absolute ; inset : 0 ; z-index : 1 ; …" at bounding box center [901, 446] width 1202 height 684
type textarea "[data-flick-cards-item-status="active"] .flick-card__bg,"
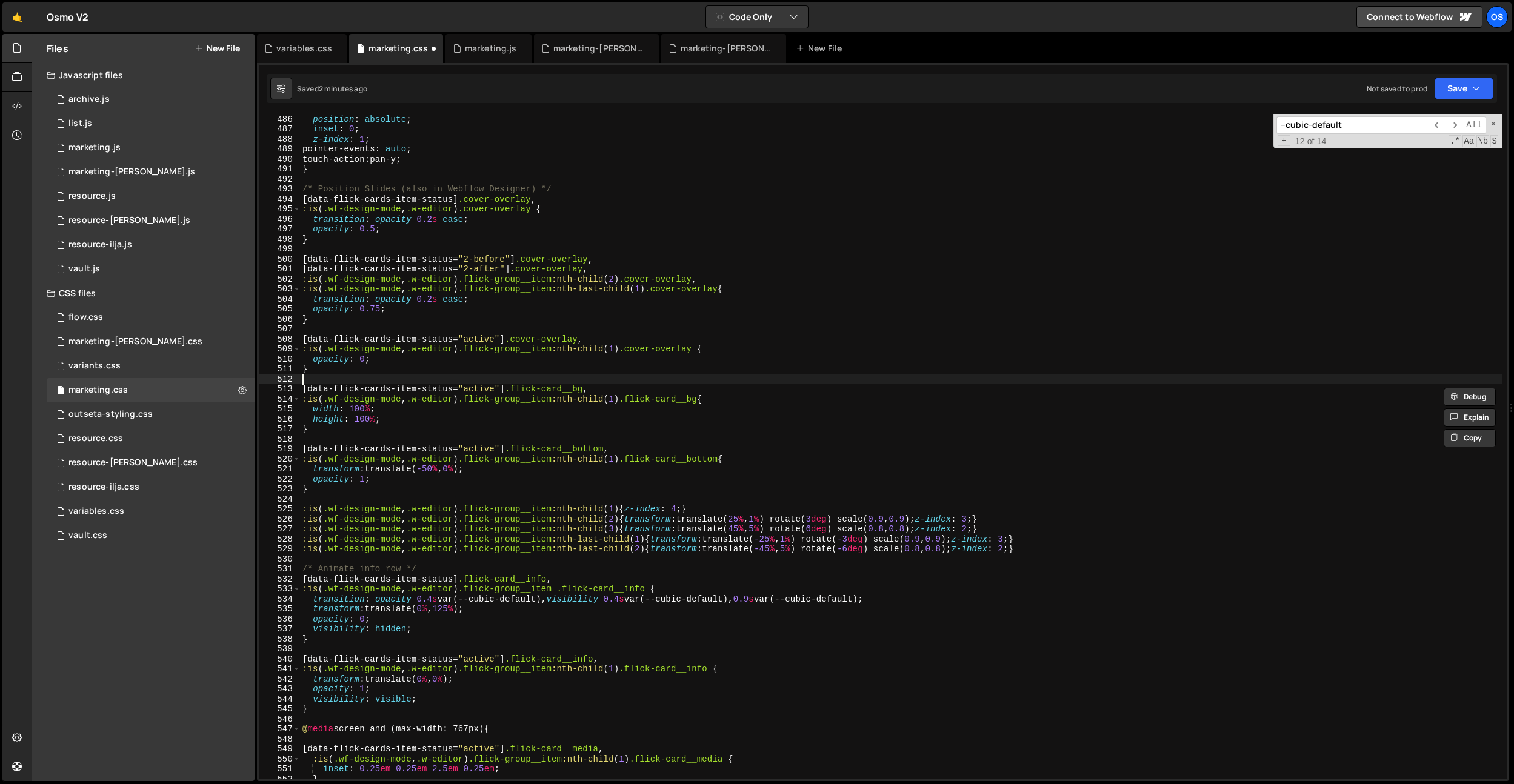
click at [366, 375] on div "[ data-flick-cards-dragger ] { position : absolute ; inset : 0 ; z-index : 1 ; …" at bounding box center [901, 446] width 1202 height 684
click at [366, 372] on div "[ data-flick-cards-dragger ] { position : absolute ; inset : 0 ; z-index : 1 ; …" at bounding box center [901, 446] width 1202 height 684
type textarea "}"
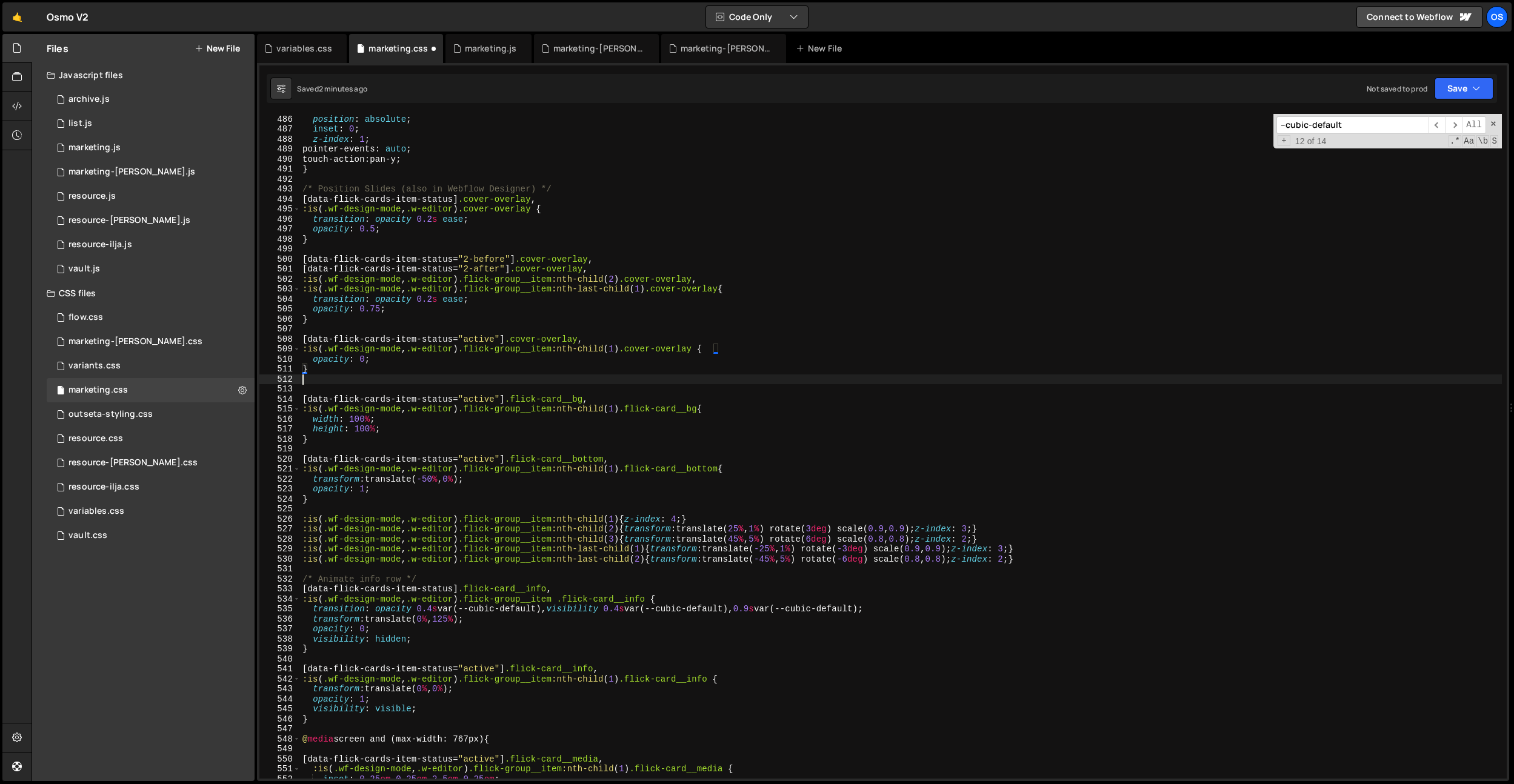
paste textarea ".flick-card__bg"
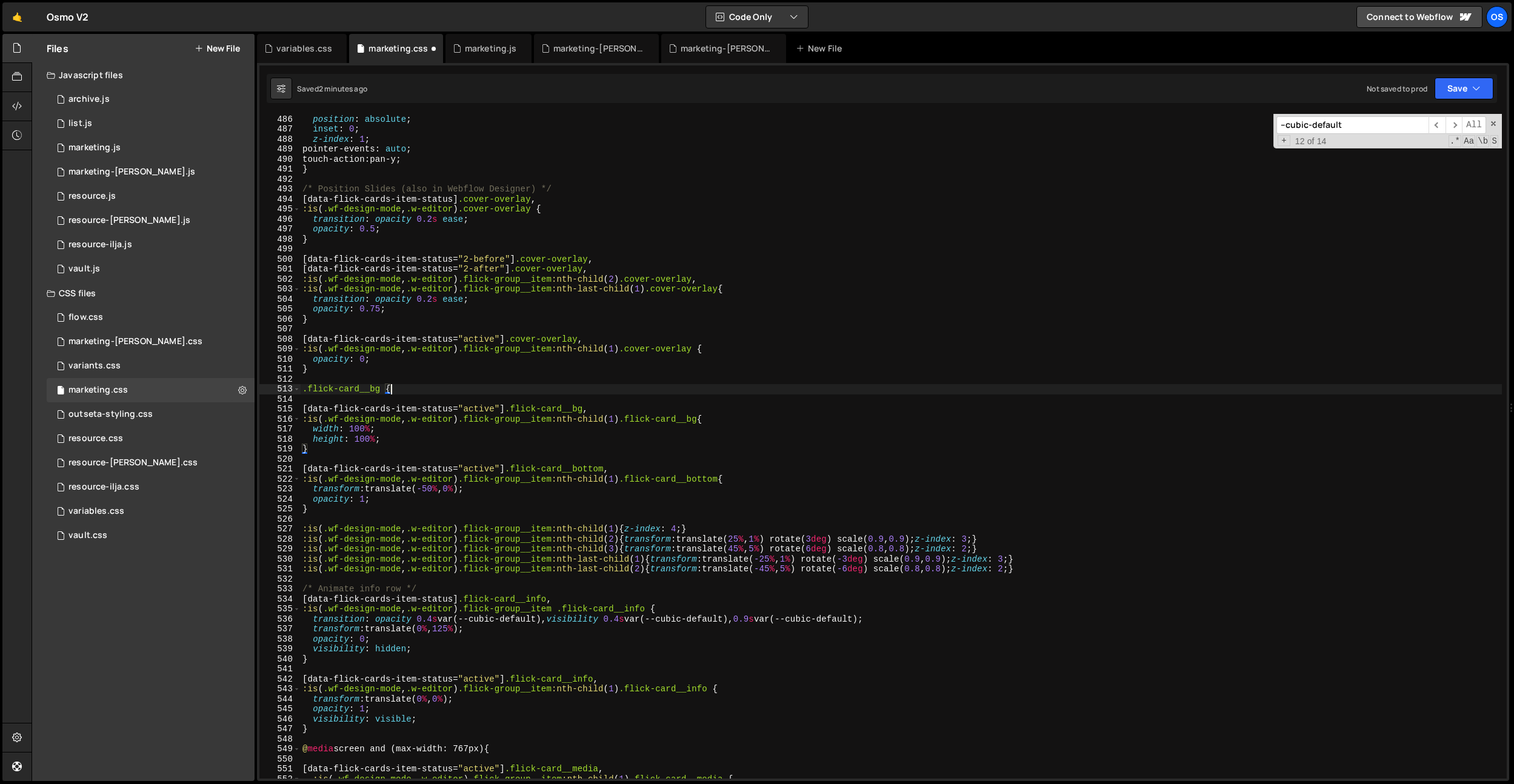
type textarea ".flick-card__bg {}"
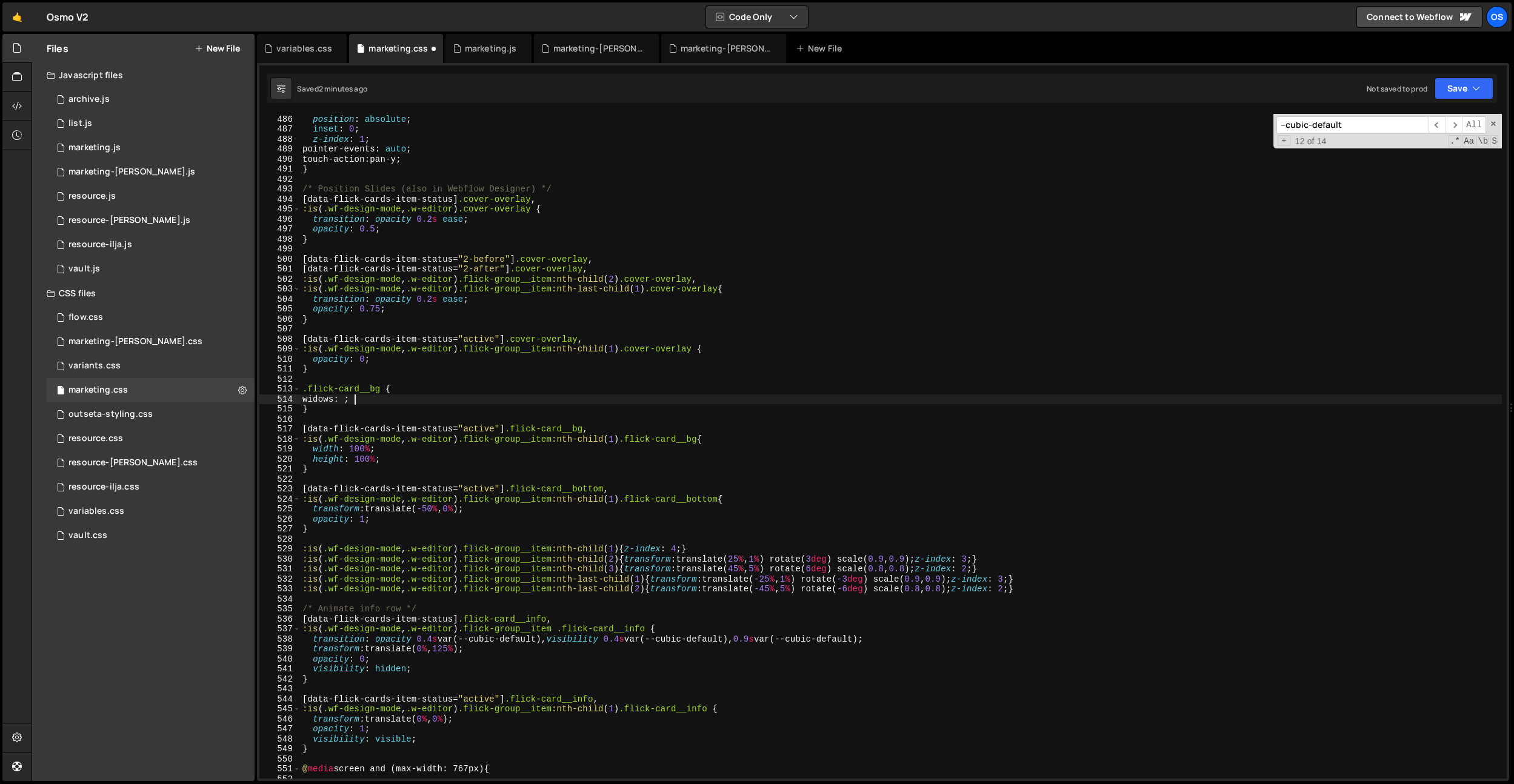
scroll to position [0, 3]
drag, startPoint x: 341, startPoint y: 452, endPoint x: 377, endPoint y: 460, distance: 36.9
click at [345, 453] on div "[ data-flick-cards-dragger ] { position : absolute ; inset : 0 ; z-index : 1 ; …" at bounding box center [901, 446] width 1202 height 684
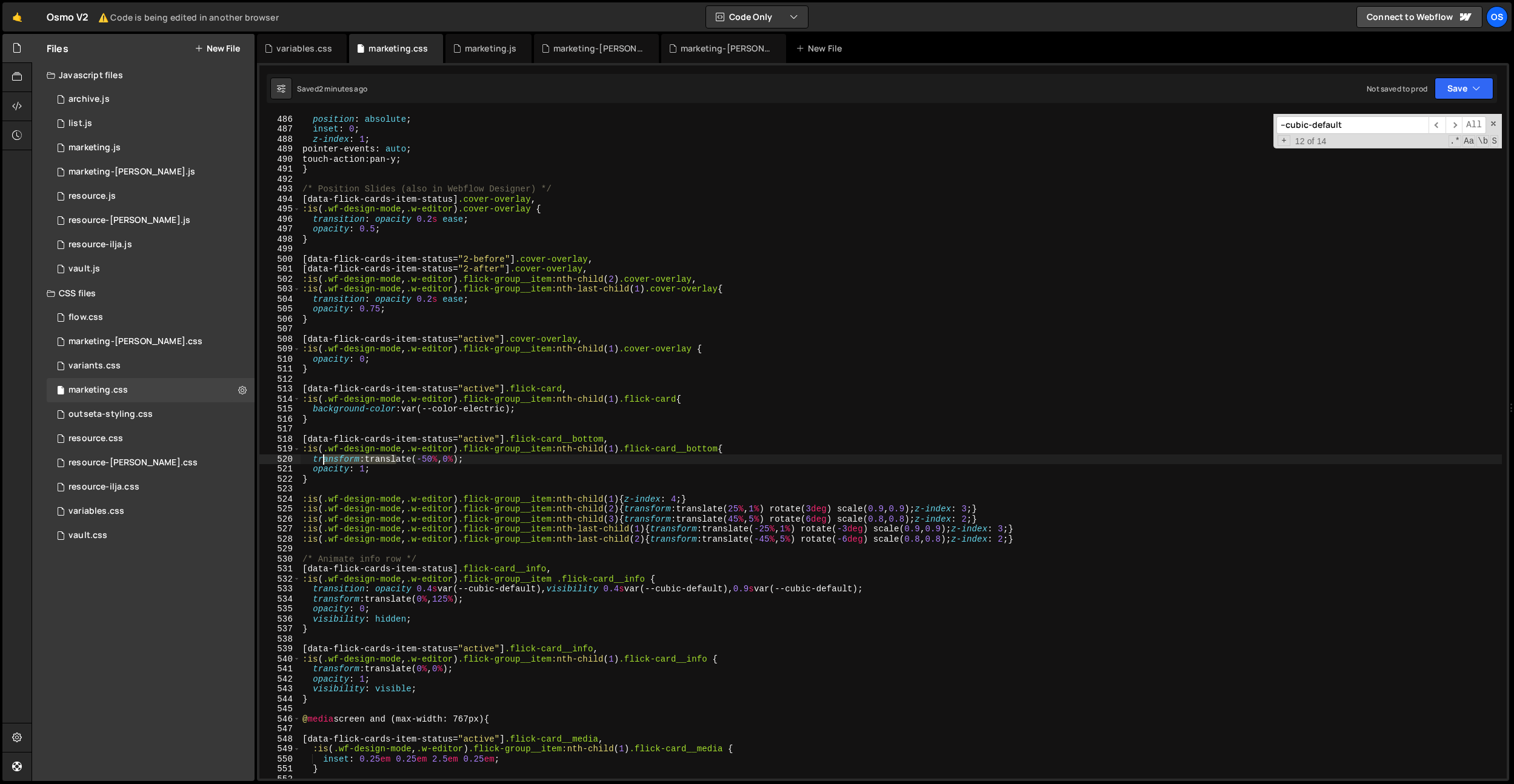
drag, startPoint x: 395, startPoint y: 460, endPoint x: 326, endPoint y: 456, distance: 69.1
click at [321, 459] on div "[ data-flick-cards-dragger ] { position : absolute ; inset : 0 ; z-index : 1 ; …" at bounding box center [901, 446] width 1202 height 684
click at [428, 440] on div "[ data-flick-cards-dragger ] { position : absolute ; inset : 0 ; z-index : 1 ; …" at bounding box center [901, 446] width 1202 height 684
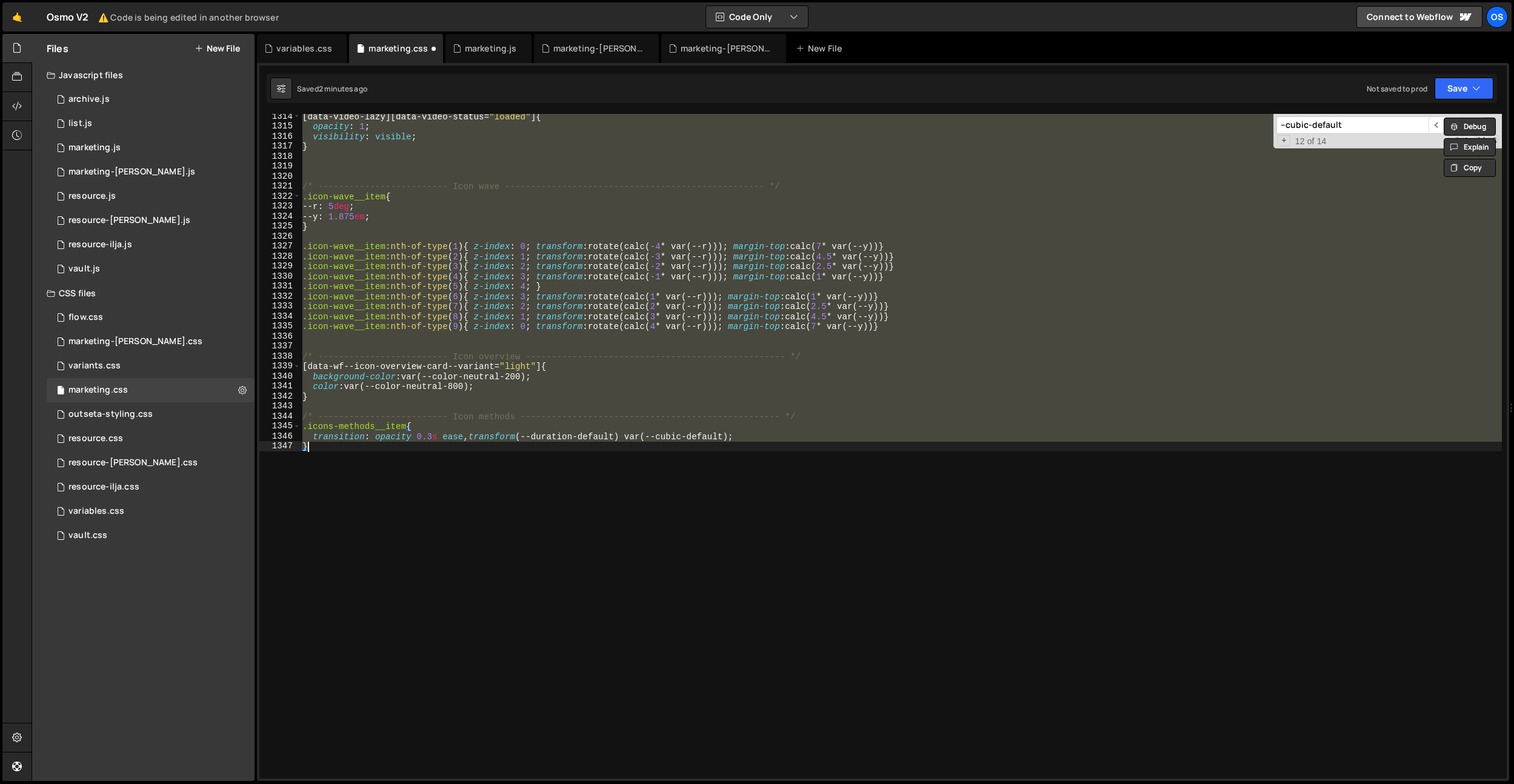
click at [451, 483] on div "[ data-video-lazy ][ data-video-status = " loaded " ] { opacity : 1 ; visibilit…" at bounding box center [901, 446] width 1202 height 665
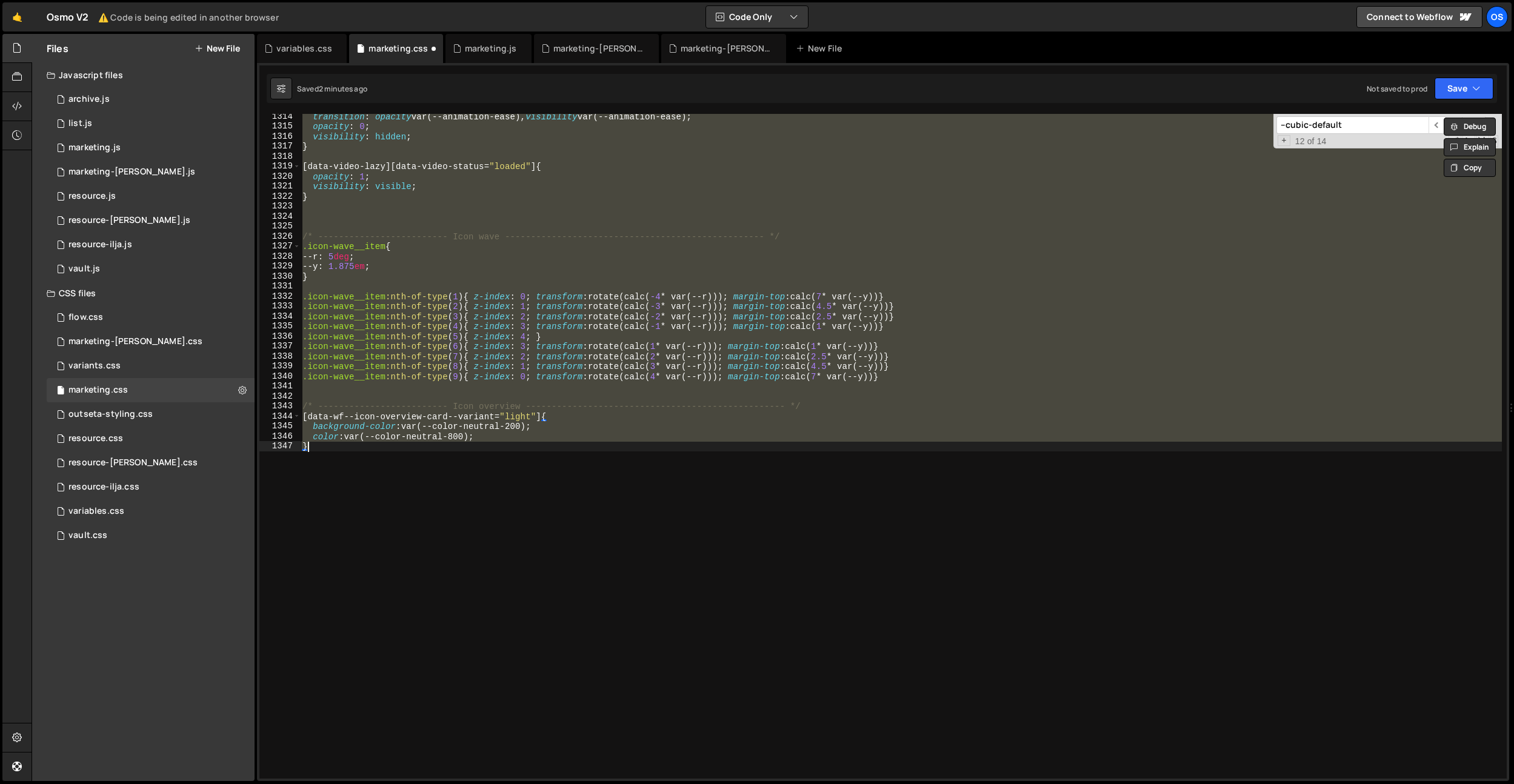
type textarea "wid"
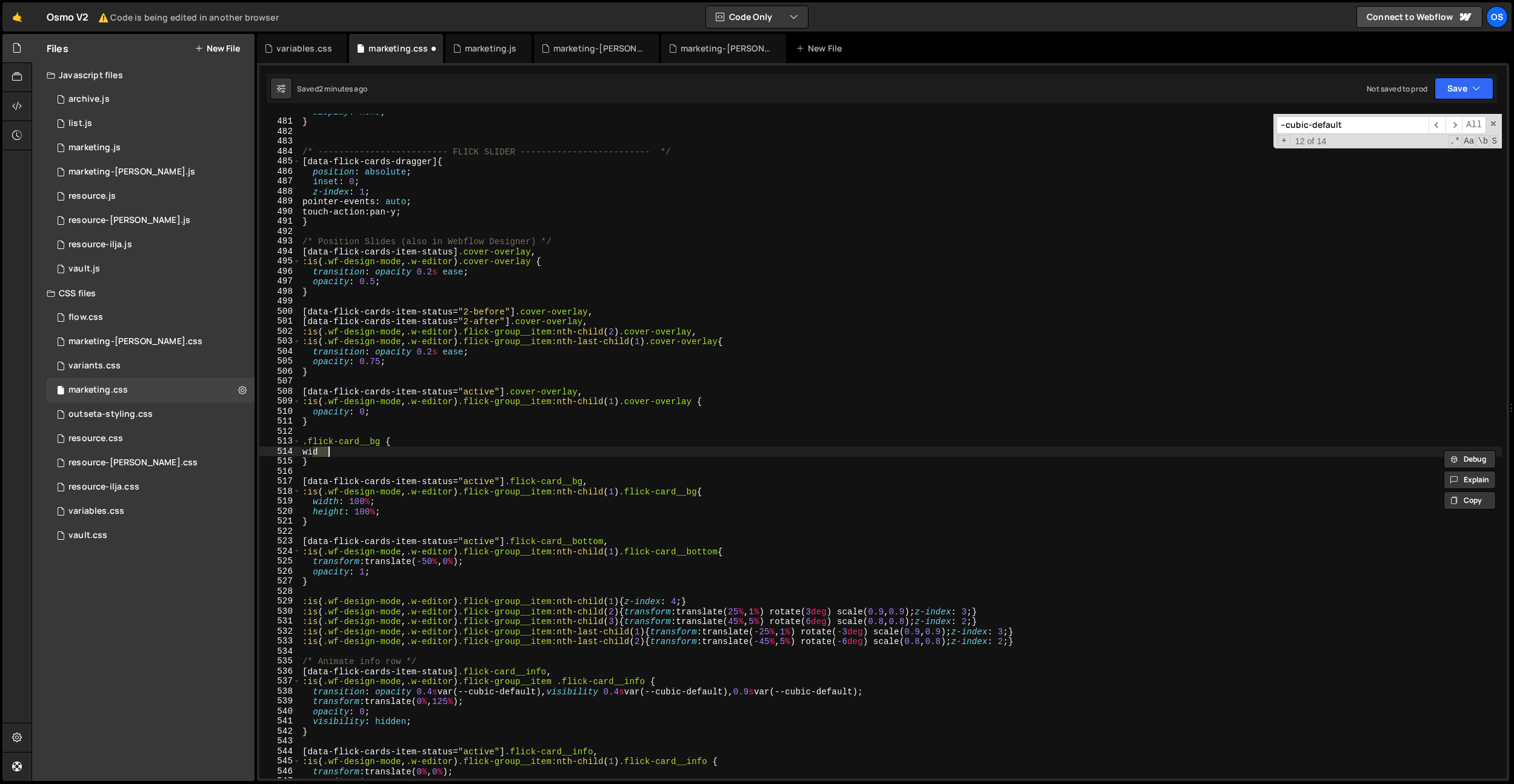
scroll to position [4795, 0]
type textarea "wid"
click at [418, 473] on div "display : none ; } /* ------------------------- FLICK SLIDER ------------------…" at bounding box center [901, 448] width 1202 height 684
click at [363, 452] on div "display : none ; } /* ------------------------- FLICK SLIDER ------------------…" at bounding box center [901, 448] width 1202 height 684
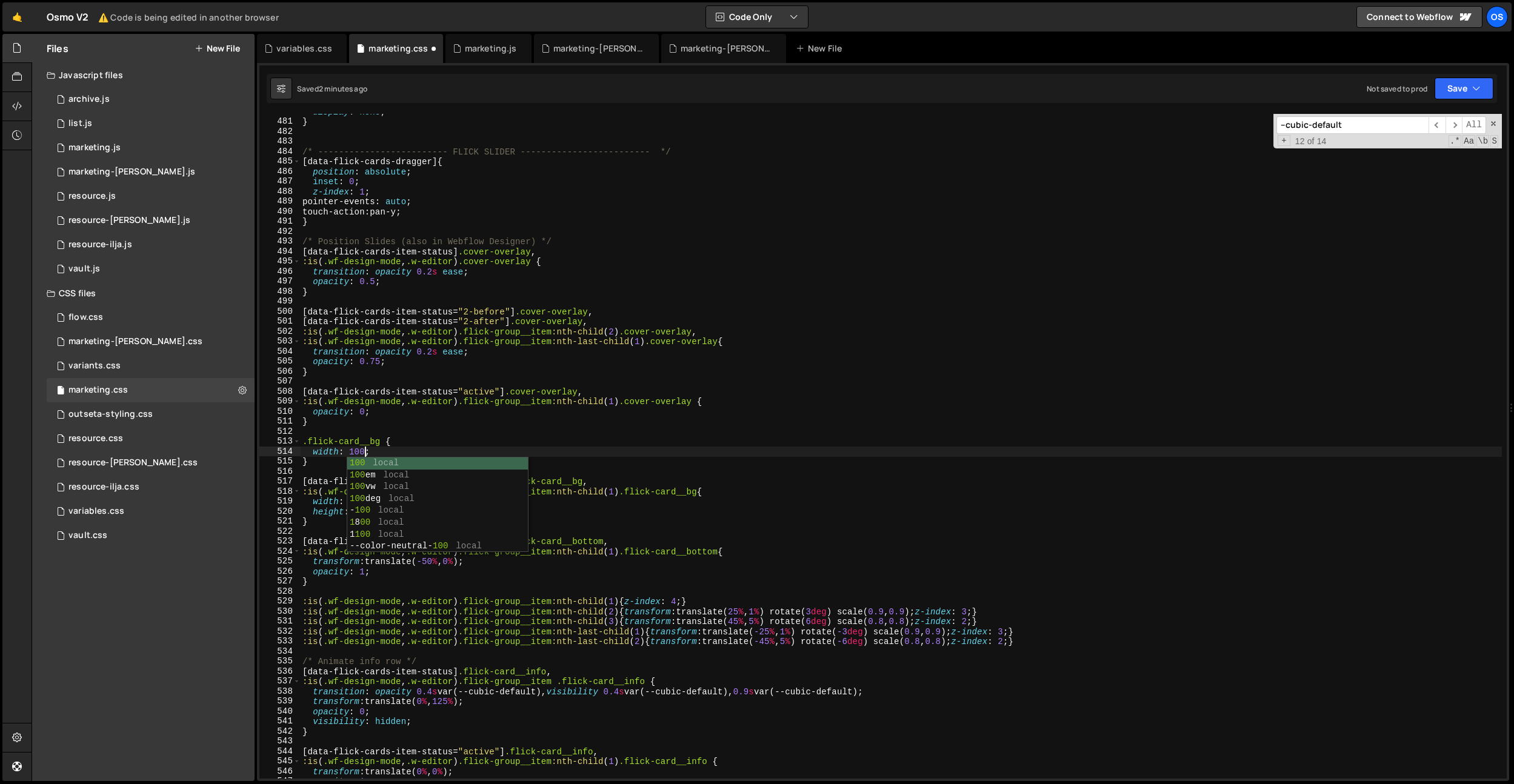
type textarea "width: 100%;"
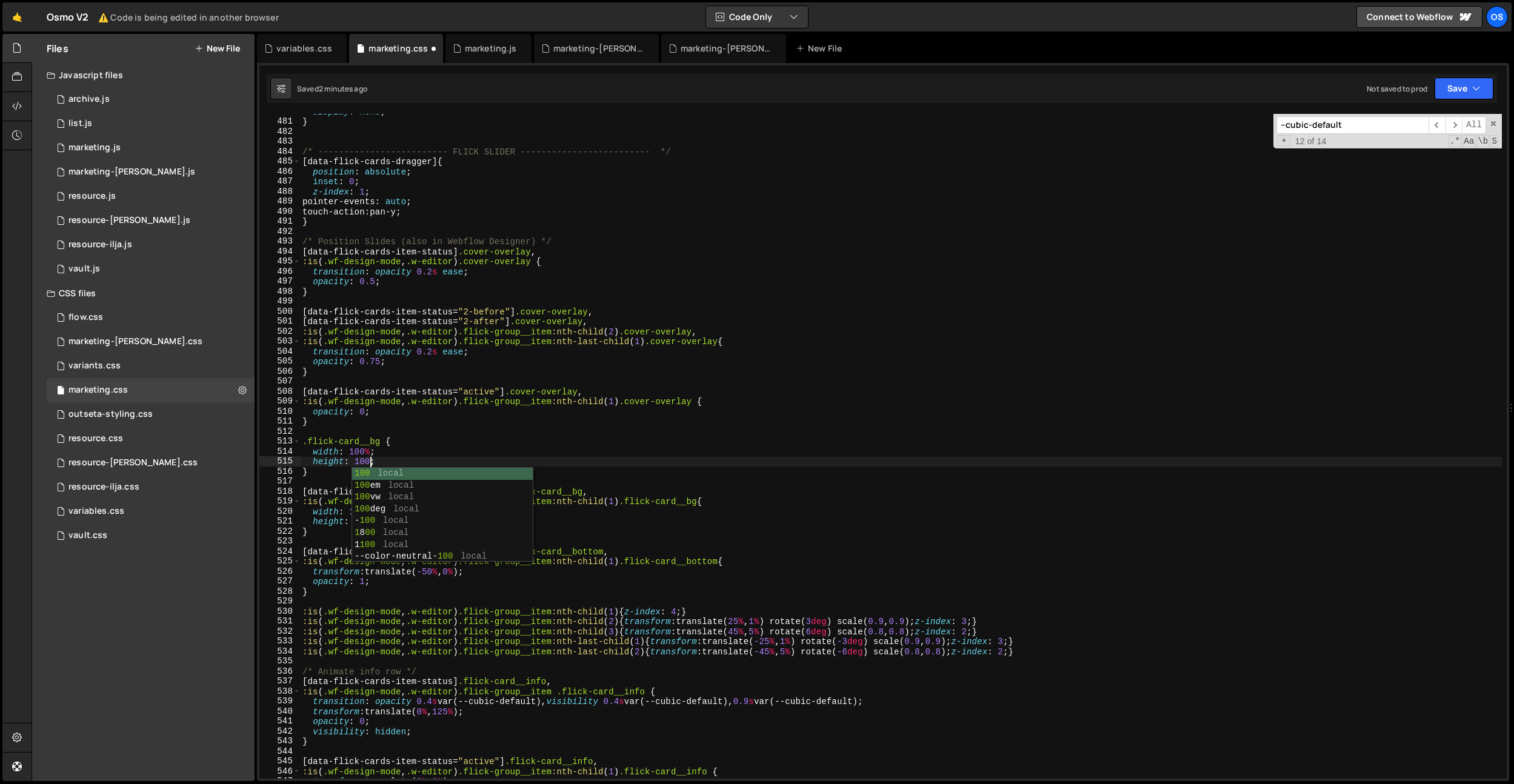
scroll to position [0, 5]
click at [541, 397] on div "display : none ; } /* ------------------------- FLICK SLIDER ------------------…" at bounding box center [901, 448] width 1202 height 684
type textarea ":is(.wf-design-mode, .w-editor) .flick-group__item:nth-child(1) .cover-overlay {"
click at [390, 484] on div "display : none ; } /* ------------------------- FLICK SLIDER ------------------…" at bounding box center [901, 448] width 1202 height 684
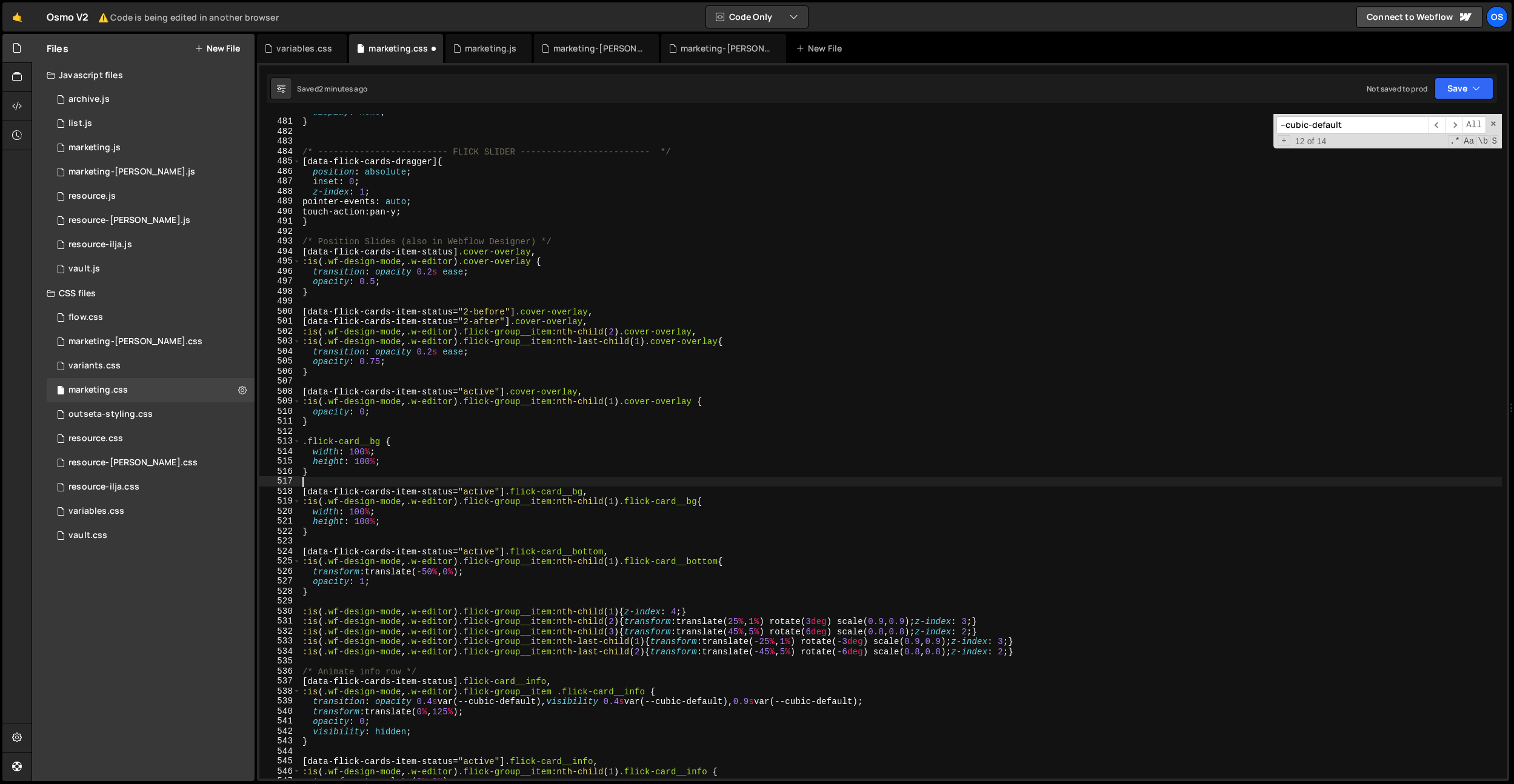
click at [371, 519] on div "display : none ; } /* ------------------------- FLICK SLIDER ------------------…" at bounding box center [901, 448] width 1202 height 684
click at [379, 512] on div "display : none ; } /* ------------------------- FLICK SLIDER ------------------…" at bounding box center [901, 448] width 1202 height 684
click at [353, 511] on div "display : none ; } /* ------------------------- FLICK SLIDER ------------------…" at bounding box center [901, 448] width 1202 height 684
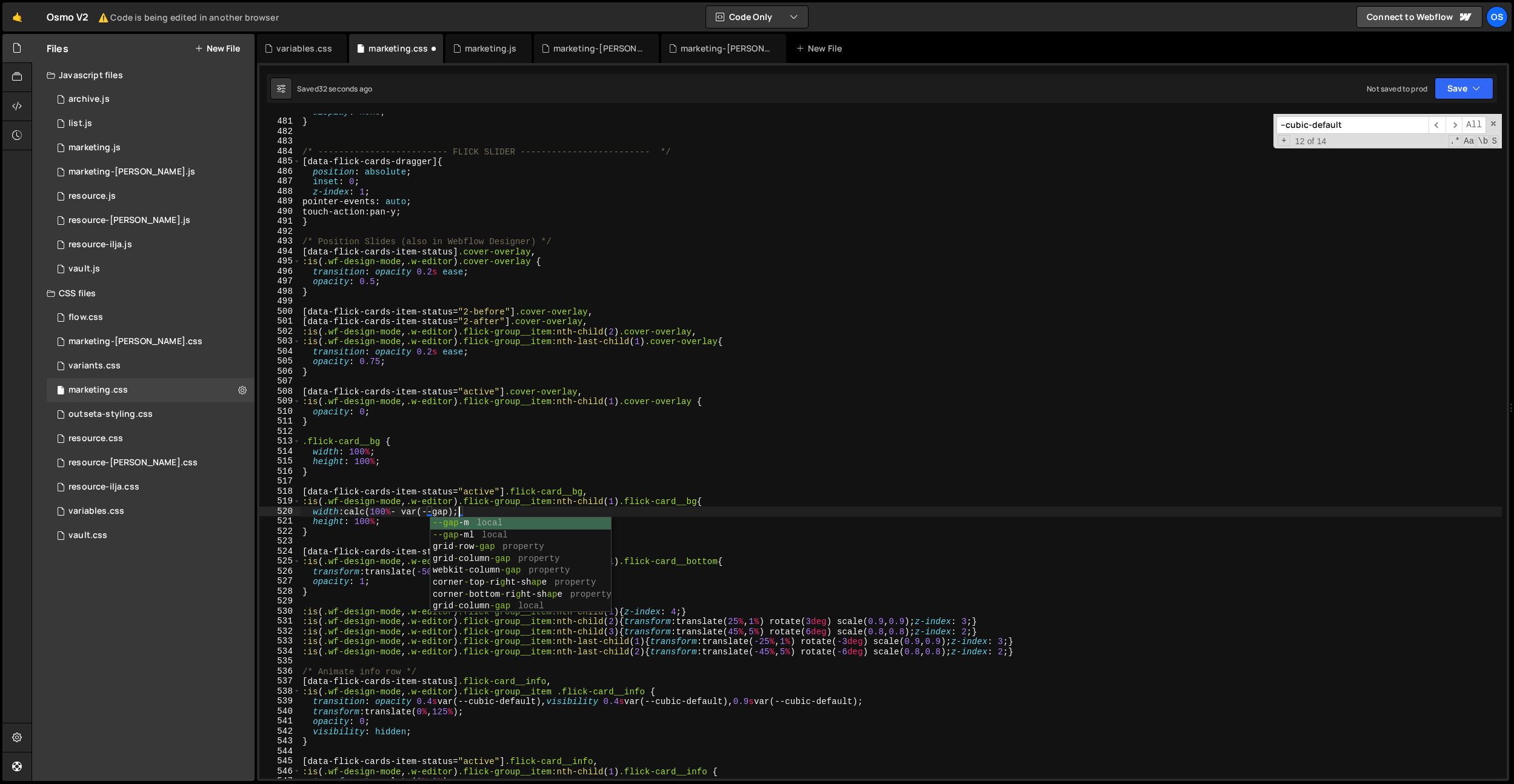
scroll to position [0, 12]
click at [540, 389] on div "display : none ; } /* ------------------------- FLICK SLIDER ------------------…" at bounding box center [901, 448] width 1202 height 684
click at [415, 513] on div "display : none ; } /* ------------------------- FLICK SLIDER ------------------…" at bounding box center [901, 448] width 1202 height 684
click at [476, 514] on div "display : none ; } /* ------------------------- FLICK SLIDER ------------------…" at bounding box center [901, 448] width 1202 height 684
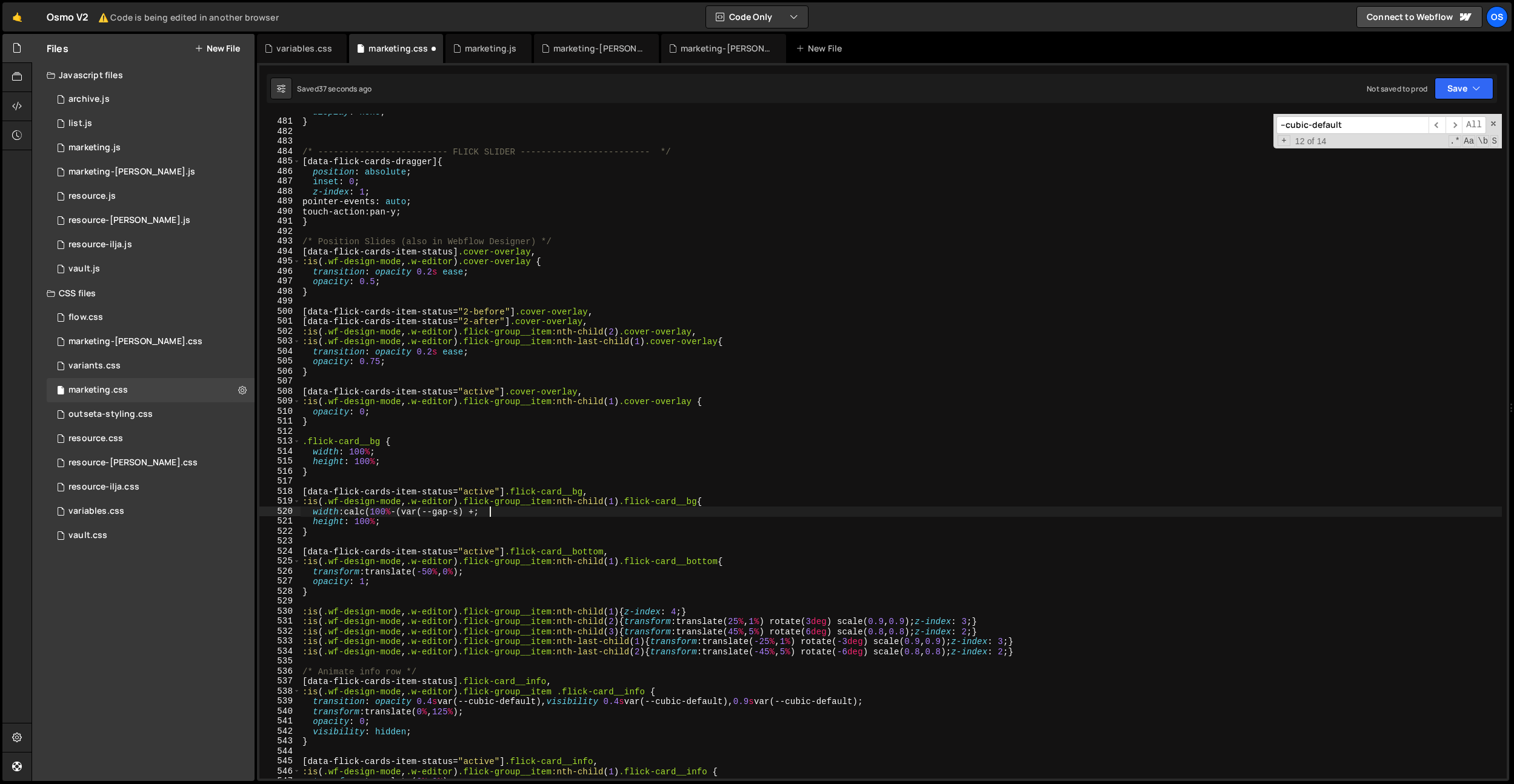
scroll to position [0, 13]
drag, startPoint x: 474, startPoint y: 512, endPoint x: 414, endPoint y: 513, distance: 60.0
click at [414, 513] on div "display : none ; } /* ------------------------- FLICK SLIDER ------------------…" at bounding box center [901, 448] width 1202 height 684
click at [487, 513] on div "display : none ; } /* ------------------------- FLICK SLIDER ------------------…" at bounding box center [901, 448] width 1202 height 684
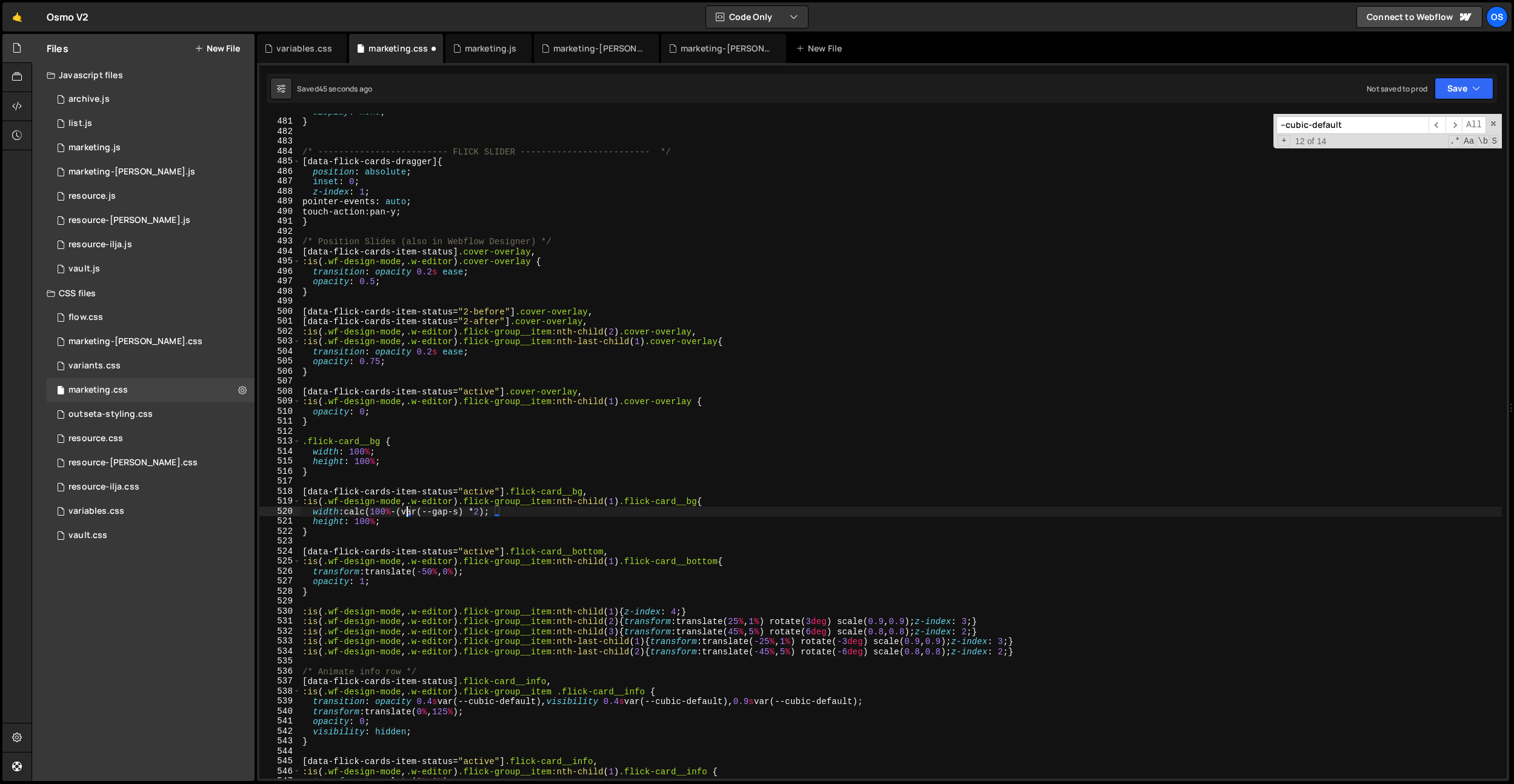
click at [406, 511] on div "display : none ; } /* ------------------------- FLICK SLIDER ------------------…" at bounding box center [901, 448] width 1202 height 684
click at [491, 534] on div "display : none ; } /* ------------------------- FLICK SLIDER ------------------…" at bounding box center [901, 448] width 1202 height 684
click at [504, 509] on div "display : none ; } /* ------------------------- FLICK SLIDER ------------------…" at bounding box center [901, 448] width 1202 height 684
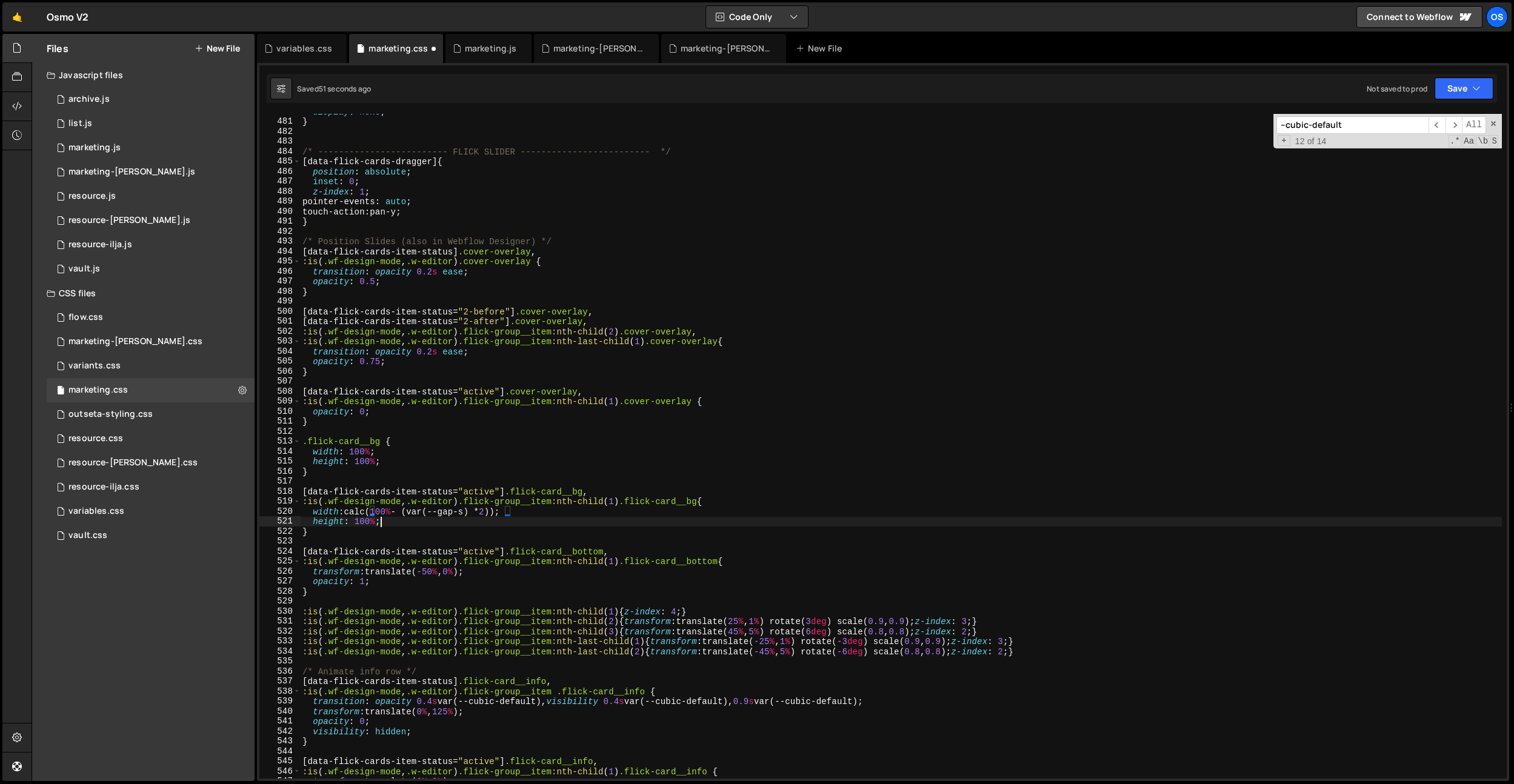
click at [515, 523] on div "display : none ; } /* ------------------------- FLICK SLIDER ------------------…" at bounding box center [901, 448] width 1202 height 684
click at [527, 516] on div "display : none ; } /* ------------------------- FLICK SLIDER ------------------…" at bounding box center [901, 448] width 1202 height 684
click at [516, 513] on div "display : none ; } /* ------------------------- FLICK SLIDER ------------------…" at bounding box center [901, 448] width 1202 height 684
drag, startPoint x: 523, startPoint y: 511, endPoint x: 349, endPoint y: 511, distance: 174.0
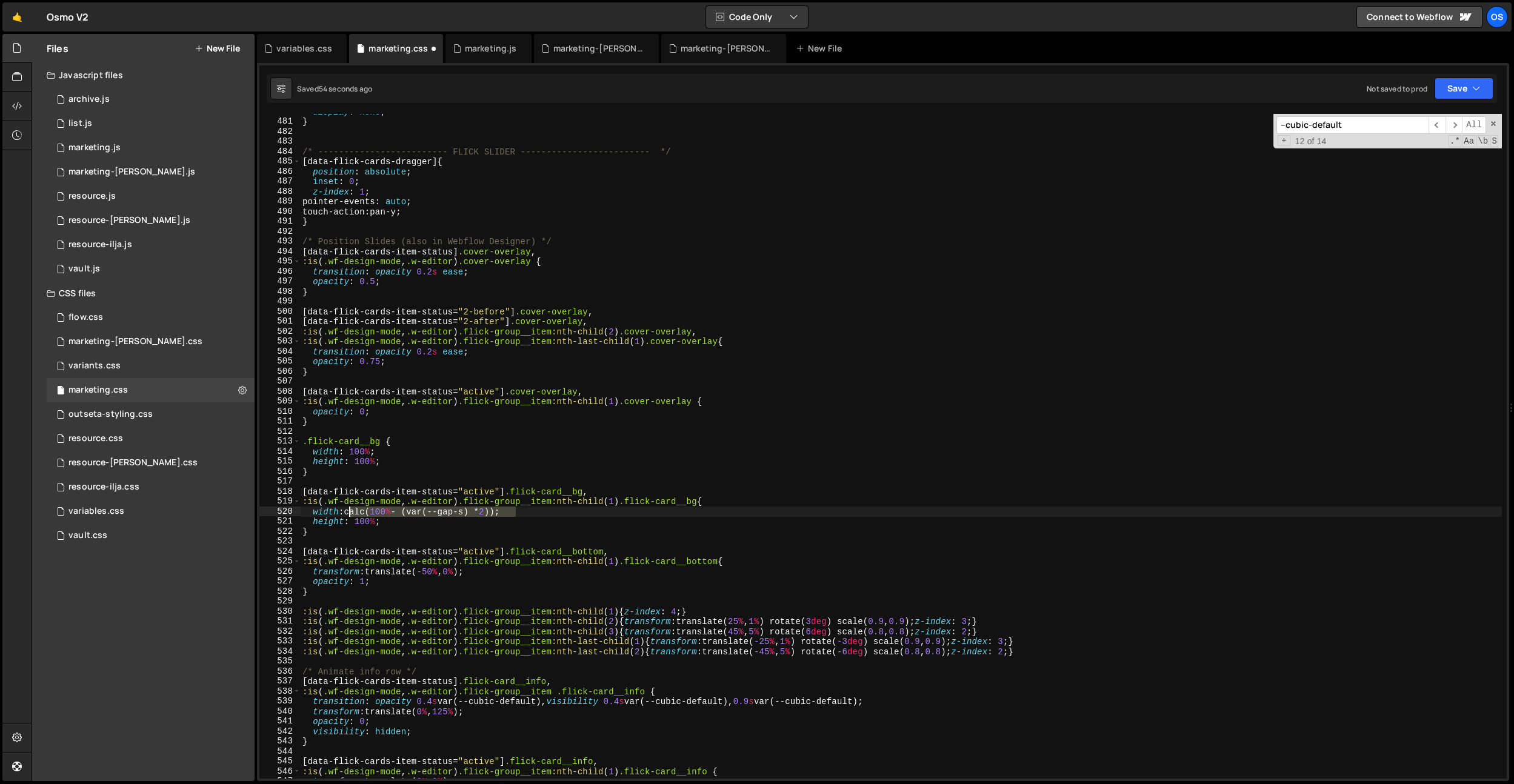
click at [349, 511] on div "display : none ; } /* ------------------------- FLICK SLIDER ------------------…" at bounding box center [901, 448] width 1202 height 684
drag, startPoint x: 355, startPoint y: 522, endPoint x: 394, endPoint y: 520, distance: 39.1
click at [394, 520] on div "display : none ; } /* ------------------------- FLICK SLIDER ------------------…" at bounding box center [901, 448] width 1202 height 684
paste textarea "calc(100% - (var(--gap-s) * 2))"
click at [511, 535] on div "display : none ; } /* ------------------------- FLICK SLIDER ------------------…" at bounding box center [901, 448] width 1202 height 684
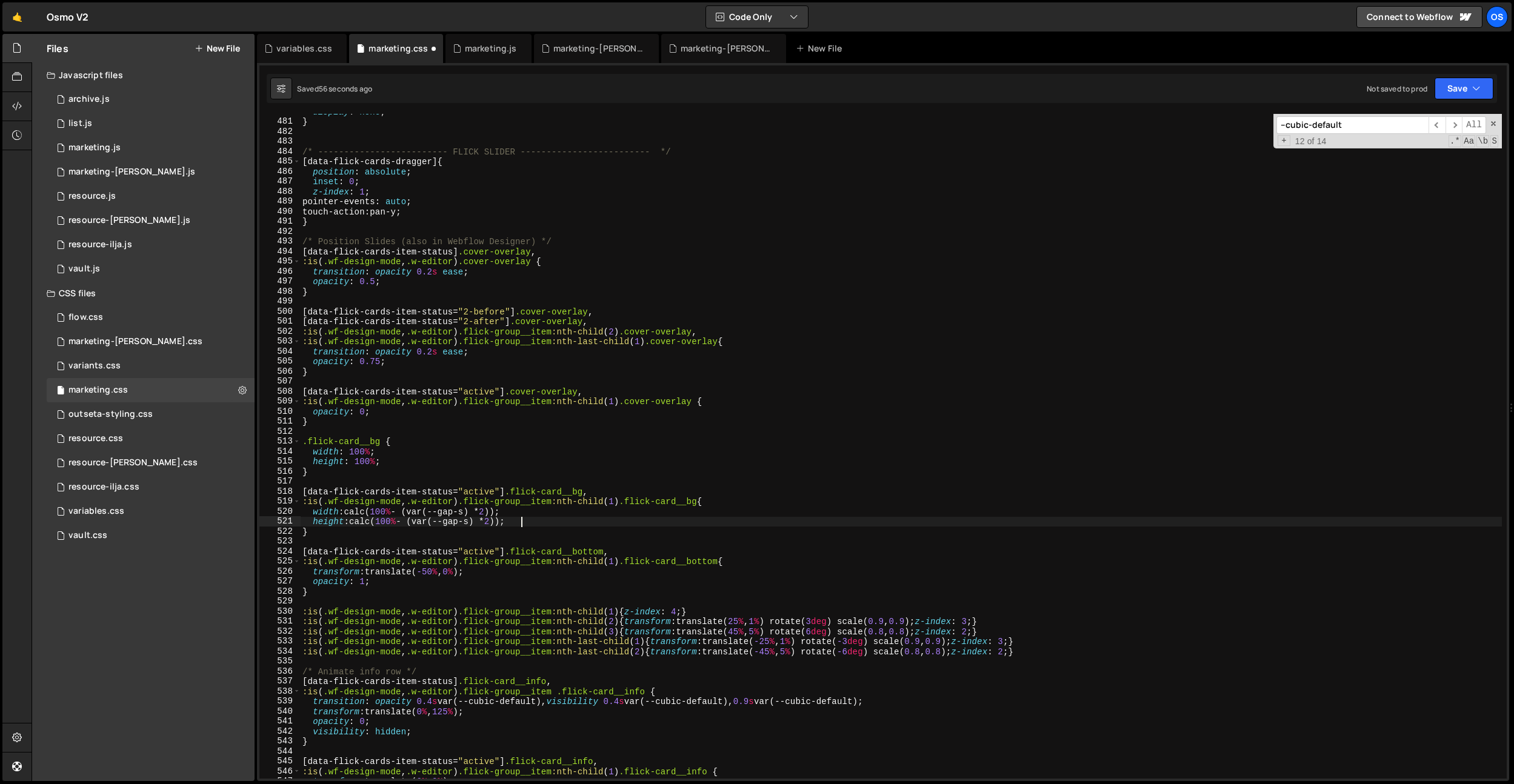
scroll to position [0, 0]
click at [511, 535] on div "display : none ; } /* ------------------------- FLICK SLIDER ------------------…" at bounding box center [901, 448] width 1202 height 684
click at [727, 502] on div "display : none ; } /* ------------------------- FLICK SLIDER ------------------…" at bounding box center [901, 448] width 1202 height 684
type textarea ":is(.wf-design-mode, .w-editor) .flick-group__item:nth-child(1) .flick-card__bg…"
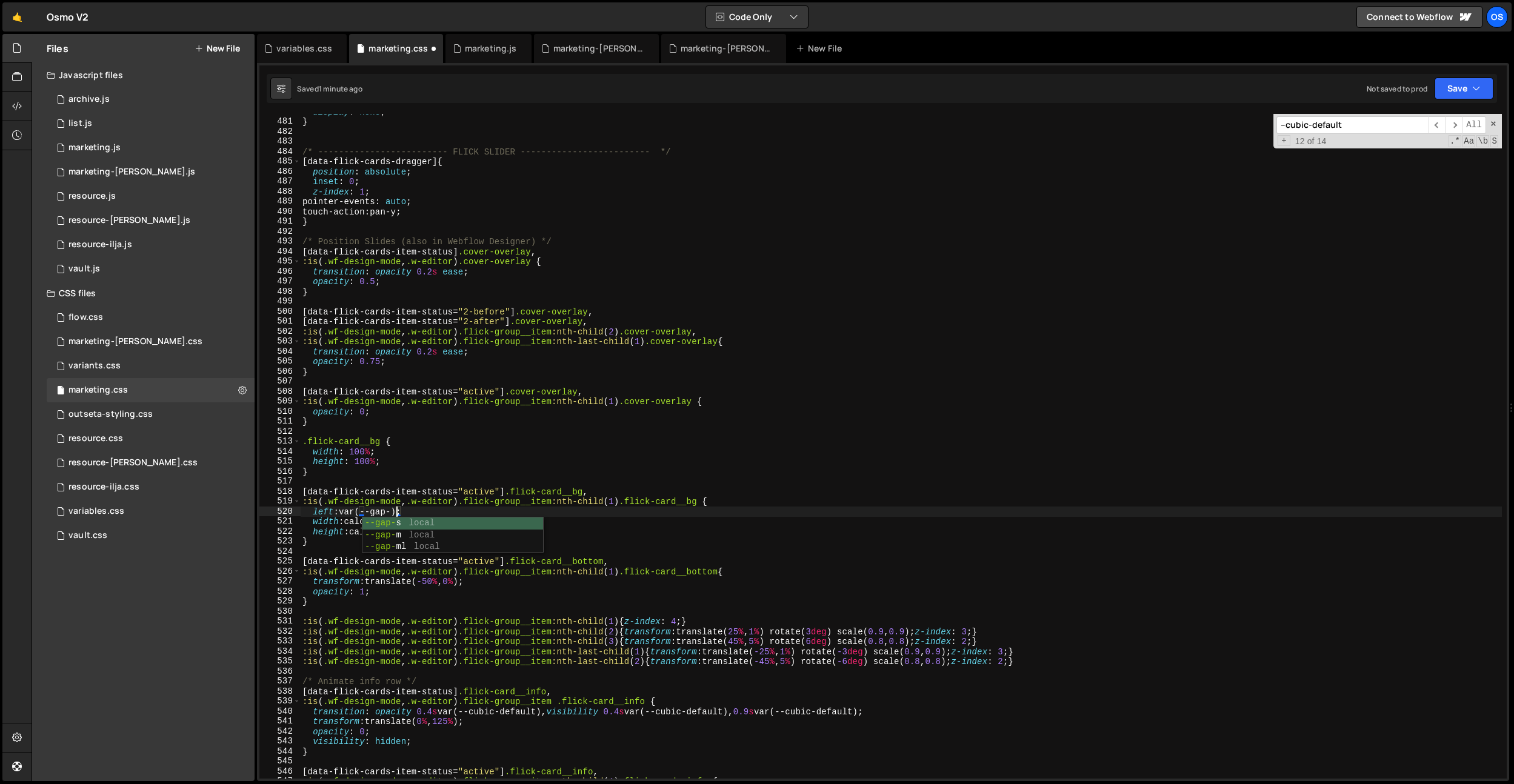
scroll to position [0, 6]
drag, startPoint x: 443, startPoint y: 511, endPoint x: 311, endPoint y: 509, distance: 132.0
click at [311, 509] on div "display : none ; } /* ------------------------- FLICK SLIDER ------------------…" at bounding box center [901, 448] width 1202 height 684
type textarea "left: var(--gap-s);"
paste textarea "left: var(--gap-s);"
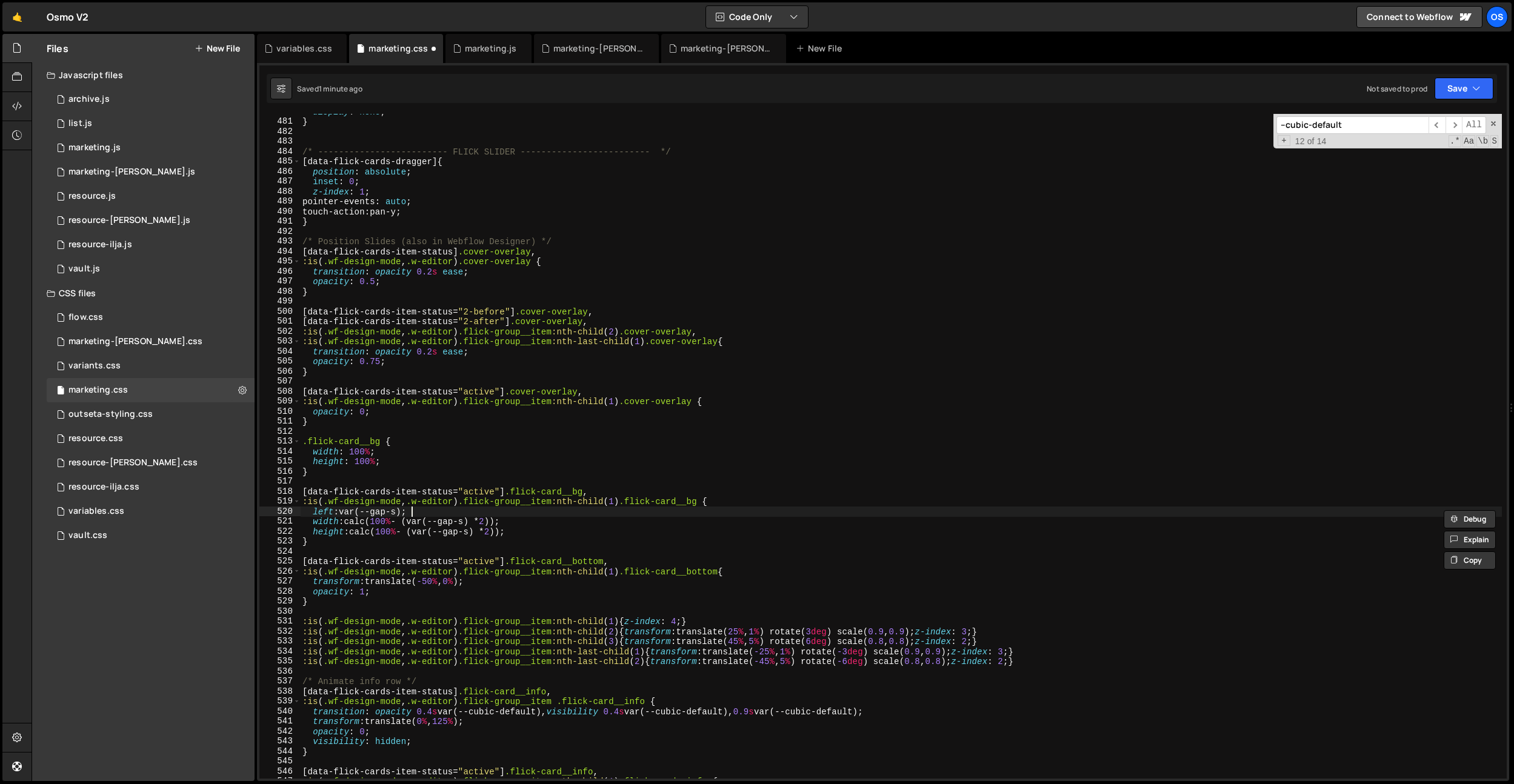
scroll to position [0, 0]
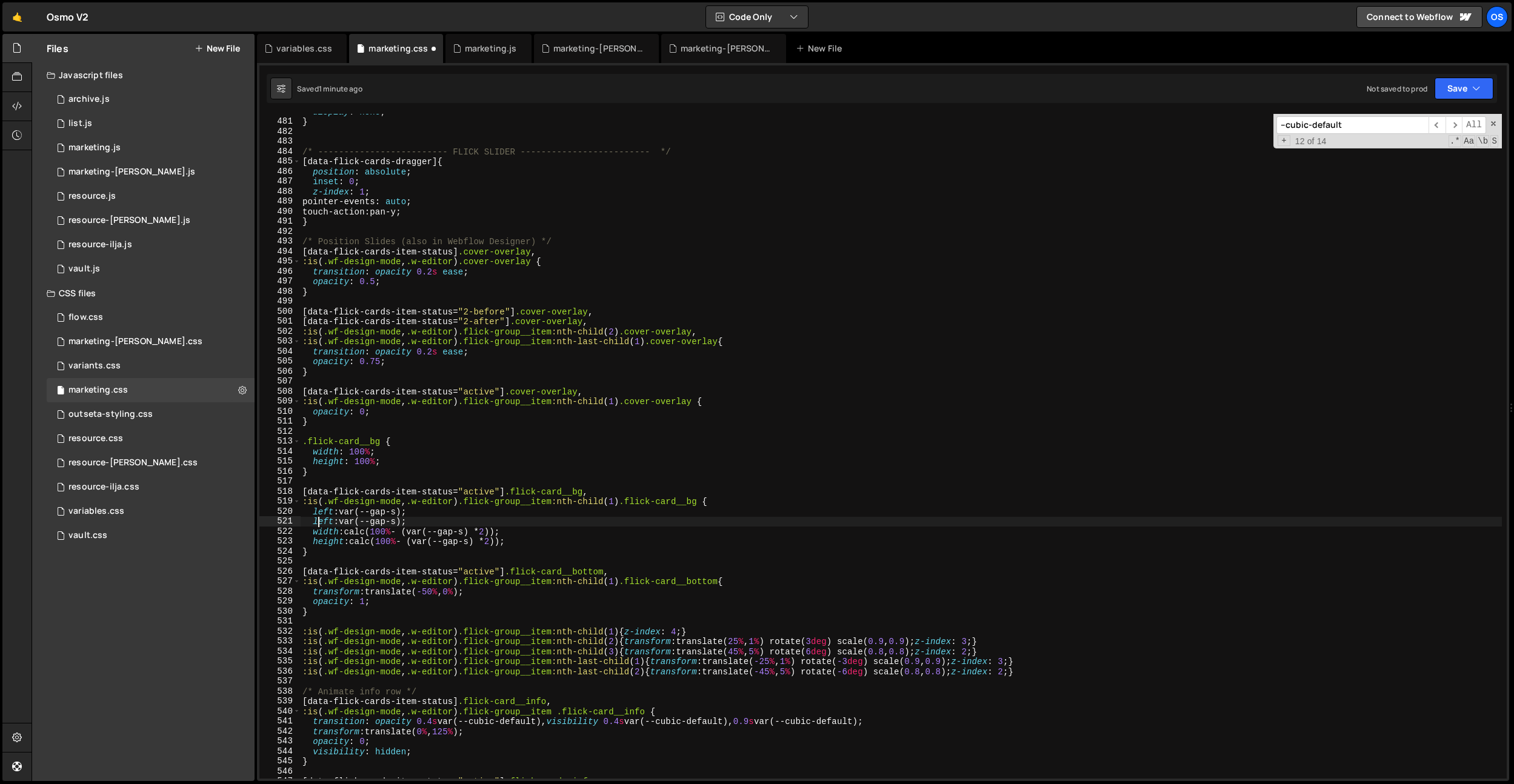
click at [317, 522] on div "display : none ; } /* ------------------------- FLICK SLIDER ------------------…" at bounding box center [901, 448] width 1202 height 684
click at [341, 507] on div "display : none ; } /* ------------------------- FLICK SLIDER ------------------…" at bounding box center [901, 448] width 1202 height 684
drag, startPoint x: 362, startPoint y: 519, endPoint x: 383, endPoint y: 529, distance: 23.3
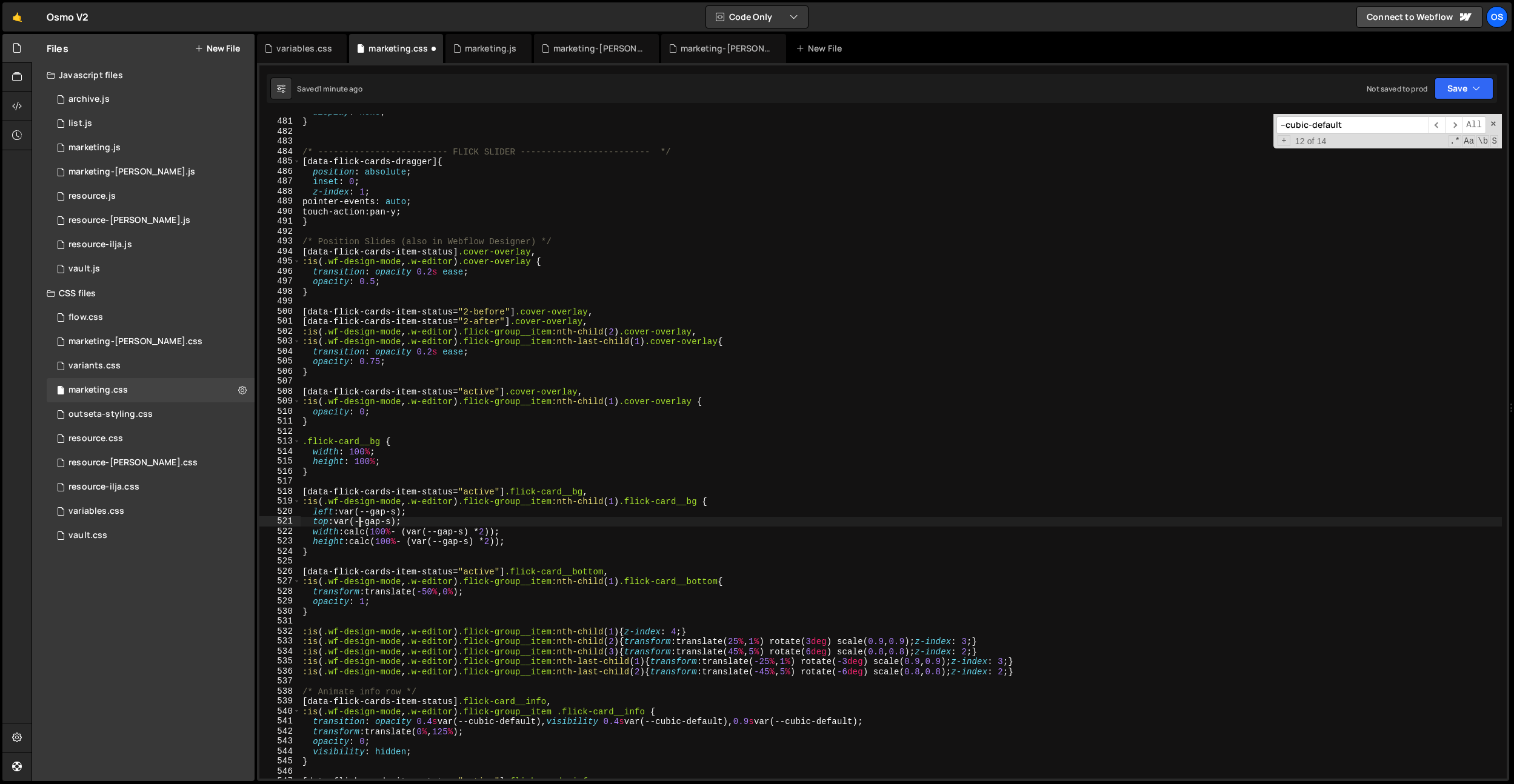
click at [362, 519] on div "display : none ; } /* ------------------------- FLICK SLIDER ------------------…" at bounding box center [901, 448] width 1202 height 684
click at [340, 525] on div "display : none ; } /* ------------------------- FLICK SLIDER ------------------…" at bounding box center [901, 448] width 1202 height 684
click at [428, 522] on div "display : none ; } /* ------------------------- FLICK SLIDER ------------------…" at bounding box center [901, 448] width 1202 height 684
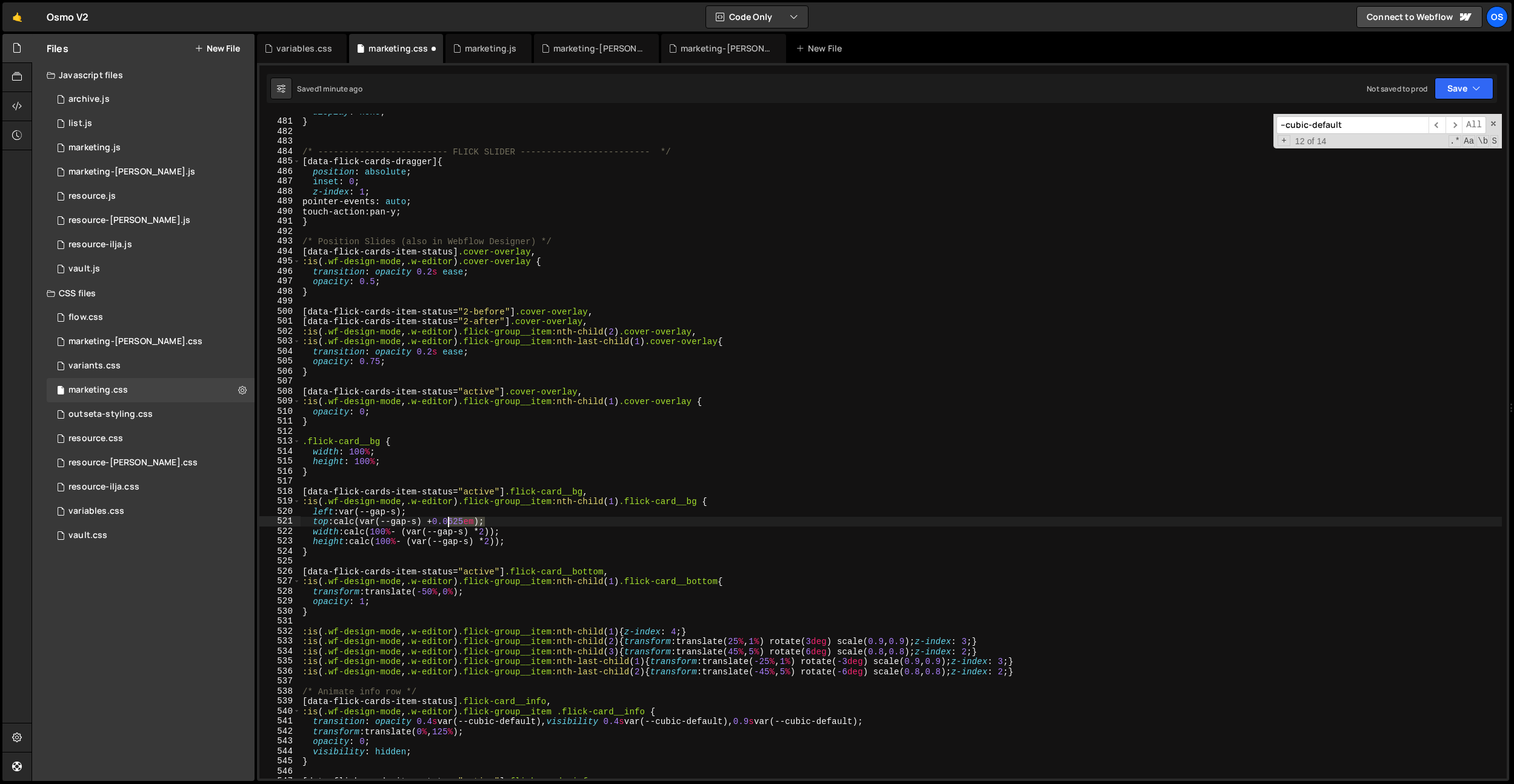
drag, startPoint x: 486, startPoint y: 523, endPoint x: 447, endPoint y: 522, distance: 39.0
click at [447, 522] on div "display : none ; } /* ------------------------- FLICK SLIDER ------------------…" at bounding box center [901, 448] width 1202 height 684
click at [489, 496] on div "display : none ; } /* ------------------------- FLICK SLIDER ------------------…" at bounding box center [901, 448] width 1202 height 684
click at [468, 524] on div "display : none ; } /* ------------------------- FLICK SLIDER ------------------…" at bounding box center [901, 448] width 1202 height 684
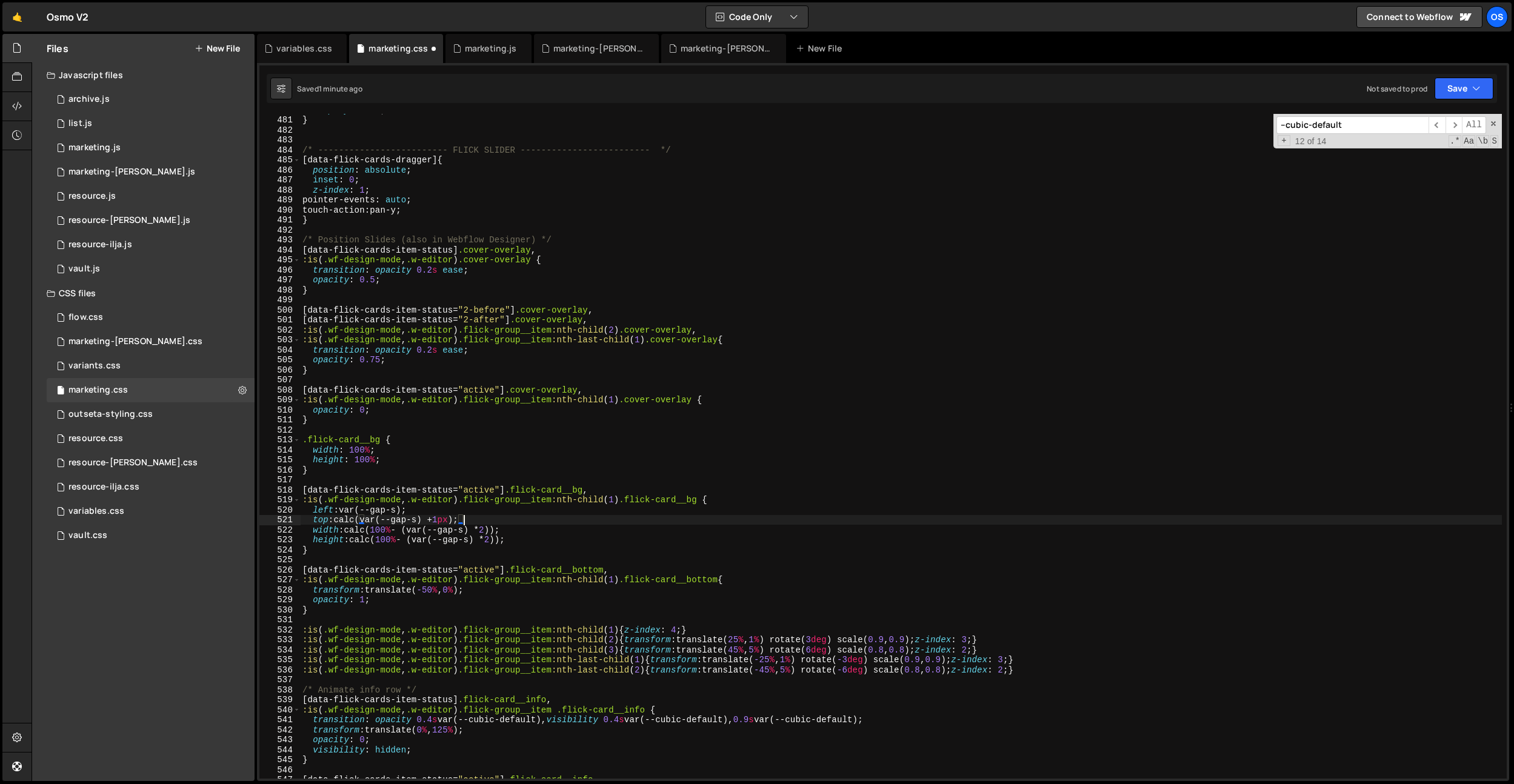
click at [463, 521] on div "display : none ; } /* ------------------------- FLICK SLIDER ------------------…" at bounding box center [901, 447] width 1202 height 684
drag, startPoint x: 474, startPoint y: 521, endPoint x: 337, endPoint y: 522, distance: 137.0
click at [337, 522] on div "display : none ; } /* ------------------------- FLICK SLIDER ------------------…" at bounding box center [901, 448] width 1202 height 684
drag, startPoint x: 341, startPoint y: 513, endPoint x: 413, endPoint y: 512, distance: 72.0
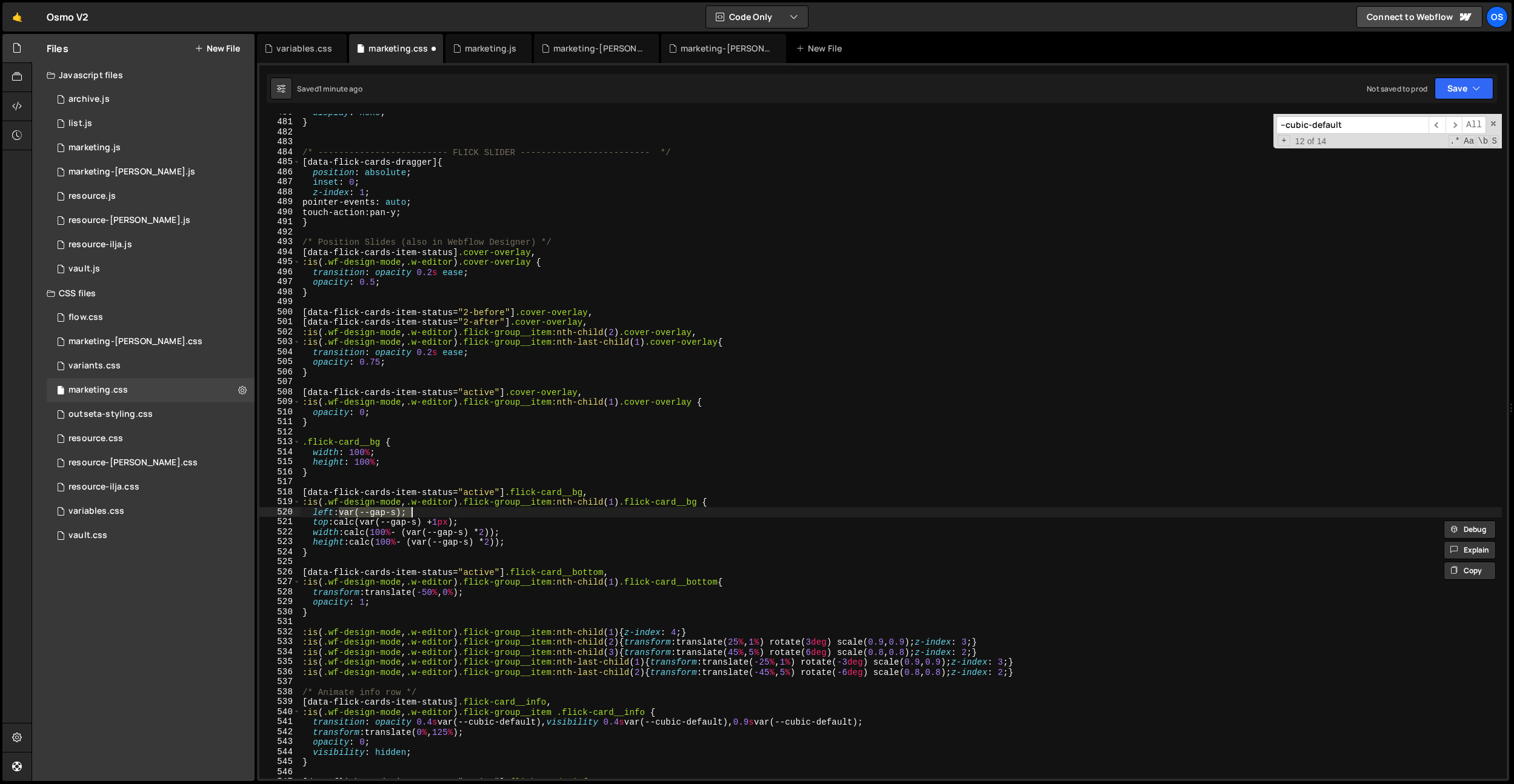
click at [413, 512] on div "display : none ; } /* ------------------------- FLICK SLIDER ------------------…" at bounding box center [901, 449] width 1202 height 684
paste textarea "calc(var(--gap-s) + 1px"
click at [408, 444] on div "display : none ; } /* ------------------------- FLICK SLIDER ------------------…" at bounding box center [901, 448] width 1202 height 684
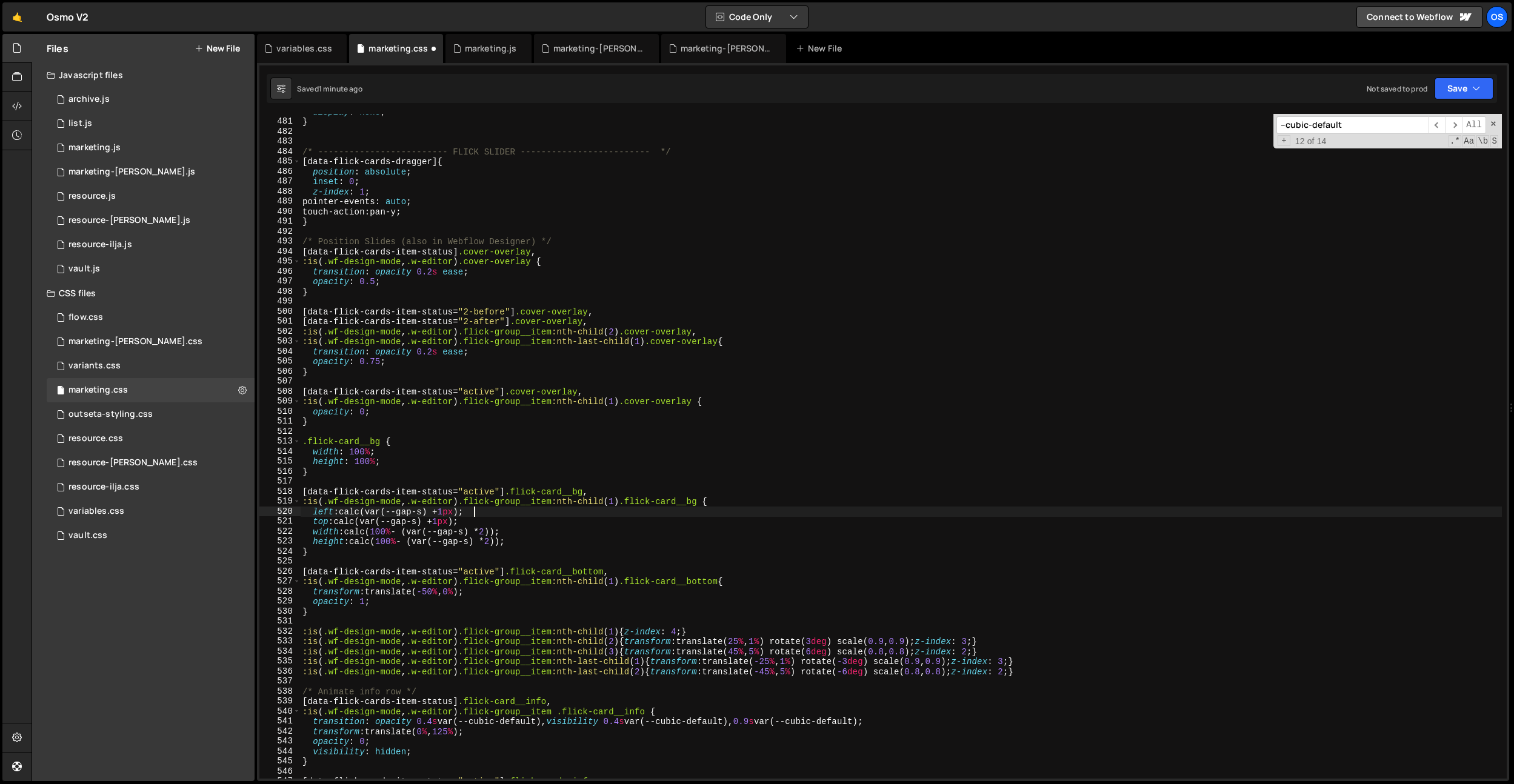
type textarea ".flick-card__bg {"
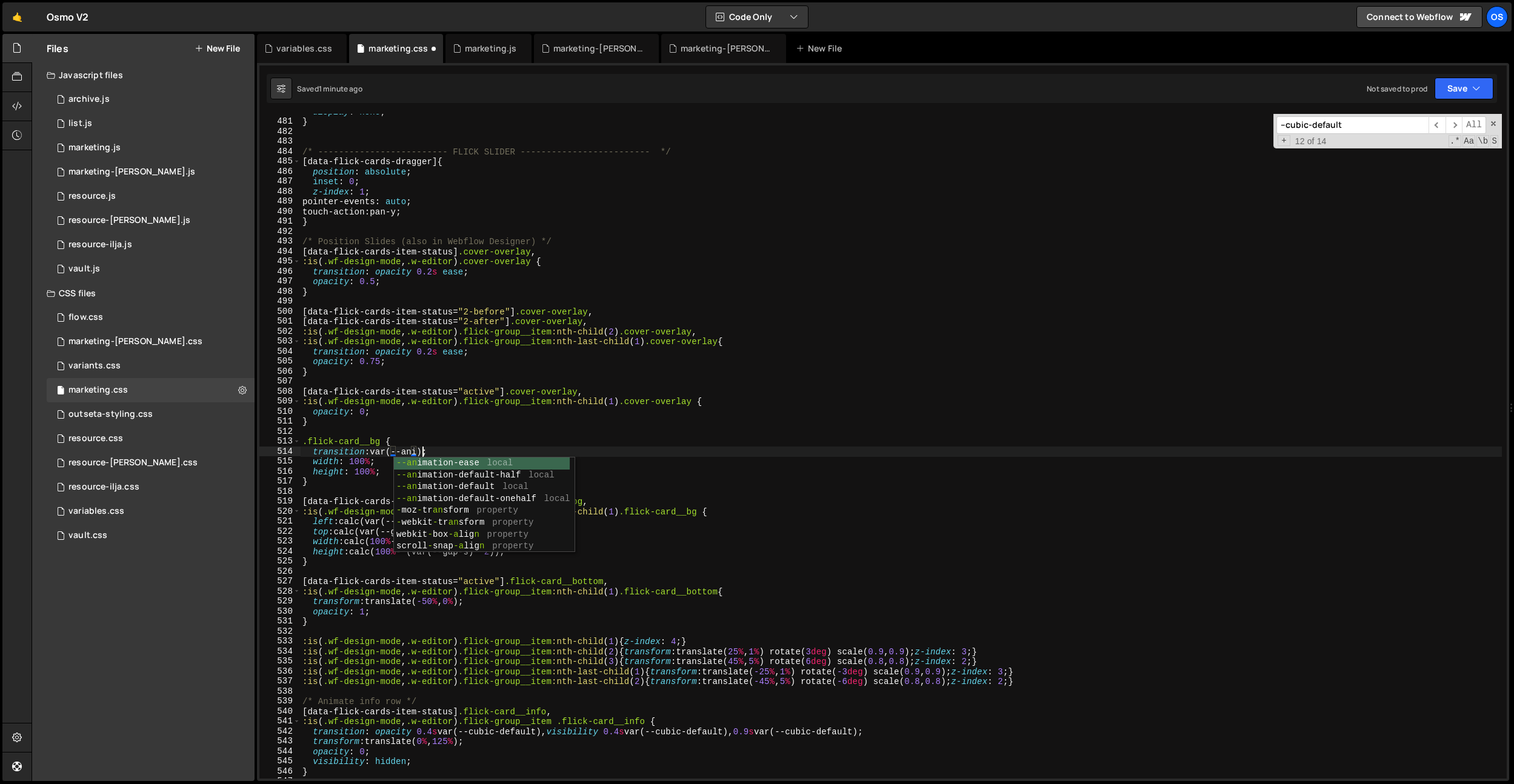
scroll to position [0, 8]
click at [376, 451] on div "display : none ; } /* ------------------------- FLICK SLIDER ------------------…" at bounding box center [901, 448] width 1202 height 684
click at [396, 442] on div "display : none ; } /* ------------------------- FLICK SLIDER ------------------…" at bounding box center [901, 448] width 1202 height 684
click at [405, 460] on div "display : none ; } /* ------------------------- FLICK SLIDER ------------------…" at bounding box center [901, 448] width 1202 height 684
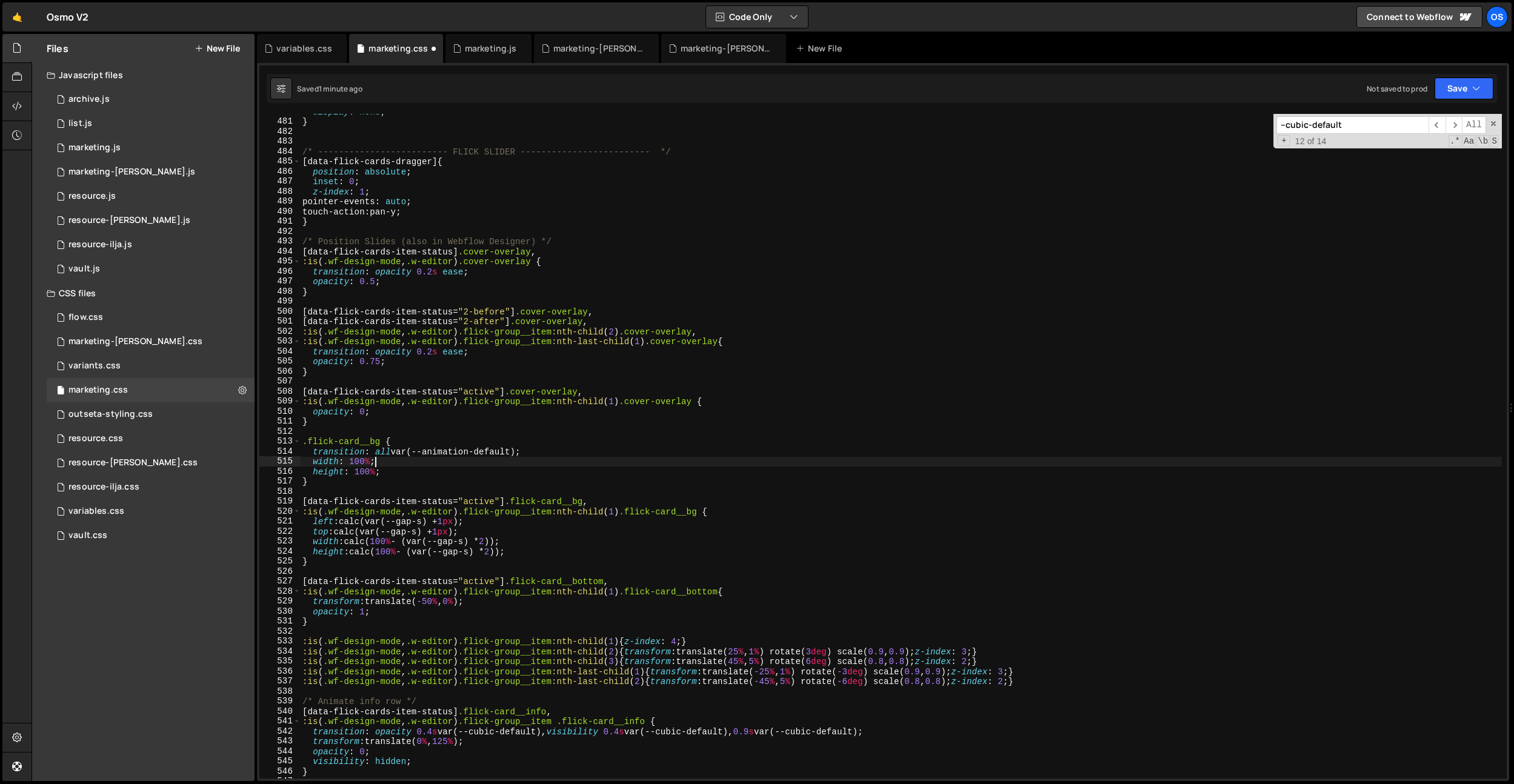
click at [535, 458] on div "display : none ; } /* ------------------------- FLICK SLIDER ------------------…" at bounding box center [901, 448] width 1202 height 684
click at [536, 455] on div "display : none ; } /* ------------------------- FLICK SLIDER ------------------…" at bounding box center [901, 448] width 1202 height 684
type textarea "transition: all var(--animation-default);"
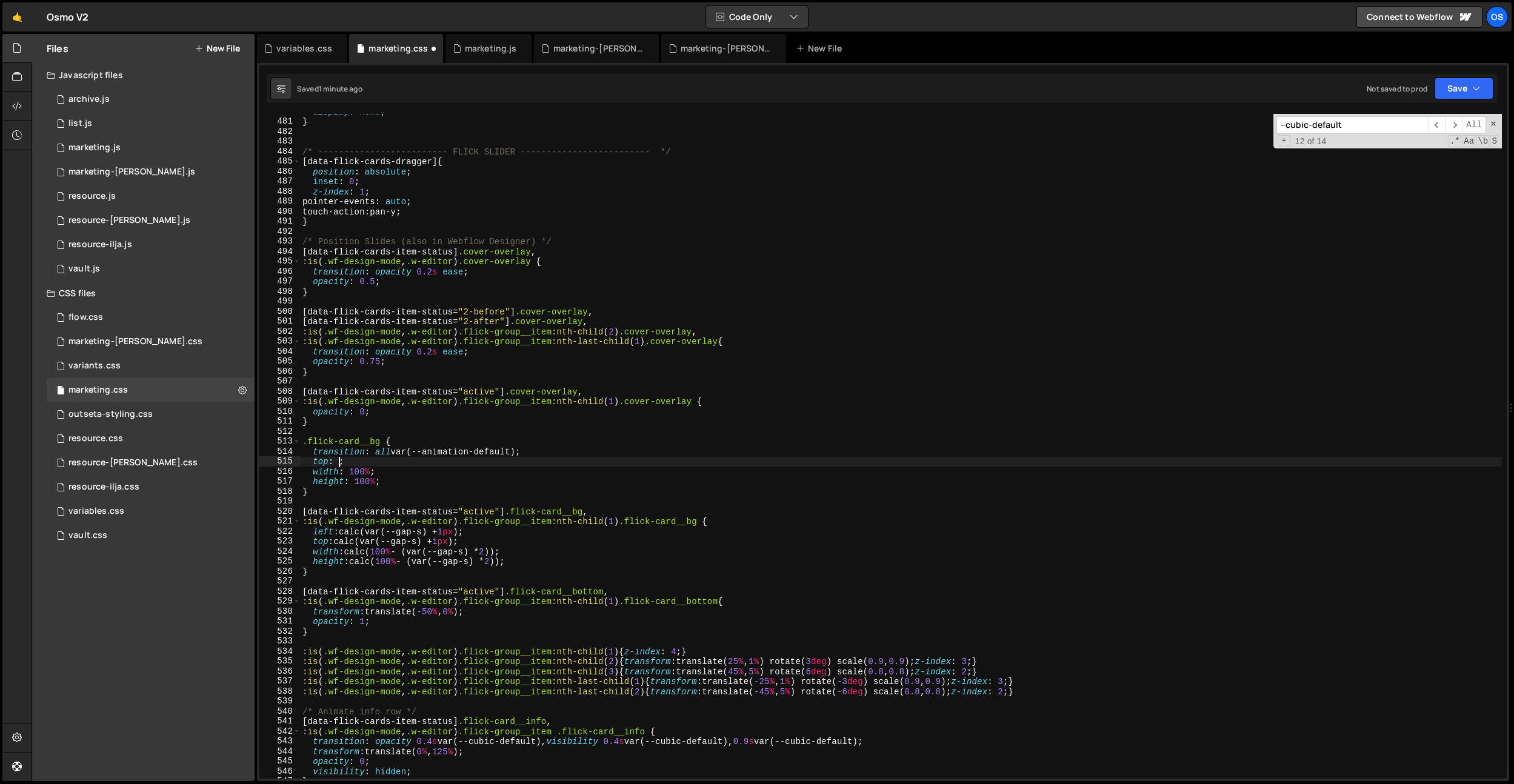
scroll to position [0, 2]
type textarea "top: 0;"
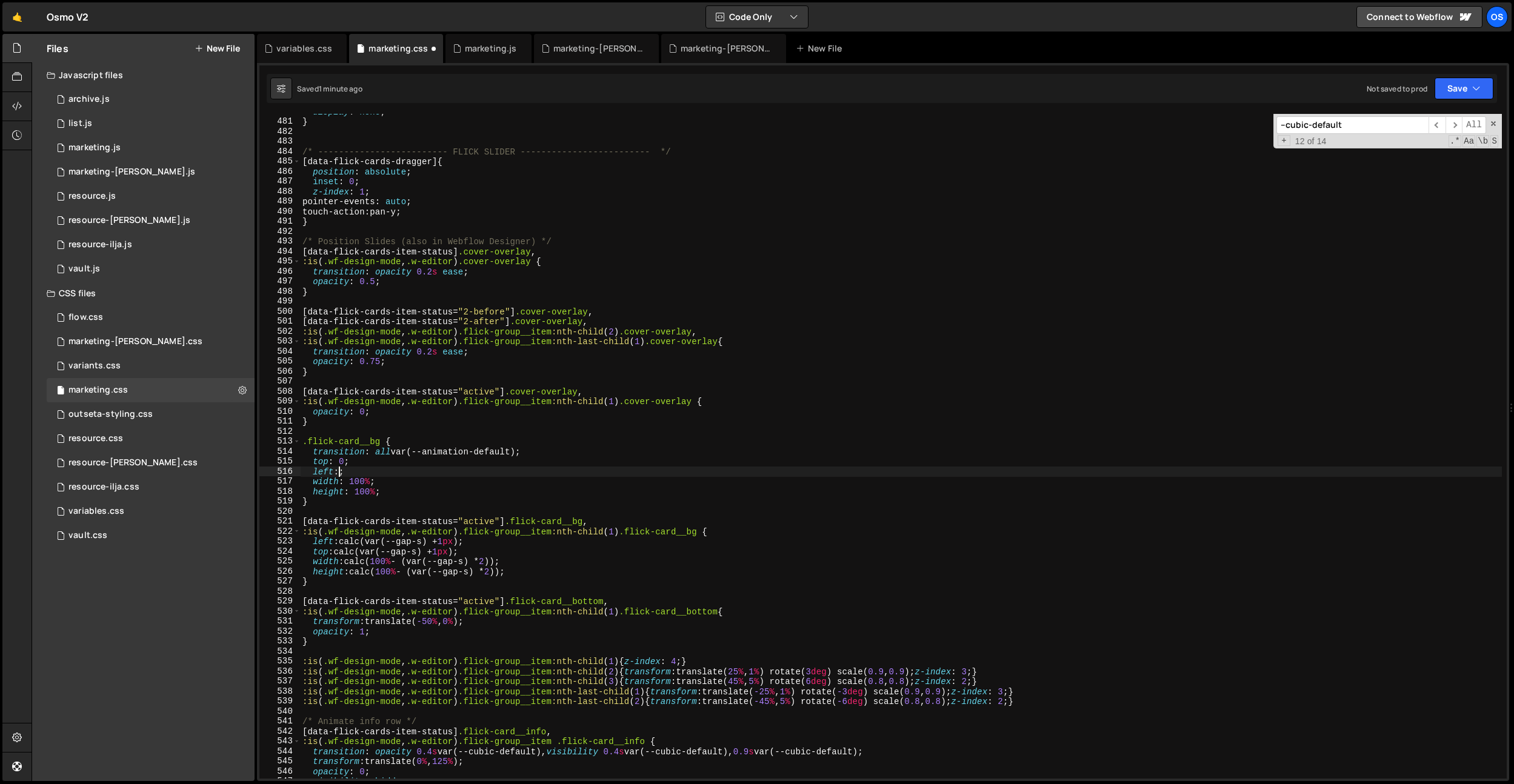
scroll to position [0, 3]
click at [523, 439] on div "display : none ; } /* ------------------------- FLICK SLIDER ------------------…" at bounding box center [901, 448] width 1202 height 684
click at [504, 568] on div "display : none ; } /* ------------------------- FLICK SLIDER ------------------…" at bounding box center [901, 448] width 1202 height 684
click at [498, 557] on div "display : none ; } /* ------------------------- FLICK SLIDER ------------------…" at bounding box center [901, 448] width 1202 height 684
click at [548, 555] on div "display : none ; } /* ------------------------- FLICK SLIDER ------------------…" at bounding box center [901, 448] width 1202 height 684
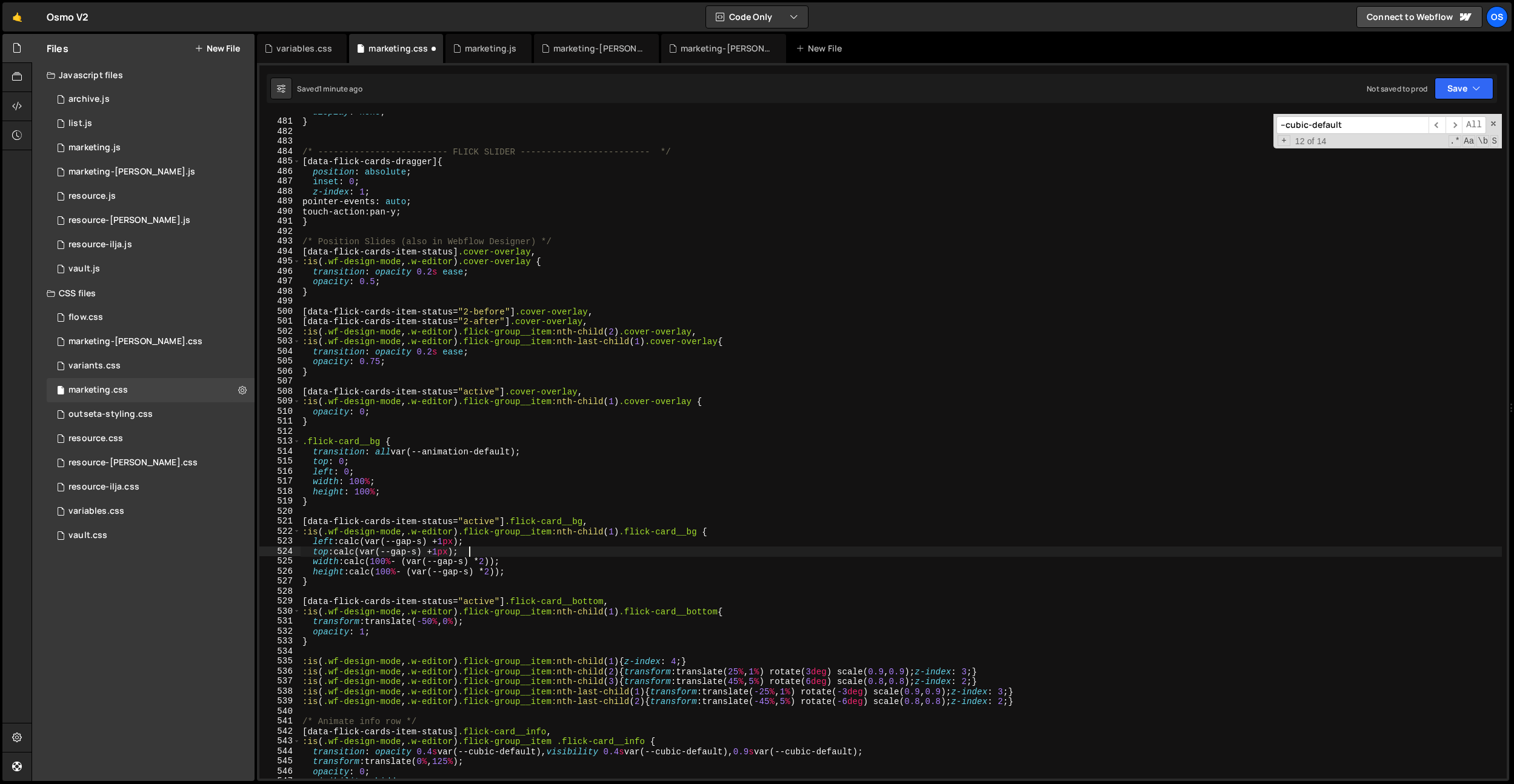
click at [541, 555] on div "display : none ; } /* ------------------------- FLICK SLIDER ------------------…" at bounding box center [901, 448] width 1202 height 684
click at [404, 563] on div "display : none ; } /* ------------------------- FLICK SLIDER ------------------…" at bounding box center [901, 448] width 1202 height 684
click at [396, 565] on div "display : none ; } /* ------------------------- FLICK SLIDER ------------------…" at bounding box center [901, 448] width 1202 height 684
click at [376, 564] on div "display : none ; } /* ------------------------- FLICK SLIDER ------------------…" at bounding box center [901, 448] width 1202 height 684
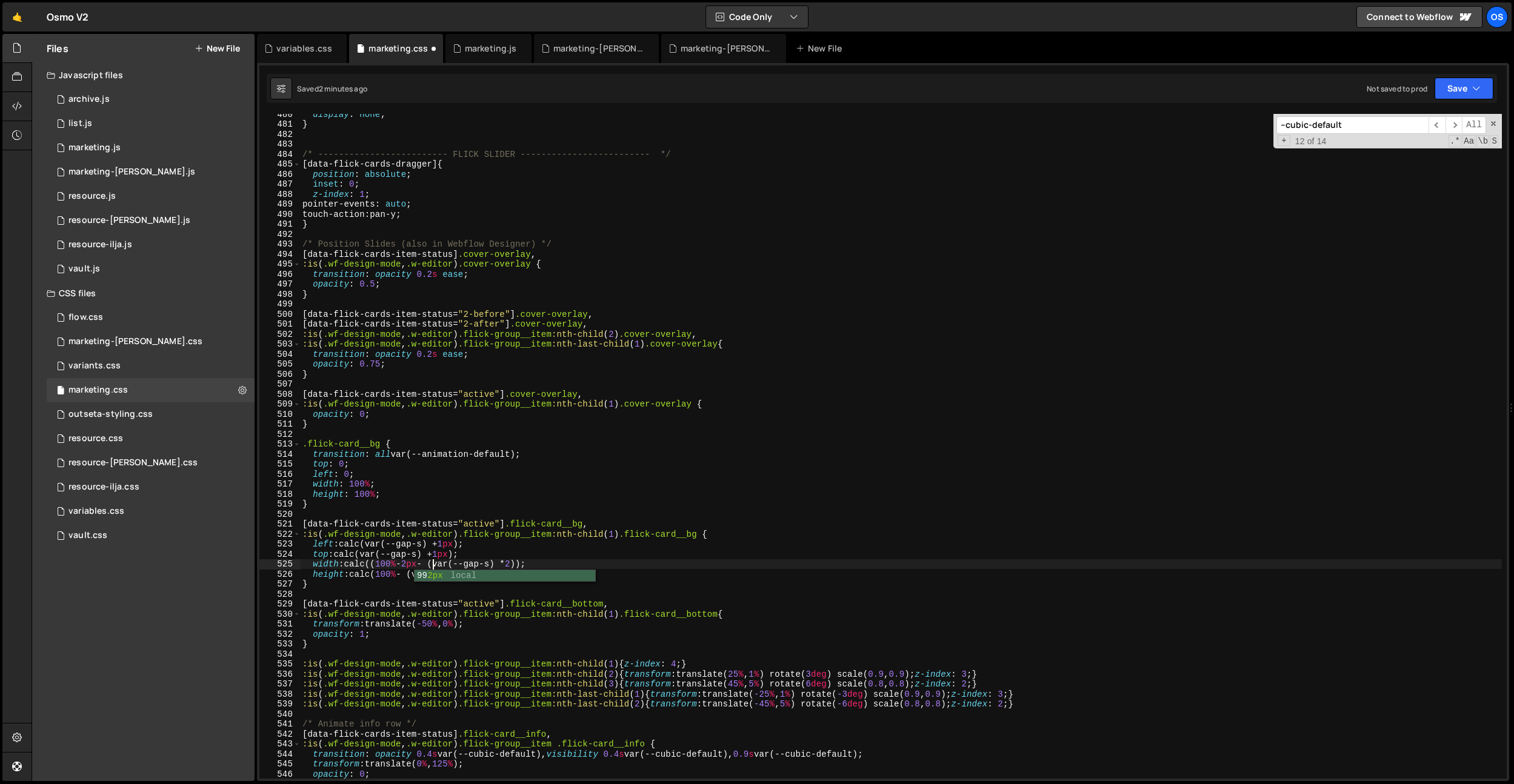
scroll to position [0, 9]
drag, startPoint x: 438, startPoint y: 565, endPoint x: 377, endPoint y: 567, distance: 61.0
click at [377, 567] on div "display : none ; } /* ------------------------- FLICK SLIDER ------------------…" at bounding box center [901, 451] width 1202 height 684
drag, startPoint x: 379, startPoint y: 576, endPoint x: 400, endPoint y: 575, distance: 21.0
click at [400, 575] on div "display : none ; } /* ------------------------- FLICK SLIDER ------------------…" at bounding box center [901, 451] width 1202 height 684
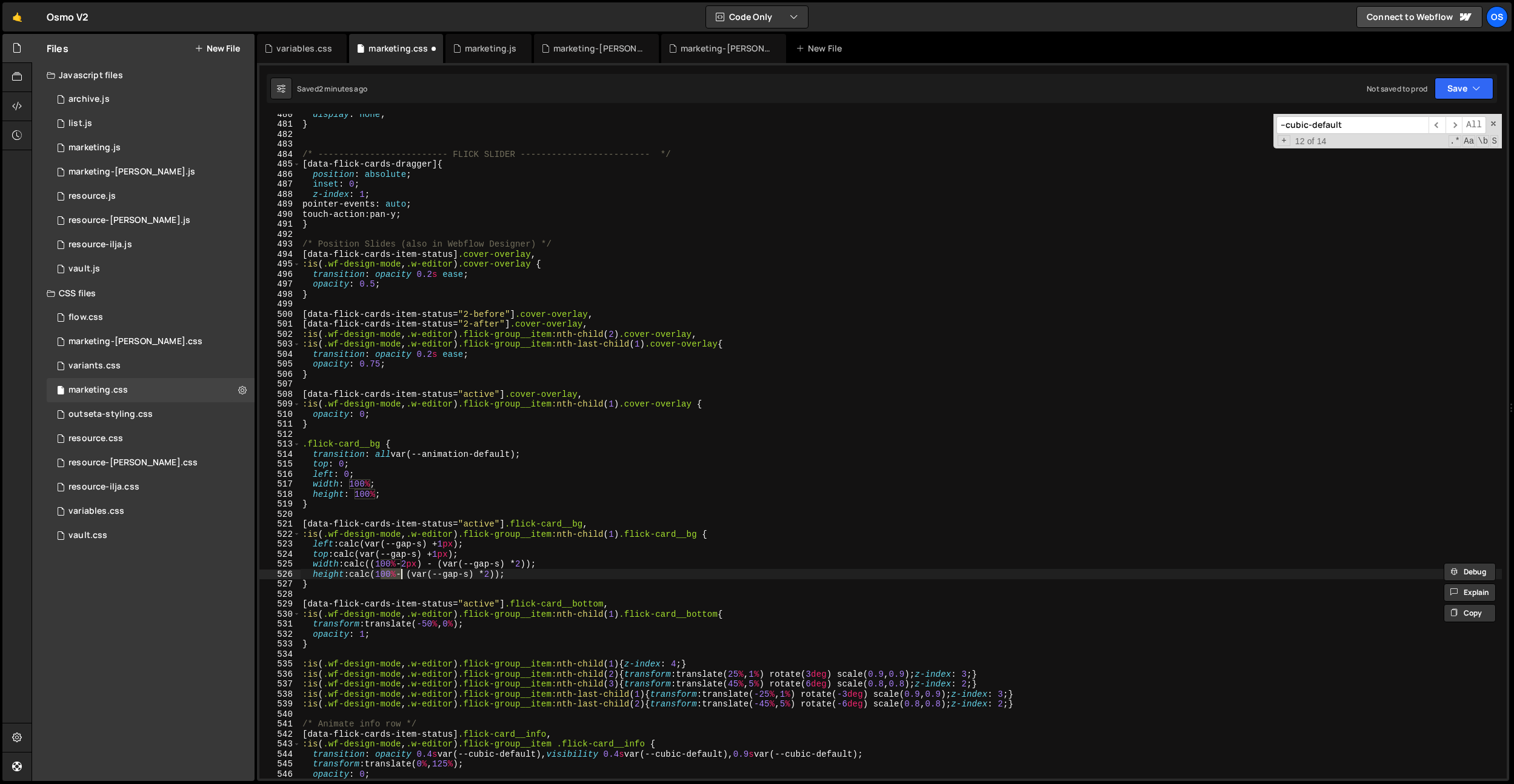
paste textarea "(100% - 2px)"
click at [627, 564] on div "display : none ; } /* ------------------------- FLICK SLIDER ------------------…" at bounding box center [901, 451] width 1202 height 684
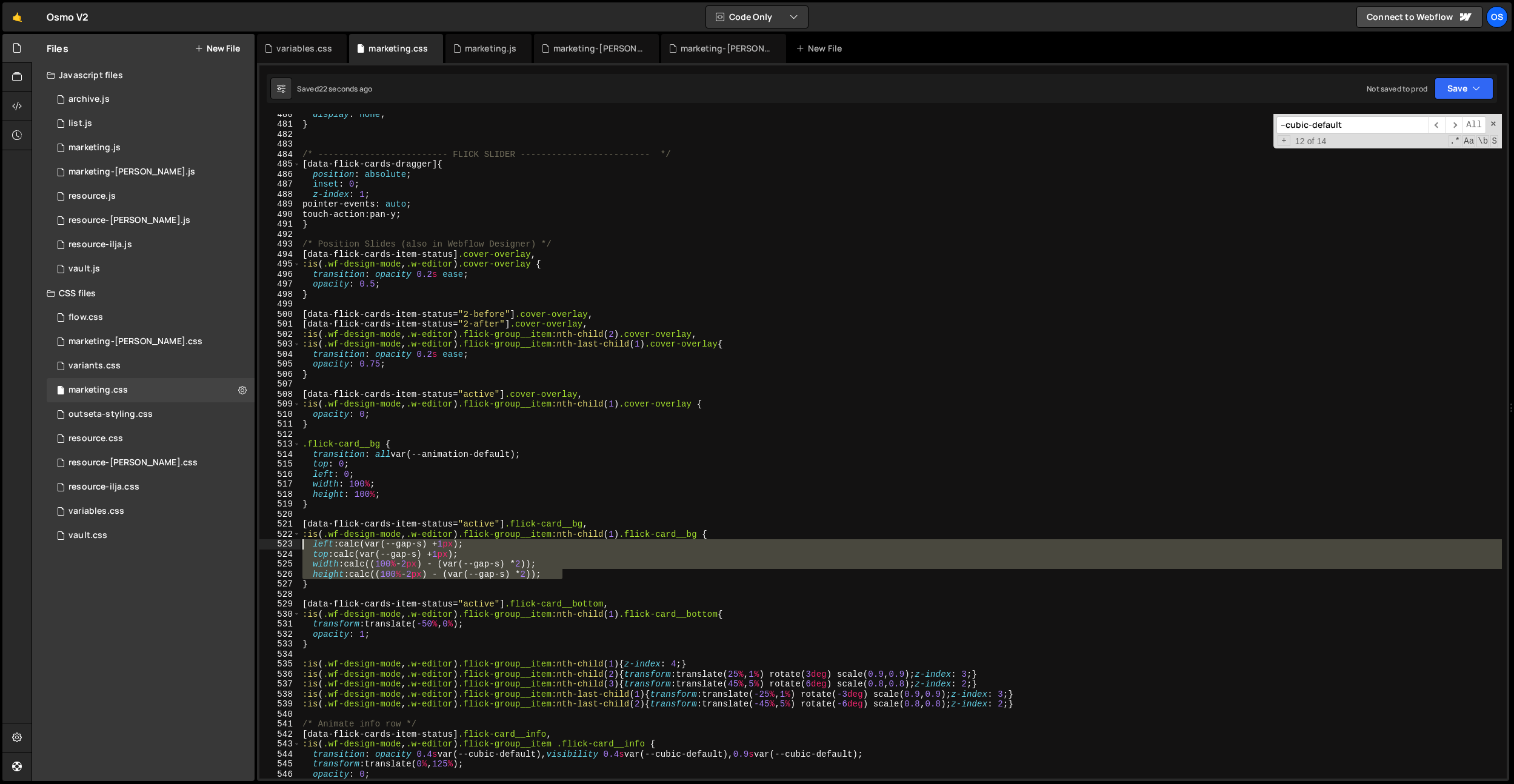
drag, startPoint x: 574, startPoint y: 576, endPoint x: 259, endPoint y: 541, distance: 316.9
click at [252, 543] on div "Files New File Javascript files 0 archive.js 0 0 list.js 0 0 marketing.js 0 0 0…" at bounding box center [772, 408] width 1483 height 747
click at [405, 497] on div "display : none ; } /* ------------------------- FLICK SLIDER ------------------…" at bounding box center [901, 451] width 1202 height 684
type textarea "height: 100%;"
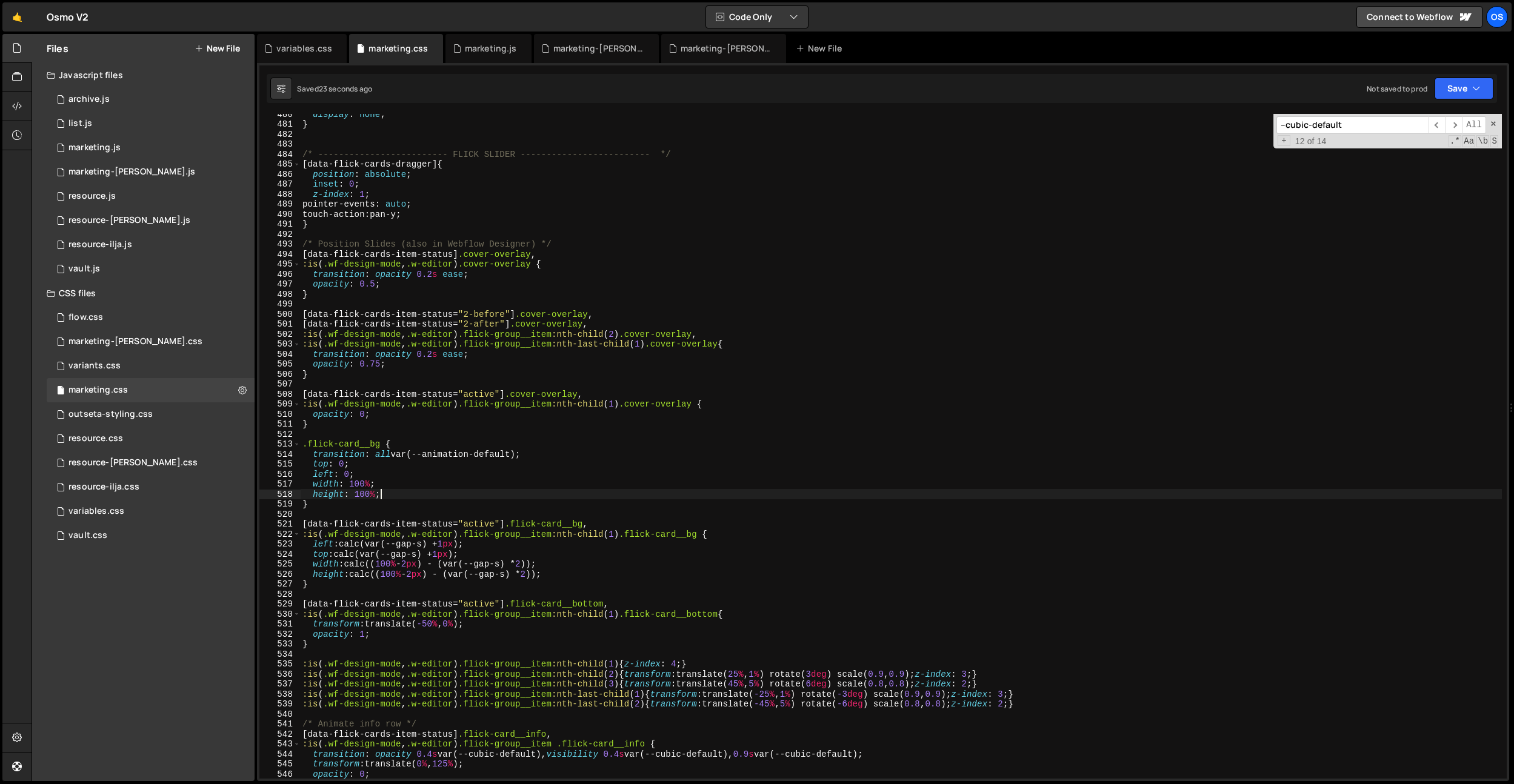
scroll to position [0, 0]
paste textarea "height: calc((100% - 2px) - (var(--gap-s) * 2));"
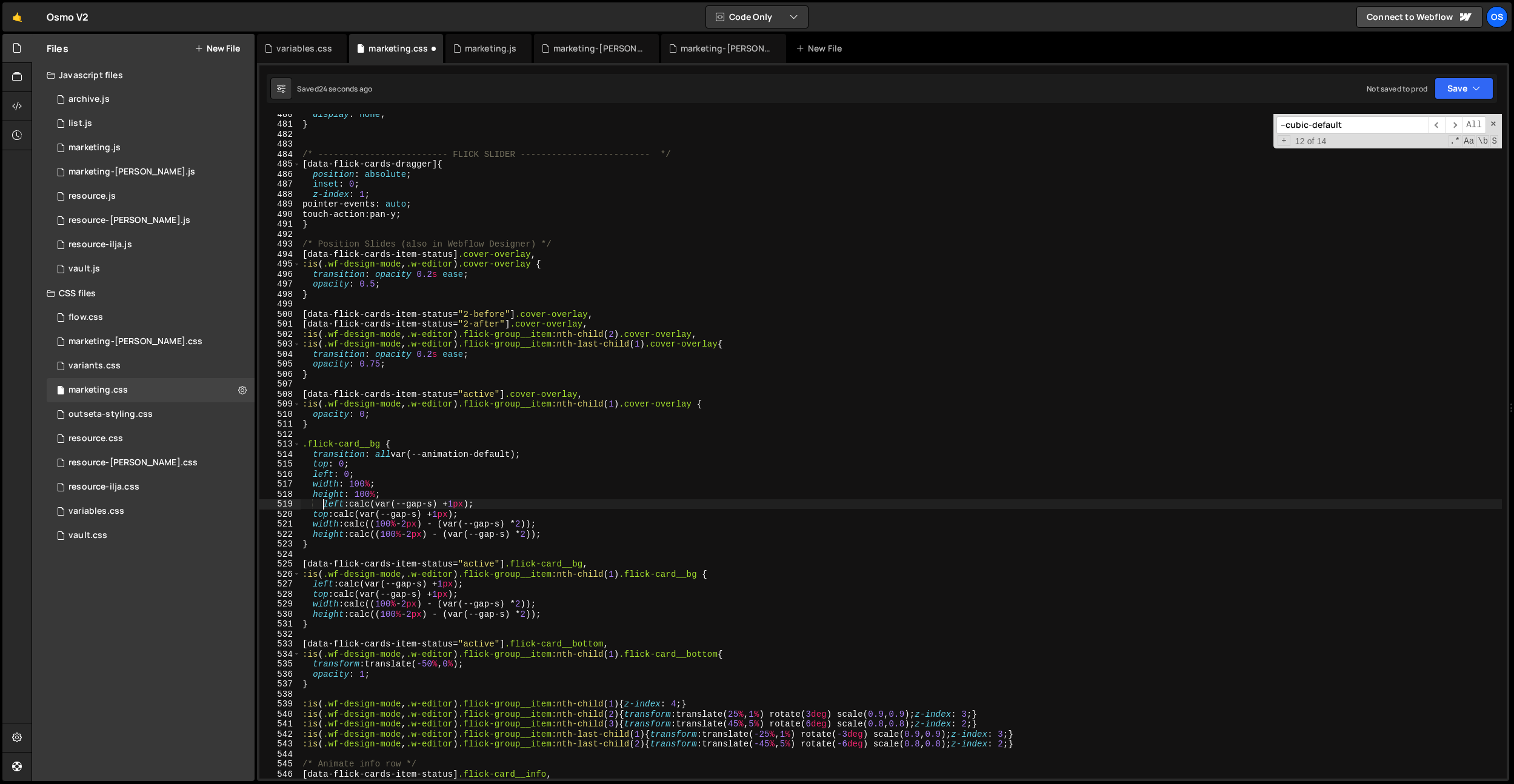
click at [324, 505] on div "display : none ; } /* ------------------------- FLICK SLIDER ------------------…" at bounding box center [901, 451] width 1202 height 684
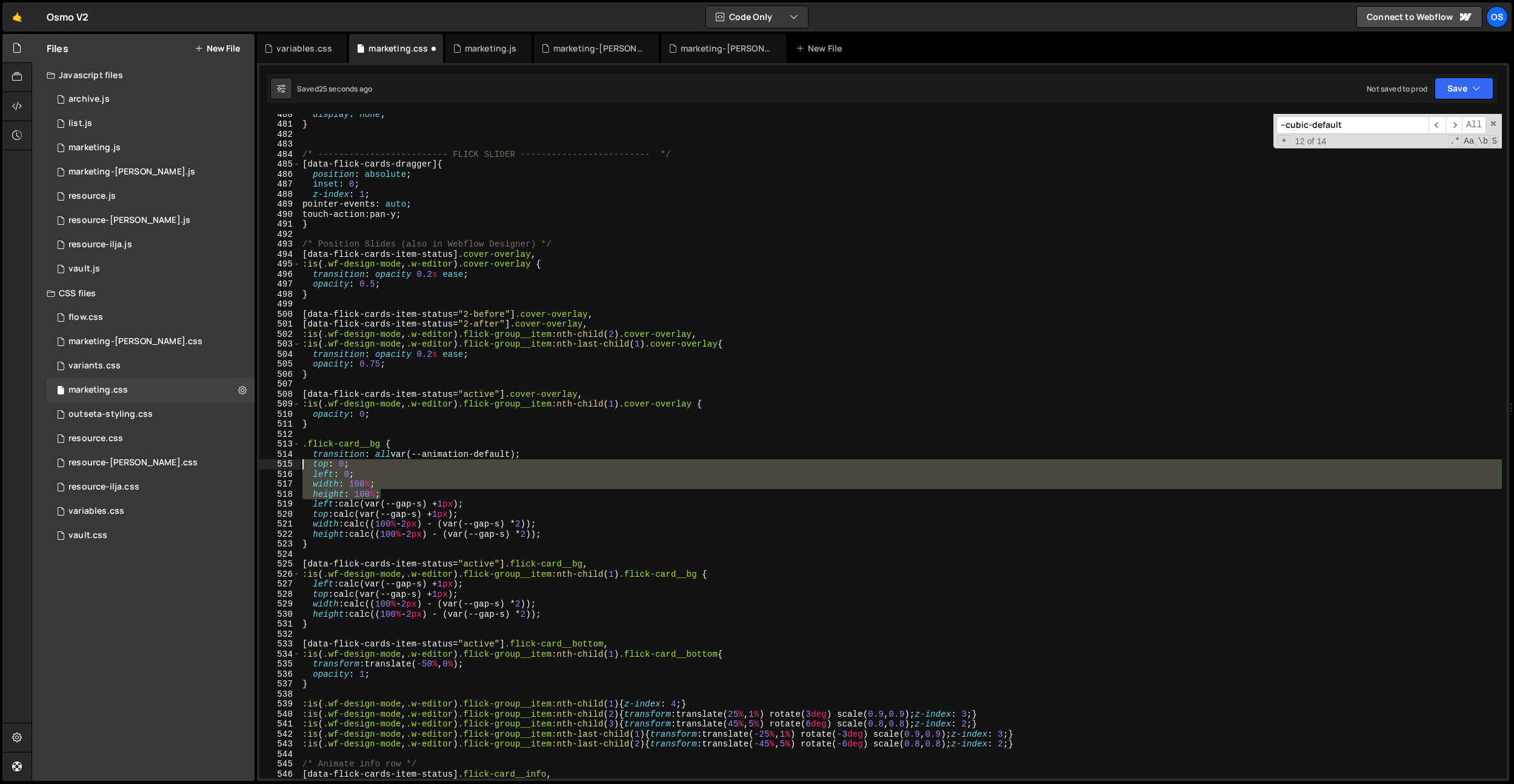
drag, startPoint x: 385, startPoint y: 496, endPoint x: 269, endPoint y: 468, distance: 119.3
click at [269, 468] on div "left: calc(var(--gap-s) + 1px); 480 481 482 483 484 485 486 487 488 489 490 491…" at bounding box center [883, 446] width 1247 height 665
type textarea "top: 0; left: 0;"
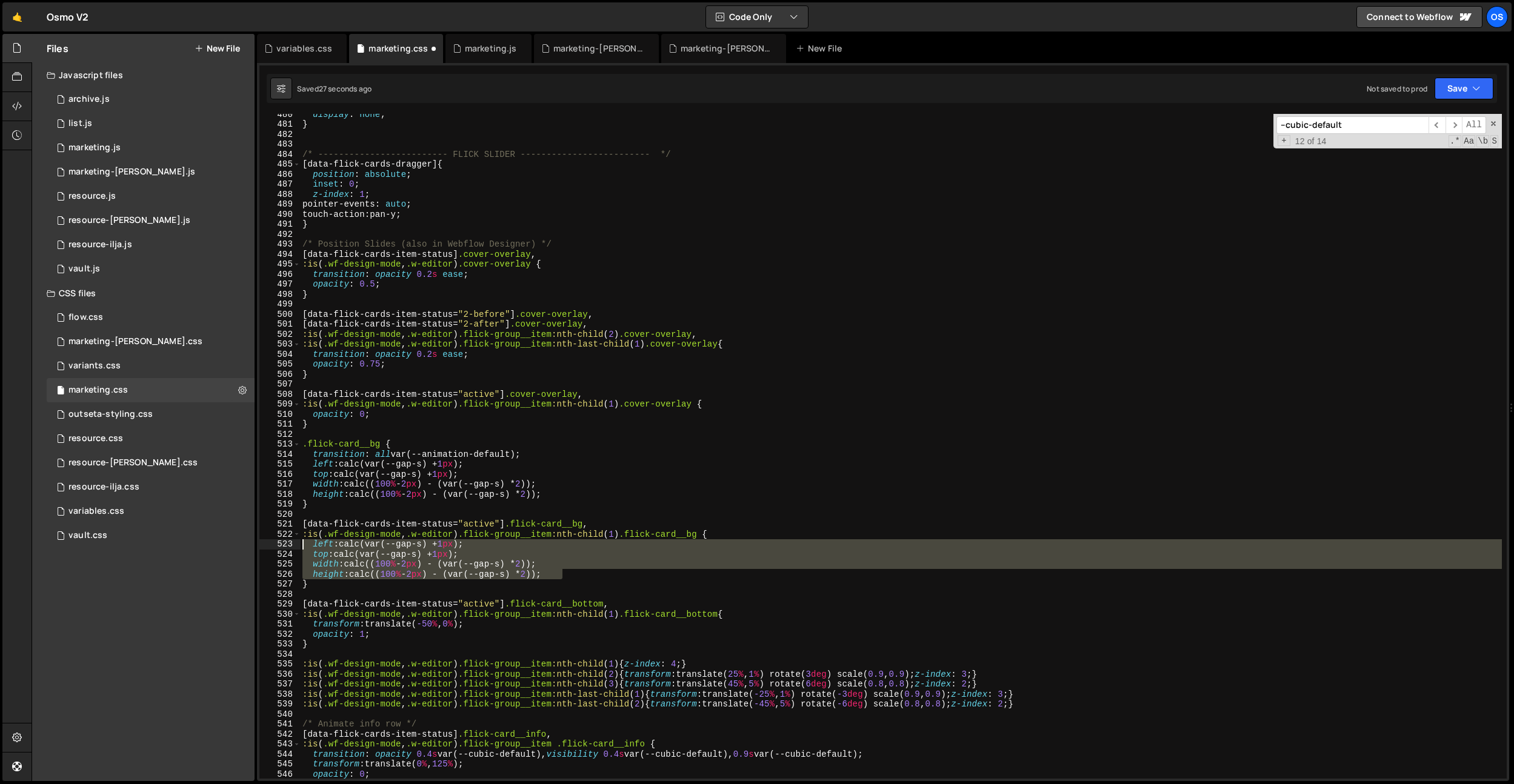
drag, startPoint x: 569, startPoint y: 574, endPoint x: 285, endPoint y: 546, distance: 285.4
click at [285, 546] on div "transition: all var(--animation-default); 480 481 482 483 484 485 486 487 488 4…" at bounding box center [883, 446] width 1247 height 665
paste textarea "height: 100%"
type textarea "height: 100%;"
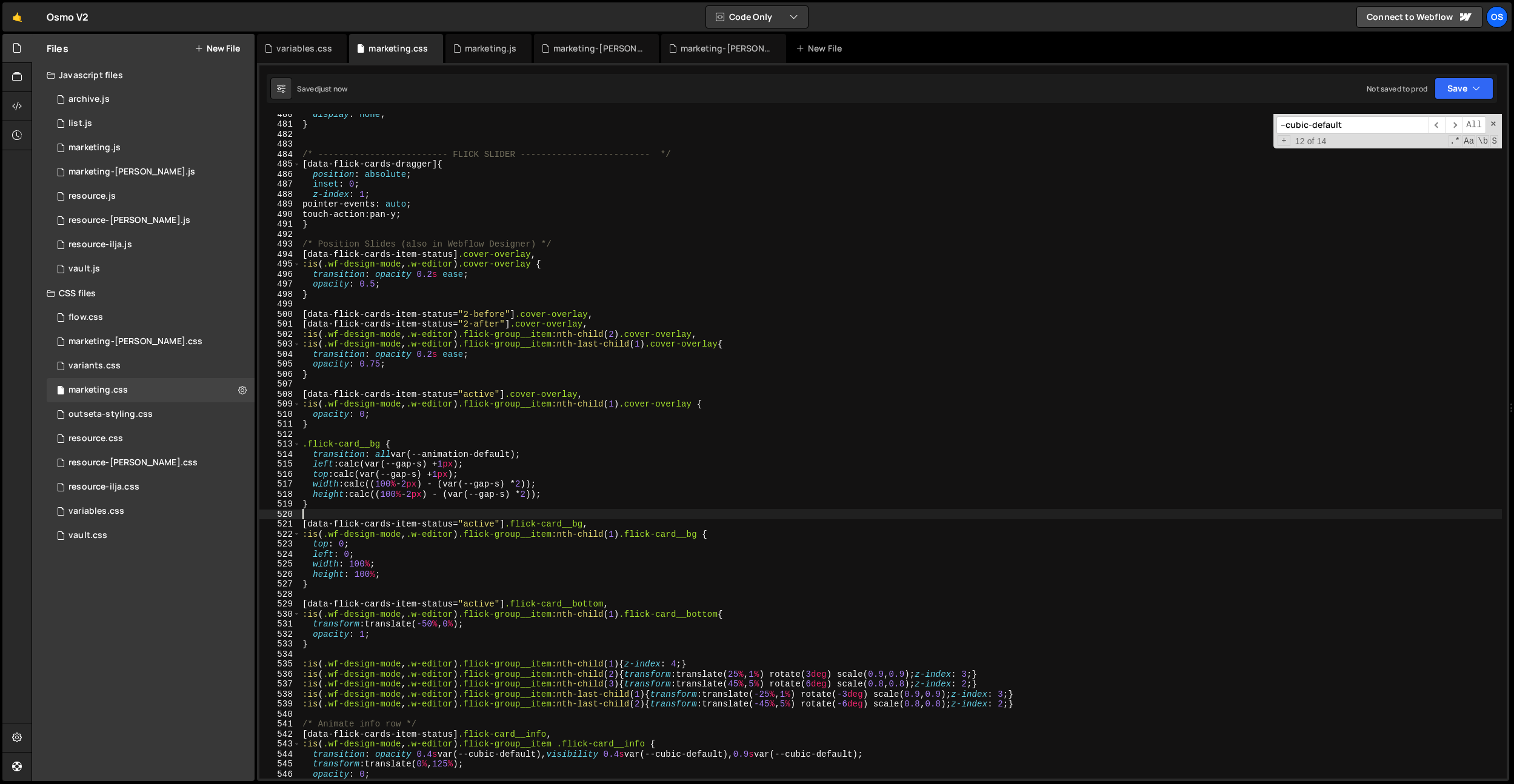
click at [436, 515] on div "display : none ; } /* ------------------------- FLICK SLIDER ------------------…" at bounding box center [901, 451] width 1202 height 684
click at [429, 516] on div "display : none ; } /* ------------------------- FLICK SLIDER ------------------…" at bounding box center [901, 451] width 1202 height 684
click at [554, 502] on div "display : none ; } /* ------------------------- FLICK SLIDER ------------------…" at bounding box center [901, 451] width 1202 height 684
click at [542, 520] on div "display : none ; } /* ------------------------- FLICK SLIDER ------------------…" at bounding box center [901, 451] width 1202 height 684
click at [482, 508] on div "display : none ; } /* ------------------------- FLICK SLIDER ------------------…" at bounding box center [901, 451] width 1202 height 684
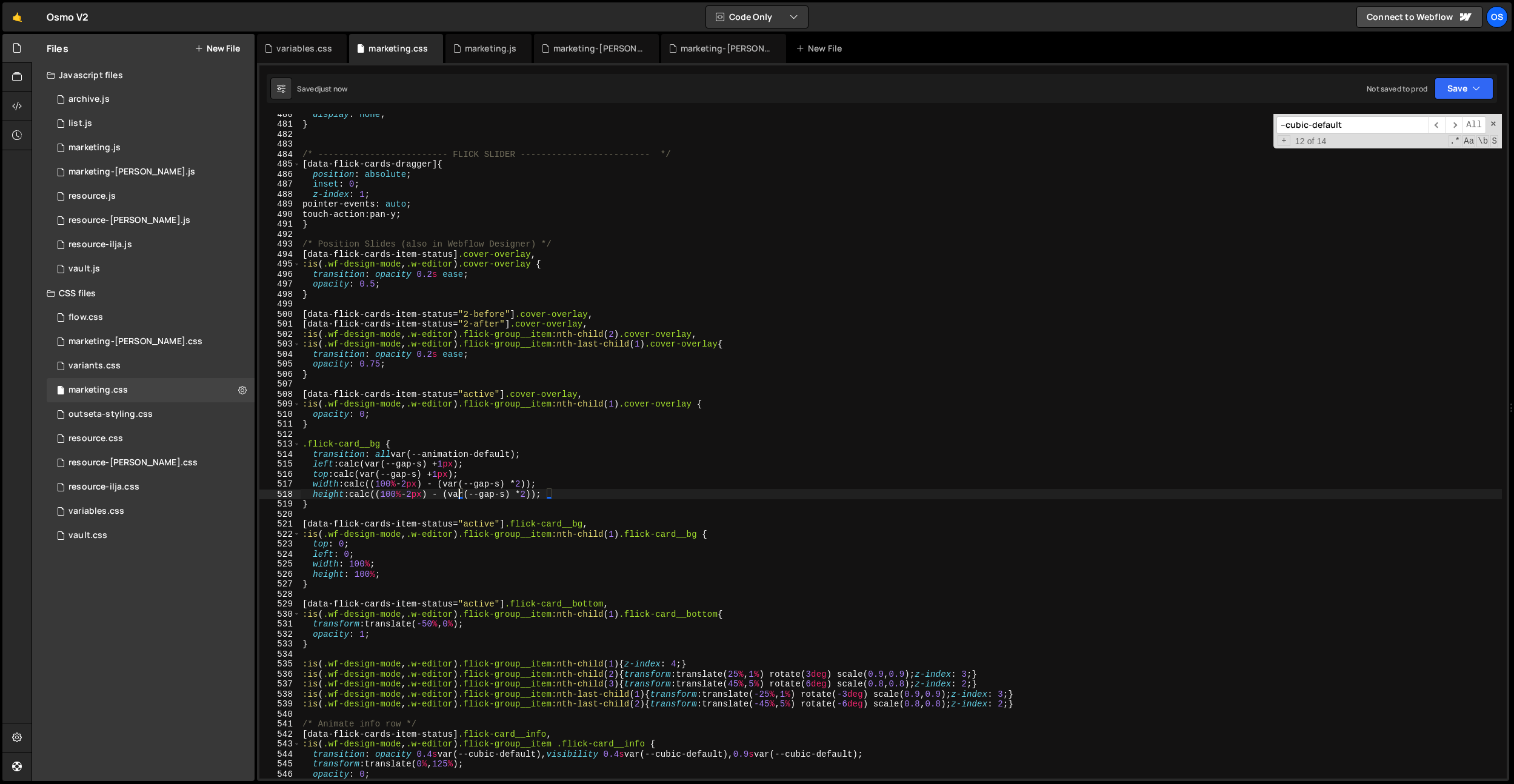
click at [461, 498] on div "display : none ; } /* ------------------------- FLICK SLIDER ------------------…" at bounding box center [901, 451] width 1202 height 684
drag, startPoint x: 550, startPoint y: 494, endPoint x: 546, endPoint y: 511, distance: 17.5
click at [550, 494] on div "display : none ; } /* ------------------------- FLICK SLIDER ------------------…" at bounding box center [901, 451] width 1202 height 684
click at [423, 468] on div "display : none ; } /* ------------------------- FLICK SLIDER ------------------…" at bounding box center [901, 451] width 1202 height 684
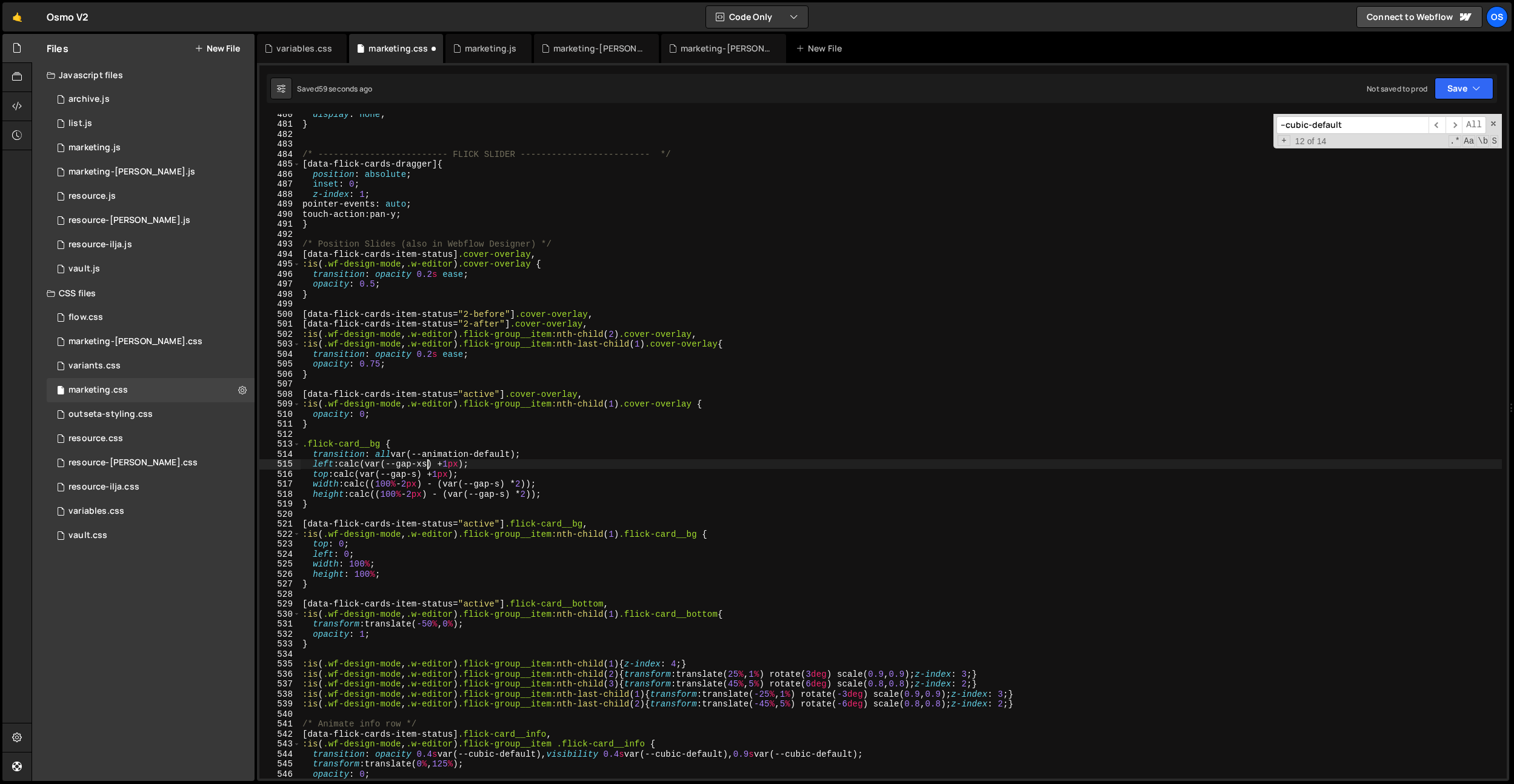
click at [414, 473] on div "display : none ; } /* ------------------------- FLICK SLIDER ------------------…" at bounding box center [901, 451] width 1202 height 684
click at [416, 473] on div "display : none ; } /* ------------------------- FLICK SLIDER ------------------…" at bounding box center [901, 451] width 1202 height 684
click at [425, 465] on div "display : none ; } /* ------------------------- FLICK SLIDER ------------------…" at bounding box center [901, 451] width 1202 height 684
click at [512, 486] on div "display : none ; } /* ------------------------- FLICK SLIDER ------------------…" at bounding box center [901, 451] width 1202 height 684
drag, startPoint x: 531, startPoint y: 474, endPoint x: 524, endPoint y: 490, distance: 17.5
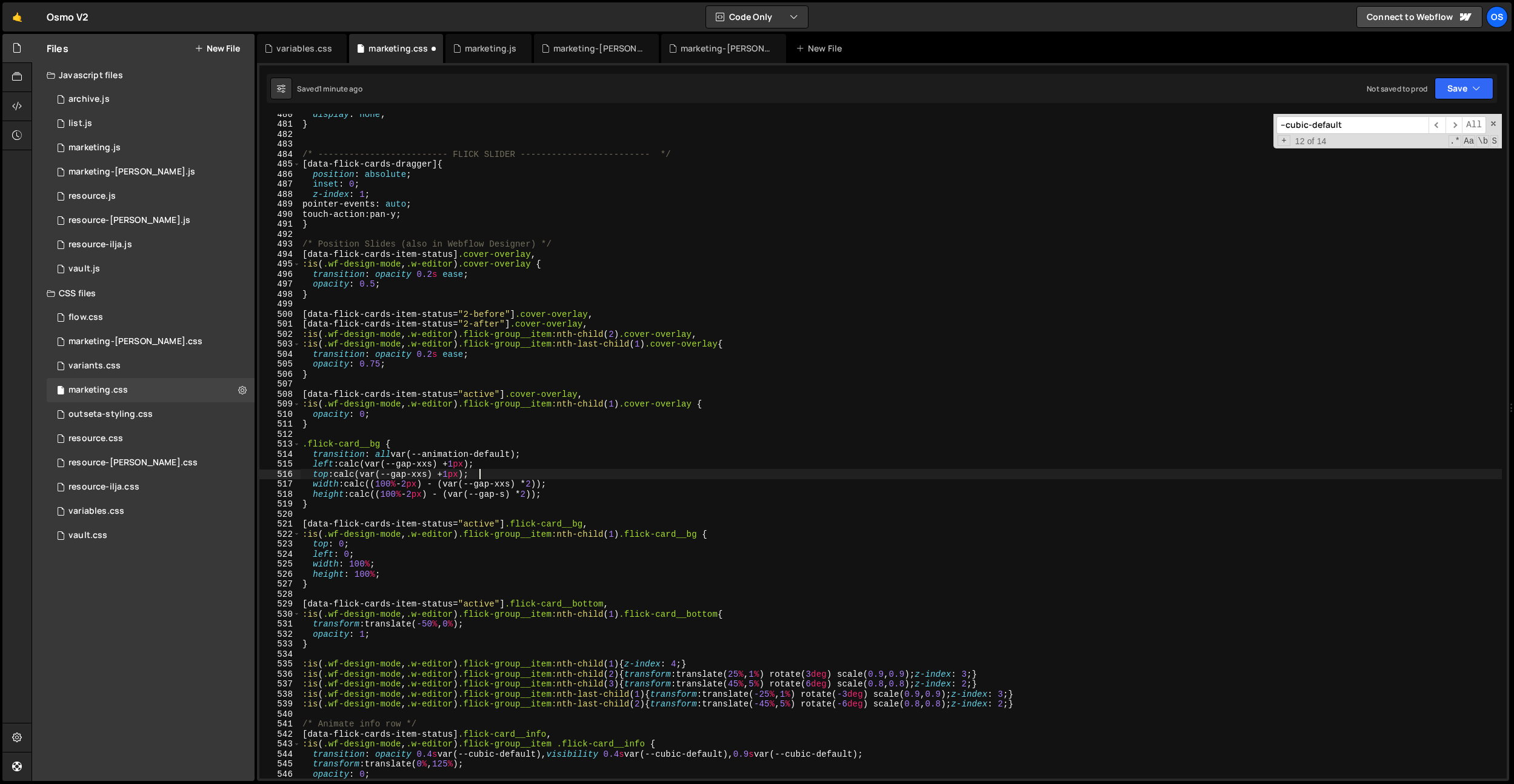
click at [531, 474] on div "display : none ; } /* ------------------------- FLICK SLIDER ------------------…" at bounding box center [901, 451] width 1202 height 684
click at [515, 498] on div "display : none ; } /* ------------------------- FLICK SLIDER ------------------…" at bounding box center [901, 451] width 1202 height 684
click at [529, 454] on div "display : none ; } /* ------------------------- FLICK SLIDER ------------------…" at bounding box center [901, 451] width 1202 height 684
drag, startPoint x: 582, startPoint y: 404, endPoint x: 588, endPoint y: 401, distance: 6.7
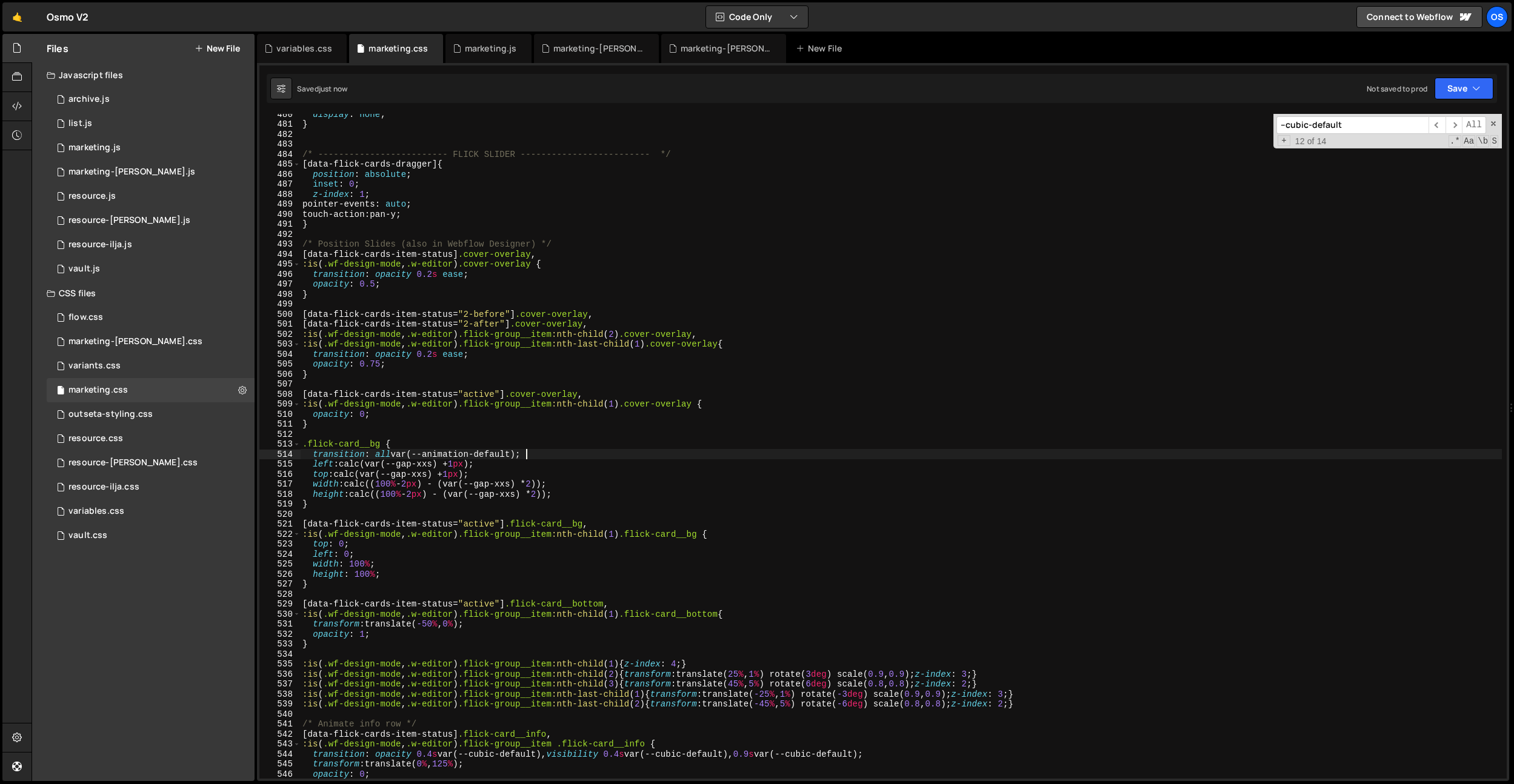
click at [582, 404] on div "display : none ; } /* ------------------------- FLICK SLIDER ------------------…" at bounding box center [901, 451] width 1202 height 684
drag, startPoint x: 564, startPoint y: 486, endPoint x: 573, endPoint y: 499, distance: 15.8
click at [564, 486] on div "display : none ; } /* ------------------------- FLICK SLIDER ------------------…" at bounding box center [901, 451] width 1202 height 684
click at [580, 494] on div "display : none ; } /* ------------------------- FLICK SLIDER ------------------…" at bounding box center [901, 451] width 1202 height 684
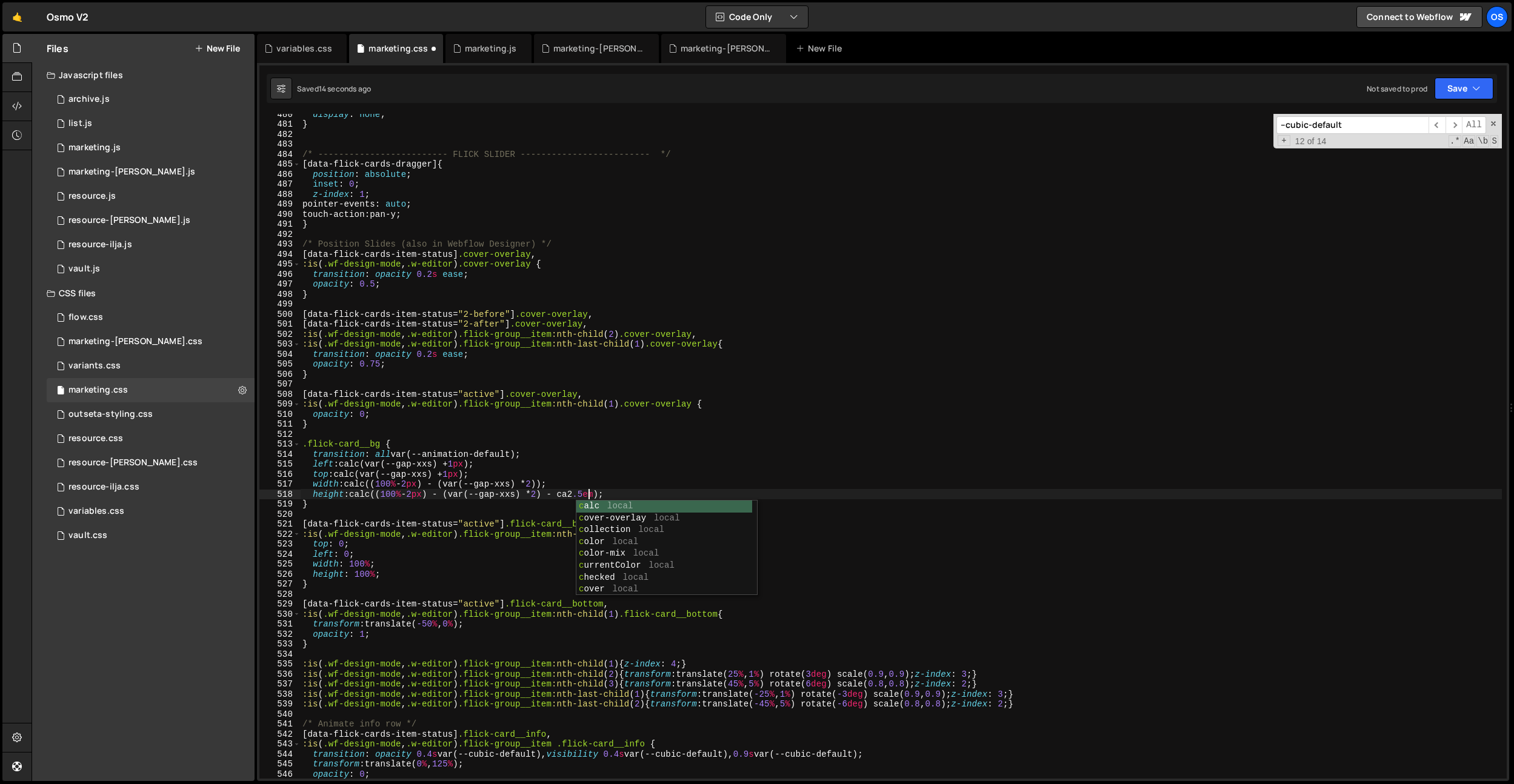
scroll to position [0, 20]
click at [559, 496] on div "display : none ; } /* ------------------------- FLICK SLIDER ------------------…" at bounding box center [901, 451] width 1202 height 684
click at [552, 486] on div "display : none ; } /* ------------------------- FLICK SLIDER ------------------…" at bounding box center [901, 451] width 1202 height 684
click at [617, 474] on div "display : none ; } /* ------------------------- FLICK SLIDER ------------------…" at bounding box center [901, 451] width 1202 height 684
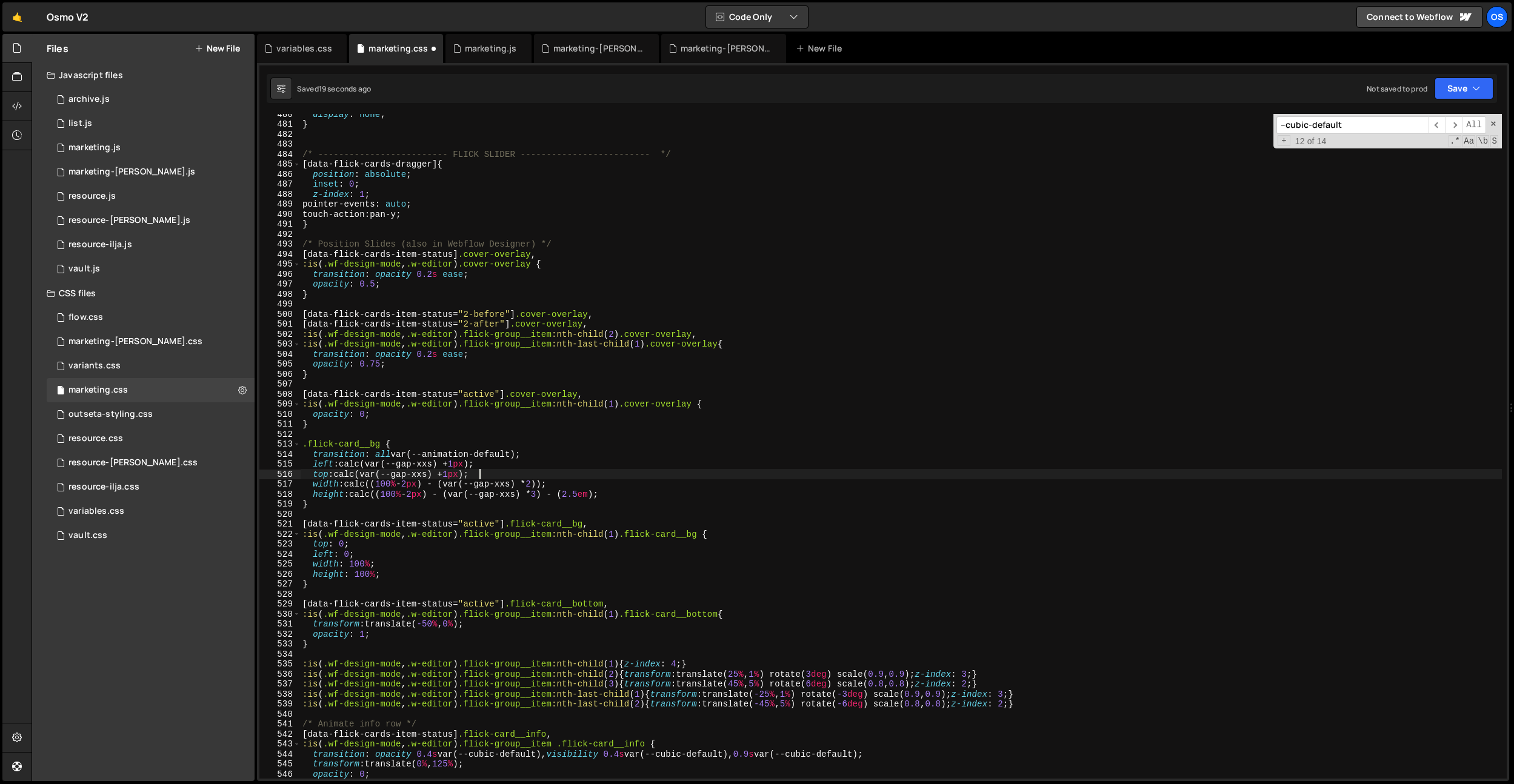
click at [592, 494] on div "display : none ; } /* ------------------------- FLICK SLIDER ------------------…" at bounding box center [901, 451] width 1202 height 684
drag, startPoint x: 609, startPoint y: 494, endPoint x: 588, endPoint y: 494, distance: 21.0
click at [588, 494] on div "display : none ; } /* ------------------------- FLICK SLIDER ------------------…" at bounding box center [901, 451] width 1202 height 684
click at [656, 463] on div "display : none ; } /* ------------------------- FLICK SLIDER ------------------…" at bounding box center [901, 451] width 1202 height 684
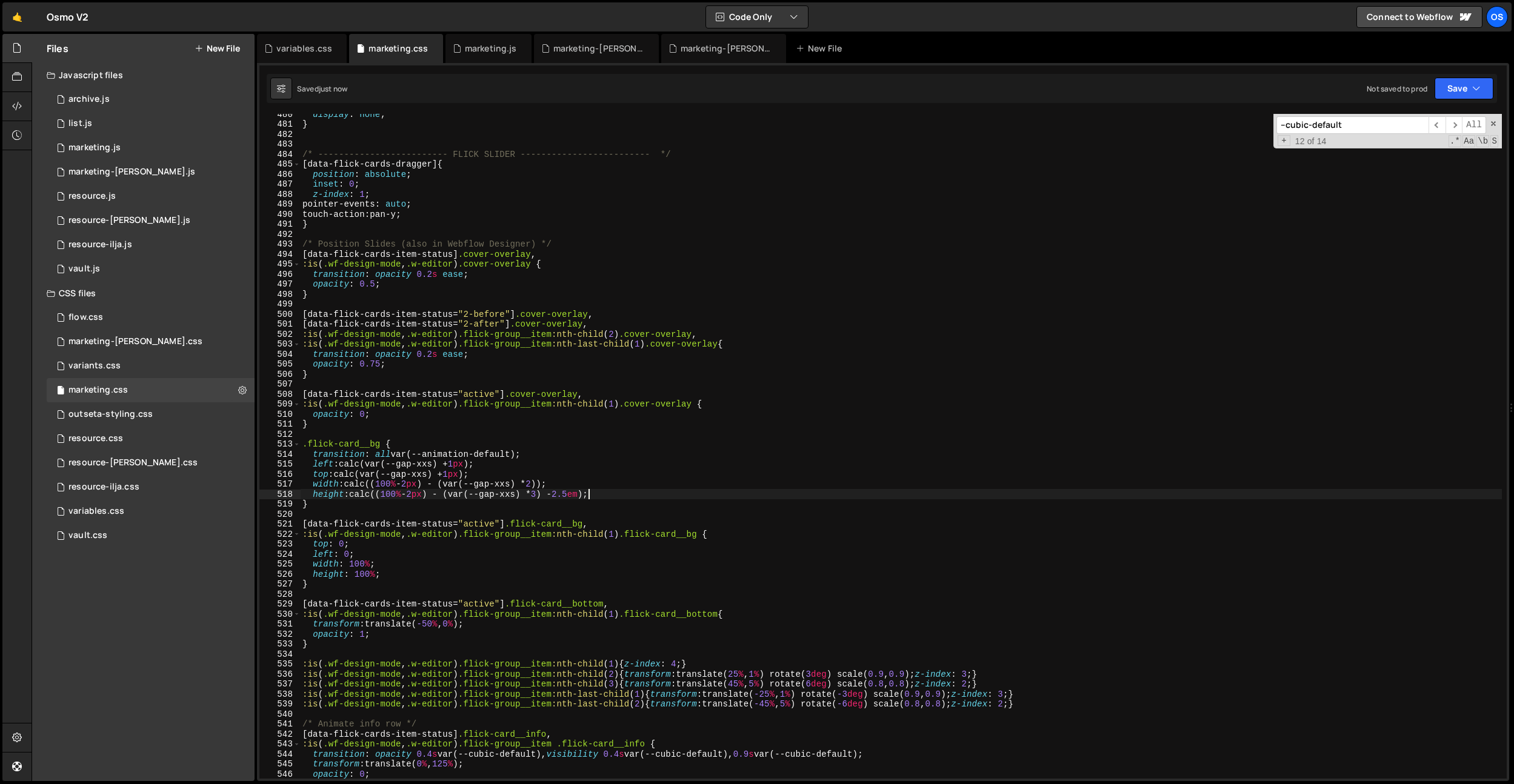
click at [589, 493] on div "display : none ; } /* ------------------------- FLICK SLIDER ------------------…" at bounding box center [901, 451] width 1202 height 684
click at [470, 351] on div "display : none ; } /* ------------------------- FLICK SLIDER ------------------…" at bounding box center [901, 451] width 1202 height 684
click at [508, 467] on div "display : none ; } /* ------------------------- FLICK SLIDER ------------------…" at bounding box center [901, 451] width 1202 height 684
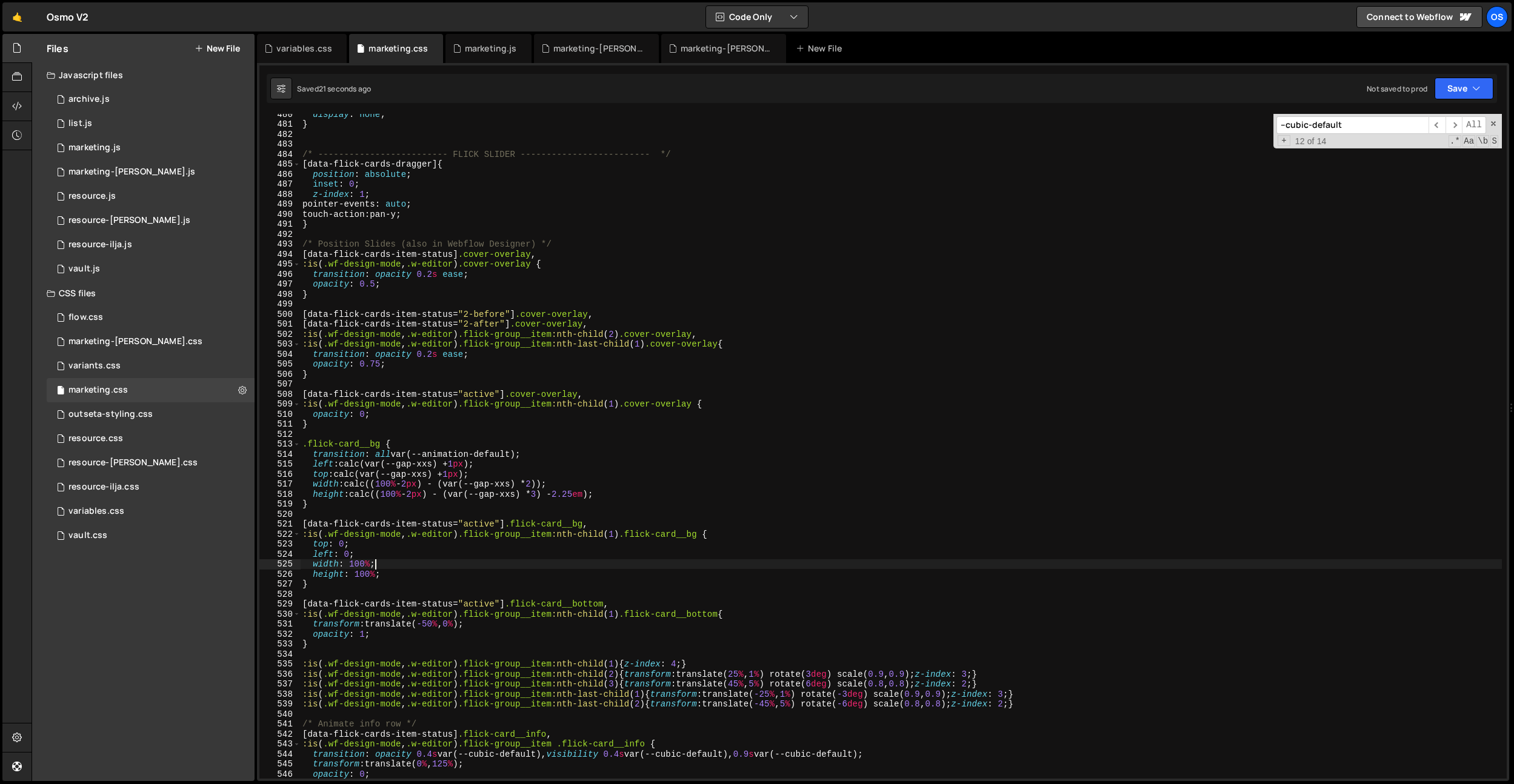
click at [506, 566] on div "display : none ; } /* ------------------------- FLICK SLIDER ------------------…" at bounding box center [901, 451] width 1202 height 684
click at [458, 609] on div "display : none ; } /* ------------------------- FLICK SLIDER ------------------…" at bounding box center [901, 451] width 1202 height 684
click at [464, 589] on div "display : none ; } /* ------------------------- FLICK SLIDER ------------------…" at bounding box center [901, 451] width 1202 height 684
type textarea "}"
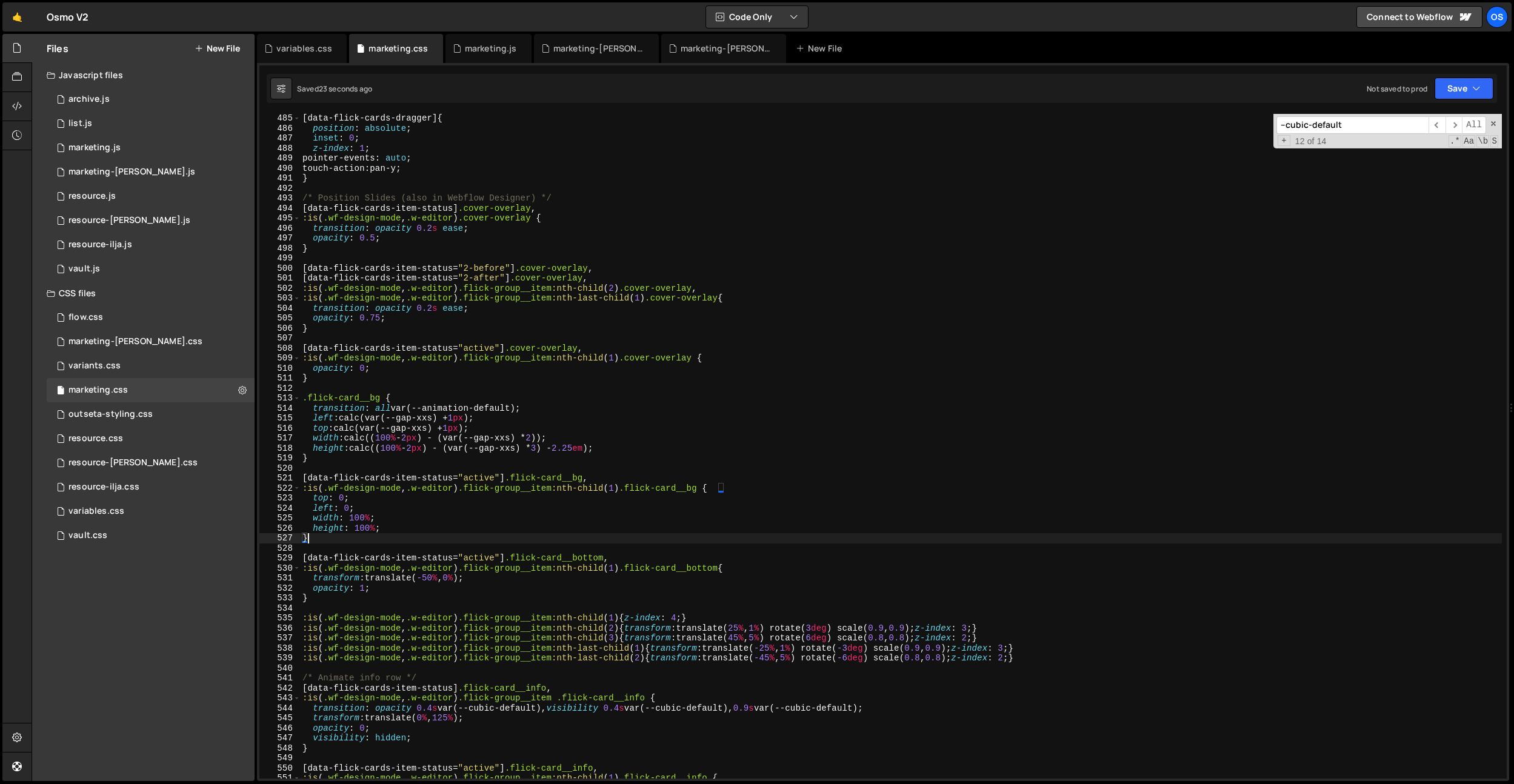
scroll to position [4907, 0]
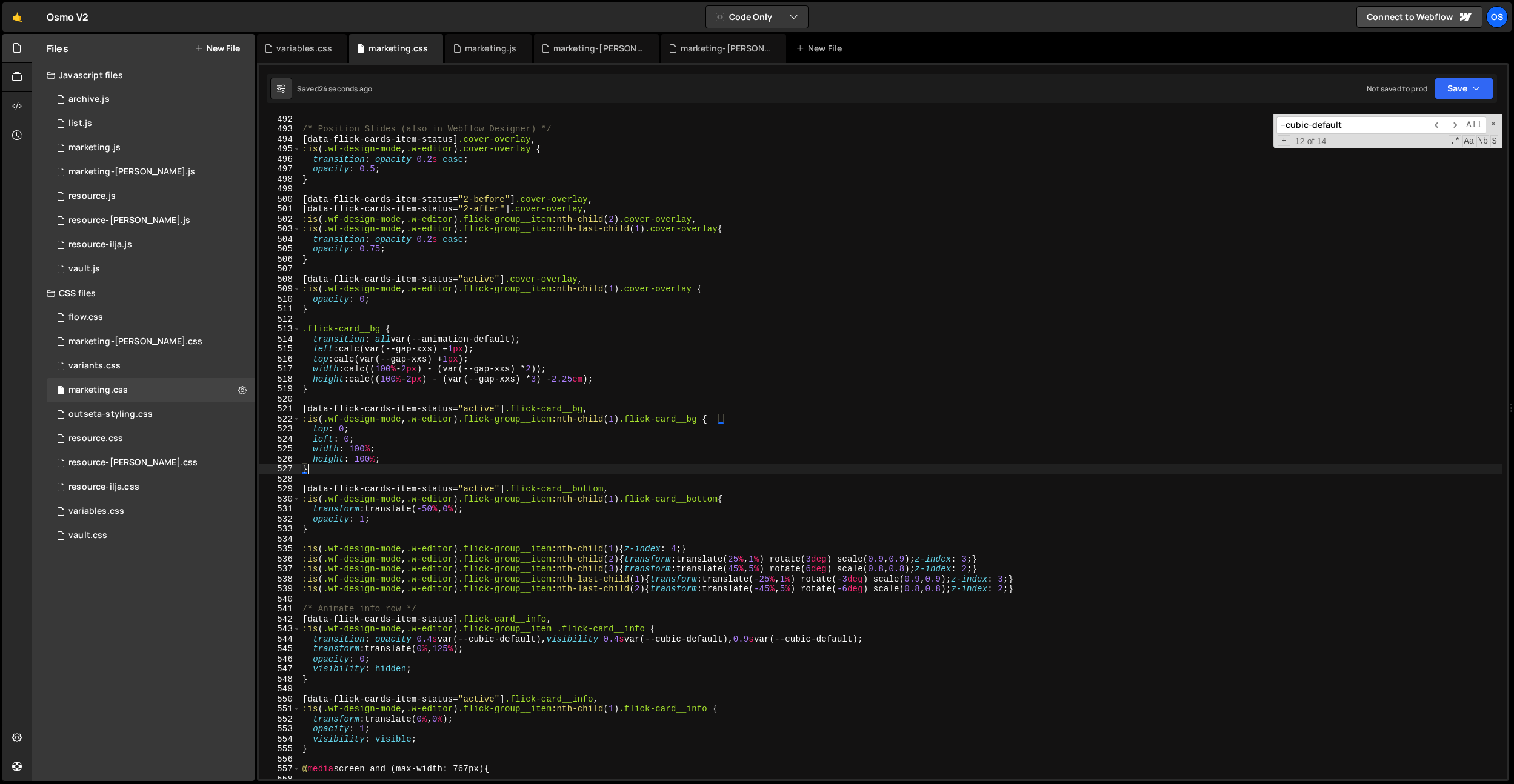
click at [434, 540] on div "} /* Position Slides (also in Webflow Designer) */ [ data-flick-cards-item-stat…" at bounding box center [901, 446] width 1202 height 684
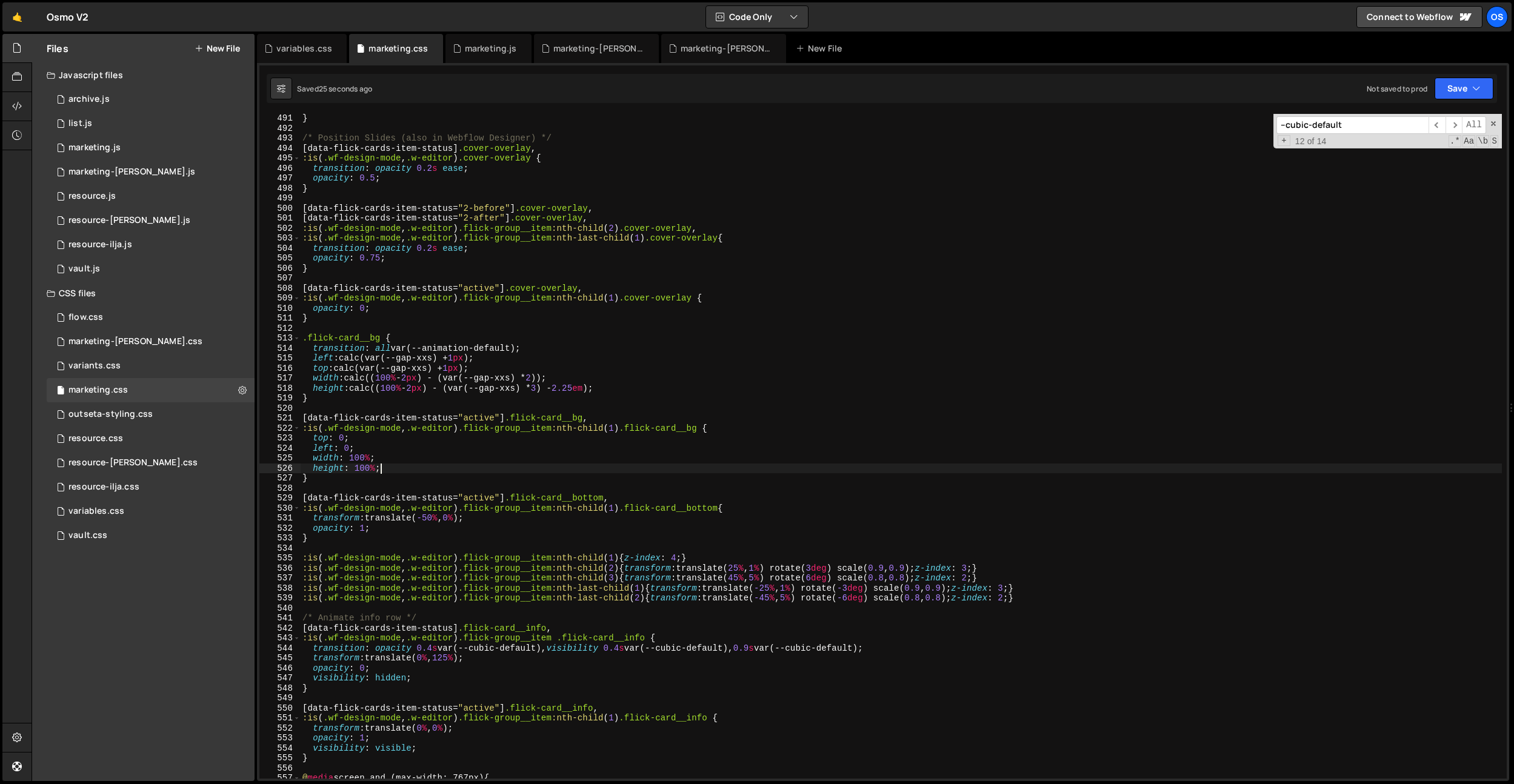
click at [455, 469] on div "} /* Position Slides (also in Webflow Designer) */ [ data-flick-cards-item-stat…" at bounding box center [901, 455] width 1202 height 684
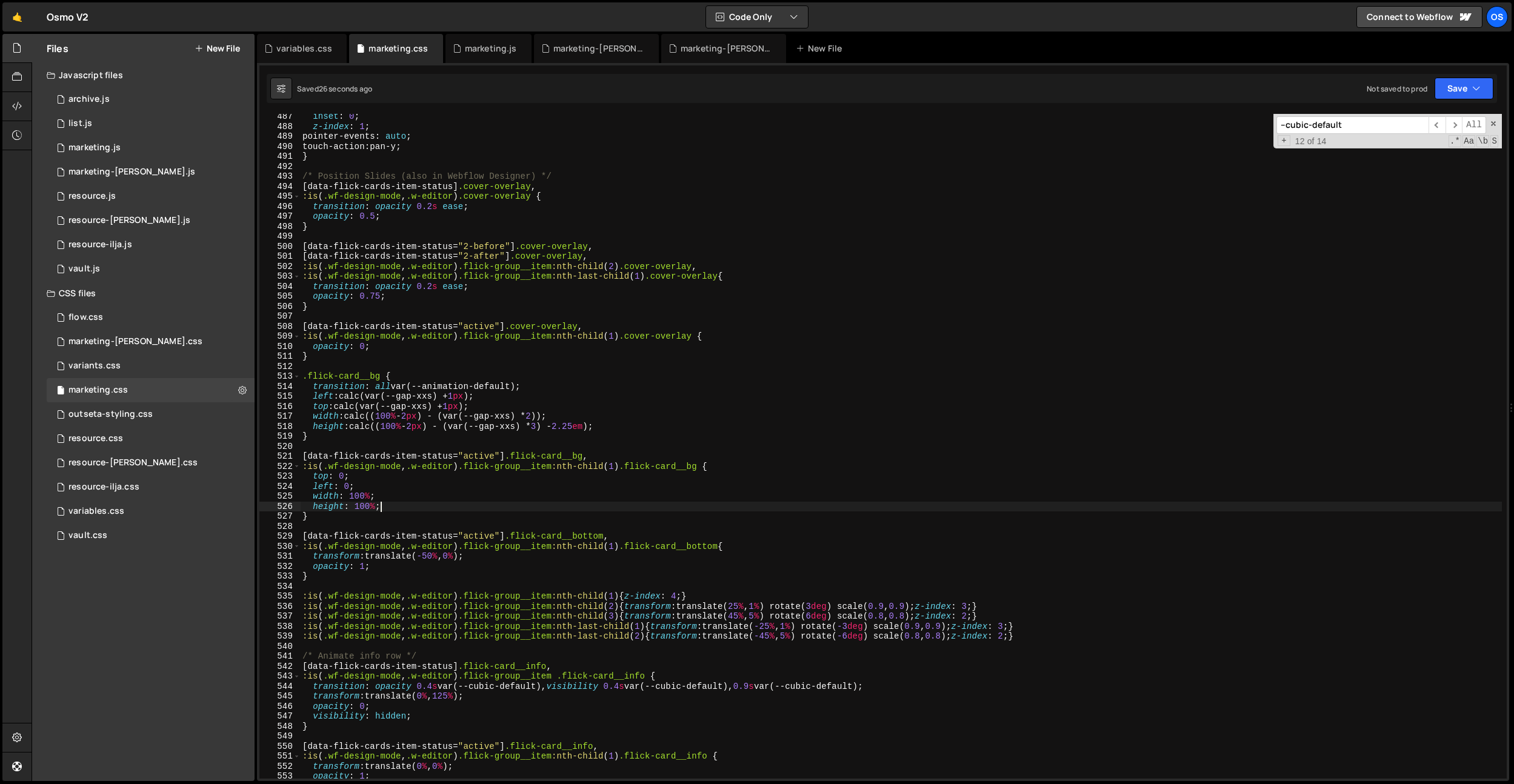
scroll to position [4857, 0]
click at [443, 444] on div "inset : 0 ; z-index : 1 ; pointer-events : auto ; touch-action : pan-y ; } /* P…" at bounding box center [901, 456] width 1202 height 684
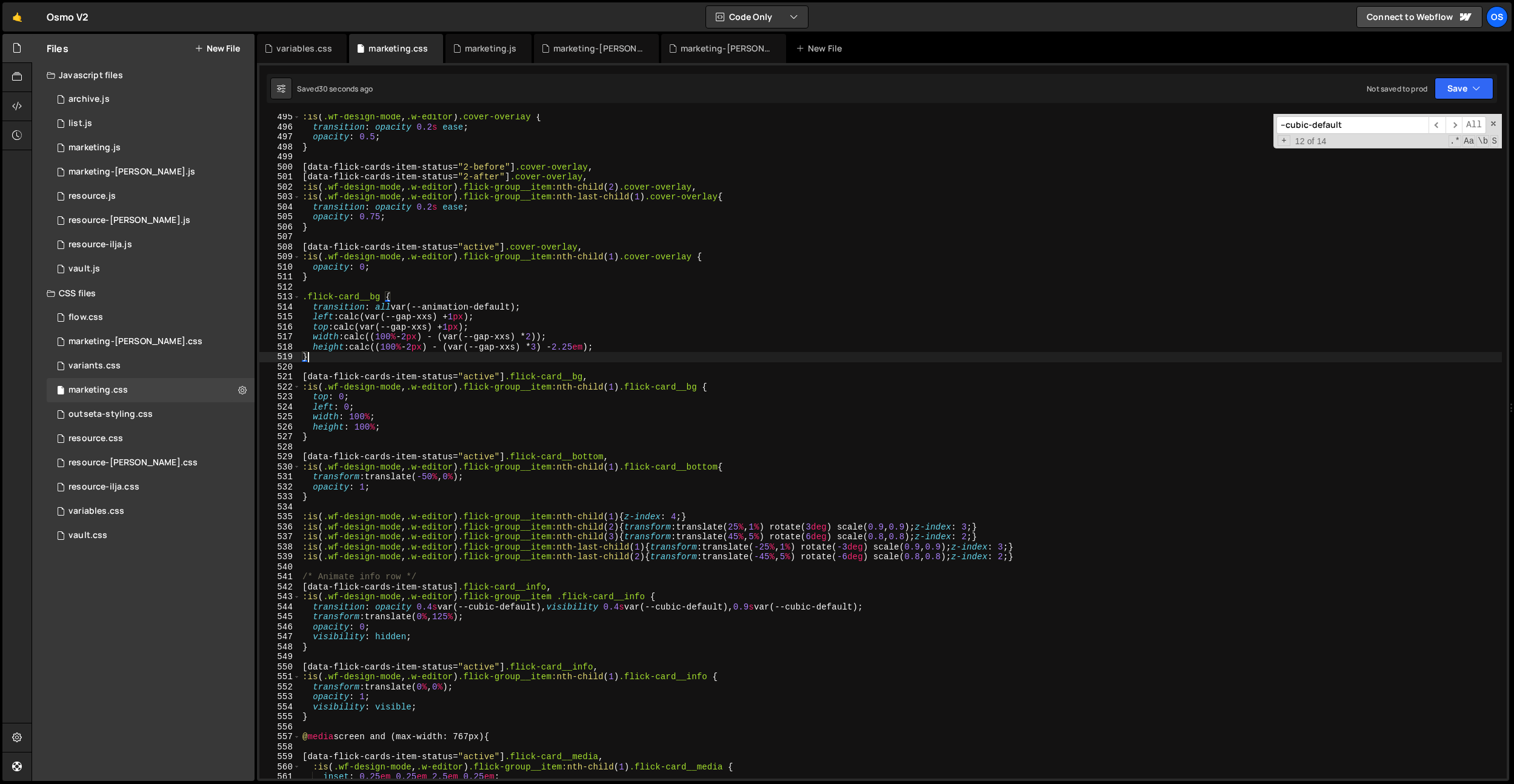
scroll to position [4939, 0]
click at [472, 642] on div ":is ( .wf-design-mode , .w-editor ) .cover-overlay { transition : opacity 0.2 s…" at bounding box center [901, 454] width 1202 height 684
click at [466, 644] on div ":is ( .wf-design-mode , .w-editor ) .cover-overlay { transition : opacity 0.2 s…" at bounding box center [901, 454] width 1202 height 684
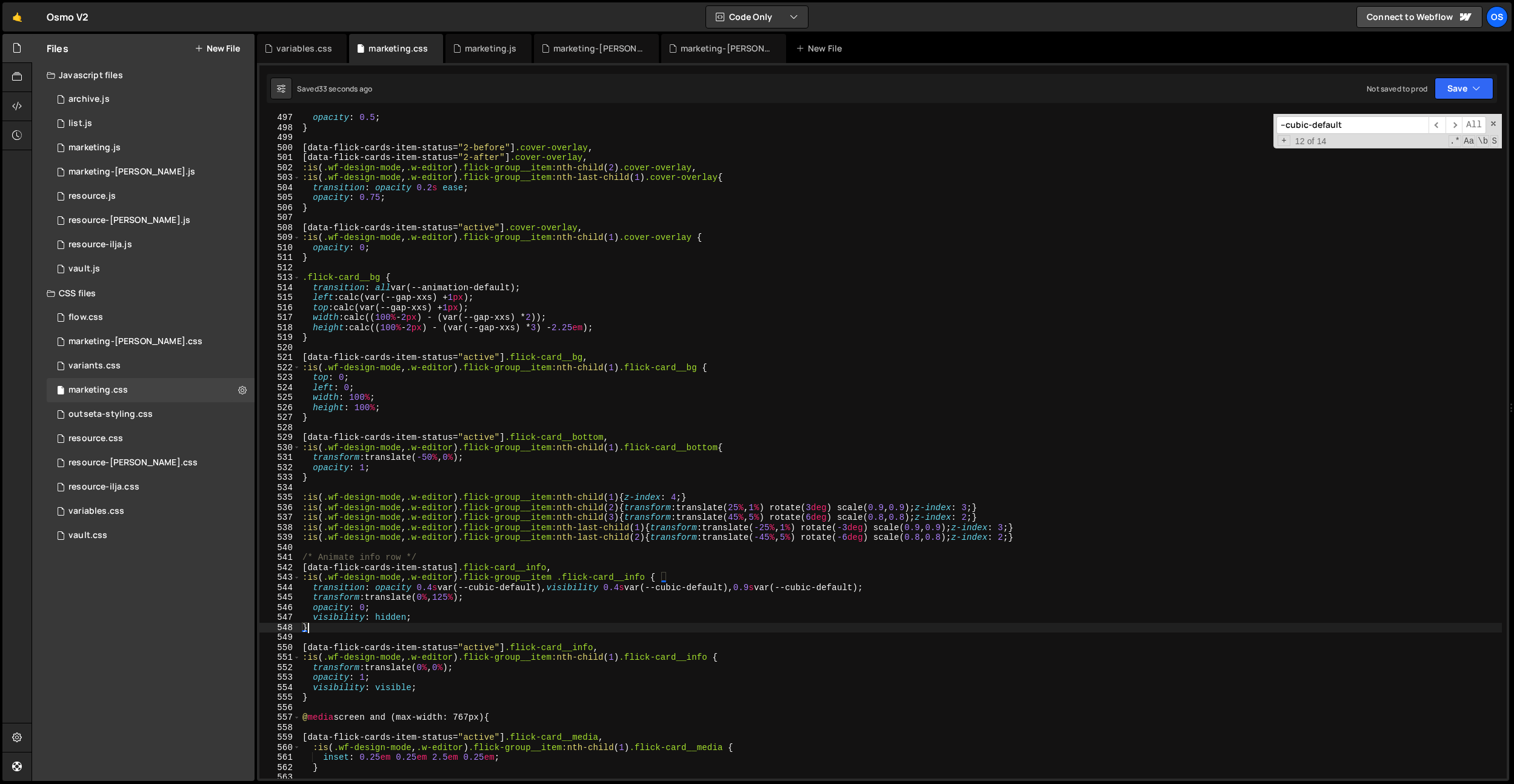
scroll to position [4968, 0]
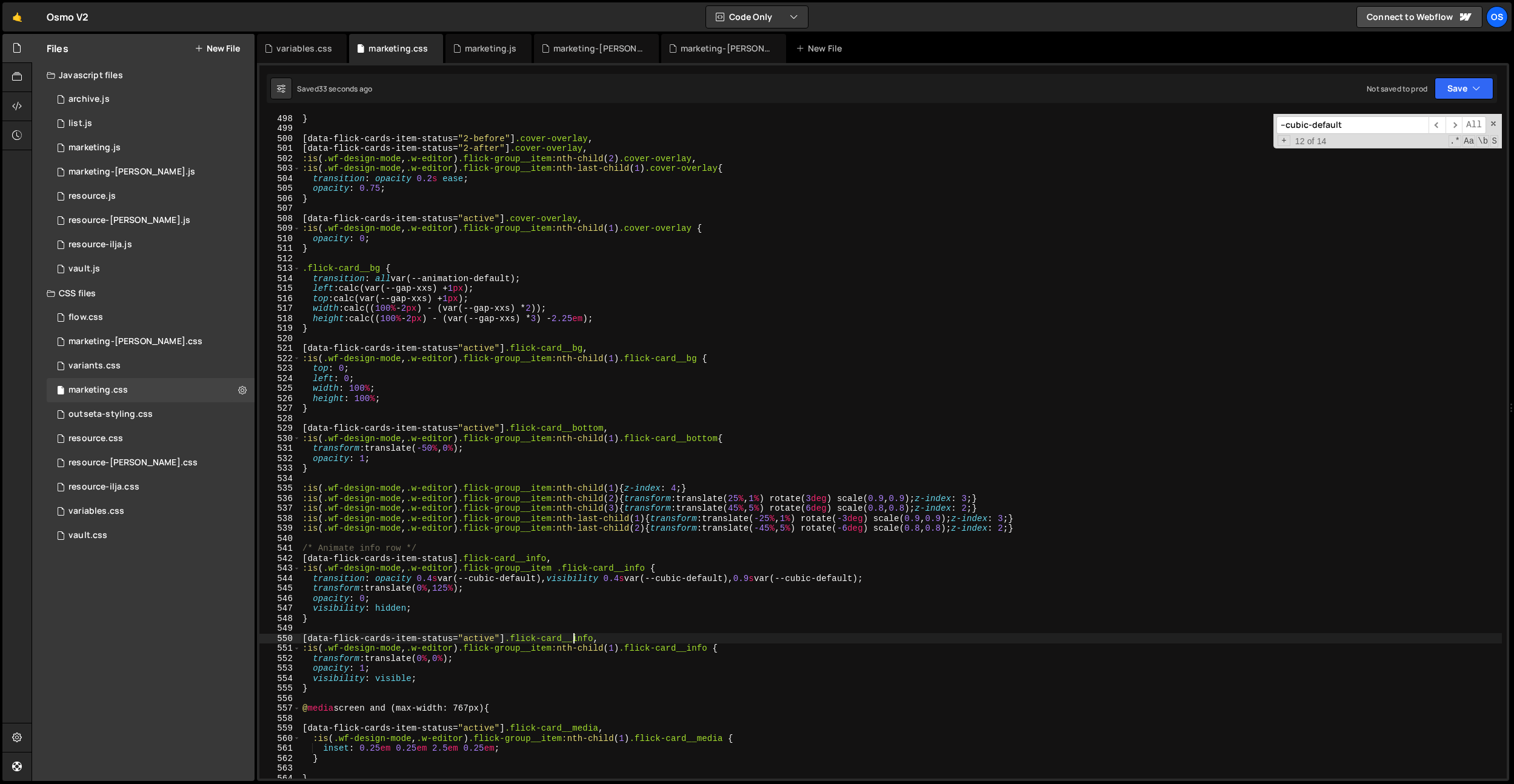
click at [574, 642] on div "} [ data-flick-cards-item-status = " 2-before " ] .cover-overlay , [ data-flick…" at bounding box center [901, 455] width 1202 height 684
click at [457, 658] on div "} [ data-flick-cards-item-status = " 2-before " ] .cover-overlay , [ data-flick…" at bounding box center [901, 455] width 1202 height 684
click at [449, 590] on div "} [ data-flick-cards-item-status = " 2-before " ] .cover-overlay , [ data-flick…" at bounding box center [901, 455] width 1202 height 684
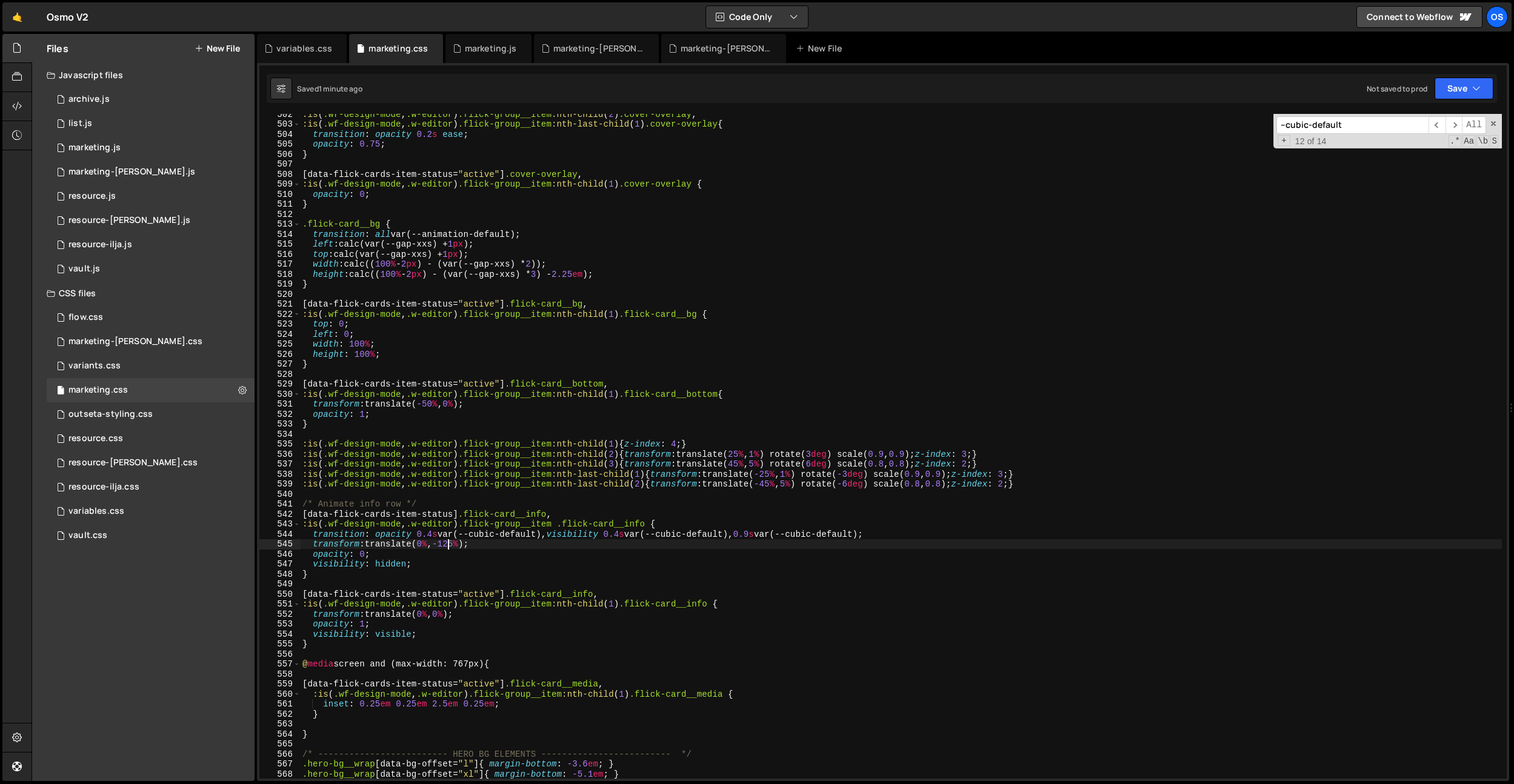
click at [565, 428] on div ":is ( .wf-design-mode , .w-editor ) .flick-group__item :nth-child ( 2 ) .cover-…" at bounding box center [901, 451] width 1202 height 684
click at [550, 414] on div ":is ( .wf-design-mode , .w-editor ) .flick-group__item :nth-child ( 2 ) .cover-…" at bounding box center [901, 451] width 1202 height 684
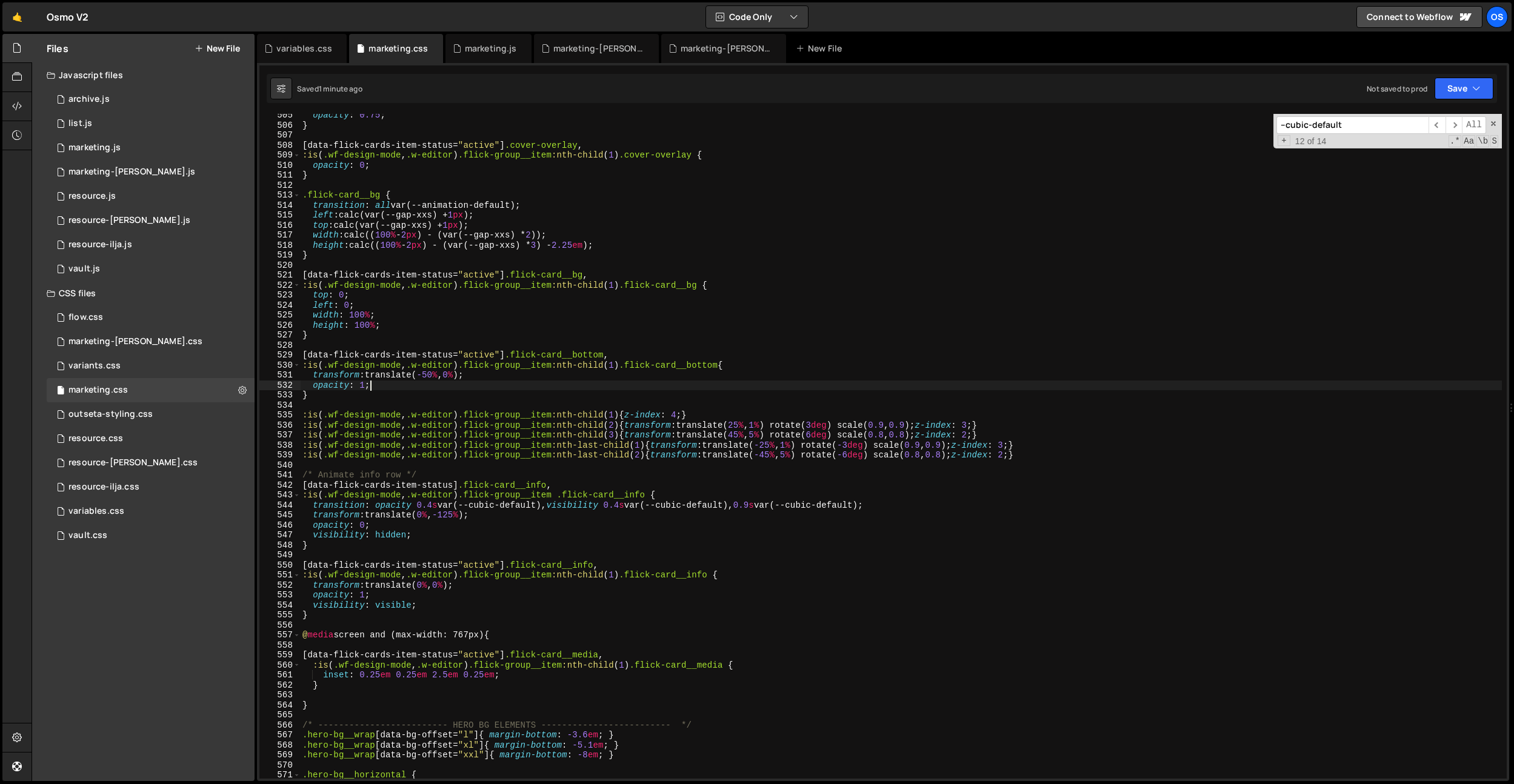
scroll to position [5040, 0]
drag, startPoint x: 419, startPoint y: 506, endPoint x: 548, endPoint y: 507, distance: 129.0
click at [548, 507] on div "opacity : 0.75 ; } [ data-flick-cards-item-status = " active " ] .cover-overlay…" at bounding box center [901, 452] width 1202 height 684
drag, startPoint x: 523, startPoint y: 207, endPoint x: 448, endPoint y: 279, distance: 104.0
click at [397, 204] on div "opacity : 0.75 ; } [ data-flick-cards-item-status = " active " ] .cover-overlay…" at bounding box center [901, 452] width 1202 height 684
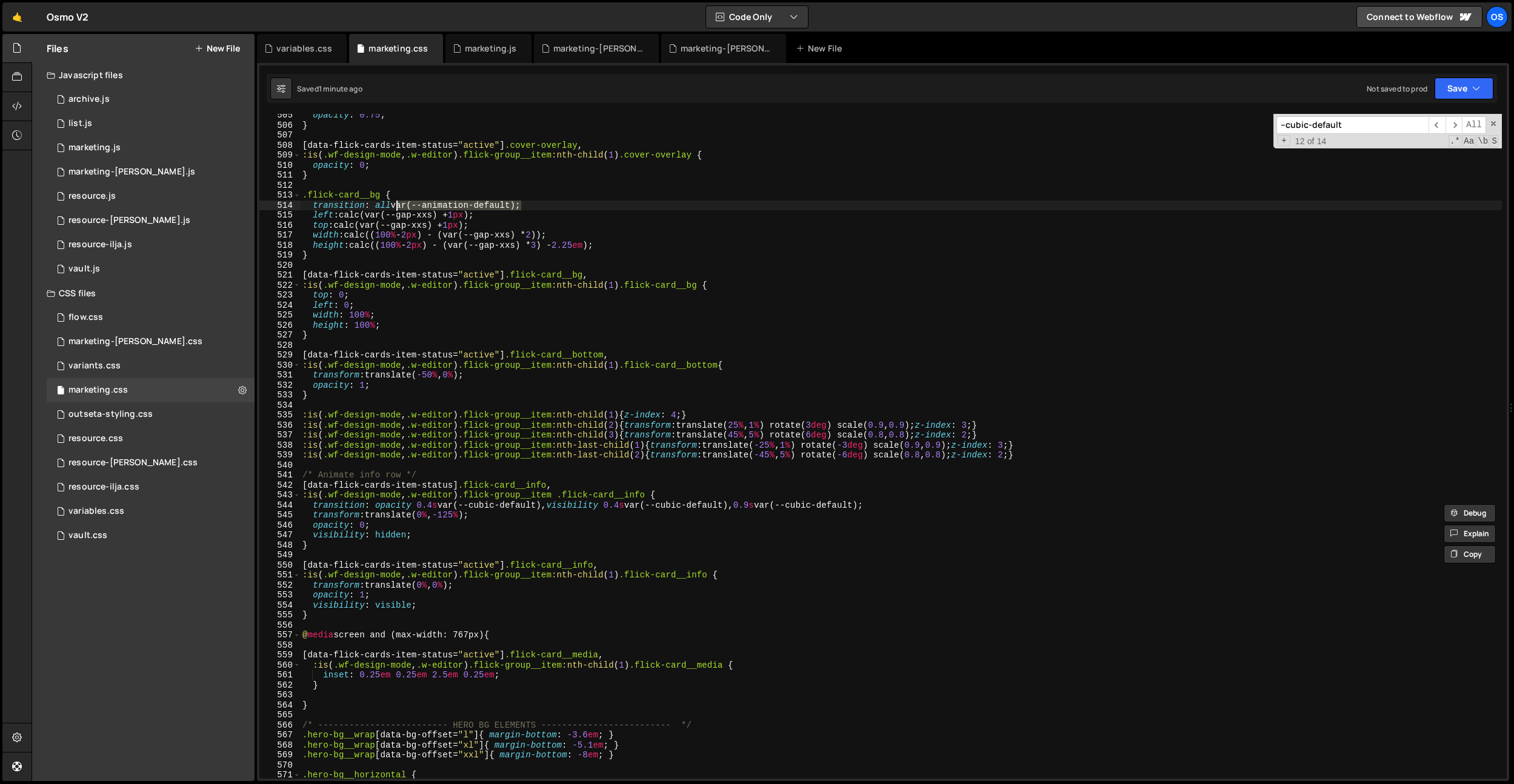
paste textarea "0.4s var(--cubic"
click at [463, 517] on div "opacity : 0.75 ; } [ data-flick-cards-item-status = " active " ] .cover-overlay…" at bounding box center [901, 452] width 1202 height 684
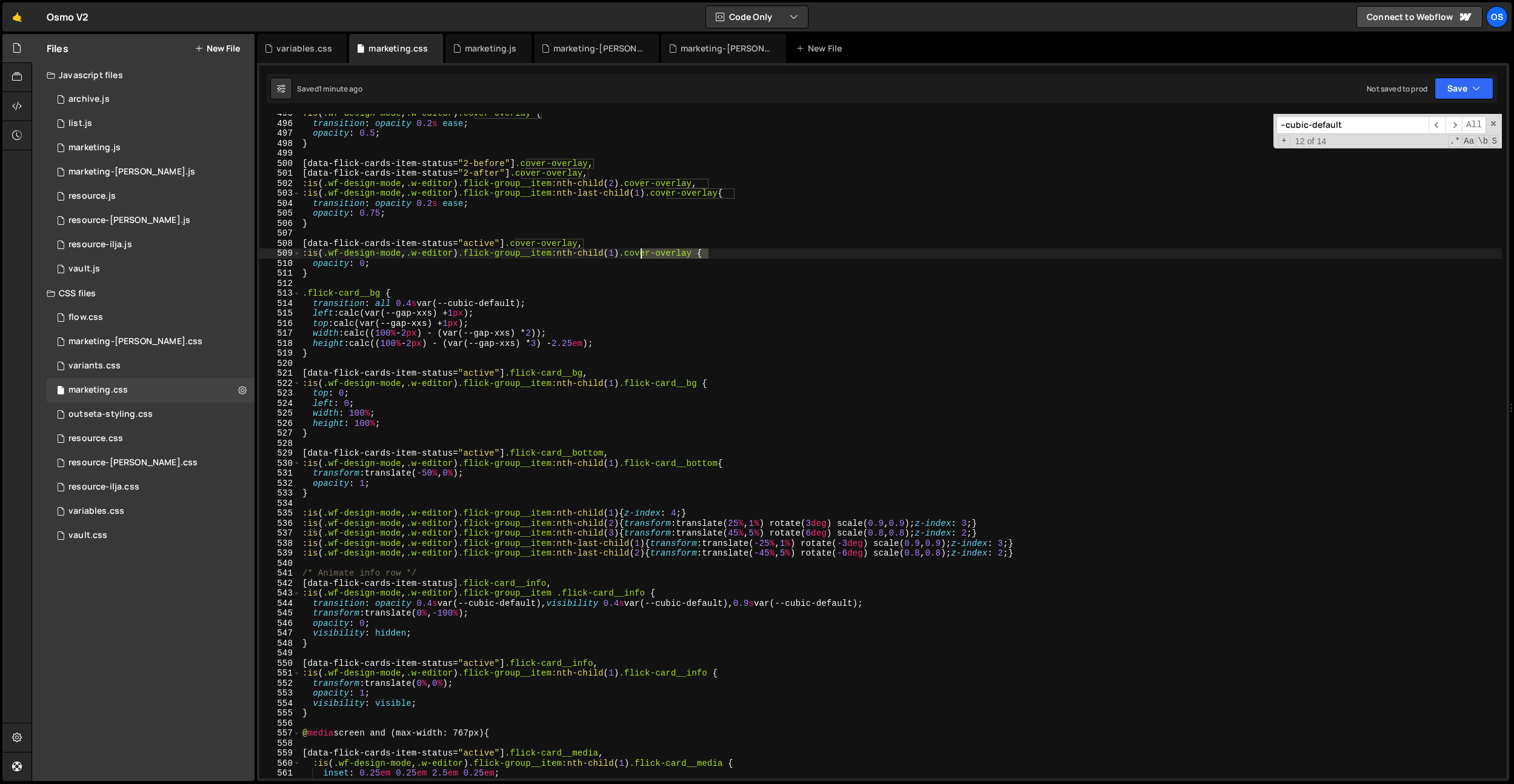
drag, startPoint x: 708, startPoint y: 254, endPoint x: 642, endPoint y: 253, distance: 66.0
click at [642, 253] on div ":is ( .wf-design-mode , .w-editor ) .cover-overlay { transition : opacity 0.2 s…" at bounding box center [901, 450] width 1202 height 684
click at [702, 275] on div ":is ( .wf-design-mode , .w-editor ) .cover-overlay { transition : opacity 0.2 s…" at bounding box center [901, 450] width 1202 height 684
drag, startPoint x: 710, startPoint y: 253, endPoint x: 640, endPoint y: 253, distance: 70.0
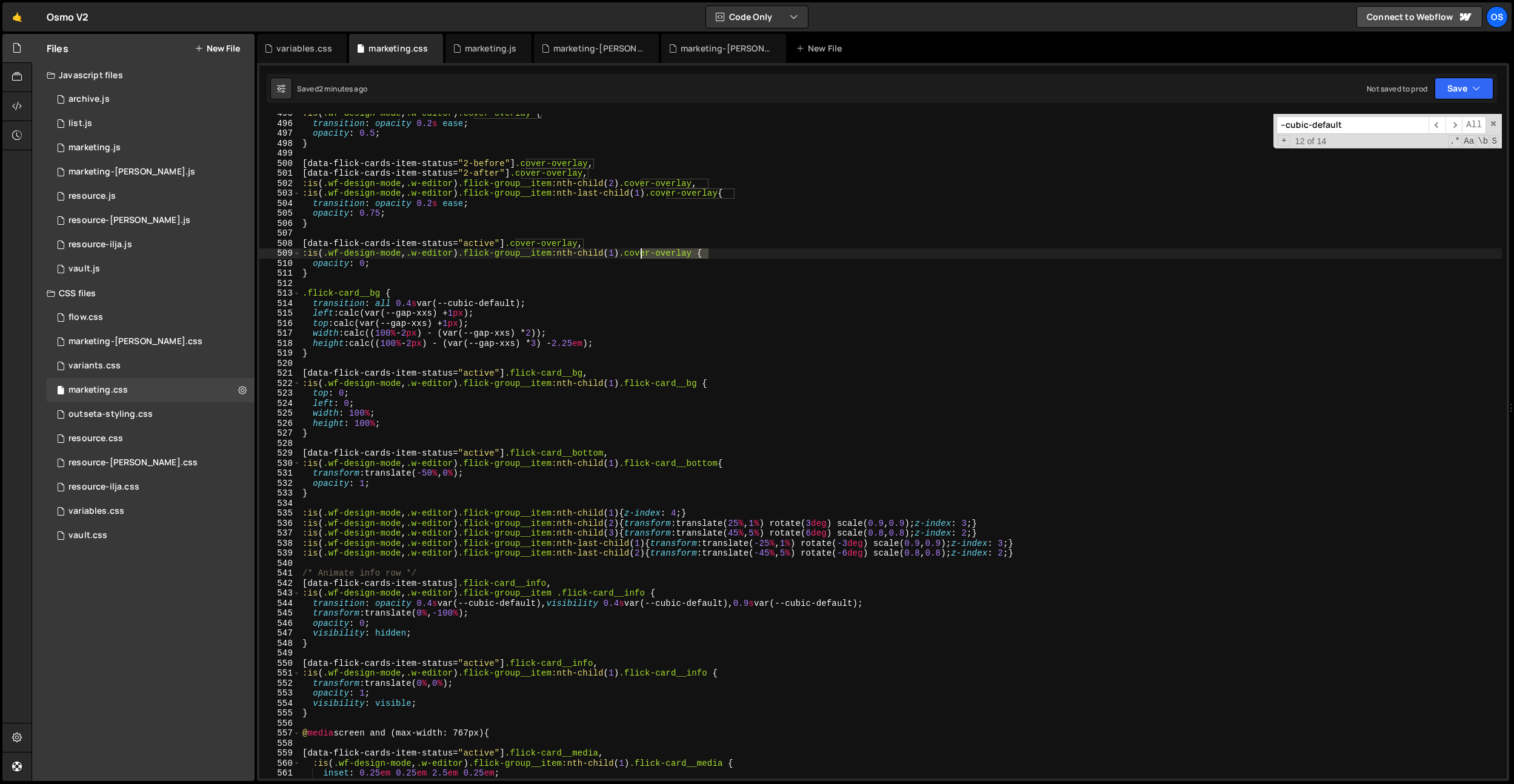
click at [640, 253] on div ":is ( .wf-design-mode , .w-editor ) .cover-overlay { transition : opacity 0.2 s…" at bounding box center [901, 450] width 1202 height 684
paste textarea "[data-flick-cards-item-status="active"] .cover-overlay,"
drag, startPoint x: 582, startPoint y: 241, endPoint x: 518, endPoint y: 242, distance: 64.0
click at [518, 242] on div ":is ( .wf-design-mode , .w-editor ) .cover-overlay { transition : opacity 0.2 s…" at bounding box center [901, 450] width 1202 height 684
paste textarea "2-after"
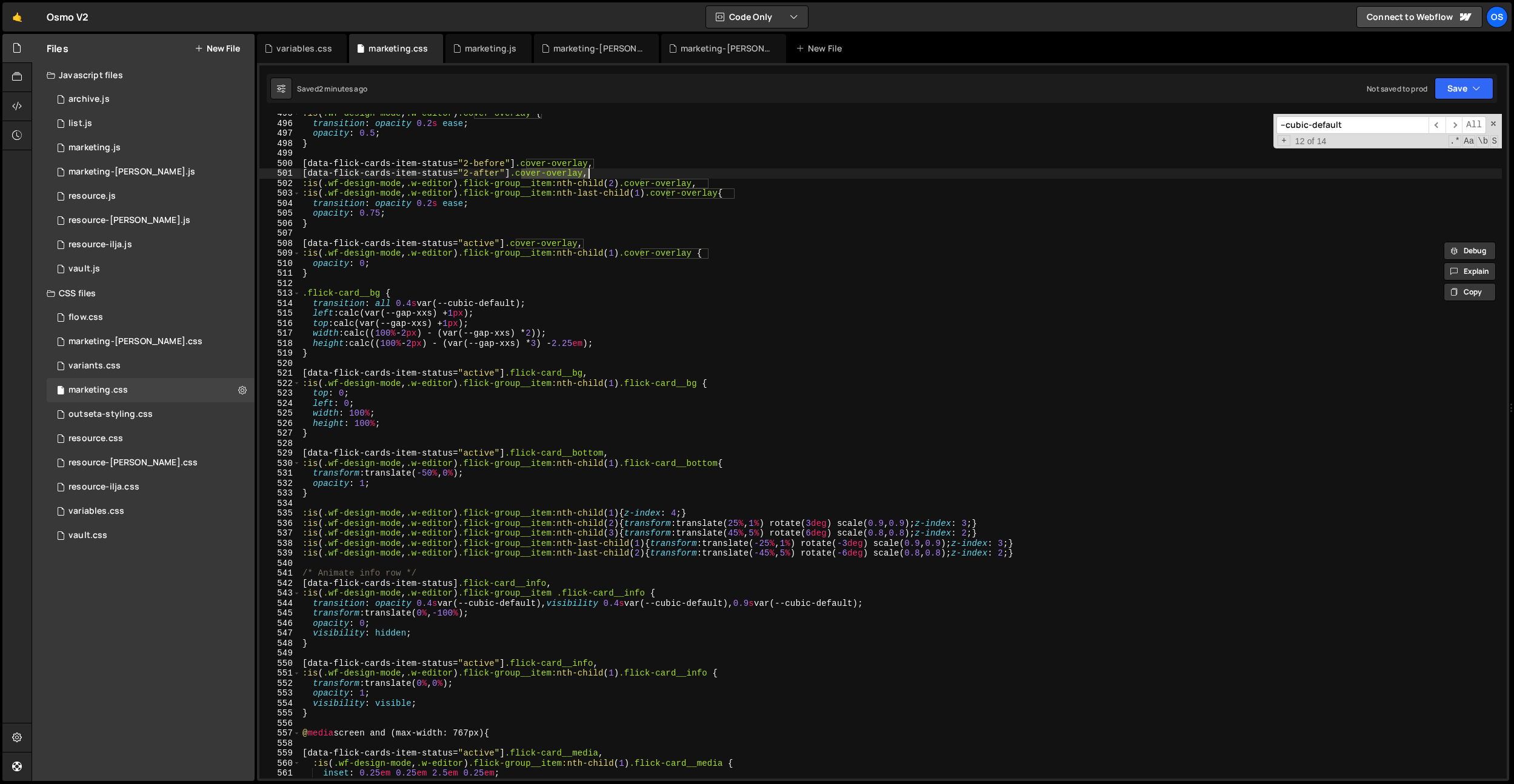
drag, startPoint x: 523, startPoint y: 175, endPoint x: 588, endPoint y: 172, distance: 65.1
click at [588, 172] on div ":is ( .wf-design-mode , .w-editor ) .cover-overlay { transition : opacity 0.2 s…" at bounding box center [901, 450] width 1202 height 684
paste textarea ".flick-card__bg {"
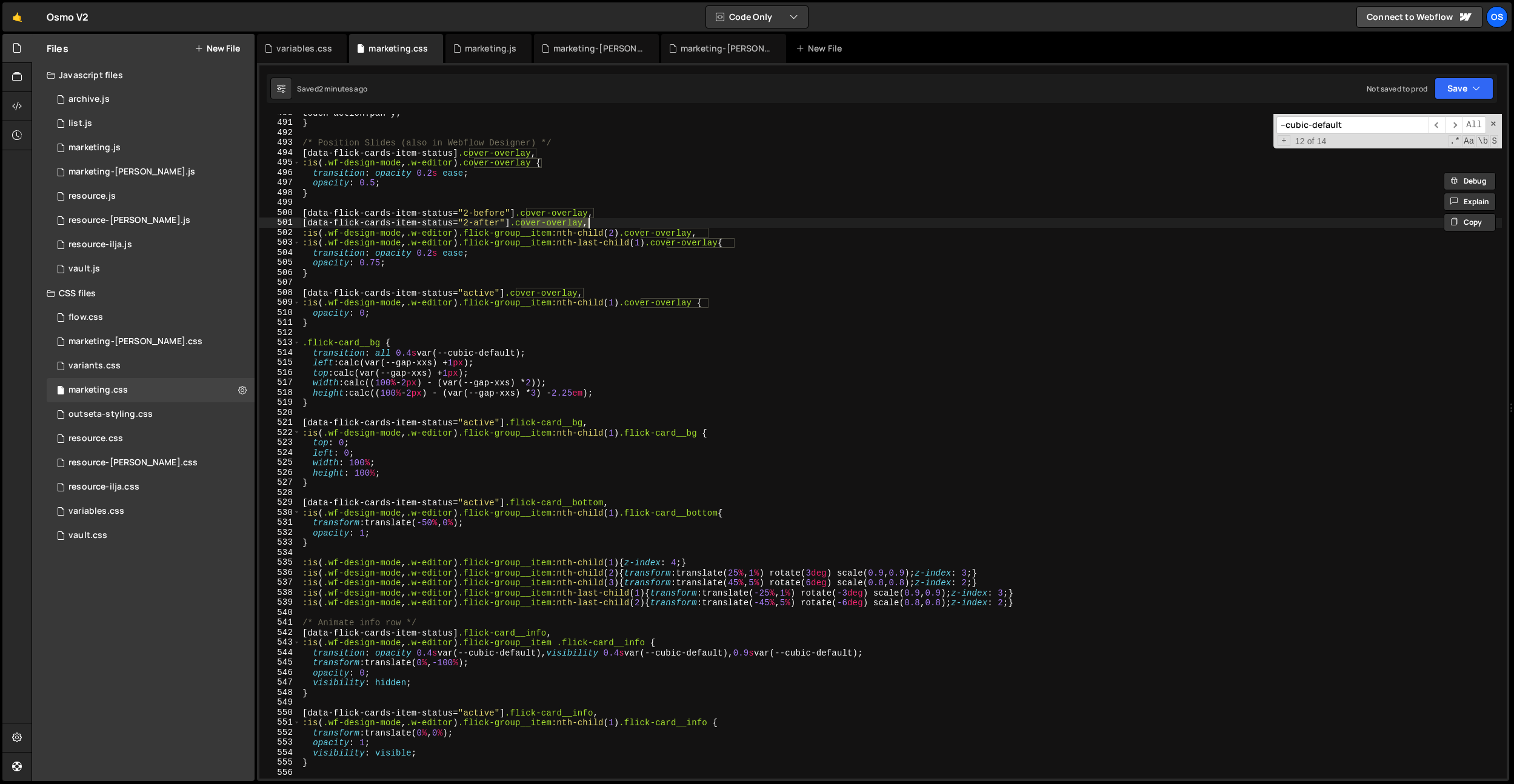
scroll to position [4886, 0]
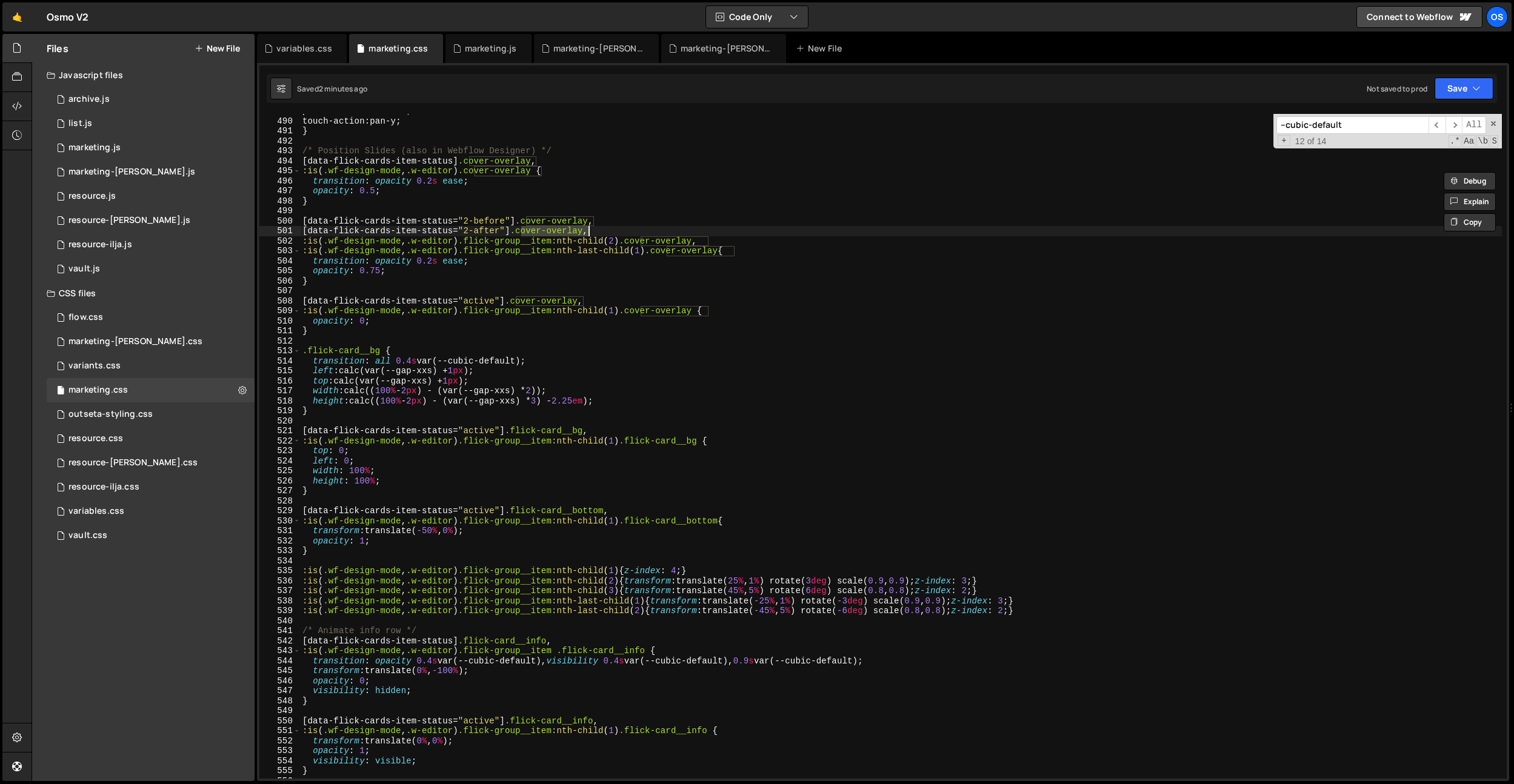
click at [742, 350] on div "pointer-events : auto ; touch-action : pan-y ; } /* Position Slides (also in We…" at bounding box center [901, 448] width 1202 height 684
drag, startPoint x: 602, startPoint y: 218, endPoint x: 708, endPoint y: 248, distance: 110.2
click at [602, 218] on div "pointer-events : auto ; touch-action : pan-y ; } /* Position Slides (also in We…" at bounding box center [901, 448] width 1202 height 684
drag, startPoint x: 735, startPoint y: 250, endPoint x: 667, endPoint y: 252, distance: 68.0
click at [667, 252] on div "pointer-events : auto ; touch-action : pan-y ; } /* Position Slides (also in We…" at bounding box center [901, 448] width 1202 height 684
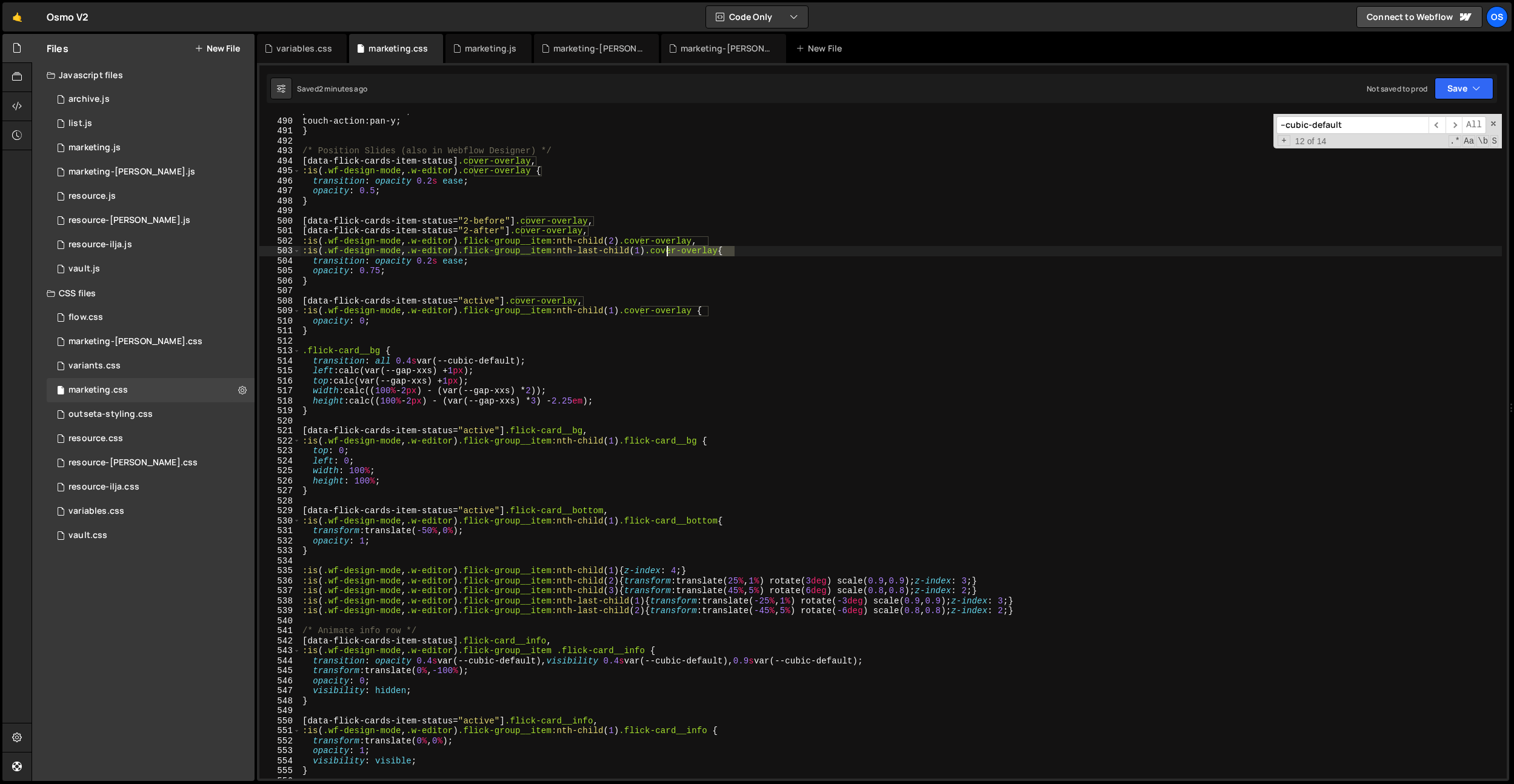
paste textarea "flick-card__media-dark"
drag, startPoint x: 643, startPoint y: 241, endPoint x: 708, endPoint y: 241, distance: 65.0
click at [708, 241] on div "pointer-events : auto ; touch-action : pan-y ; } /* Position Slides (also in We…" at bounding box center [901, 448] width 1202 height 684
paste textarea "flick-card__media-dark"
drag, startPoint x: 706, startPoint y: 311, endPoint x: 595, endPoint y: 309, distance: 111.0
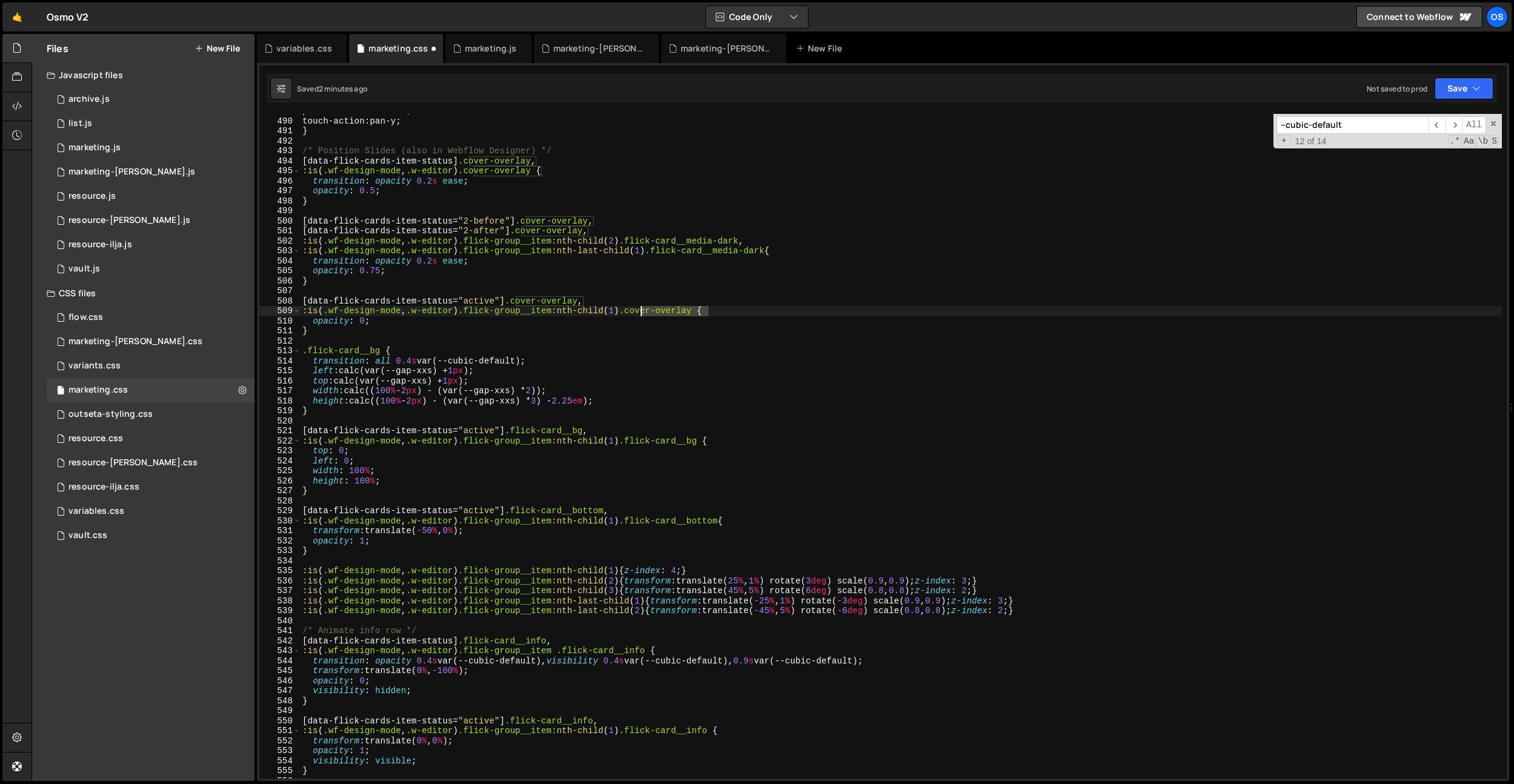
click at [643, 312] on div "pointer-events : auto ; touch-action : pan-y ; } /* Position Slides (also in We…" at bounding box center [901, 448] width 1202 height 684
paste textarea "flick-card__media-dark"
drag, startPoint x: 584, startPoint y: 301, endPoint x: 518, endPoint y: 302, distance: 66.0
click at [518, 302] on div "pointer-events : auto ; touch-action : pan-y ; } /* Position Slides (also in We…" at bounding box center [901, 448] width 1202 height 684
paste textarea "flick-card__media-dark"
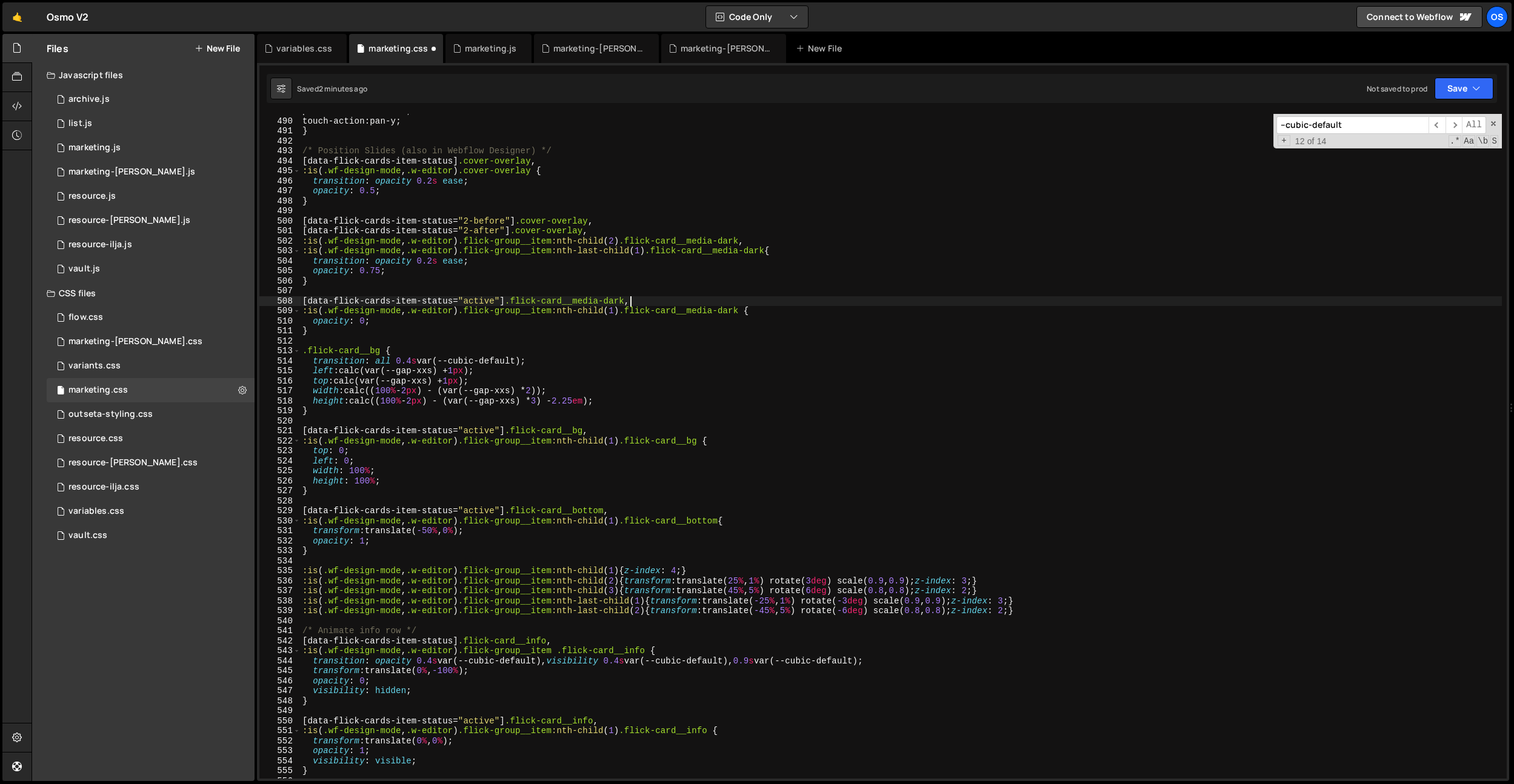
click at [782, 252] on div "pointer-events : auto ; touch-action : pan-y ; } /* Position Slides (also in We…" at bounding box center [901, 448] width 1202 height 684
drag, startPoint x: 588, startPoint y: 234, endPoint x: 525, endPoint y: 229, distance: 63.2
click at [521, 233] on div "pointer-events : auto ; touch-action : pan-y ; } /* Position Slides (also in We…" at bounding box center [901, 448] width 1202 height 684
paste textarea "flick-card__media-dark"
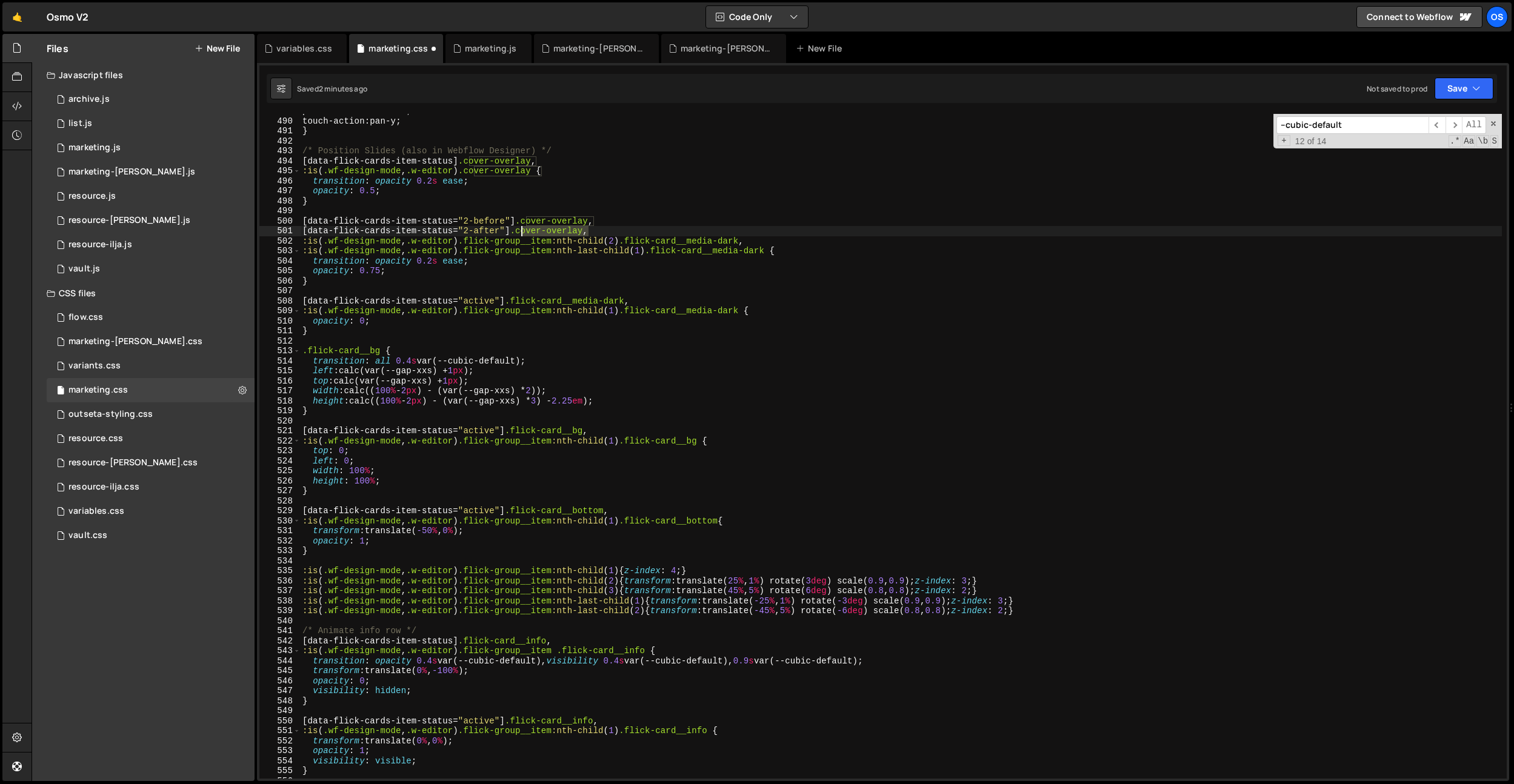
scroll to position [0, 20]
drag, startPoint x: 527, startPoint y: 223, endPoint x: 594, endPoint y: 221, distance: 67.0
click at [594, 221] on div "pointer-events : auto ; touch-action : pan-y ; } /* Position Slides (also in We…" at bounding box center [901, 448] width 1202 height 684
paste textarea "flick-card__media-dark"
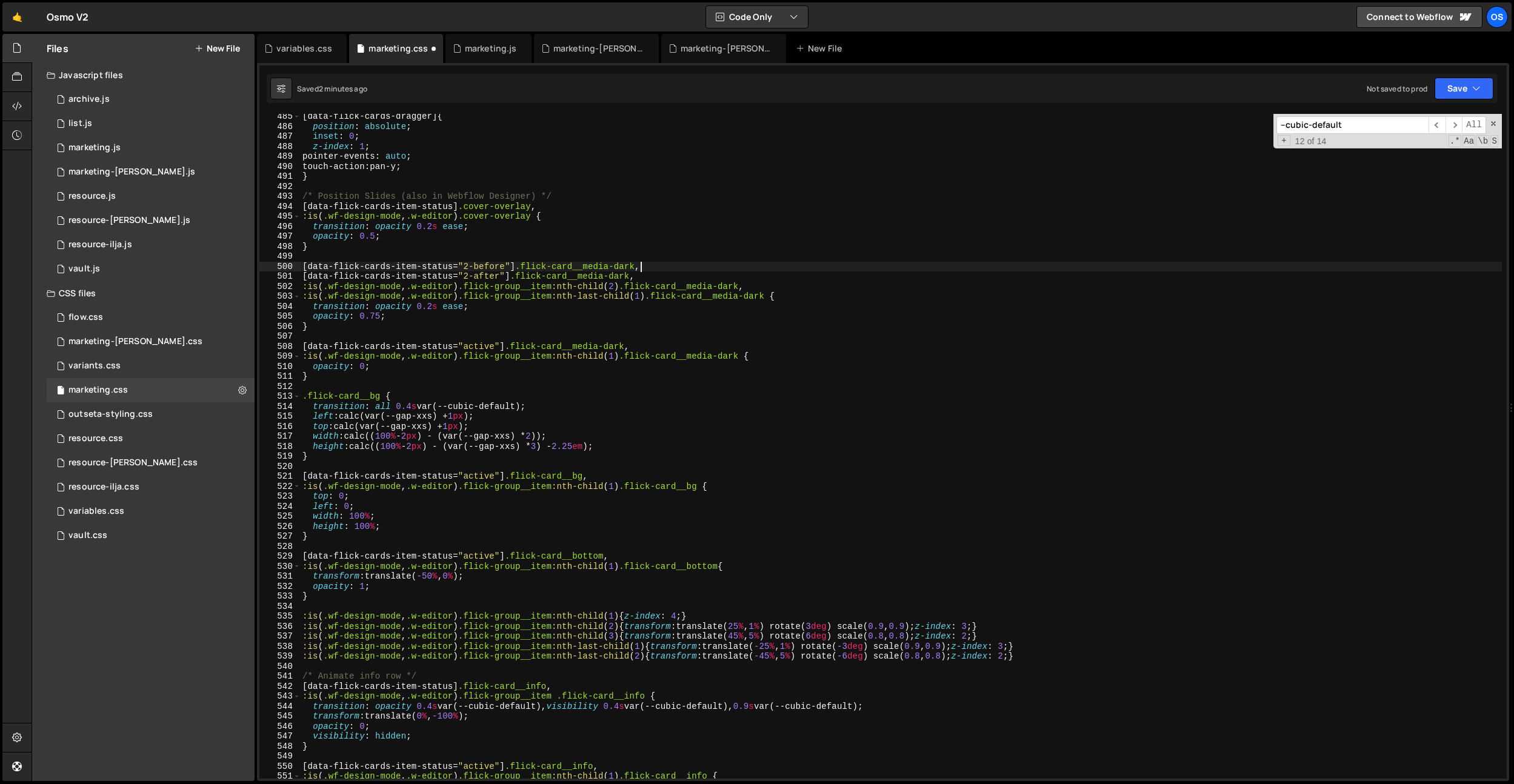
scroll to position [4840, 0]
drag, startPoint x: 542, startPoint y: 218, endPoint x: 474, endPoint y: 214, distance: 68.1
click at [474, 216] on div "[ data-flick-cards-dragger ] { position : absolute ; inset : 0 ; z-index : 1 ; …" at bounding box center [901, 453] width 1202 height 684
paste textarea "flick-card__media-dark"
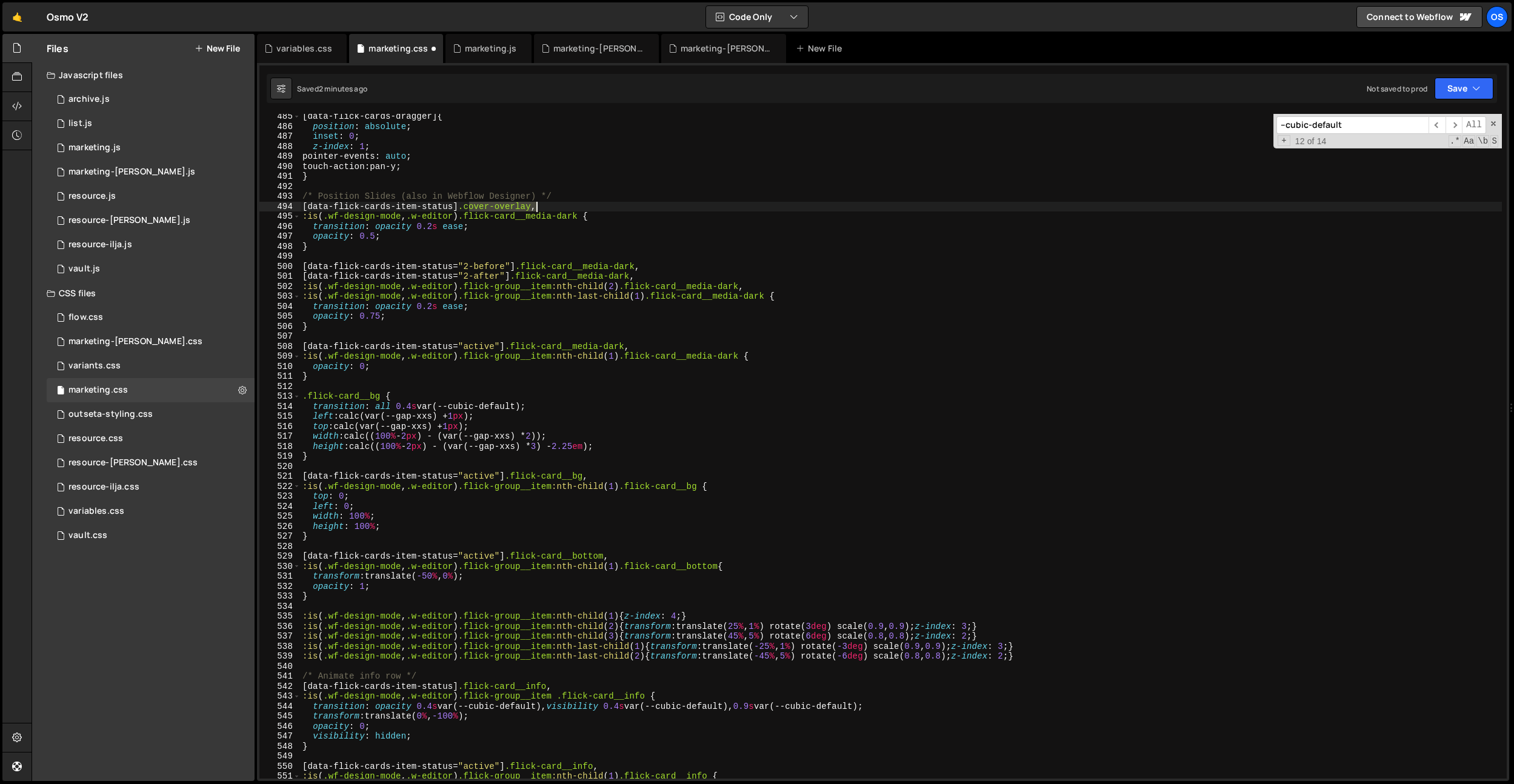
drag, startPoint x: 468, startPoint y: 207, endPoint x: 537, endPoint y: 204, distance: 69.1
click at [537, 204] on div "[ data-flick-cards-dragger ] { position : absolute ; inset : 0 ; z-index : 1 ; …" at bounding box center [901, 453] width 1202 height 684
paste textarea "flick-card__media-dark"
click at [523, 238] on div "[ data-flick-cards-dragger ] { position : absolute ; inset : 0 ; z-index : 1 ; …" at bounding box center [901, 453] width 1202 height 684
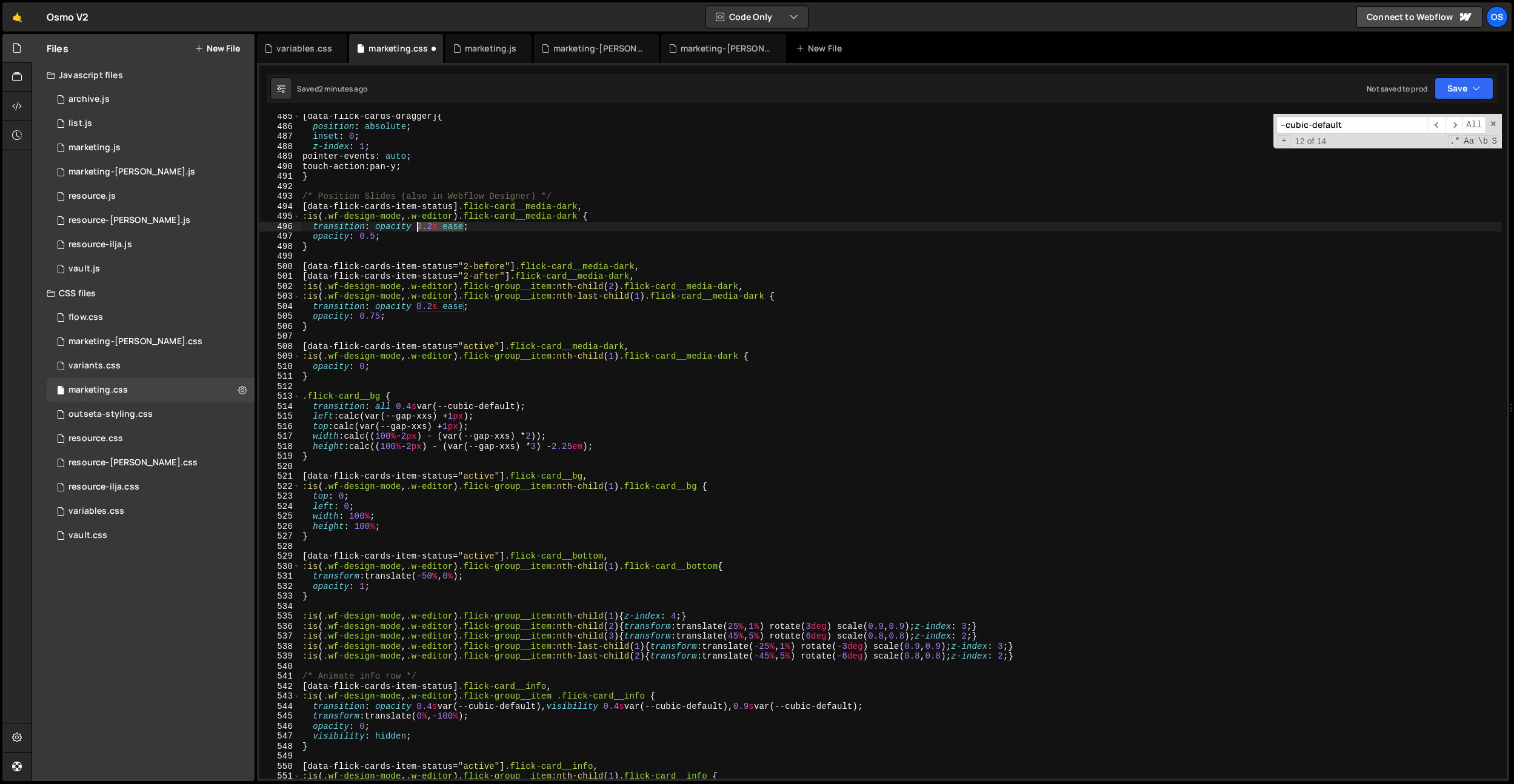
drag, startPoint x: 463, startPoint y: 229, endPoint x: 418, endPoint y: 227, distance: 45.0
click at [418, 227] on div "[ data-flick-cards-dragger ] { position : absolute ; inset : 0 ; z-index : 1 ; …" at bounding box center [901, 453] width 1202 height 684
click at [502, 198] on div "[ data-flick-cards-dragger ] { position : absolute ; inset : 0 ; z-index : 1 ; …" at bounding box center [901, 453] width 1202 height 684
click at [538, 243] on div "[ data-flick-cards-dragger ] { position : absolute ; inset : 0 ; z-index : 1 ; …" at bounding box center [901, 453] width 1202 height 684
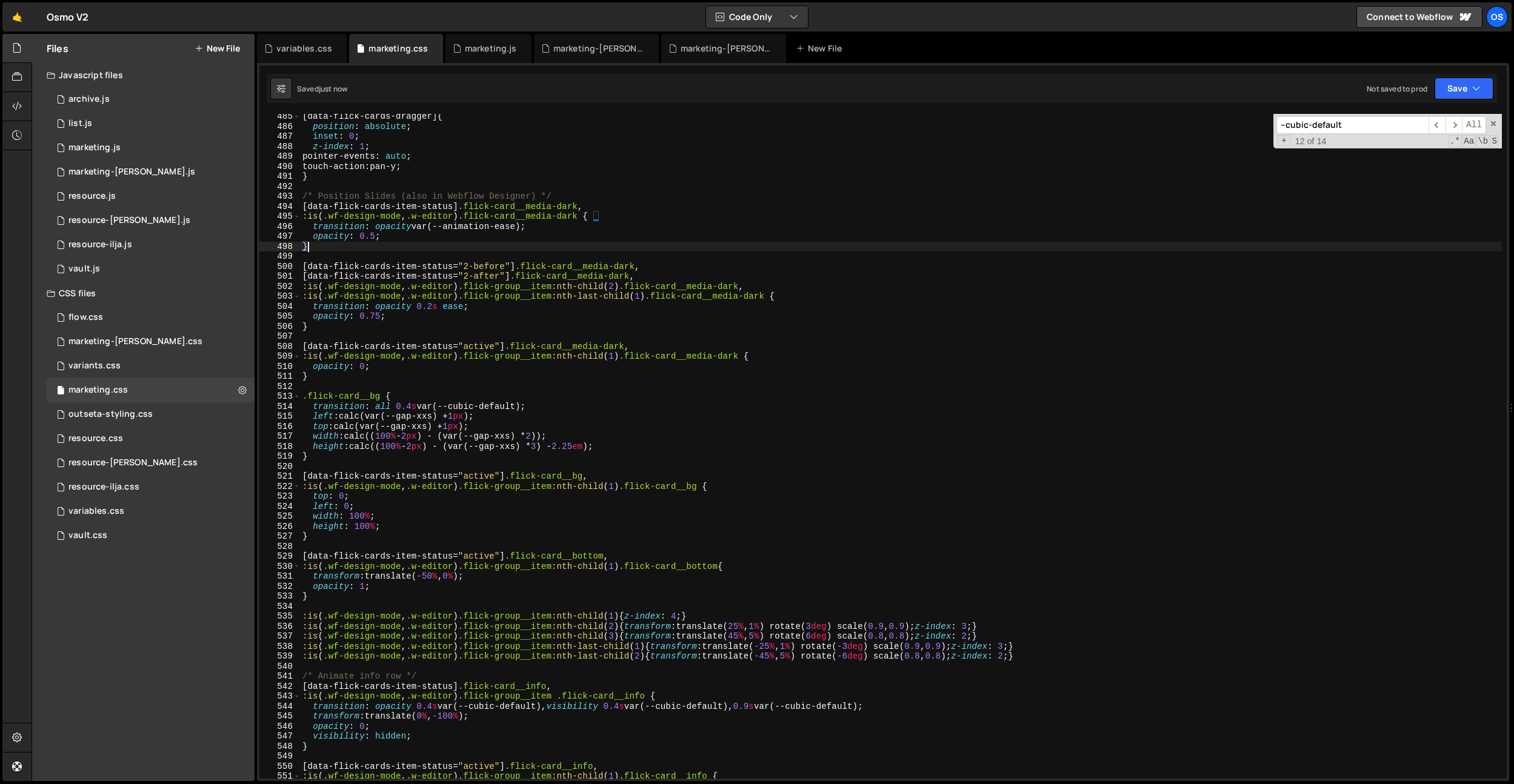
scroll to position [0, 0]
click at [538, 243] on div "[ data-flick-cards-dragger ] { position : absolute ; inset : 0 ; z-index : 1 ; …" at bounding box center [901, 453] width 1202 height 684
click at [458, 366] on div "[ data-flick-cards-dragger ] { position : absolute ; inset : 0 ; z-index : 1 ; …" at bounding box center [901, 453] width 1202 height 684
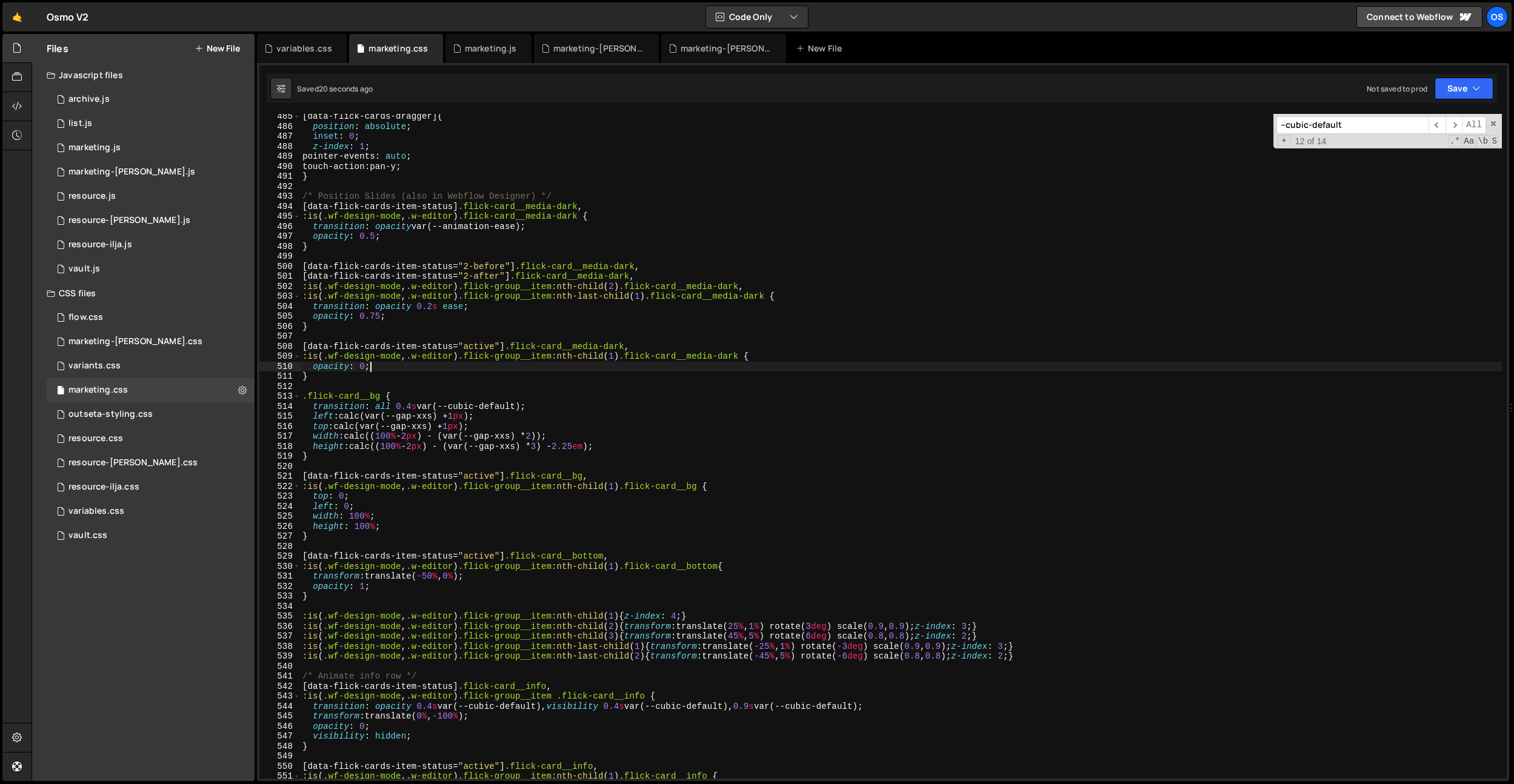
click at [373, 239] on div "[ data-flick-cards-dragger ] { position : absolute ; inset : 0 ; z-index : 1 ; …" at bounding box center [901, 453] width 1202 height 684
drag, startPoint x: 364, startPoint y: 212, endPoint x: 387, endPoint y: 328, distance: 118.3
click at [364, 213] on div "[ data-flick-cards-dragger ] { position : absolute ; inset : 0 ; z-index : 1 ; …" at bounding box center [901, 453] width 1202 height 684
click at [375, 317] on div "[ data-flick-cards-dragger ] { position : absolute ; inset : 0 ; z-index : 1 ; …" at bounding box center [901, 453] width 1202 height 684
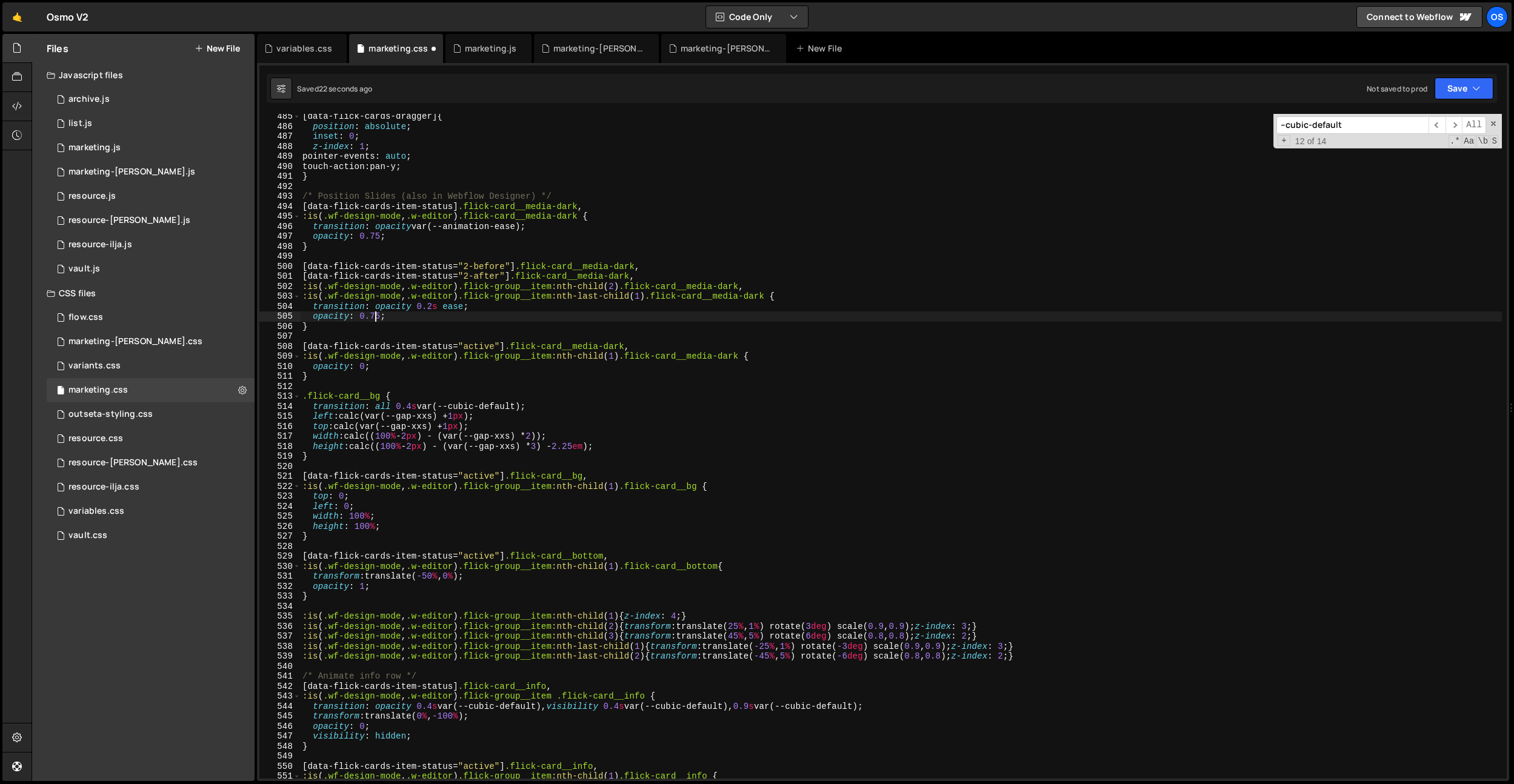
type textarea "opacity: 0.5;"
